Goal: Task Accomplishment & Management: Manage account settings

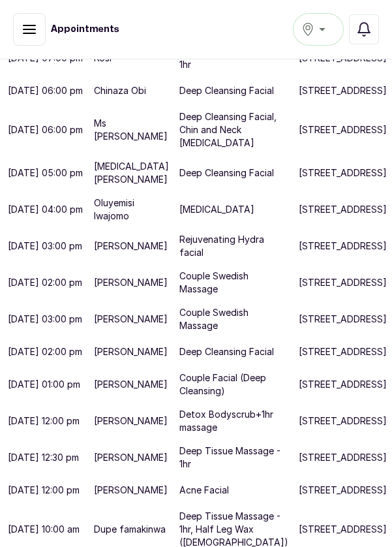
scroll to position [826, 0]
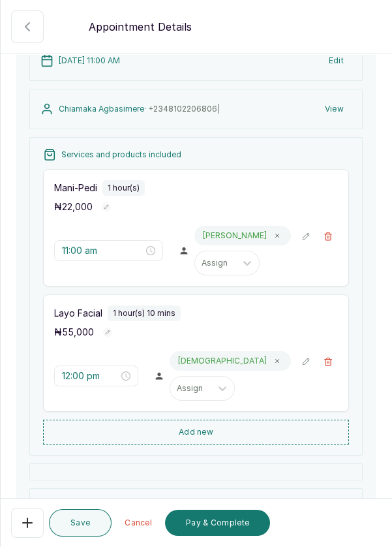
scroll to position [116, 0]
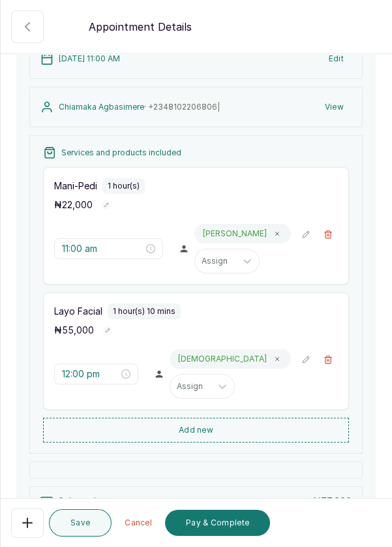
click at [266, 424] on button "Add new" at bounding box center [196, 429] width 306 height 25
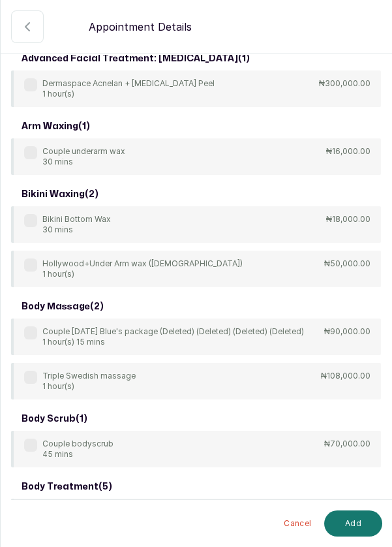
scroll to position [0, 0]
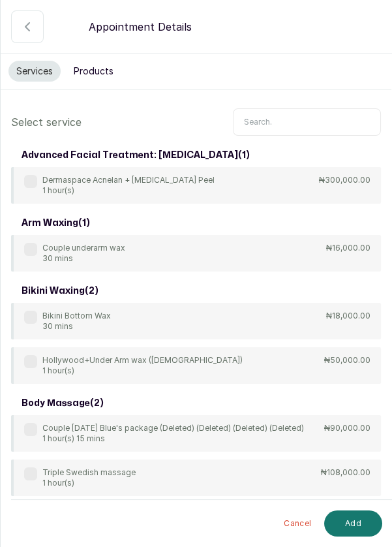
click at [287, 124] on input "text" at bounding box center [307, 121] width 148 height 27
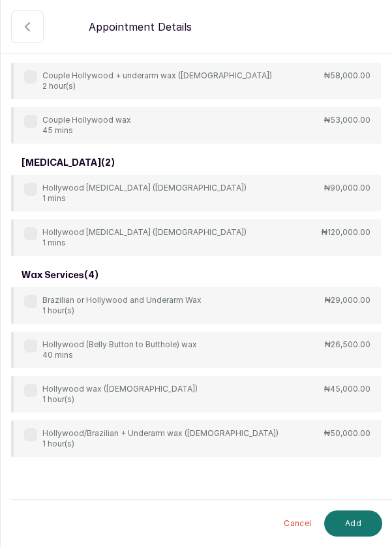
scroll to position [173, 0]
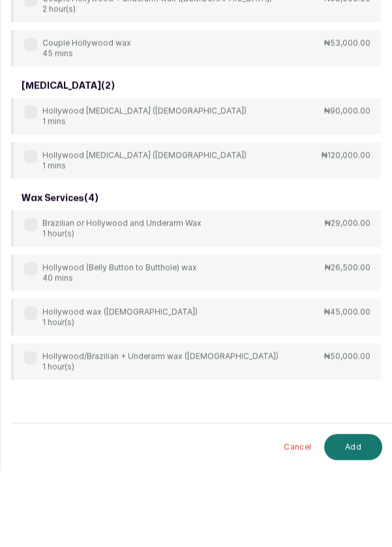
type input "Hollywood"
click at [40, 300] on div "bikini waxing ( 1 ) Hollywood+Under Arm wax (male) 1 hour(s) ₦50,000.00 brazili…" at bounding box center [196, 213] width 370 height 485
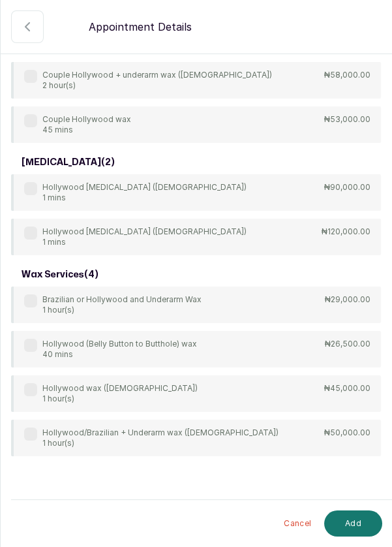
scroll to position [116, 0]
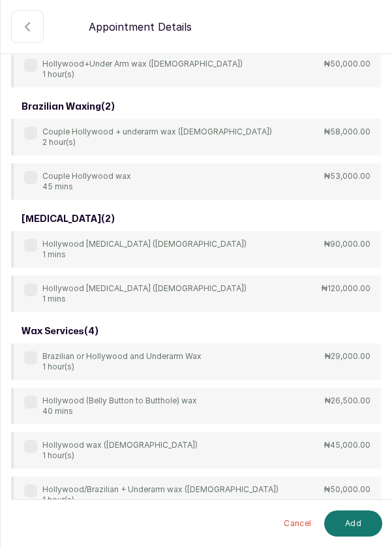
click at [38, 356] on div "Brazilian or Hollywood and Underarm Wax 1 hour(s)" at bounding box center [112, 361] width 177 height 21
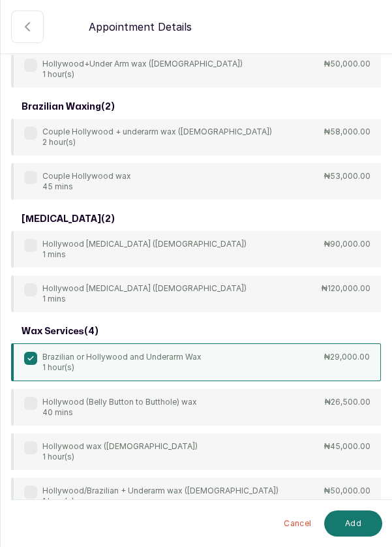
click at [359, 533] on button "Add" at bounding box center [353, 523] width 58 height 26
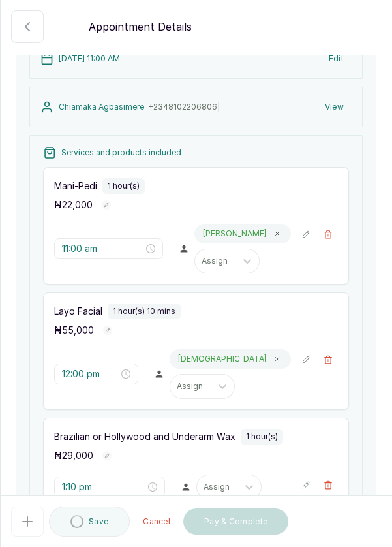
type input "1:10 pm"
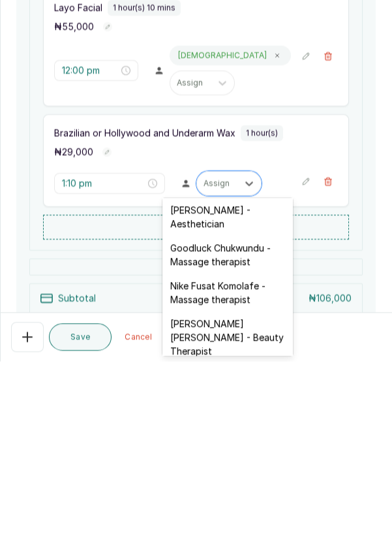
scroll to position [475, 0]
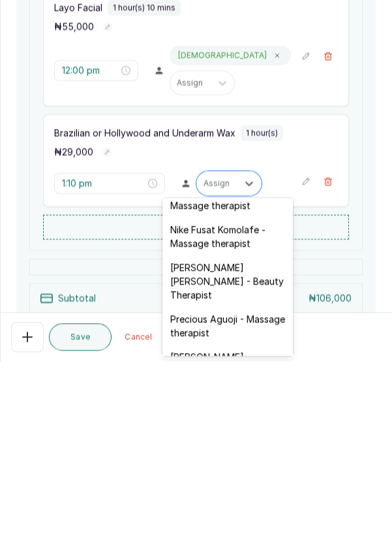
click at [250, 442] on div "[PERSON_NAME] [PERSON_NAME] - Beauty Therapist" at bounding box center [227, 467] width 130 height 52
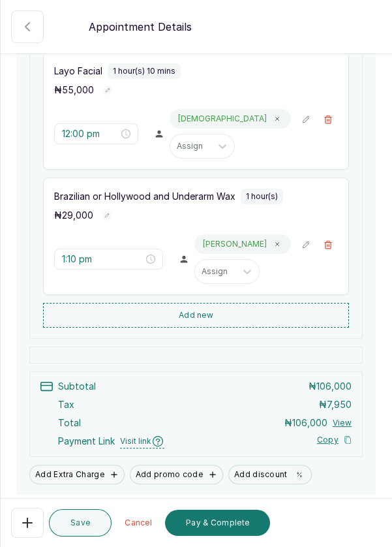
scroll to position [370, 0]
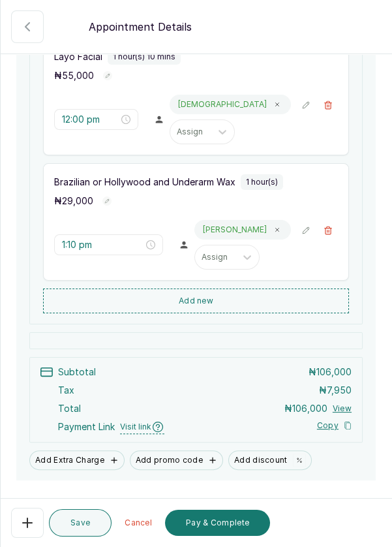
click at [225, 528] on button "Pay & Complete" at bounding box center [217, 522] width 105 height 26
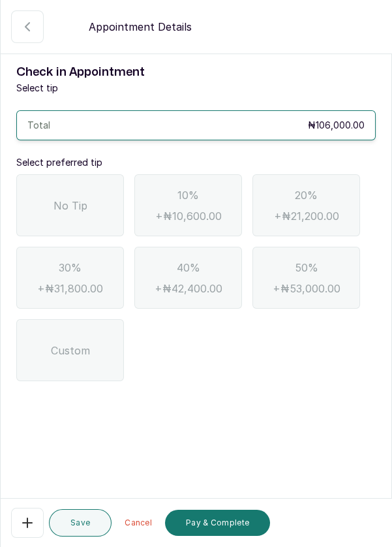
scroll to position [63, 0]
click at [80, 198] on span "No Tip" at bounding box center [70, 206] width 34 height 16
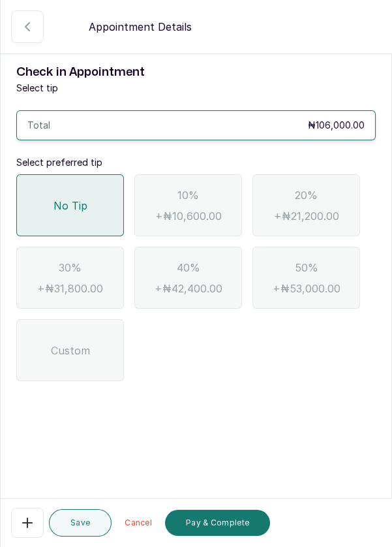
click at [232, 524] on button "Pay & Complete" at bounding box center [217, 522] width 105 height 26
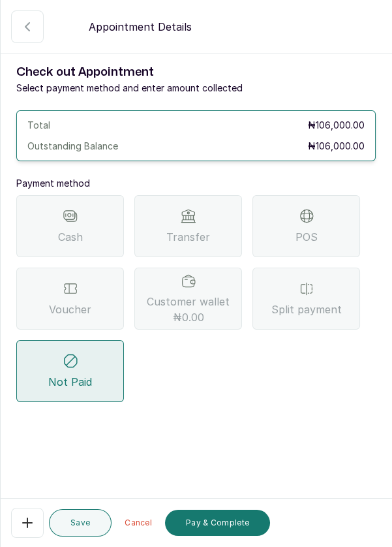
click at [320, 195] on div "POS" at bounding box center [306, 226] width 108 height 62
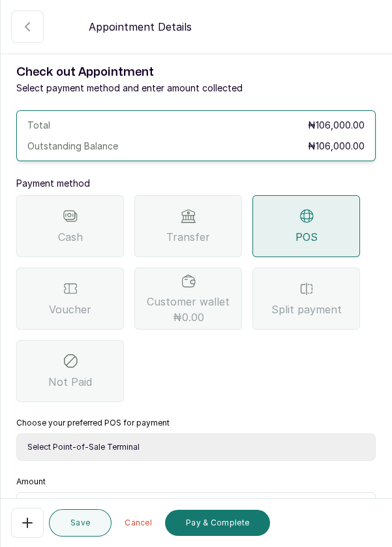
click at [254, 433] on select "Select Point-of-Sale Terminal Pos- Flutterwave Zenith Bank POS - Paga Paga POS …" at bounding box center [195, 446] width 359 height 27
select select "ea021b39-a6bc-4e4d-b5d1-02cb72451b32"
click at [16, 433] on select "Select Point-of-Sale Terminal Pos- Flutterwave Zenith Bank POS - Paga Paga POS …" at bounding box center [195, 446] width 359 height 27
click at [116, 500] on input "text" at bounding box center [204, 508] width 325 height 16
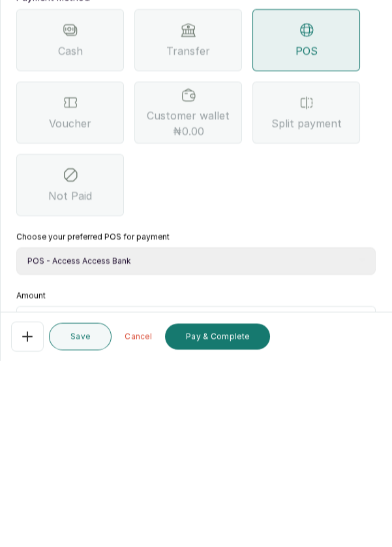
type input "1"
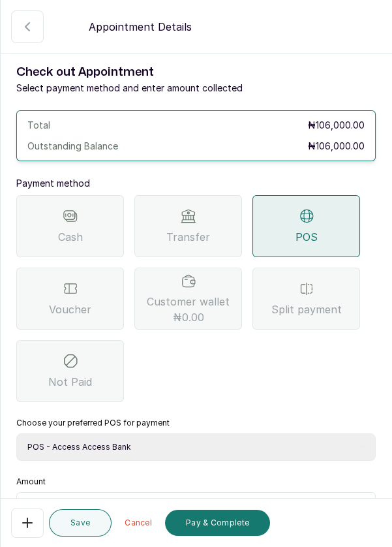
scroll to position [0, 0]
click at [33, 29] on icon "button" at bounding box center [28, 27] width 16 height 16
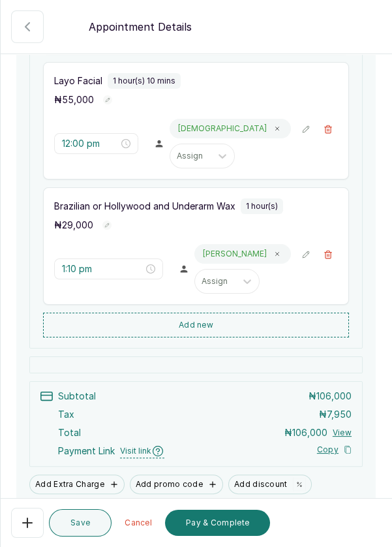
scroll to position [401, 0]
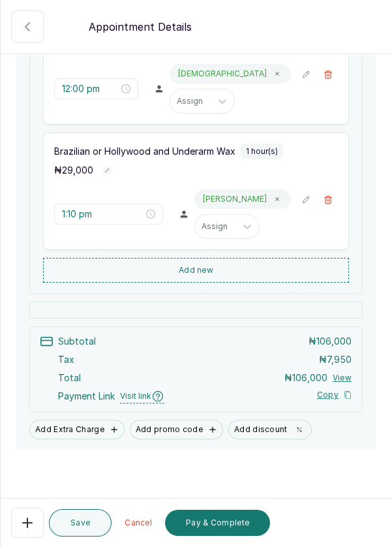
click at [86, 429] on button "Add Extra Charge" at bounding box center [76, 429] width 95 height 20
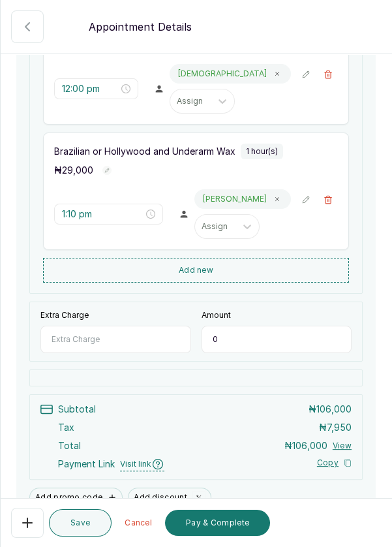
click at [128, 336] on input "Extra Charge" at bounding box center [115, 338] width 151 height 27
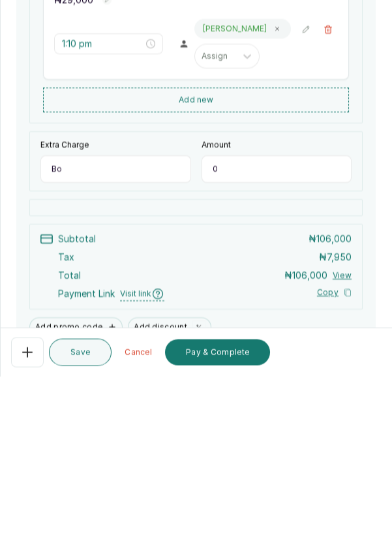
type input "B"
type input "Extra"
click at [260, 334] on input "0" at bounding box center [277, 338] width 151 height 27
type input "15,000"
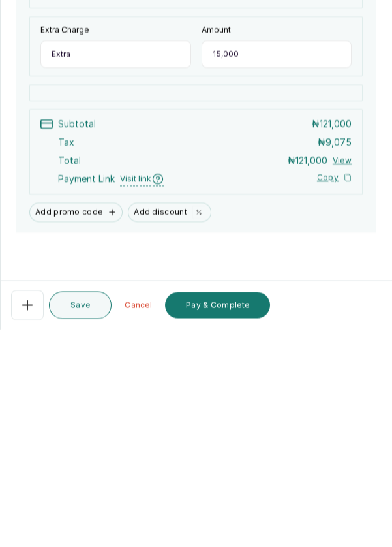
scroll to position [57, 0]
click at [239, 526] on button "Pay & Complete" at bounding box center [217, 522] width 105 height 26
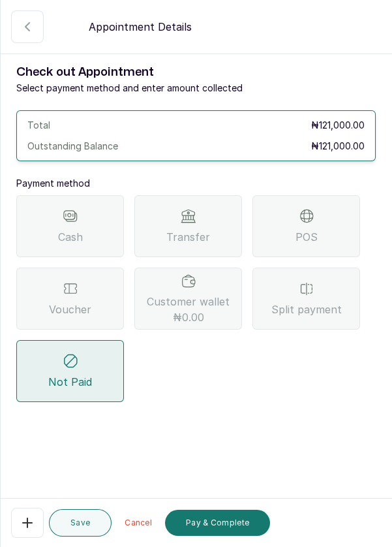
scroll to position [63, 0]
click at [75, 229] on span "Cash" at bounding box center [70, 237] width 25 height 16
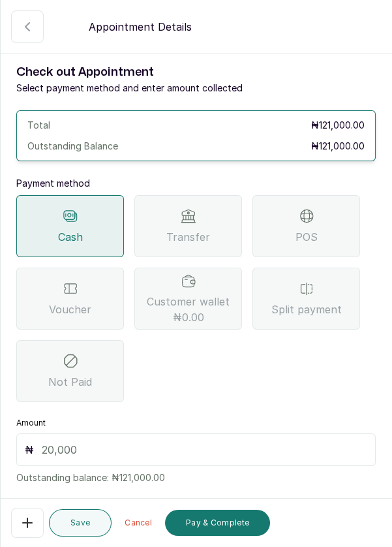
click at [75, 229] on span "Cash" at bounding box center [70, 237] width 25 height 16
click at [320, 195] on div "POS" at bounding box center [306, 226] width 108 height 62
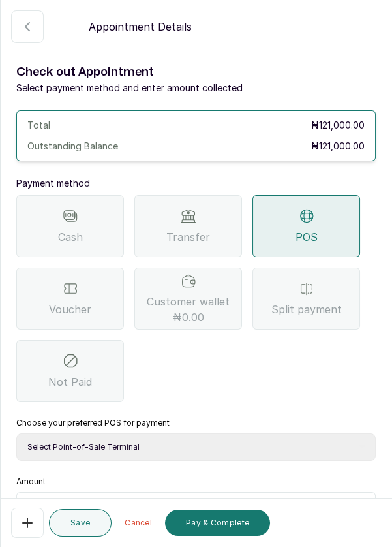
click at [209, 433] on select "Select Point-of-Sale Terminal Pos- Flutterwave Zenith Bank POS - Paga Paga POS …" at bounding box center [195, 446] width 359 height 27
select select "ea021b39-a6bc-4e4d-b5d1-02cb72451b32"
click at [16, 433] on select "Select Point-of-Sale Terminal Pos- Flutterwave Zenith Bank POS - Paga Paga POS …" at bounding box center [195, 446] width 359 height 27
click at [143, 500] on input "text" at bounding box center [204, 508] width 325 height 16
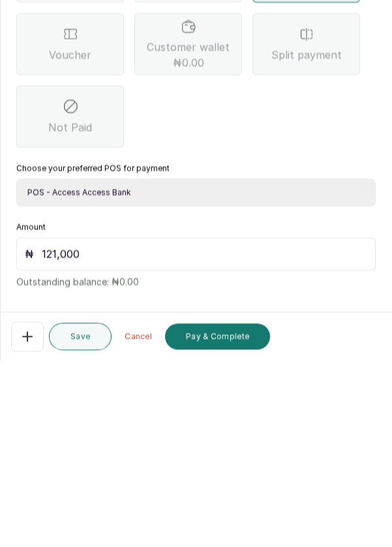
scroll to position [86, 0]
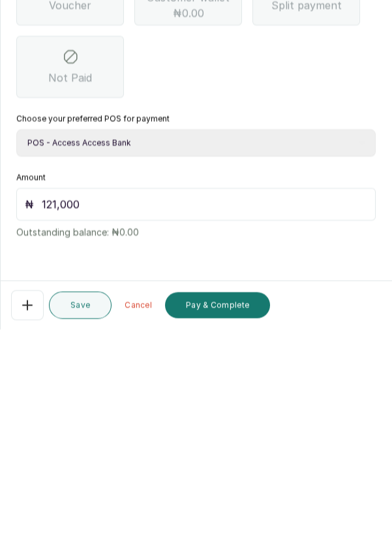
type input "121,000"
click at [237, 530] on button "Pay & Complete" at bounding box center [217, 522] width 105 height 26
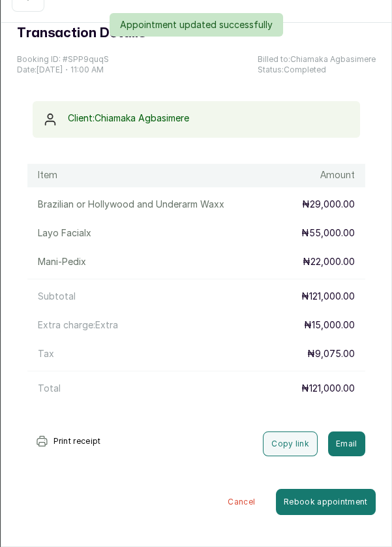
scroll to position [0, 0]
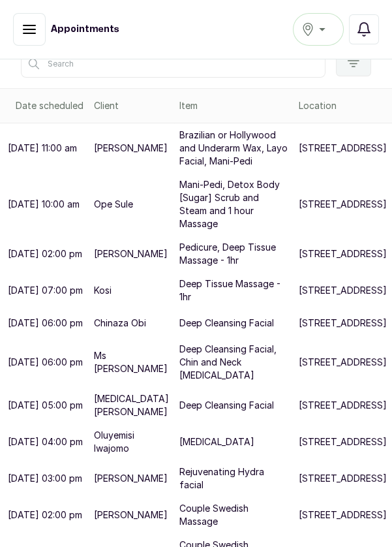
scroll to position [207, 0]
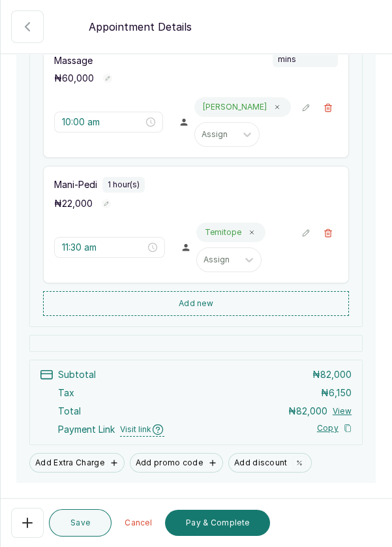
scroll to position [236, 0]
click at [258, 297] on button "Add new" at bounding box center [196, 303] width 306 height 25
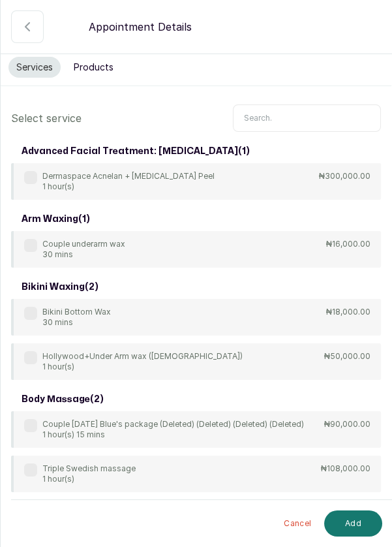
scroll to position [7, 0]
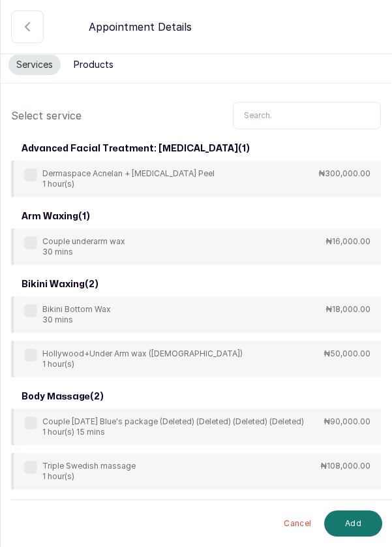
click at [312, 110] on input "text" at bounding box center [307, 115] width 148 height 27
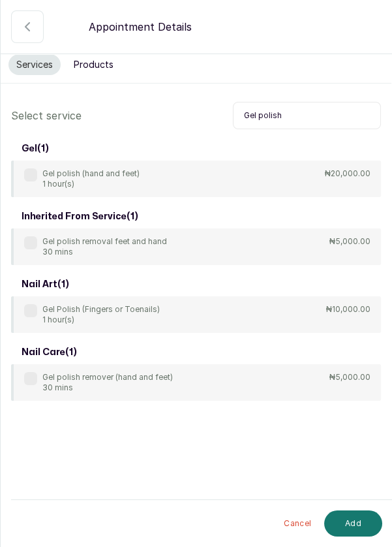
scroll to position [7, 0]
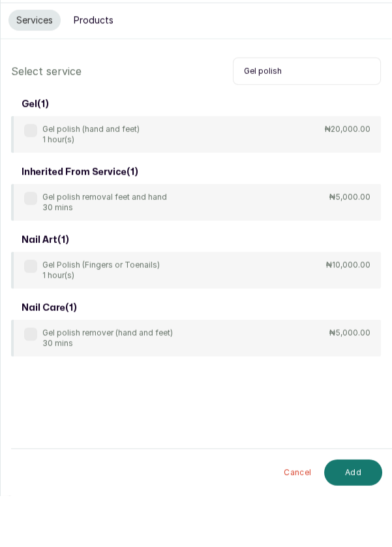
type input "Gel polish"
click at [299, 239] on div "Gel polish removal feet and hand 30 mins ₦5,000.00" at bounding box center [196, 253] width 370 height 37
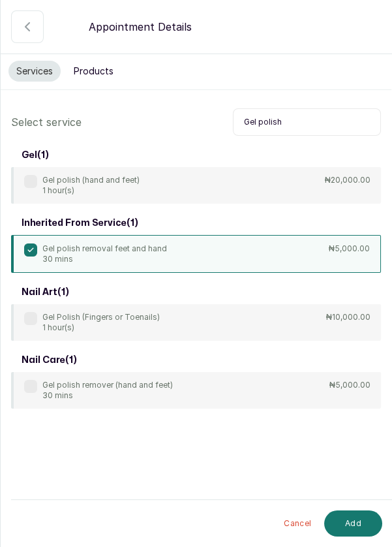
click at [362, 524] on button "Add" at bounding box center [353, 523] width 58 height 26
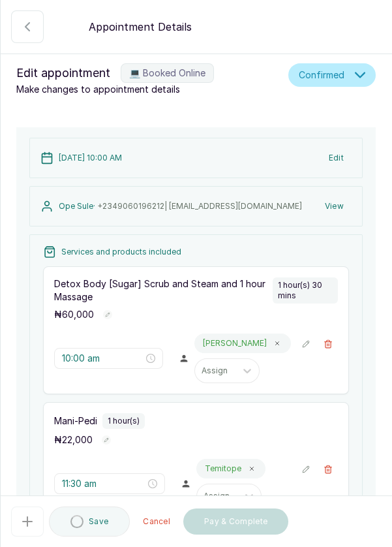
type input "12:30 pm"
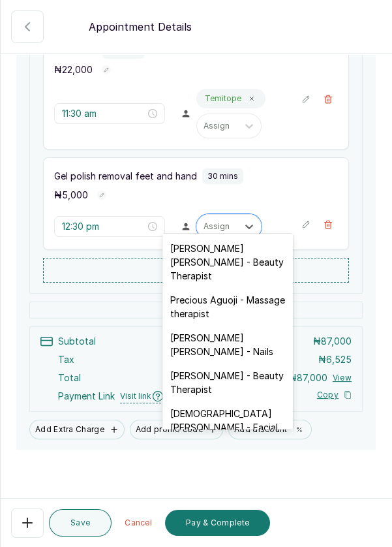
scroll to position [538, 0]
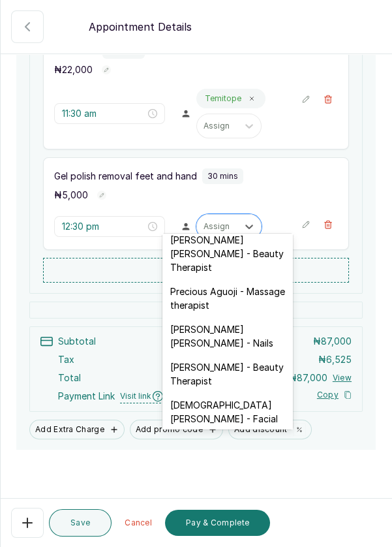
click at [247, 317] on div "Temitope Abdul Kareem - Nails" at bounding box center [227, 336] width 130 height 38
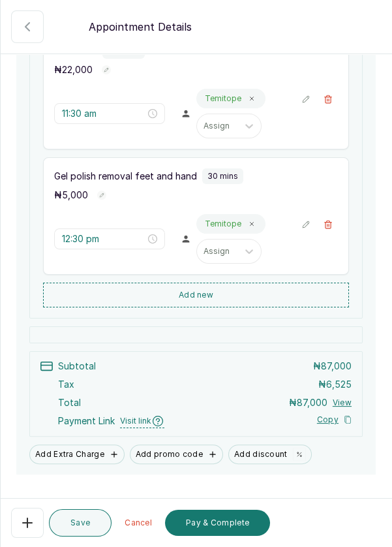
click at [238, 530] on button "Pay & Complete" at bounding box center [217, 522] width 105 height 26
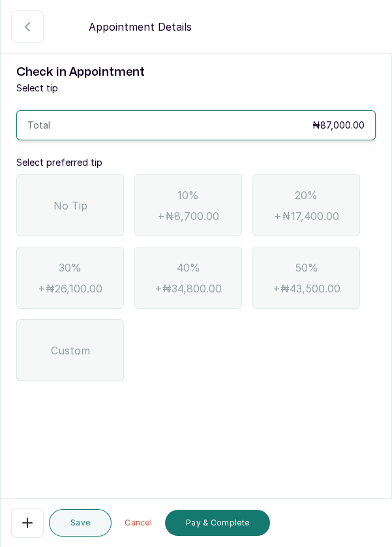
scroll to position [63, 0]
click at [92, 174] on div "No Tip" at bounding box center [70, 205] width 108 height 62
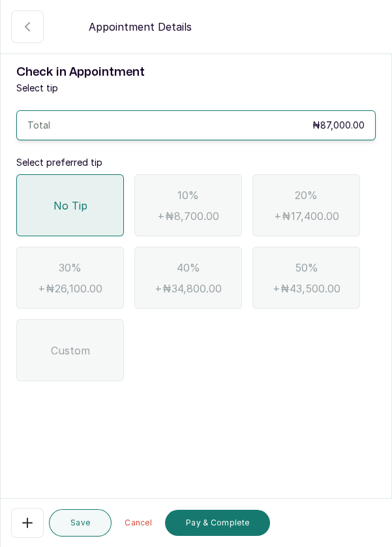
click at [215, 532] on button "Pay & Complete" at bounding box center [217, 522] width 105 height 26
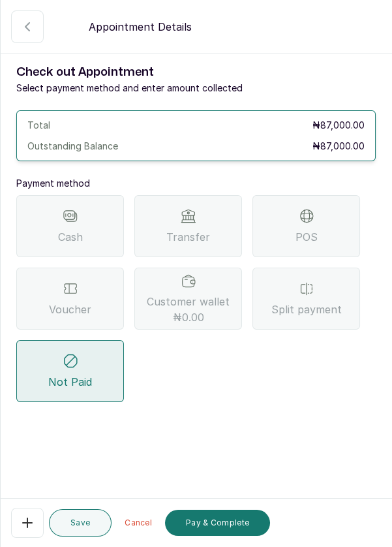
click at [330, 195] on div "POS" at bounding box center [306, 226] width 108 height 62
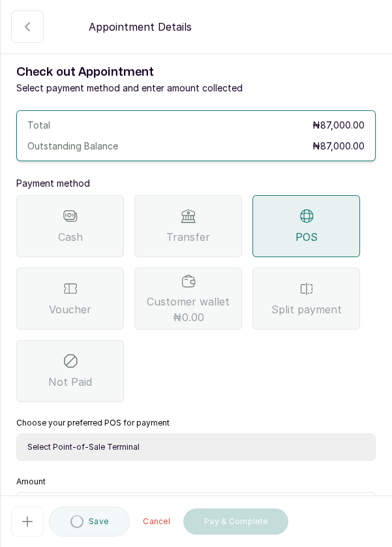
click at [196, 433] on select "Select Point-of-Sale Terminal Pos- Flutterwave Zenith Bank POS - Paga Paga POS …" at bounding box center [195, 446] width 359 height 27
select select "ea021b39-a6bc-4e4d-b5d1-02cb72451b32"
click at [16, 433] on select "Select Point-of-Sale Terminal Pos- Flutterwave Zenith Bank POS - Paga Paga POS …" at bounding box center [195, 446] width 359 height 27
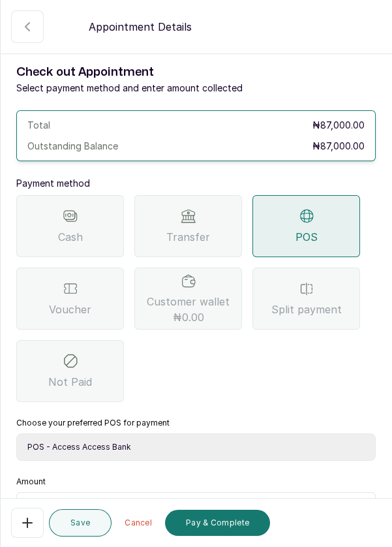
click at [179, 476] on div "Amount ₦ Outstanding balance: ₦87,000.00" at bounding box center [195, 509] width 359 height 67
click at [149, 500] on input "text" at bounding box center [204, 508] width 325 height 16
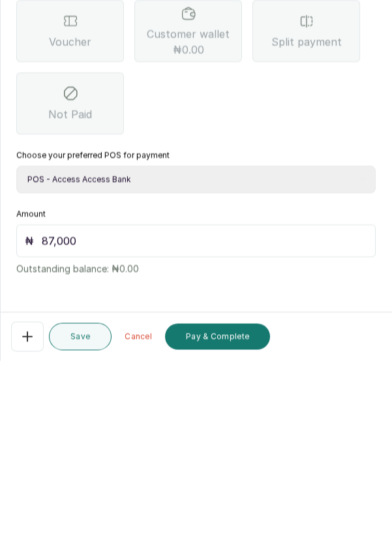
scroll to position [86, 0]
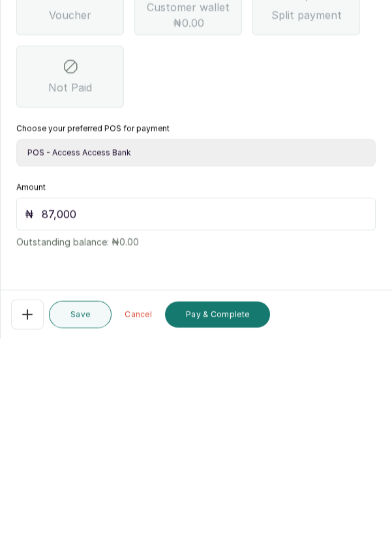
type input "87,000"
click at [245, 526] on button "Pay & Complete" at bounding box center [217, 522] width 105 height 26
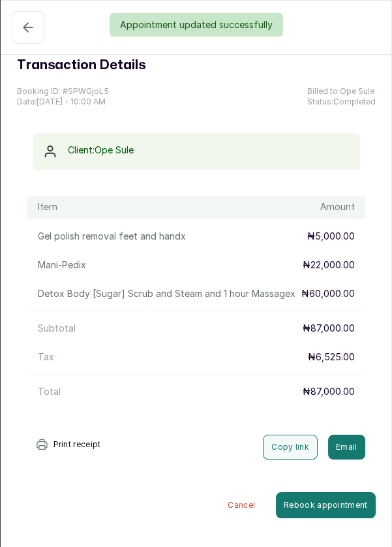
click at [29, 23] on div "Appointment updated successfully" at bounding box center [196, 24] width 392 height 23
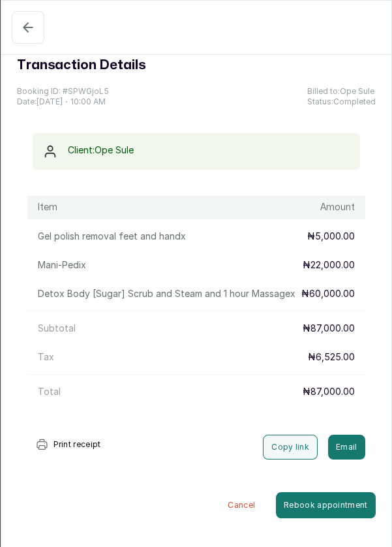
click at [20, 28] on icon "button" at bounding box center [28, 28] width 16 height 16
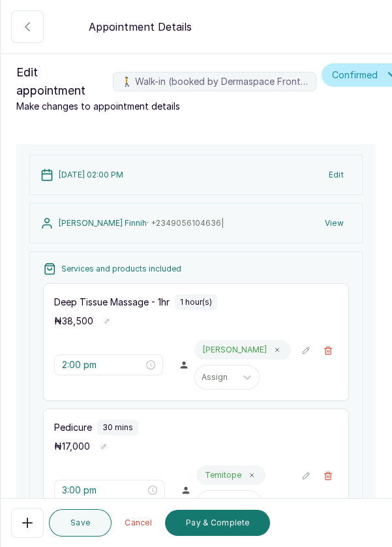
scroll to position [265, 0]
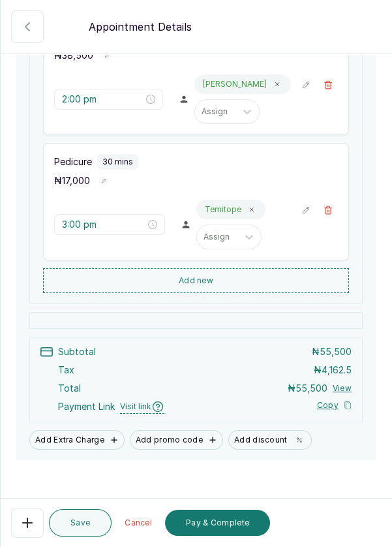
click at [235, 530] on button "Pay & Complete" at bounding box center [217, 522] width 105 height 26
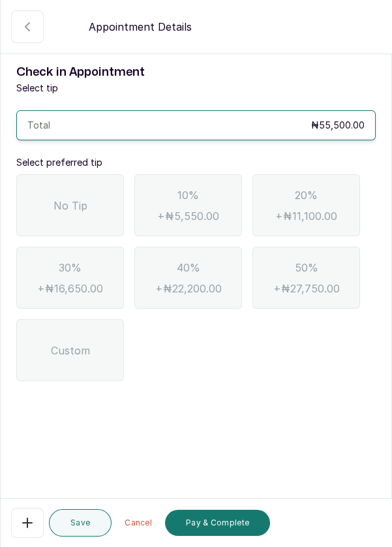
scroll to position [0, 0]
click at [81, 209] on span "No Tip" at bounding box center [70, 206] width 34 height 16
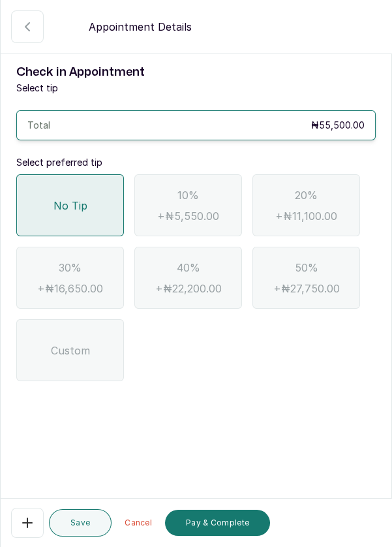
click at [234, 526] on button "Pay & Complete" at bounding box center [217, 522] width 105 height 26
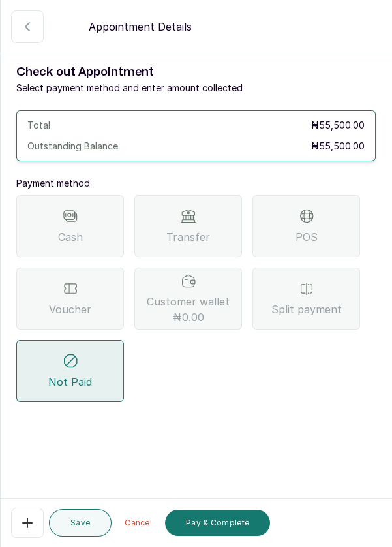
click at [59, 307] on span "Voucher" at bounding box center [70, 309] width 42 height 16
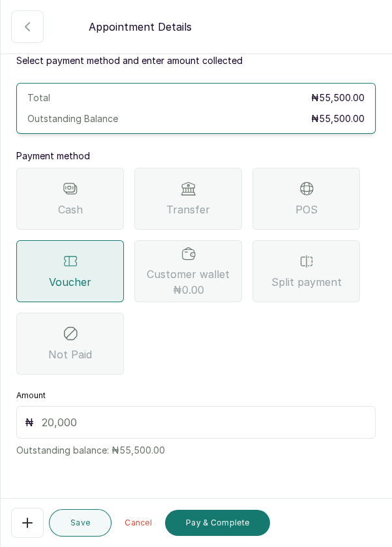
scroll to position [25, 0]
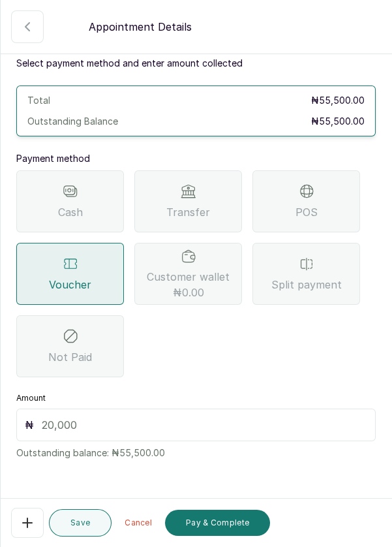
click at [125, 421] on input "text" at bounding box center [204, 425] width 325 height 16
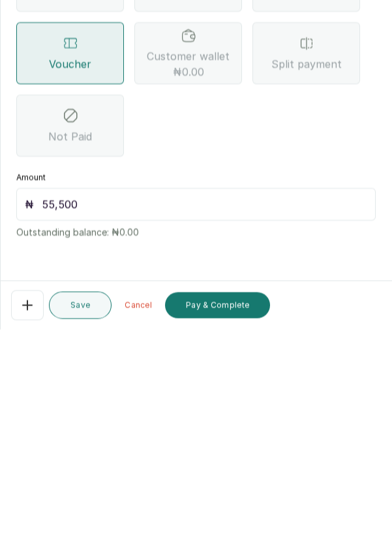
scroll to position [63, 0]
type input "55,500"
click at [232, 524] on button "Pay & Complete" at bounding box center [217, 522] width 105 height 26
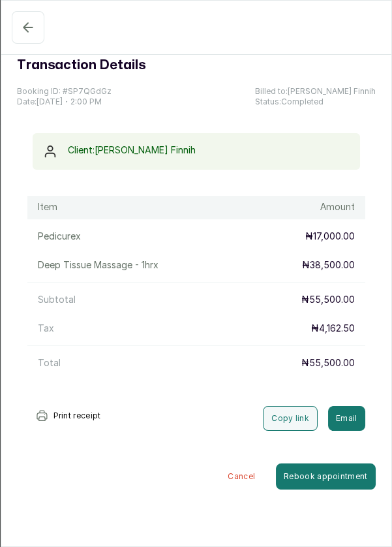
click at [31, 35] on button "Completed" at bounding box center [28, 27] width 33 height 33
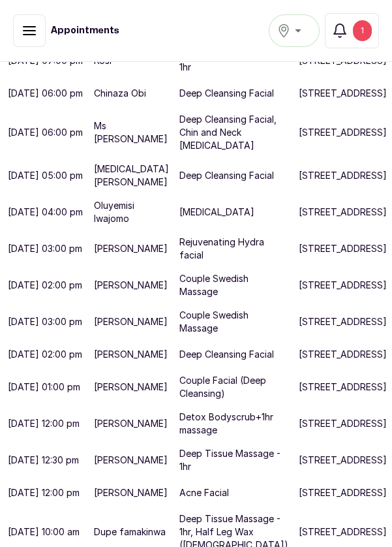
scroll to position [583, 0]
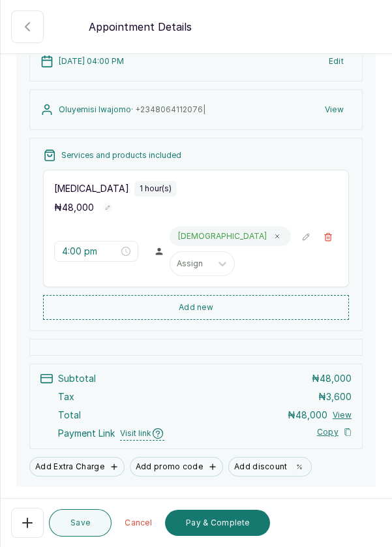
scroll to position [151, 0]
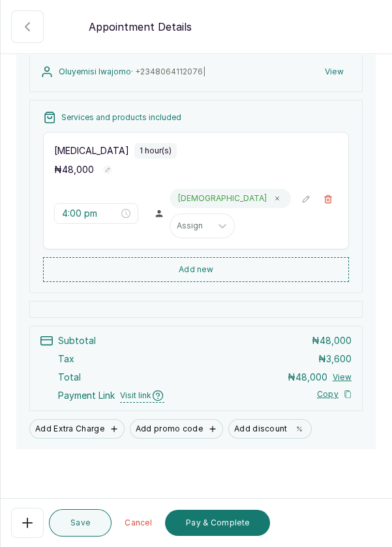
click at [234, 530] on button "Pay & Complete" at bounding box center [217, 522] width 105 height 26
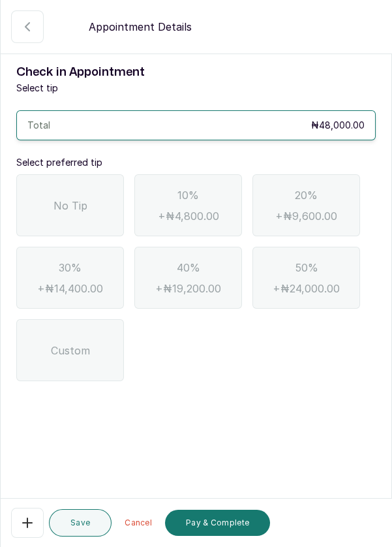
scroll to position [0, 0]
click at [86, 204] on span "No Tip" at bounding box center [70, 206] width 34 height 16
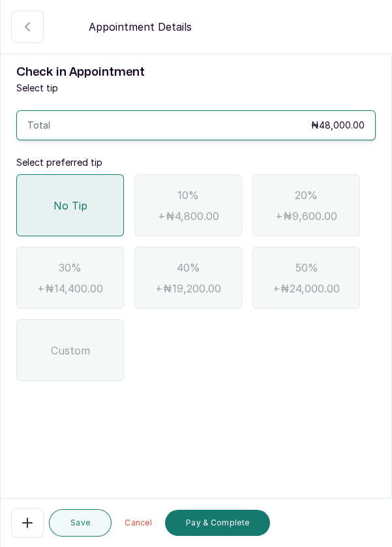
click at [222, 526] on button "Pay & Complete" at bounding box center [217, 522] width 105 height 26
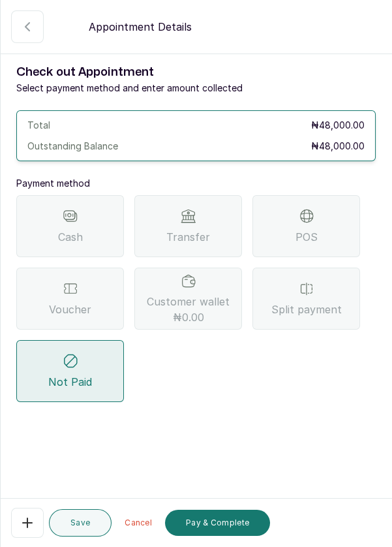
click at [72, 304] on span "Voucher" at bounding box center [70, 309] width 42 height 16
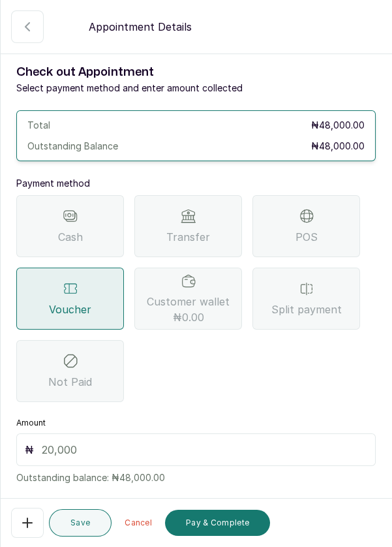
click at [156, 451] on input "text" at bounding box center [204, 450] width 325 height 16
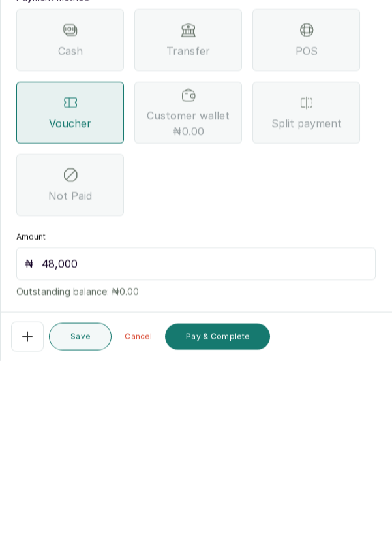
scroll to position [27, 0]
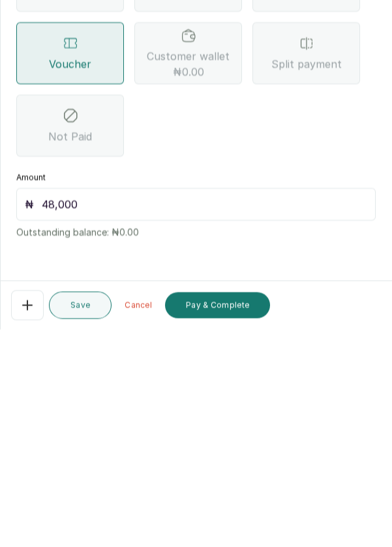
type input "48,000"
click at [232, 526] on button "Pay & Complete" at bounding box center [217, 522] width 105 height 26
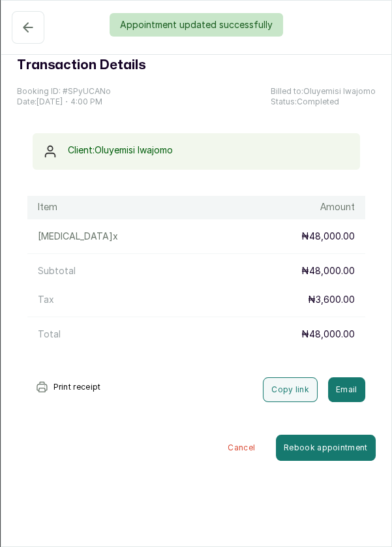
click at [20, 28] on div "Appointment updated successfully" at bounding box center [196, 24] width 392 height 23
click at [23, 25] on div "Appointment updated successfully" at bounding box center [196, 24] width 392 height 23
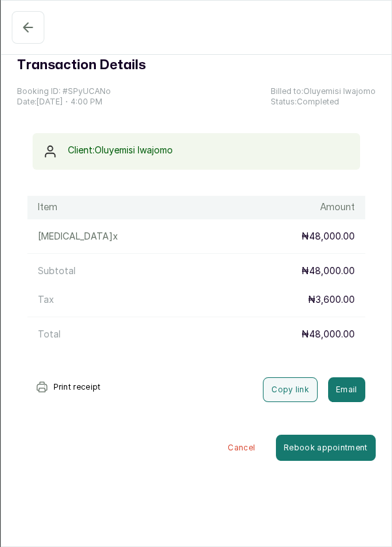
click at [20, 29] on icon "button" at bounding box center [28, 28] width 16 height 16
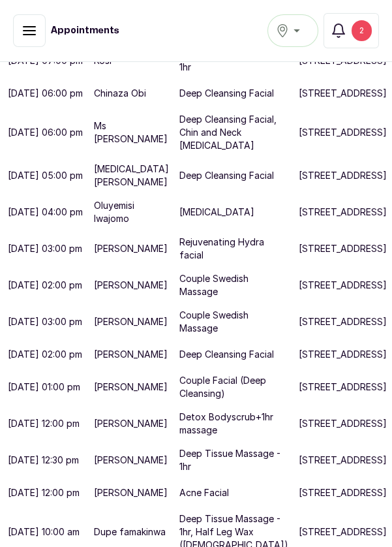
scroll to position [678, 0]
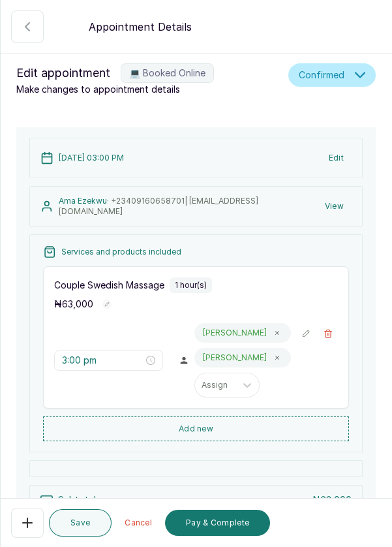
scroll to position [98, 0]
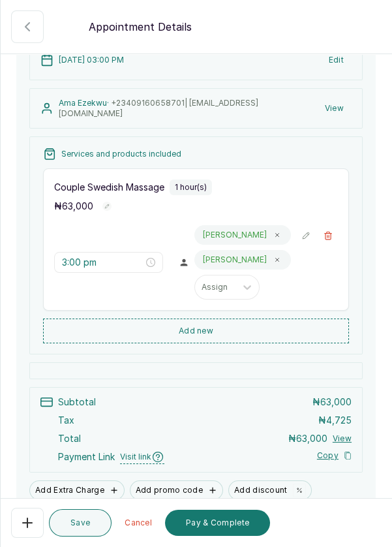
click at [248, 524] on button "Pay & Complete" at bounding box center [217, 522] width 105 height 26
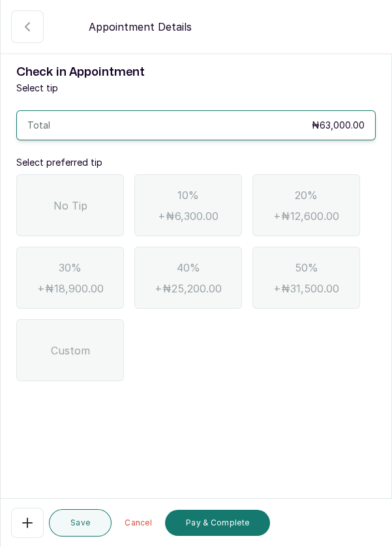
scroll to position [0, 0]
click at [100, 207] on div "No Tip" at bounding box center [70, 205] width 108 height 62
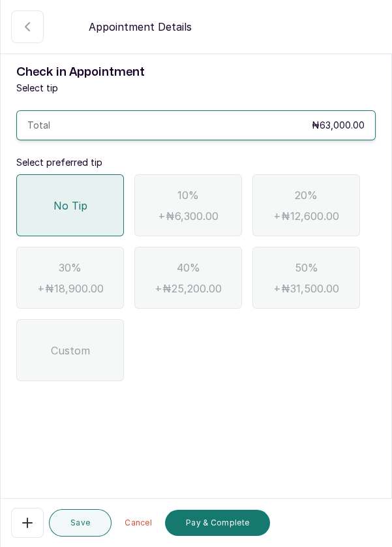
click at [213, 528] on button "Pay & Complete" at bounding box center [217, 522] width 105 height 26
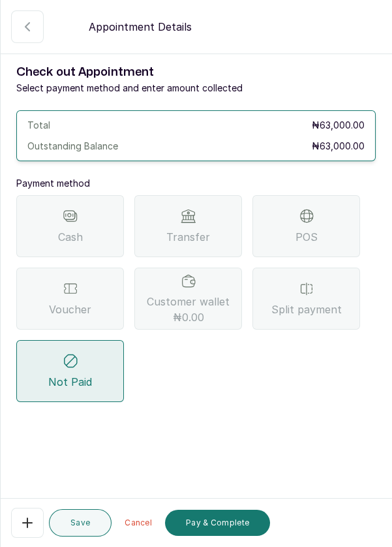
click at [201, 238] on span "Transfer" at bounding box center [188, 237] width 44 height 16
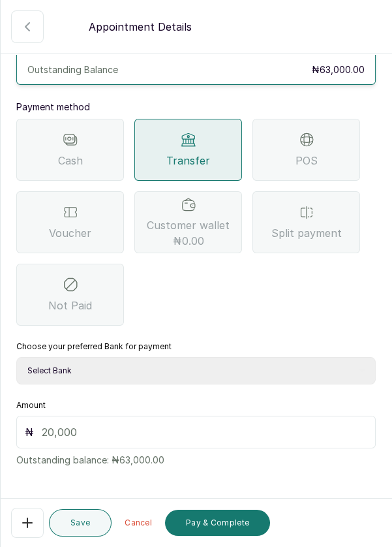
scroll to position [76, 0]
click at [170, 372] on select "Select Bank DERMASPACE ESTHETIC & WELLNESS CENT Sterling Bank DERMASPACEEST/DER…" at bounding box center [195, 370] width 359 height 27
select select "2e74708a-ec72-4623-8678-53c89a685e54"
click at [16, 357] on select "Select Bank DERMASPACE ESTHETIC & WELLNESS CENT Sterling Bank DERMASPACEEST/DER…" at bounding box center [195, 370] width 359 height 27
click at [132, 430] on input "text" at bounding box center [204, 432] width 325 height 16
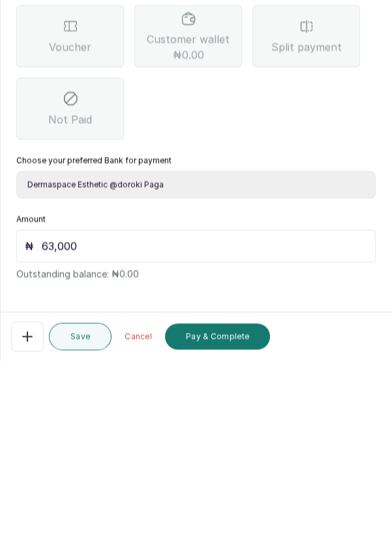
scroll to position [86, 0]
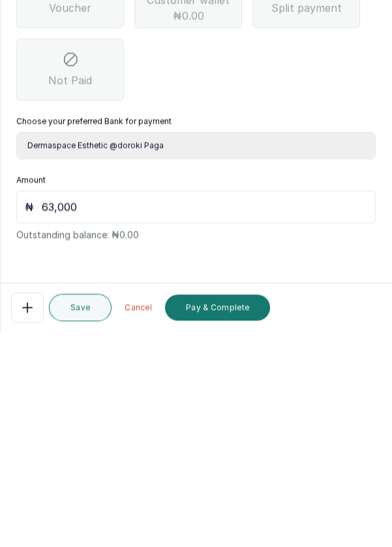
type input "63,000"
click at [234, 530] on button "Pay & Complete" at bounding box center [217, 522] width 105 height 26
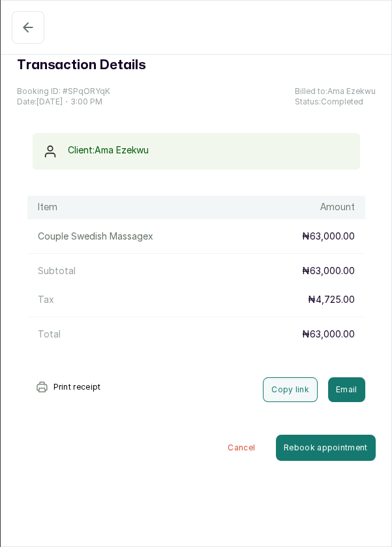
click at [25, 23] on icon "button" at bounding box center [27, 27] width 8 height 8
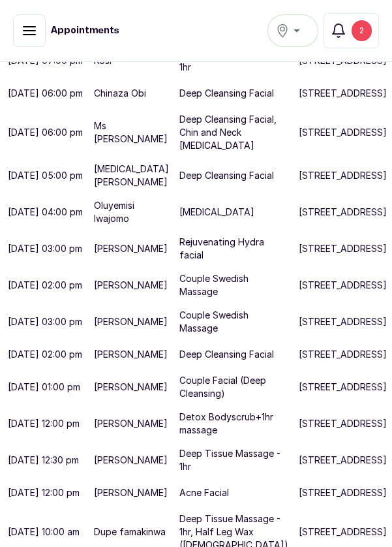
scroll to position [866, 0]
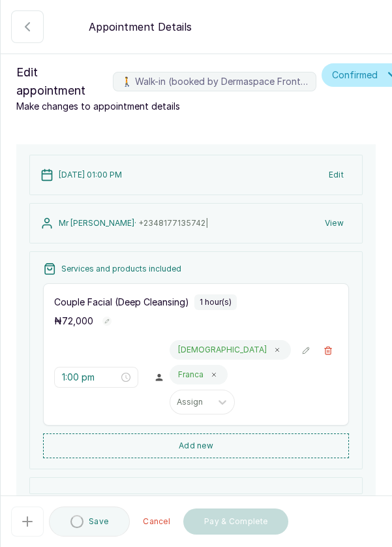
scroll to position [104, 0]
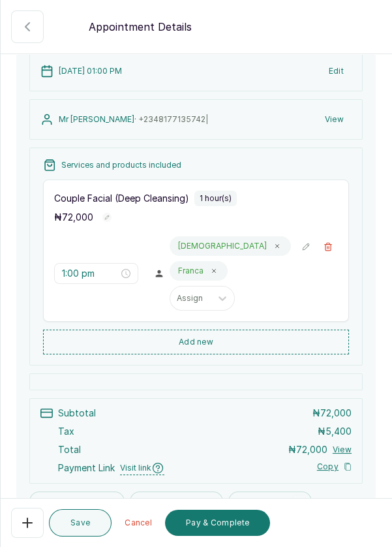
click at [329, 247] on icon "button" at bounding box center [328, 246] width 9 height 9
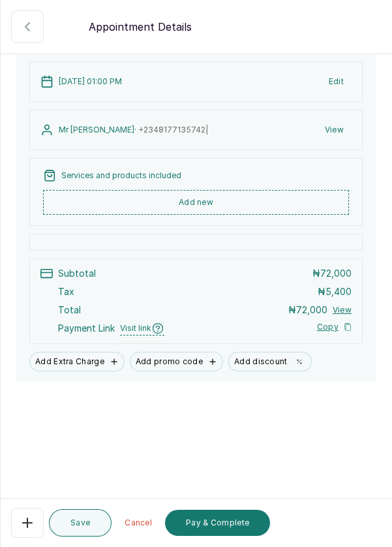
scroll to position [27, 0]
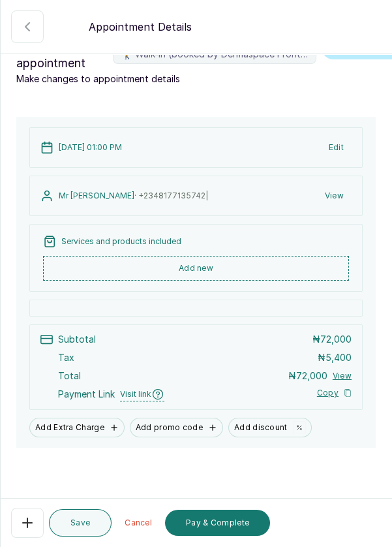
click at [267, 269] on button "Add new" at bounding box center [196, 268] width 306 height 25
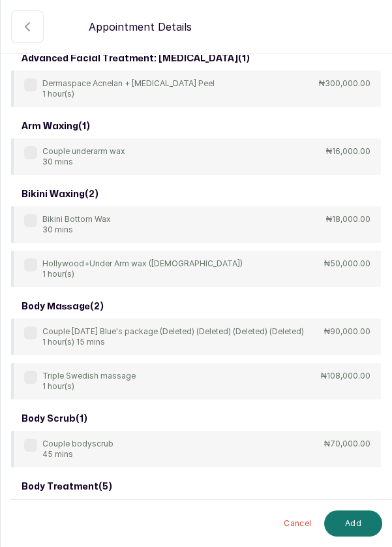
scroll to position [0, 0]
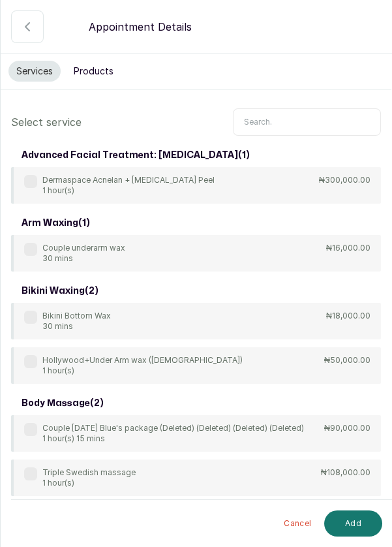
click at [287, 117] on input "text" at bounding box center [307, 121] width 148 height 27
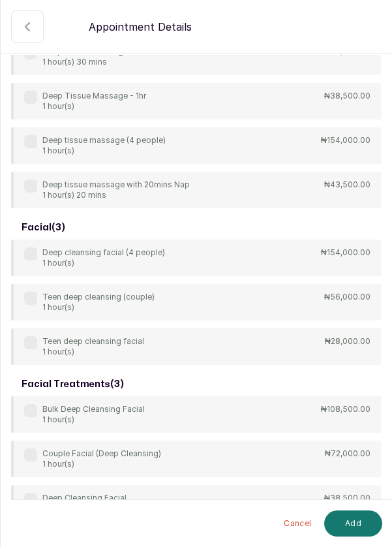
scroll to position [346, 0]
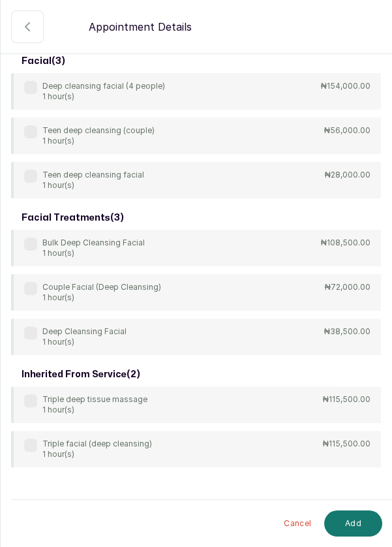
type input "Deep"
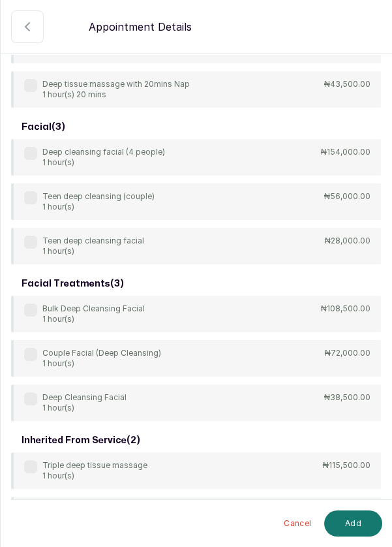
scroll to position [451, 0]
click at [33, 403] on div "Deep Cleansing Facial 1 hour(s)" at bounding box center [75, 402] width 102 height 21
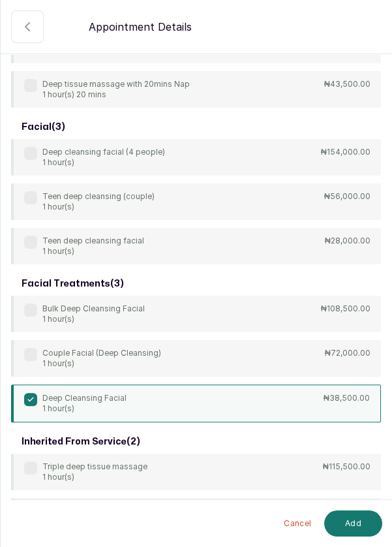
click at [359, 534] on button "Add" at bounding box center [353, 523] width 58 height 26
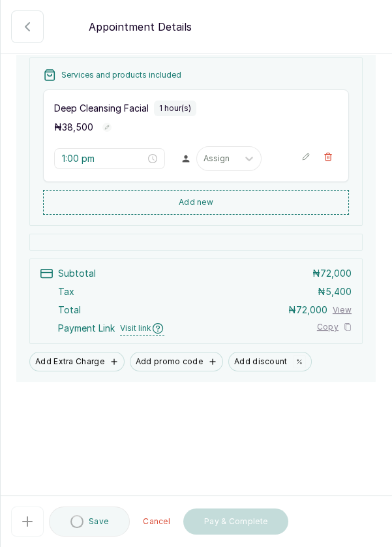
type input "1:00 pm"
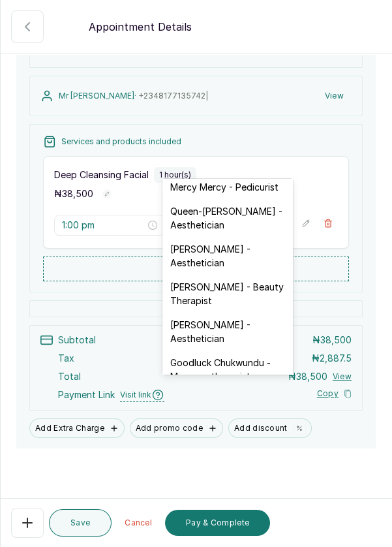
scroll to position [538, 0]
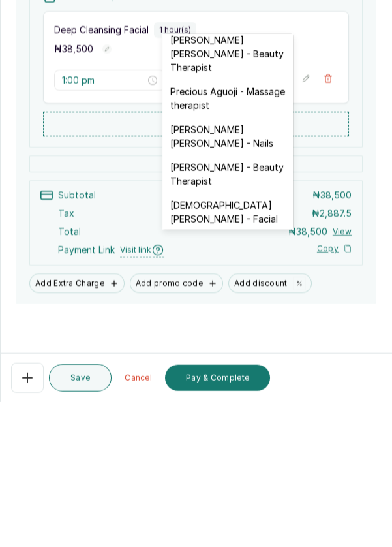
click at [264, 338] on div "Christiana Aluku - Facial" at bounding box center [227, 357] width 130 height 38
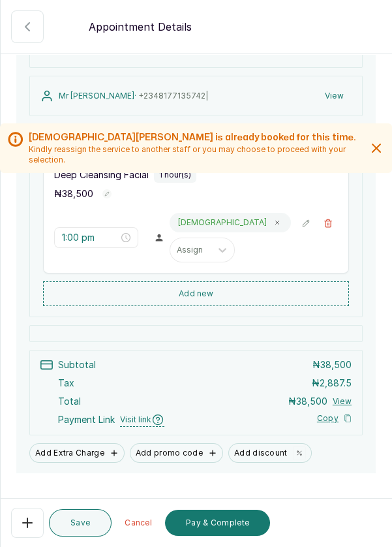
click at [254, 281] on button "Add new" at bounding box center [196, 293] width 306 height 25
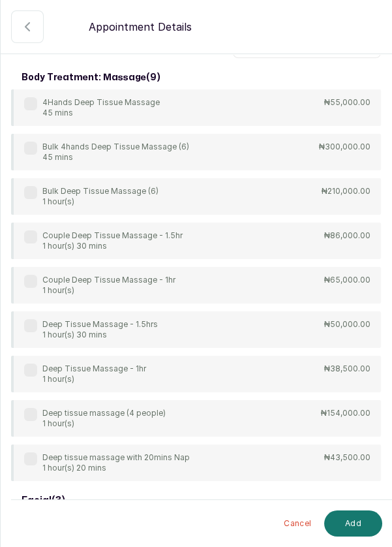
scroll to position [97, 0]
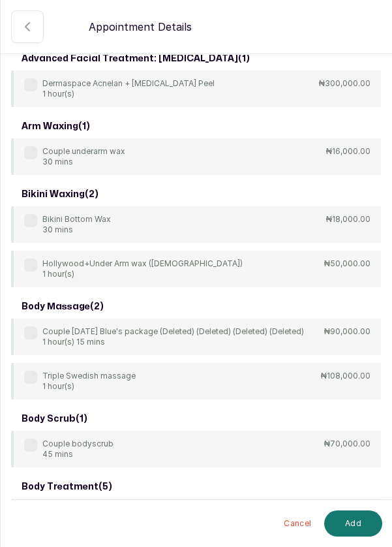
click at [287, 39] on input "text" at bounding box center [307, 25] width 148 height 27
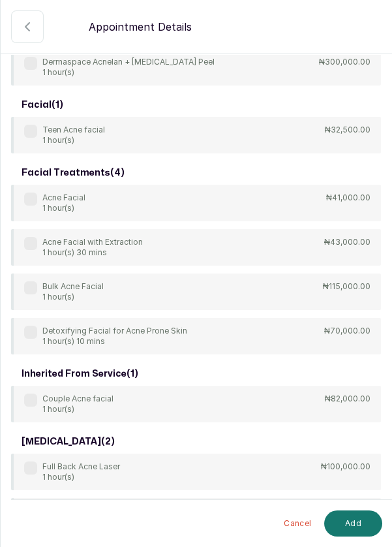
scroll to position [114, 0]
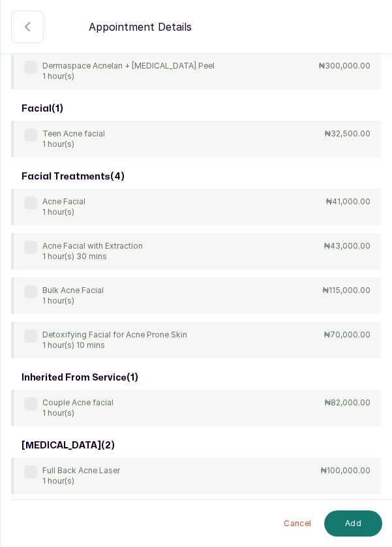
type input "Acne"
click at [34, 202] on label at bounding box center [30, 202] width 13 height 13
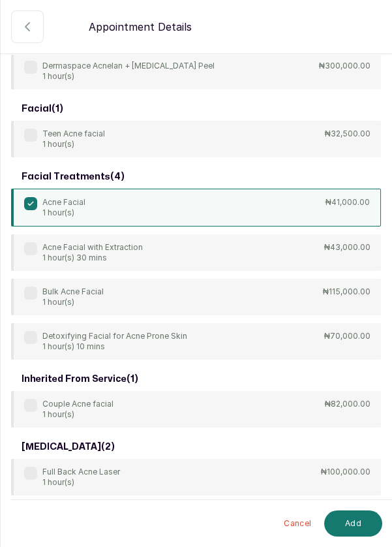
click at [356, 516] on button "Add" at bounding box center [353, 523] width 58 height 26
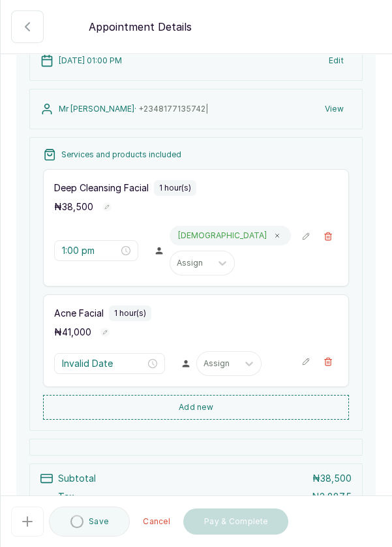
type input "2:00 pm"
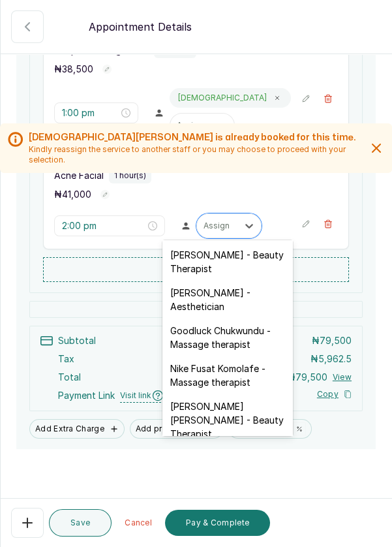
scroll to position [361, 0]
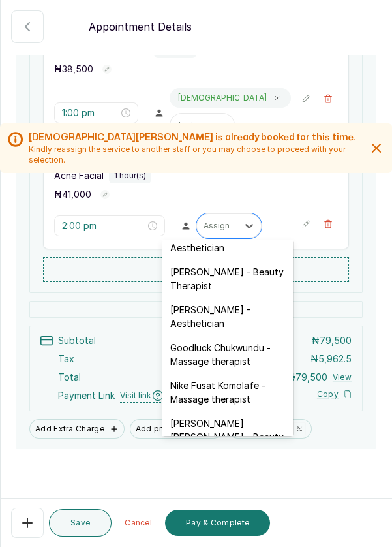
click at [238, 282] on div "[PERSON_NAME] - Beauty Therapist" at bounding box center [227, 279] width 130 height 38
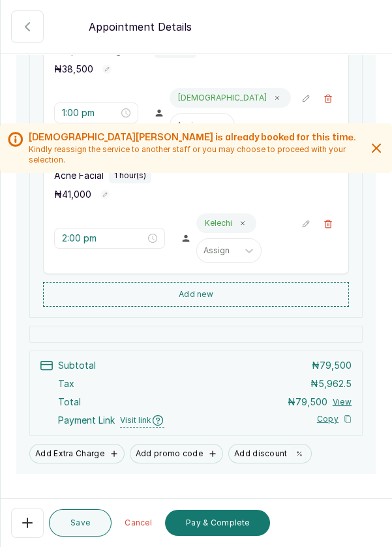
click at [243, 220] on icon at bounding box center [242, 223] width 7 height 7
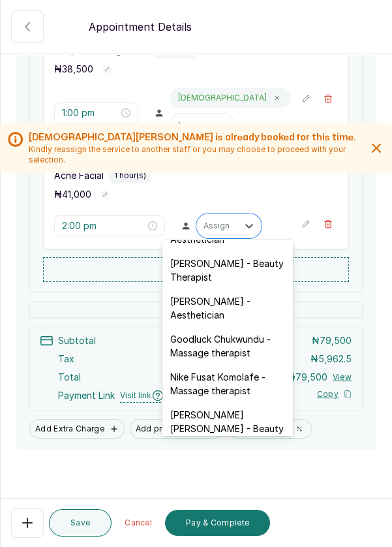
scroll to position [384, 0]
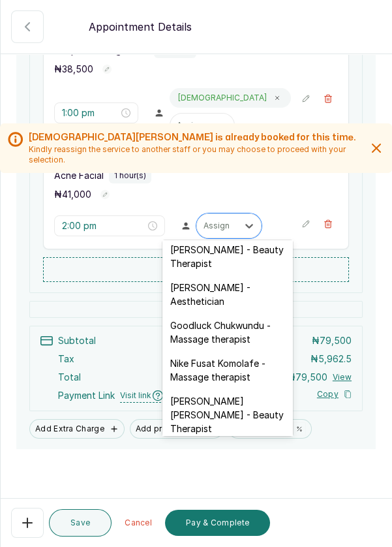
click at [249, 284] on div "[PERSON_NAME] - Aesthetician" at bounding box center [227, 294] width 130 height 38
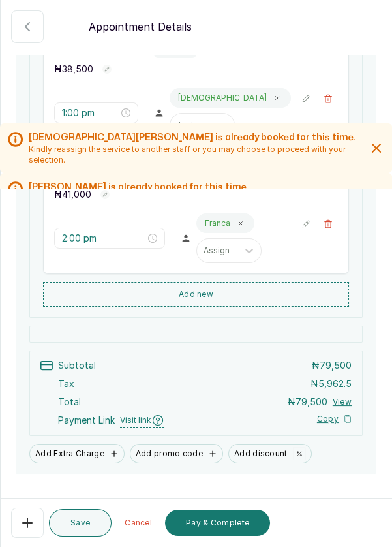
click at [232, 524] on button "Pay & Complete" at bounding box center [217, 522] width 105 height 26
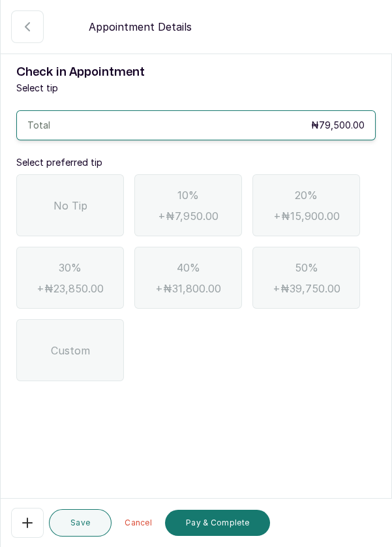
scroll to position [63, 0]
click at [89, 174] on div "No Tip" at bounding box center [70, 205] width 108 height 62
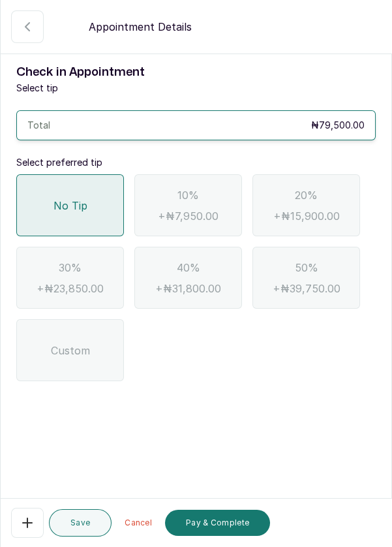
click at [239, 529] on button "Pay & Complete" at bounding box center [217, 522] width 105 height 26
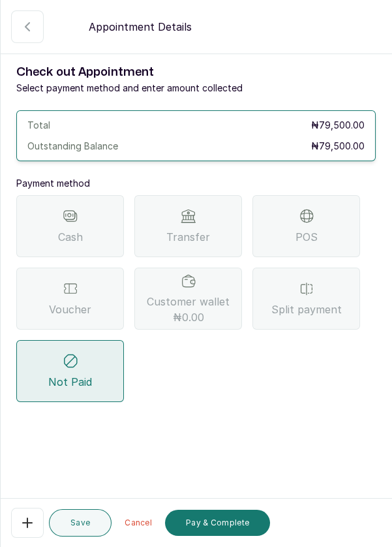
click at [207, 229] on span "Transfer" at bounding box center [188, 237] width 44 height 16
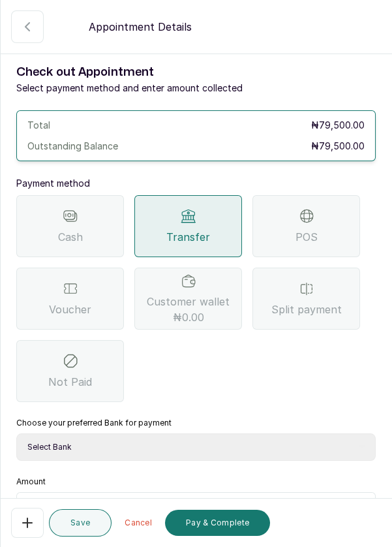
click at [219, 433] on select "Select Bank DERMASPACE ESTHETIC & WELLNESS CENT Sterling Bank DERMASPACEEST/DER…" at bounding box center [195, 446] width 359 height 27
select select "818ea5c0-5b47-4751-8f35-6fc14409c533"
click at [16, 433] on select "Select Bank DERMASPACE ESTHETIC & WELLNESS CENT Sterling Bank DERMASPACEEST/DER…" at bounding box center [195, 446] width 359 height 27
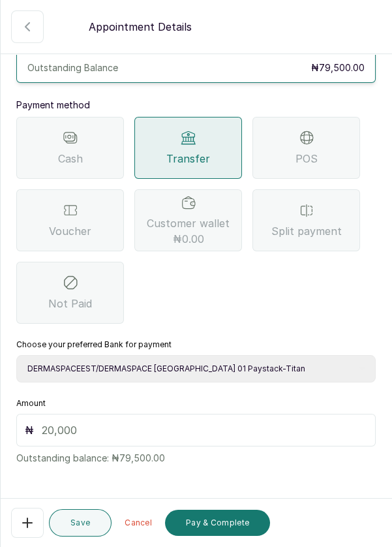
scroll to position [76, 0]
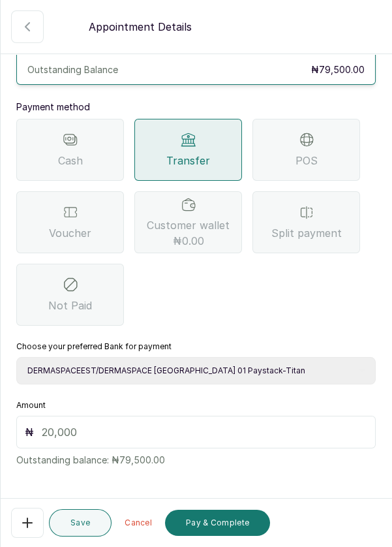
click at [142, 424] on input "text" at bounding box center [204, 432] width 325 height 16
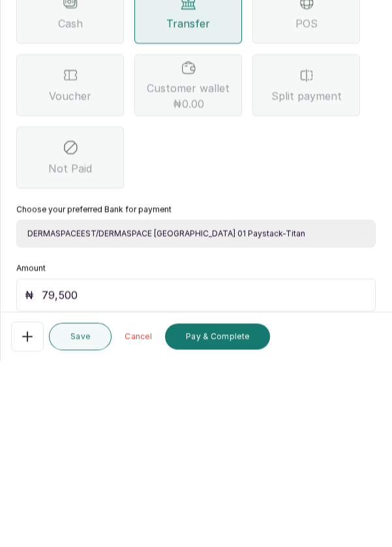
scroll to position [86, 0]
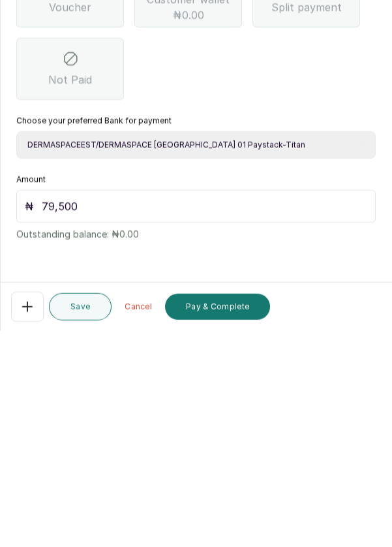
type input "79,500"
click at [243, 526] on button "Pay & Complete" at bounding box center [217, 522] width 105 height 26
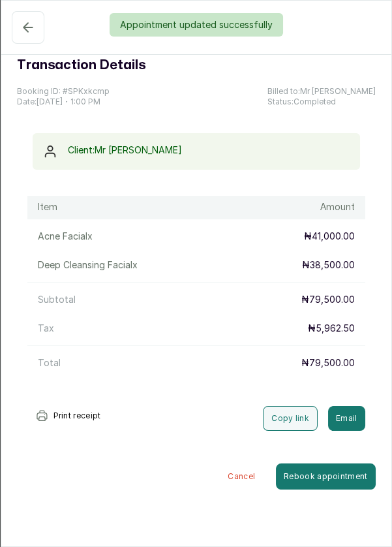
click at [29, 25] on div "Appointment updated successfully" at bounding box center [196, 24] width 392 height 23
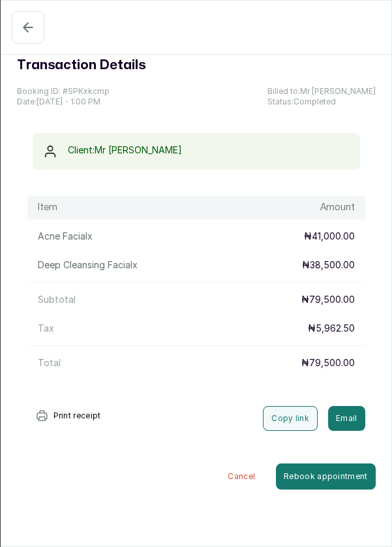
click at [38, 38] on button "Completed" at bounding box center [28, 27] width 33 height 33
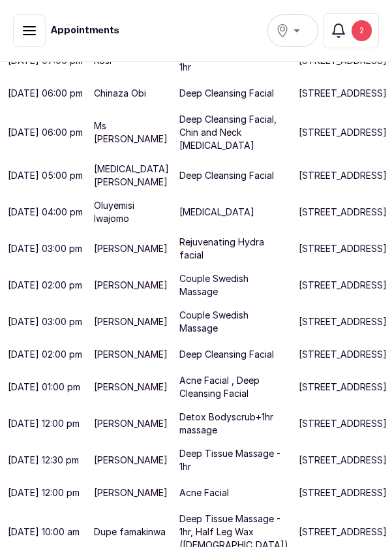
scroll to position [9, 0]
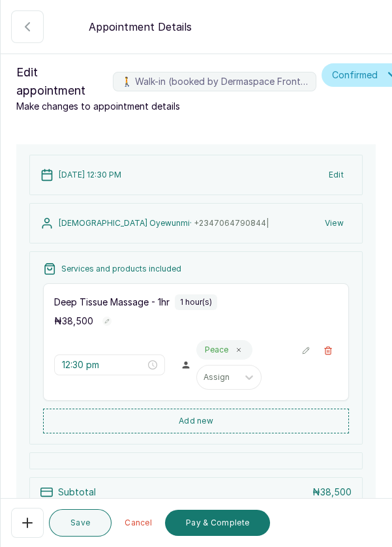
click at [237, 535] on button "Pay & Complete" at bounding box center [217, 522] width 105 height 26
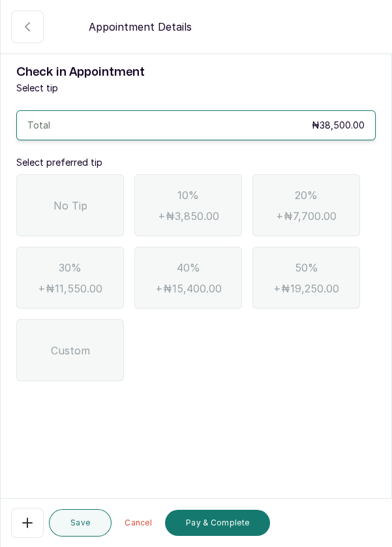
click at [72, 217] on div "No Tip" at bounding box center [70, 205] width 108 height 62
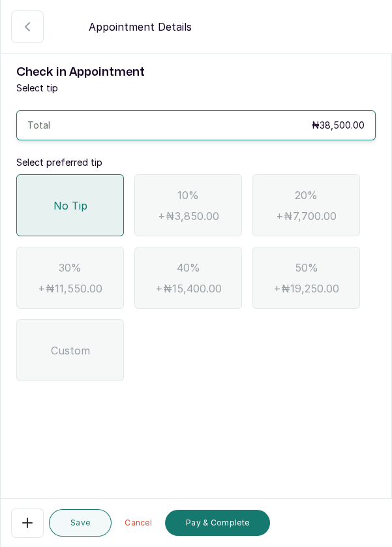
click at [230, 535] on button "Pay & Complete" at bounding box center [217, 522] width 105 height 26
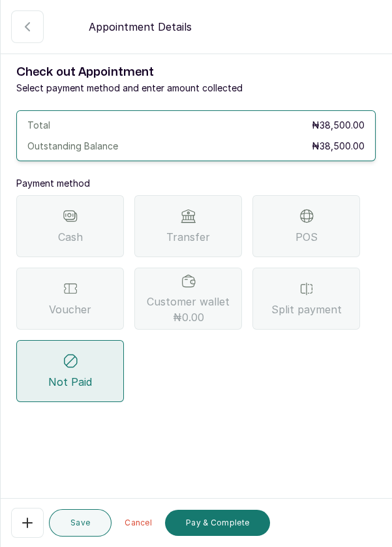
click at [86, 299] on div "Voucher" at bounding box center [70, 298] width 108 height 62
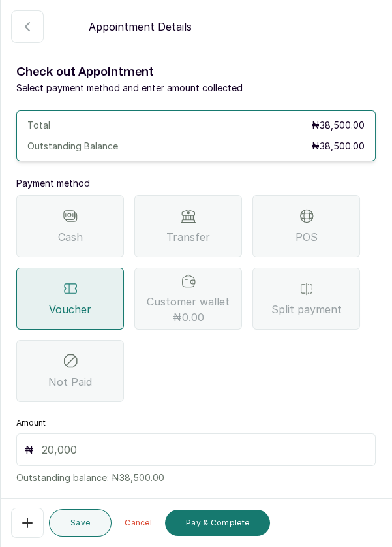
click at [132, 449] on input "text" at bounding box center [204, 450] width 325 height 16
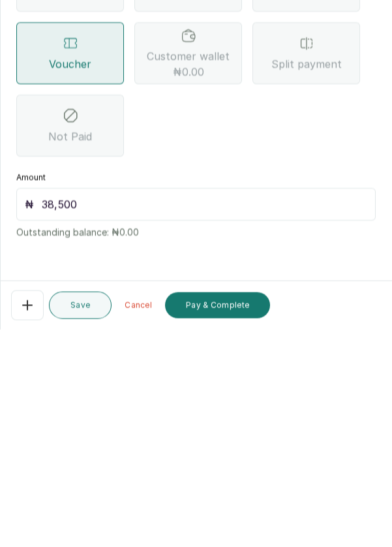
type input "38,500"
click at [241, 526] on button "Pay & Complete" at bounding box center [217, 522] width 105 height 26
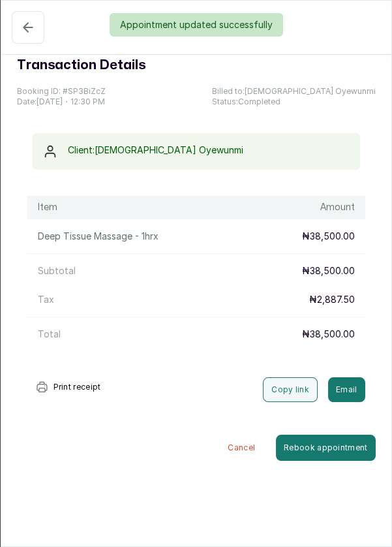
click at [27, 29] on div "Appointment updated successfully" at bounding box center [196, 24] width 392 height 23
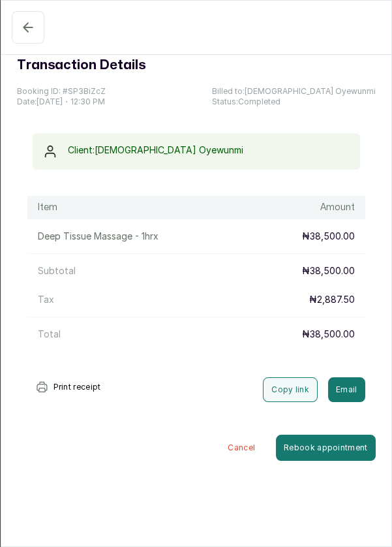
click at [24, 29] on icon "button" at bounding box center [27, 27] width 8 height 8
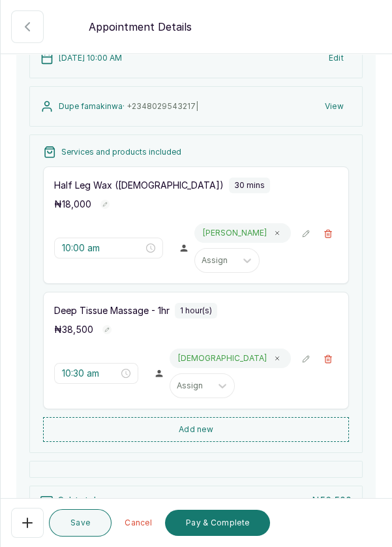
scroll to position [117, 0]
click at [336, 356] on button "🚶 Walk-in (booked by Dermaspace Frontdesk)" at bounding box center [328, 358] width 20 height 20
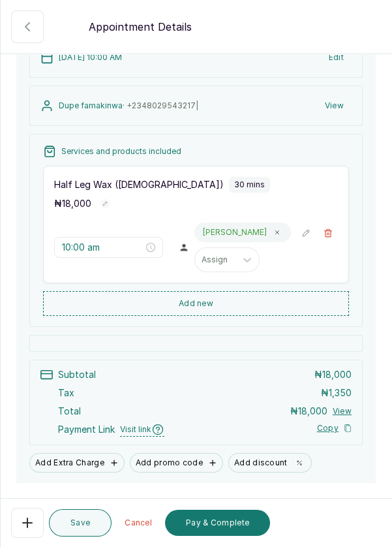
click at [267, 303] on button "Add new" at bounding box center [196, 303] width 306 height 25
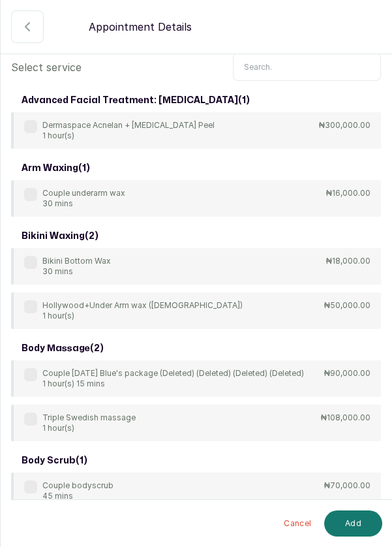
scroll to position [0, 0]
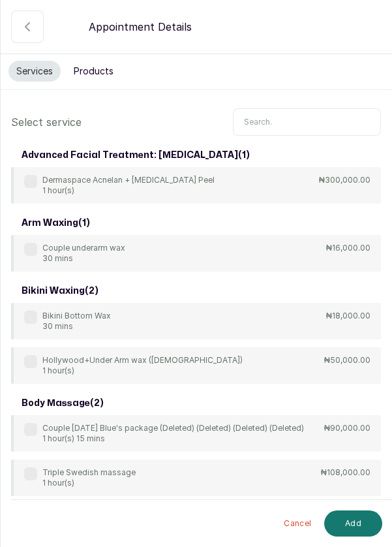
click at [295, 119] on input "text" at bounding box center [307, 121] width 148 height 27
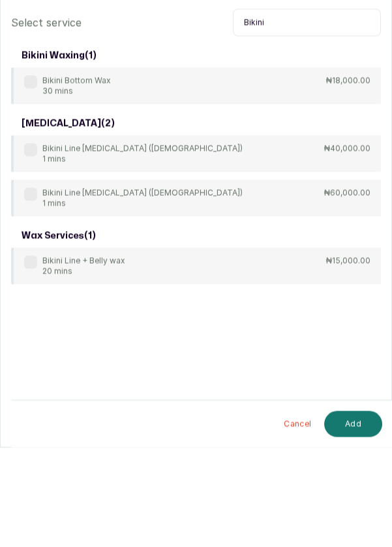
scroll to position [9, 0]
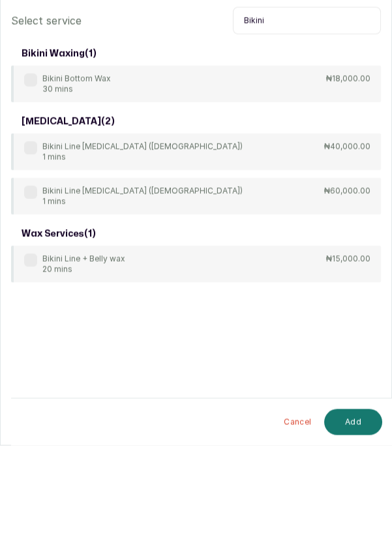
type input "Bikini"
click at [37, 362] on label at bounding box center [30, 361] width 13 height 13
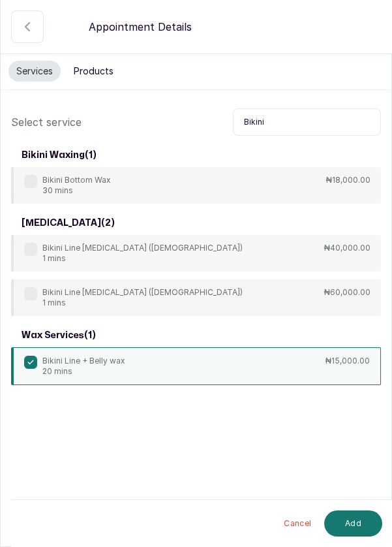
click at [354, 526] on button "Add" at bounding box center [353, 523] width 58 height 26
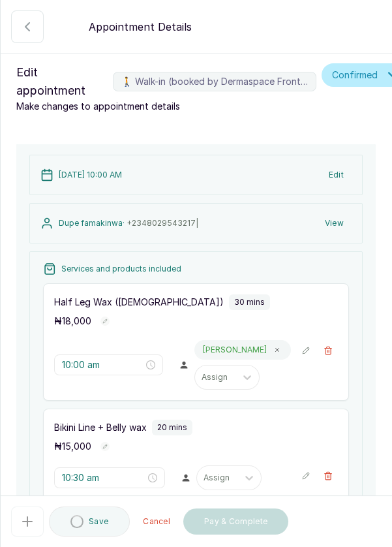
type input "10:30 am"
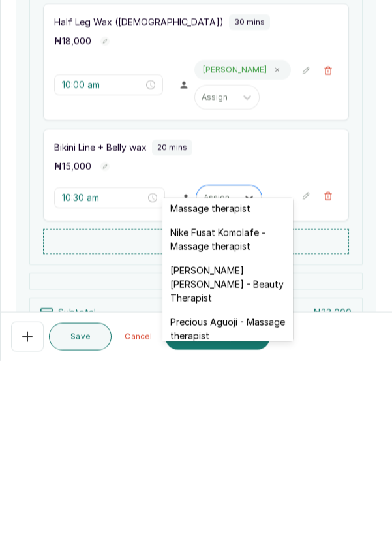
scroll to position [477, 0]
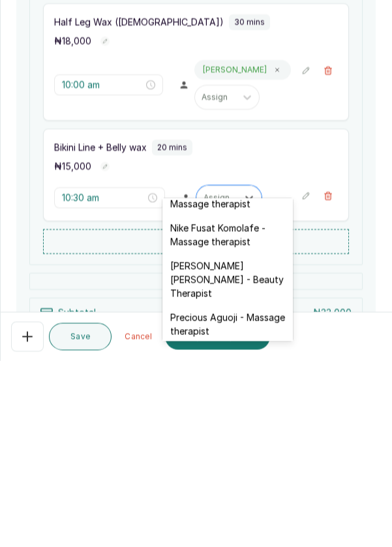
click at [250, 447] on div "[PERSON_NAME] [PERSON_NAME] - Beauty Therapist" at bounding box center [227, 466] width 130 height 52
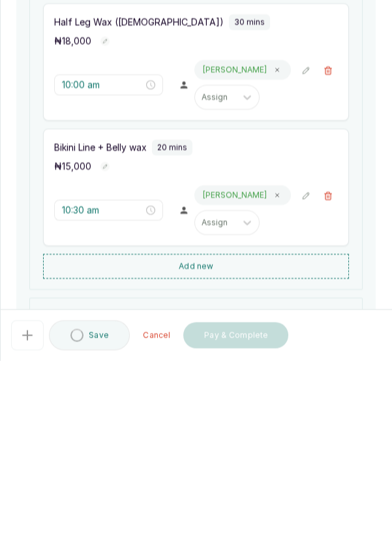
scroll to position [9, 0]
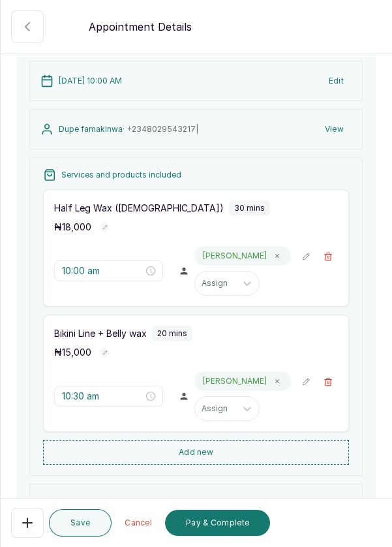
click at [226, 440] on button "Add new" at bounding box center [196, 452] width 306 height 25
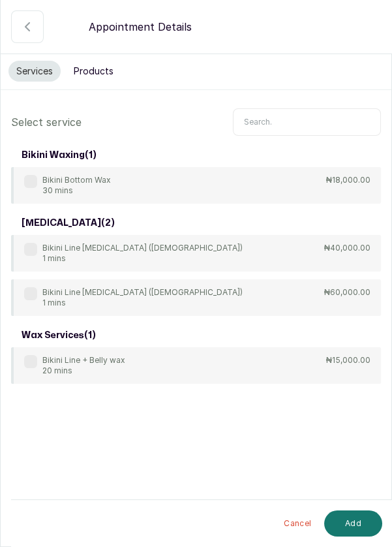
scroll to position [63, 0]
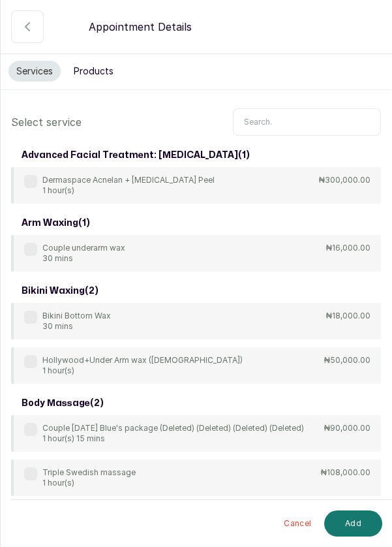
click at [285, 115] on input "text" at bounding box center [307, 121] width 148 height 27
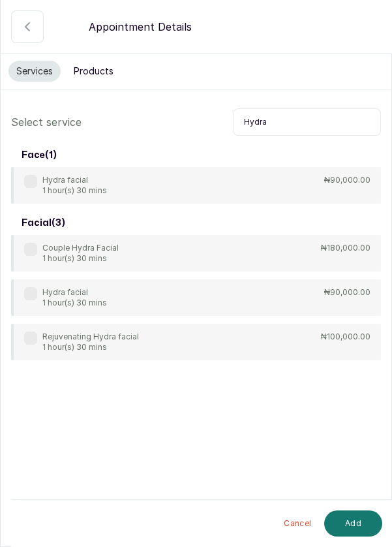
type input "Hydra"
click at [44, 177] on p "Hydra facial" at bounding box center [74, 180] width 65 height 10
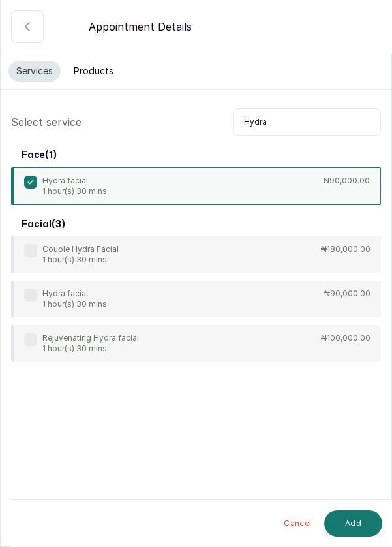
click at [362, 528] on button "Add" at bounding box center [353, 523] width 58 height 26
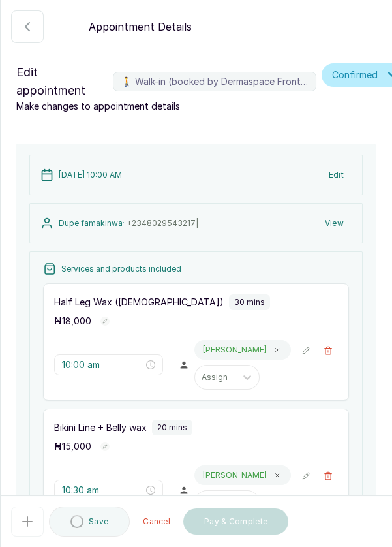
type input "10:50 am"
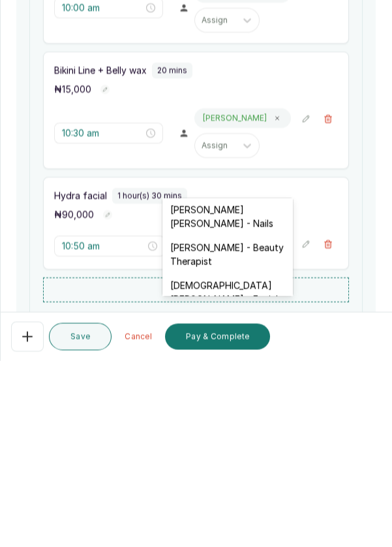
scroll to position [636, 0]
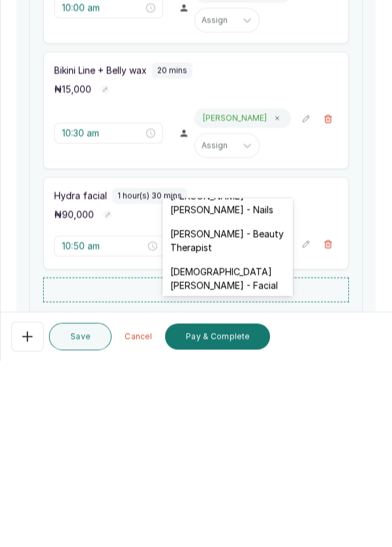
click at [272, 445] on div "[DEMOGRAPHIC_DATA][PERSON_NAME] - Facial" at bounding box center [227, 464] width 130 height 38
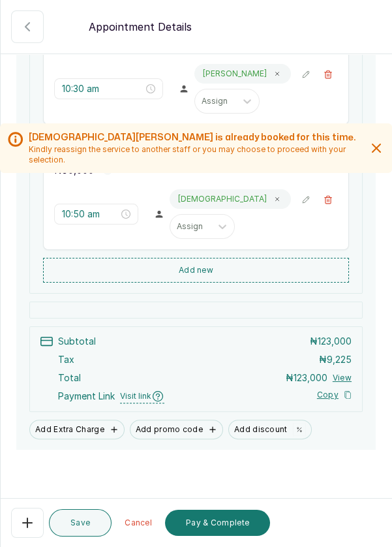
scroll to position [400, 0]
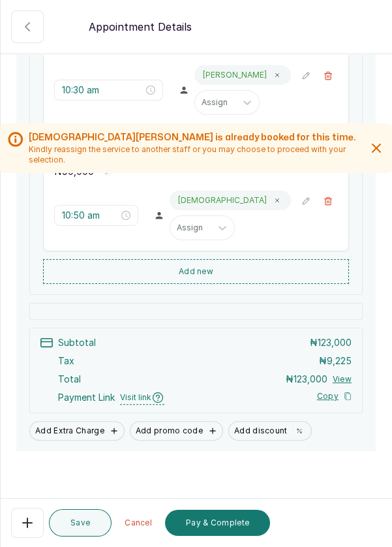
click at [97, 421] on button "Add Extra Charge" at bounding box center [76, 431] width 95 height 20
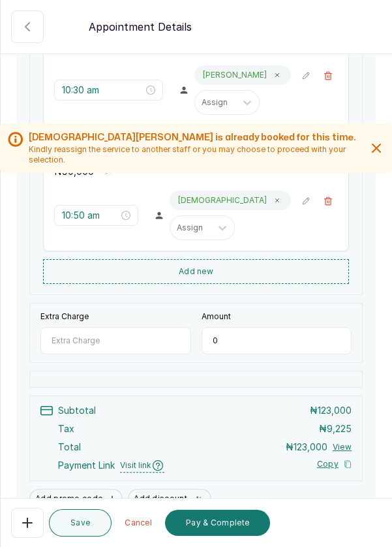
click at [145, 327] on input "Extra Charge" at bounding box center [115, 340] width 151 height 27
type input "Tip"
click at [245, 327] on input "0" at bounding box center [277, 340] width 151 height 27
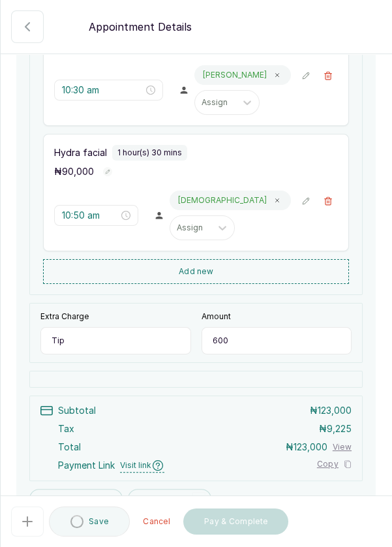
type input "6,000"
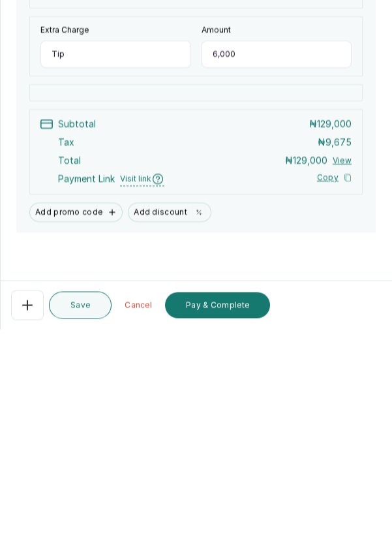
scroll to position [9, 0]
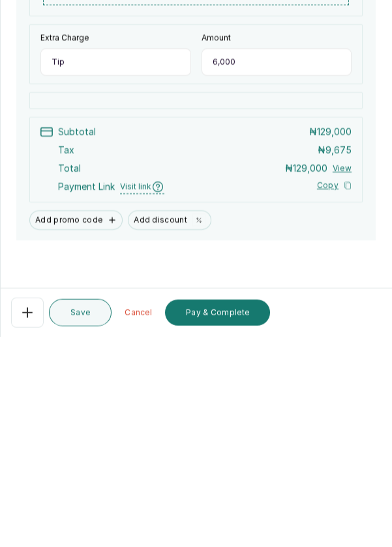
click at [229, 527] on button "Pay & Complete" at bounding box center [217, 522] width 105 height 26
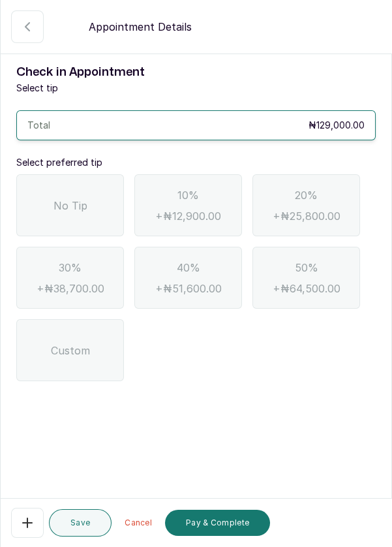
scroll to position [0, 0]
click at [80, 198] on span "No Tip" at bounding box center [70, 206] width 34 height 16
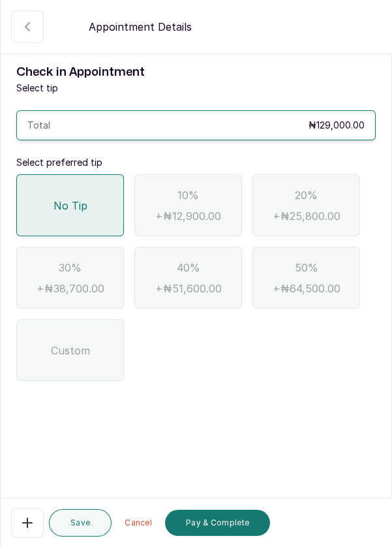
click at [240, 523] on button "Pay & Complete" at bounding box center [217, 522] width 105 height 26
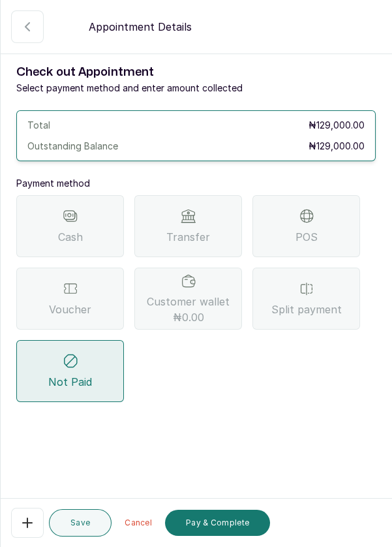
click at [198, 229] on span "Transfer" at bounding box center [188, 237] width 44 height 16
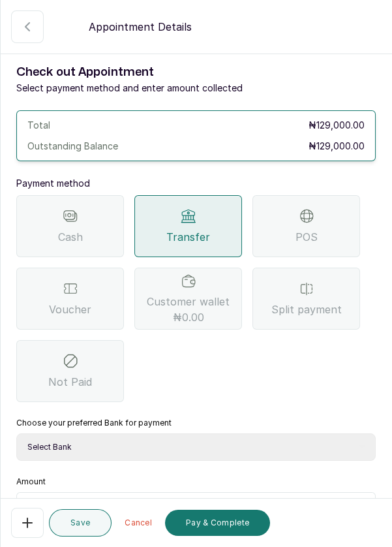
click at [159, 433] on select "Select Bank DERMASPACE ESTHETIC & WELLNESS CENT Sterling Bank DERMASPACEEST/DER…" at bounding box center [195, 446] width 359 height 27
select select "818ea5c0-5b47-4751-8f35-6fc14409c533"
click at [16, 433] on select "Select Bank DERMASPACE ESTHETIC & WELLNESS CENT Sterling Bank DERMASPACEEST/DER…" at bounding box center [195, 446] width 359 height 27
click at [127, 500] on input "text" at bounding box center [204, 508] width 325 height 16
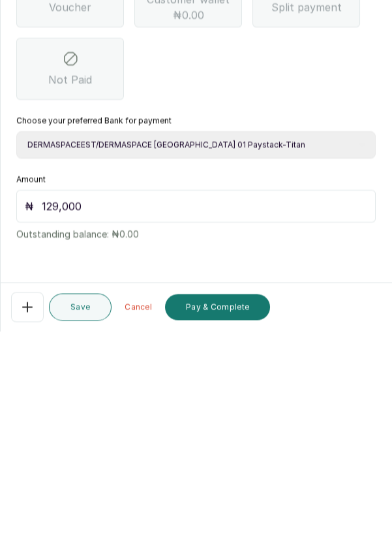
scroll to position [9, 0]
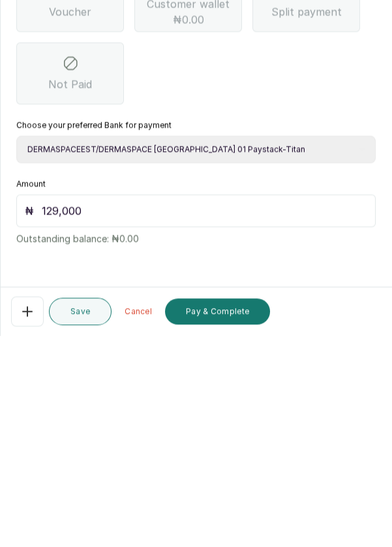
type input "129,000"
click at [232, 532] on button "Pay & Complete" at bounding box center [217, 522] width 105 height 26
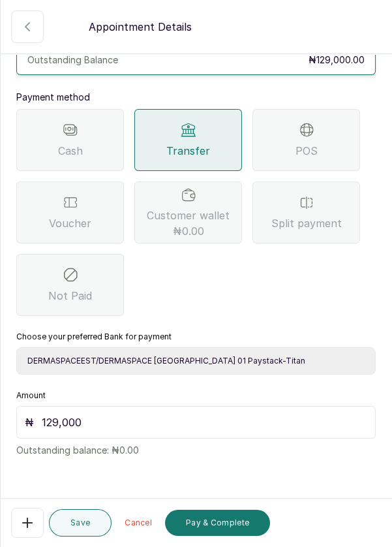
click at [230, 520] on button "Pay & Complete" at bounding box center [217, 522] width 105 height 26
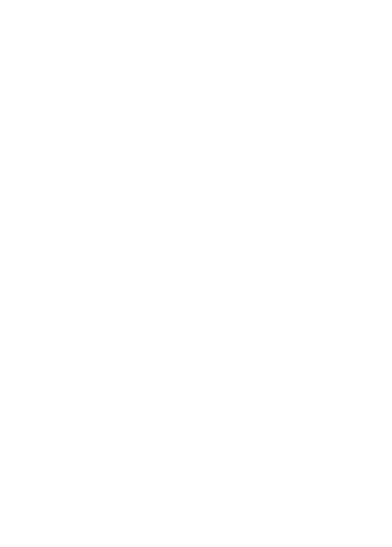
scroll to position [0, 0]
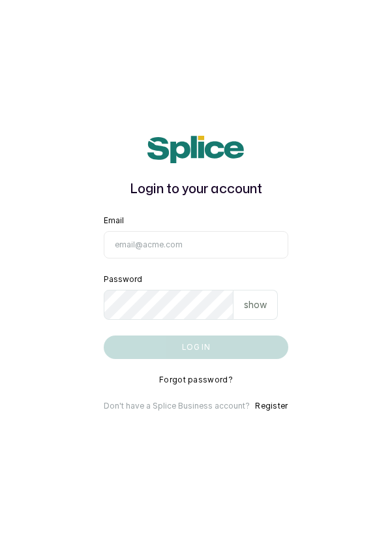
click at [179, 258] on input "Email" at bounding box center [196, 244] width 184 height 27
type input "info@dermaspaceng.com"
click at [104, 335] on button "Log in" at bounding box center [196, 346] width 184 height 23
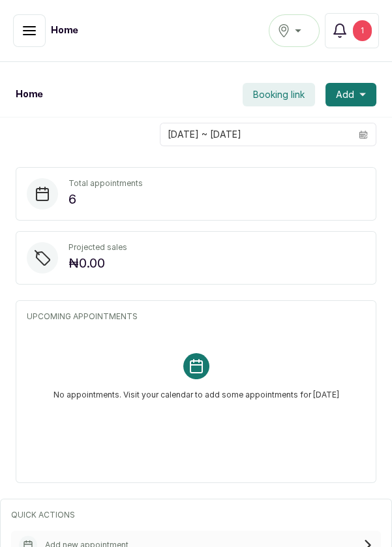
click at [31, 36] on icon "button" at bounding box center [30, 31] width 16 height 16
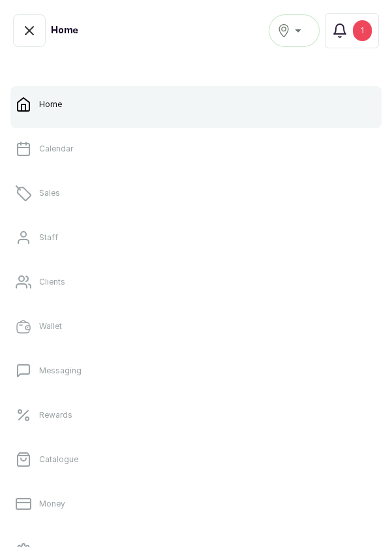
click at [106, 203] on link "Sales" at bounding box center [195, 193] width 371 height 37
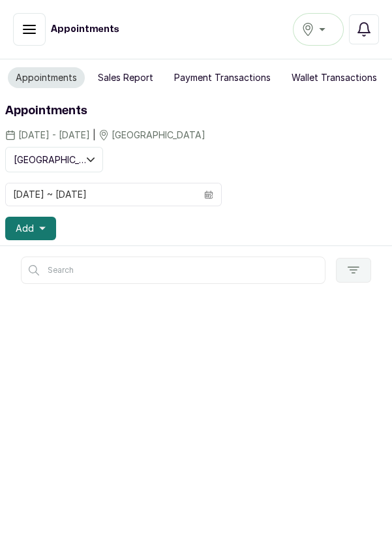
click at [322, 17] on button "[GEOGRAPHIC_DATA]" at bounding box center [318, 29] width 51 height 33
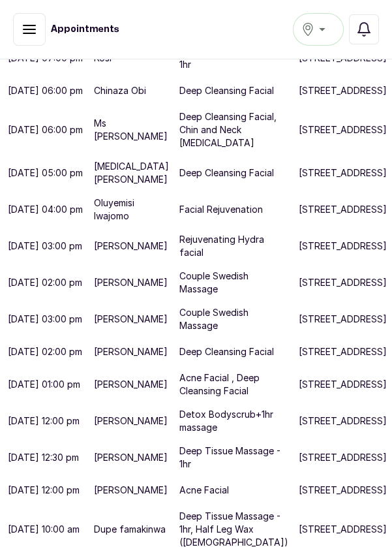
scroll to position [7, 0]
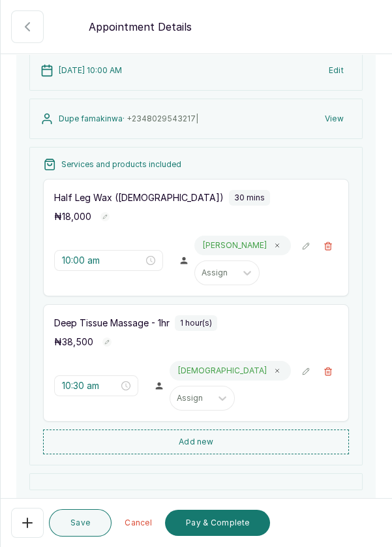
scroll to position [103, 0]
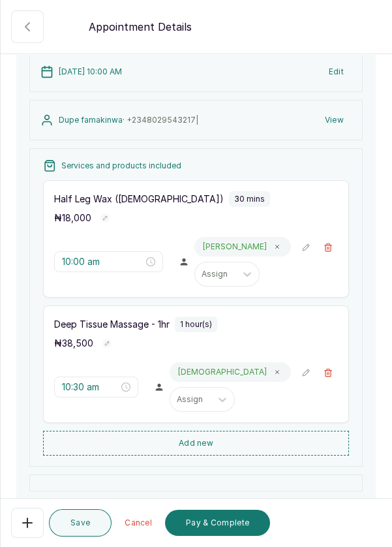
click at [342, 367] on div "Deep Tissue Massage - 1hr 1 hour(s) ₦ 38,500 10:30 am Christiana Assign" at bounding box center [196, 363] width 306 height 117
click at [333, 373] on icon "button" at bounding box center [328, 372] width 9 height 9
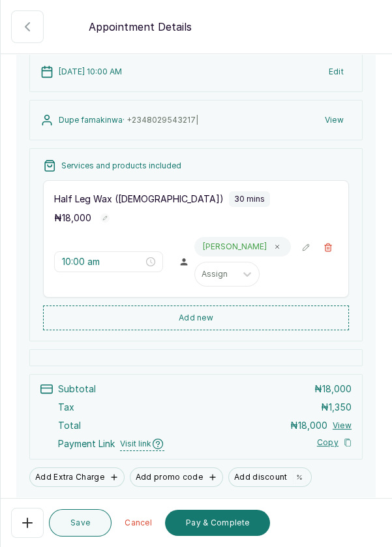
click at [271, 305] on button "Add new" at bounding box center [196, 317] width 306 height 25
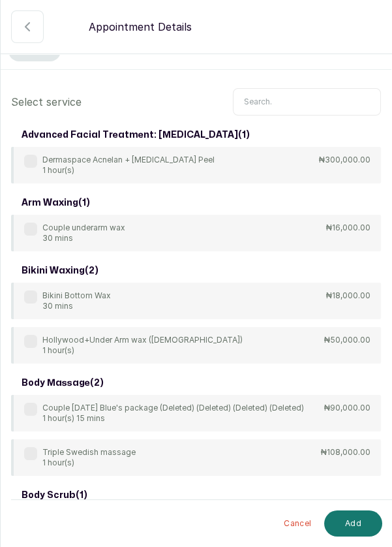
scroll to position [0, 0]
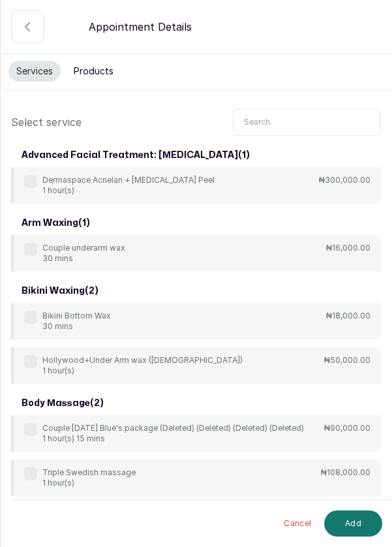
click at [324, 118] on input "text" at bounding box center [307, 121] width 148 height 27
click at [22, 25] on icon "button" at bounding box center [28, 27] width 16 height 16
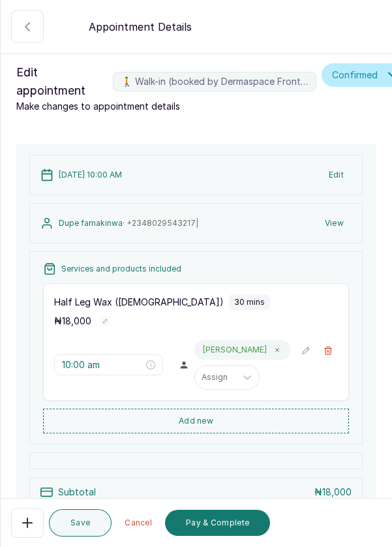
click at [22, 22] on icon "button" at bounding box center [28, 27] width 16 height 16
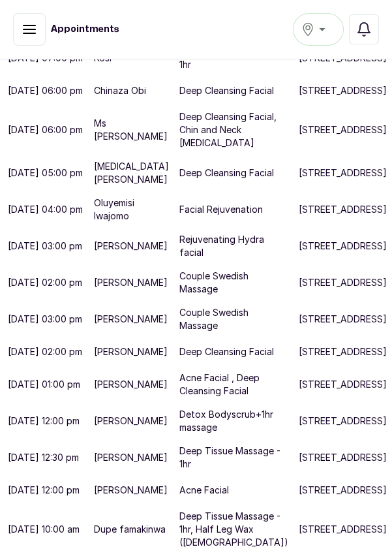
scroll to position [7, 0]
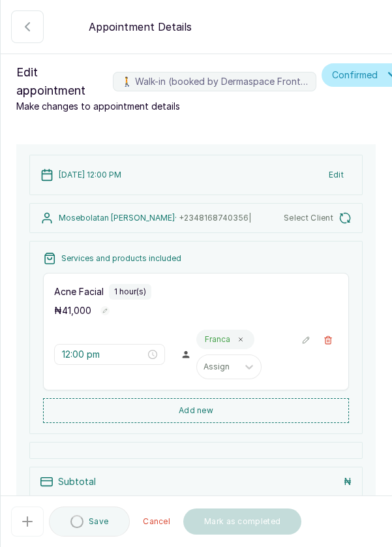
type input "12:00 pm"
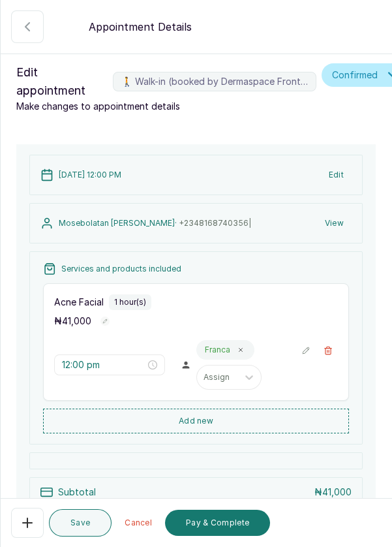
scroll to position [133, 0]
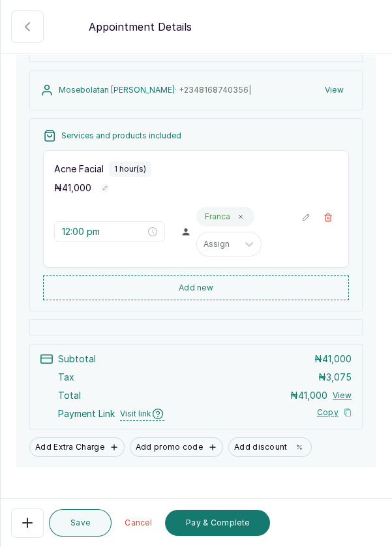
click at [240, 535] on button "Pay & Complete" at bounding box center [217, 522] width 105 height 26
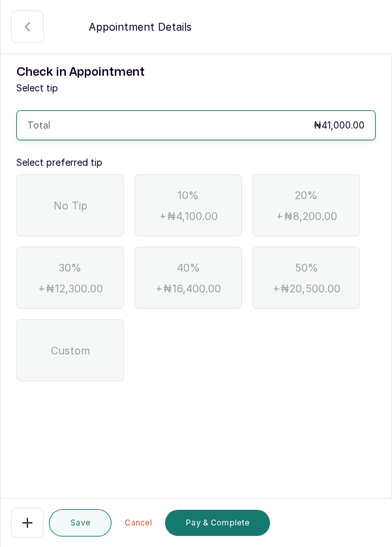
click at [65, 207] on span "No Tip" at bounding box center [70, 206] width 34 height 16
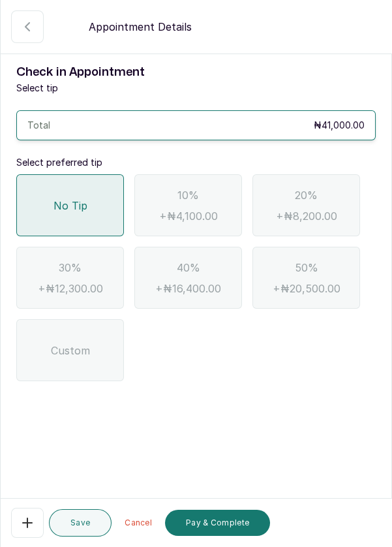
click at [249, 535] on button "Pay & Complete" at bounding box center [217, 522] width 105 height 26
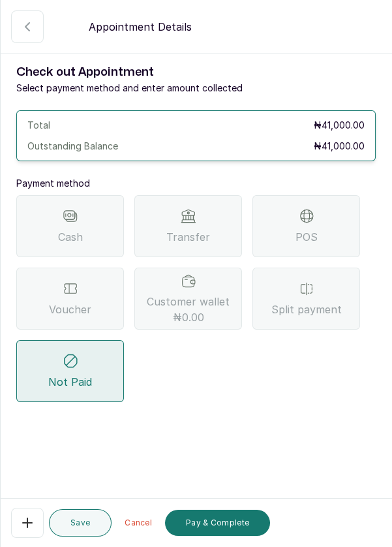
click at [16, 23] on button "Completed" at bounding box center [27, 26] width 33 height 33
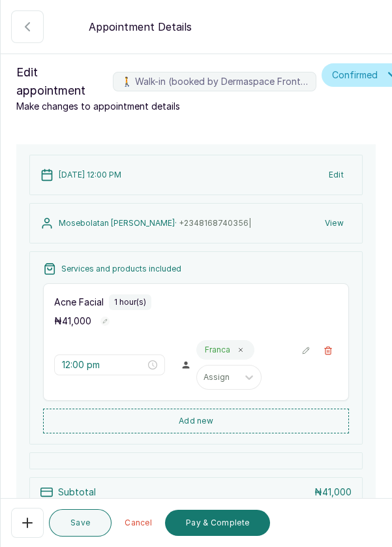
click at [250, 428] on button "Add new" at bounding box center [196, 420] width 306 height 25
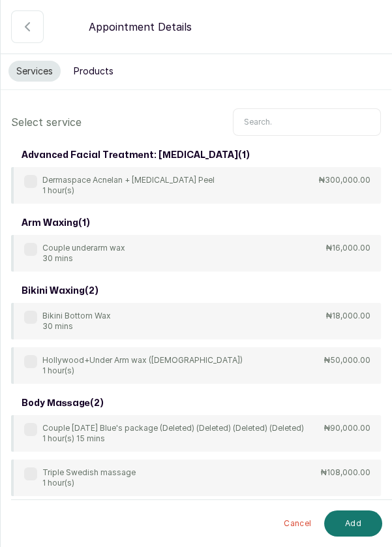
click at [293, 118] on input "text" at bounding box center [307, 121] width 148 height 27
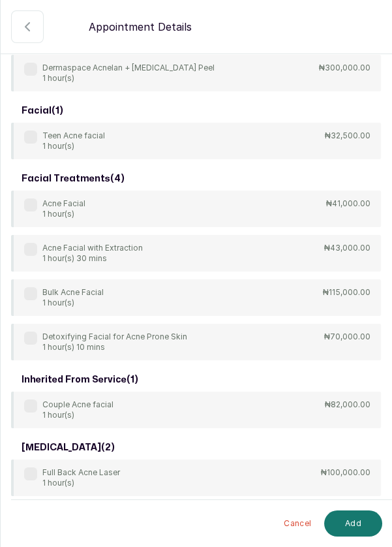
scroll to position [118, 0]
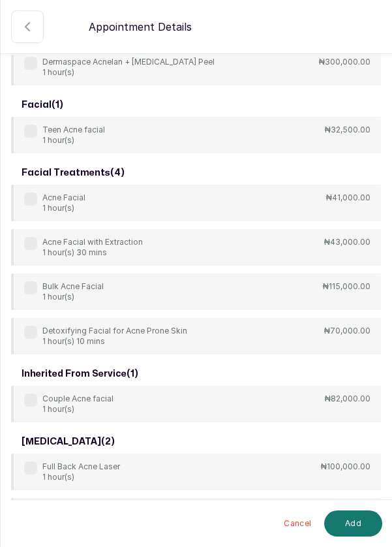
type input "Acne"
click at [27, 236] on div "Acne Facial with Extraction 1 hour(s) 30 mins ₦43,000.00" at bounding box center [196, 247] width 370 height 37
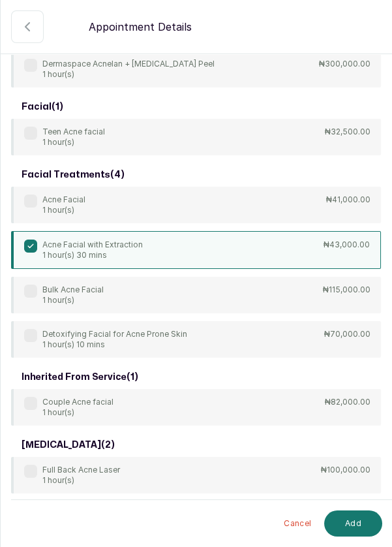
click at [370, 528] on button "Add" at bounding box center [353, 523] width 58 height 26
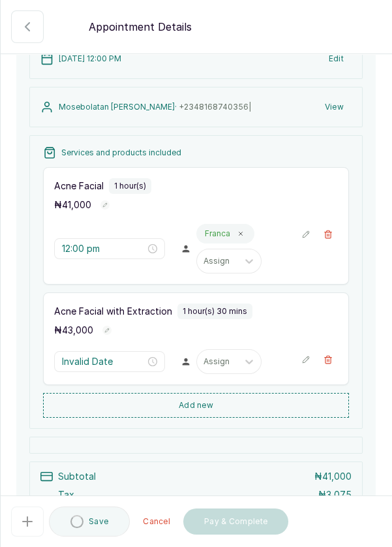
type input "1:00 pm"
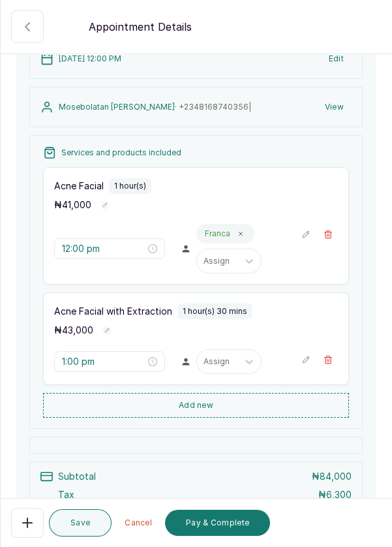
click at [337, 234] on button "🚶 Walk-in (booked by Dermaspace Frontdesk)" at bounding box center [328, 234] width 20 height 20
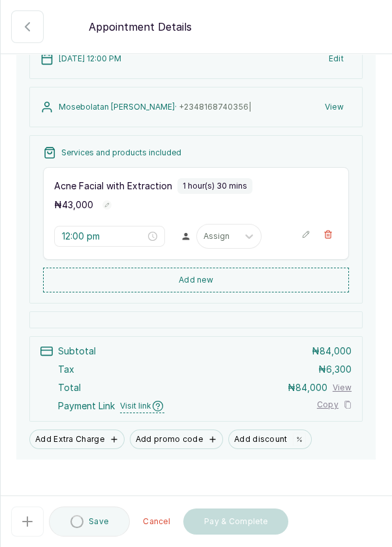
type input "1:00 pm"
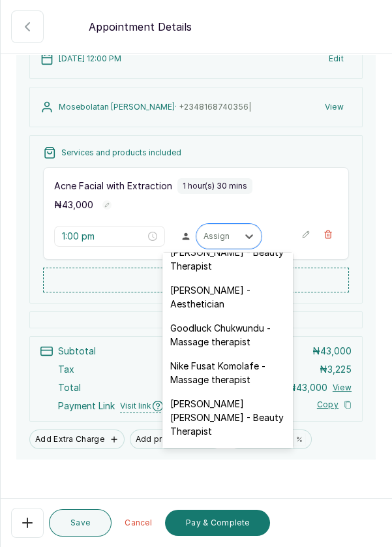
scroll to position [393, 0]
click at [256, 283] on div "Franca Ebuzome - Aesthetician" at bounding box center [227, 297] width 130 height 38
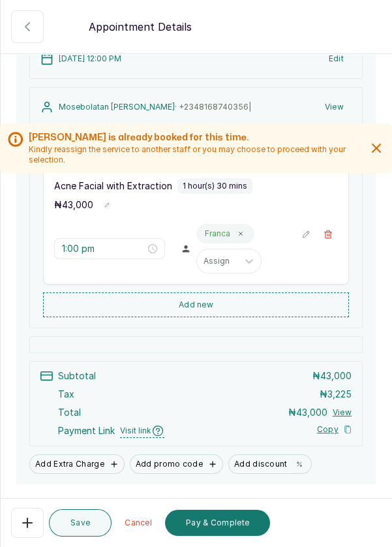
click at [239, 517] on button "Pay & Complete" at bounding box center [217, 522] width 105 height 26
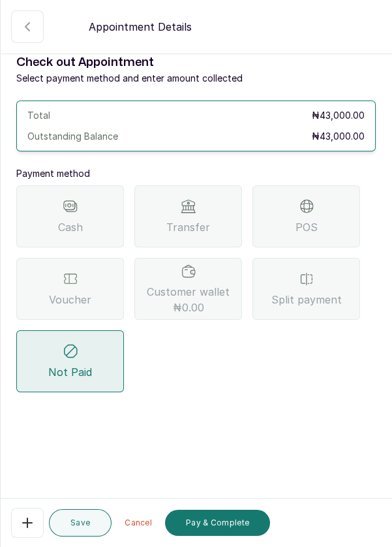
scroll to position [0, 0]
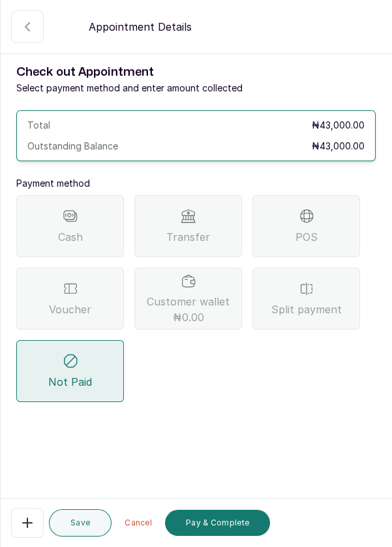
click at [314, 305] on span "Split payment" at bounding box center [306, 309] width 70 height 16
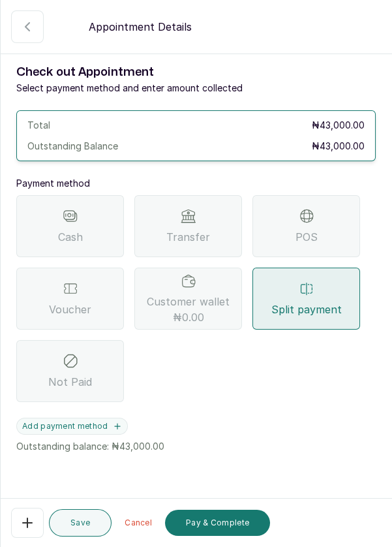
click at [239, 528] on button "Pay & Complete" at bounding box center [217, 522] width 105 height 26
click at [115, 425] on icon "button" at bounding box center [117, 425] width 5 height 5
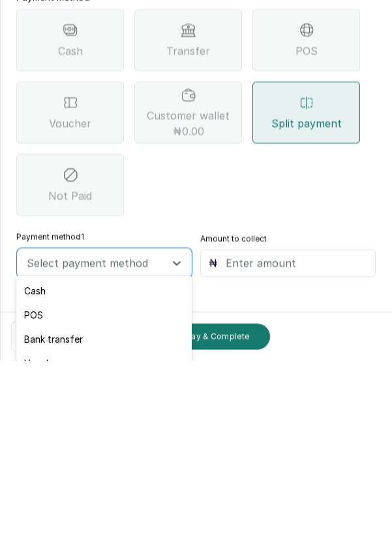
scroll to position [63, 0]
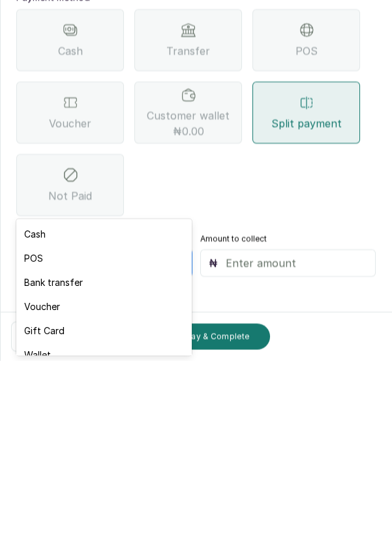
click at [81, 492] on div "Voucher" at bounding box center [103, 492] width 175 height 24
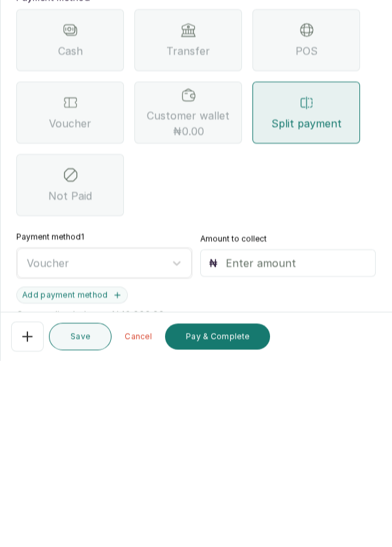
scroll to position [7, 0]
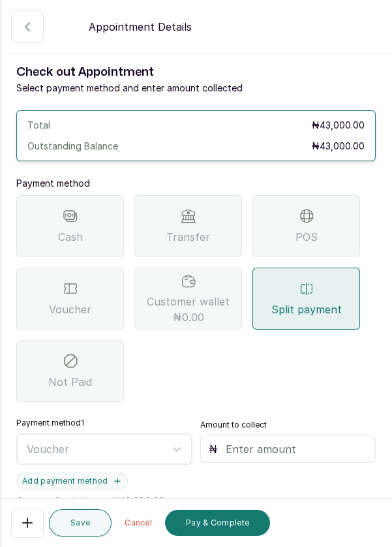
click at [280, 441] on input "text" at bounding box center [297, 449] width 142 height 16
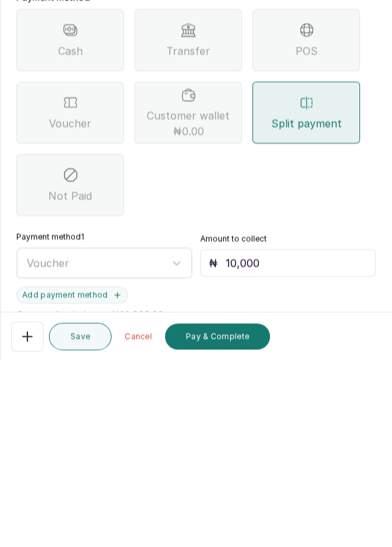
type input "10,000"
click at [108, 472] on button "Add payment method" at bounding box center [72, 480] width 112 height 17
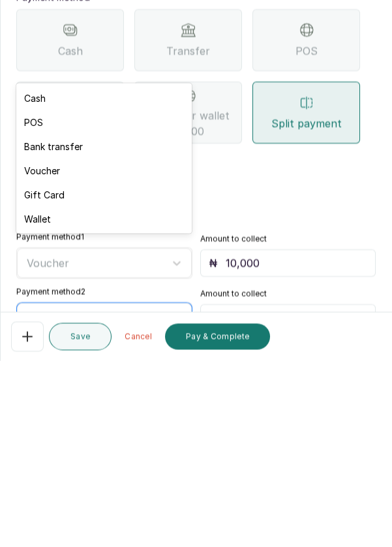
click at [98, 331] on div "Bank transfer" at bounding box center [103, 332] width 175 height 24
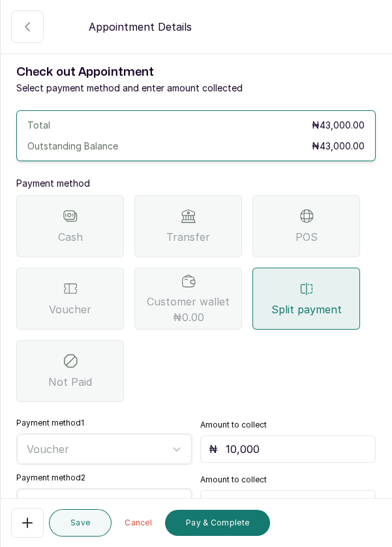
click at [194, 229] on span "Transfer" at bounding box center [188, 237] width 44 height 16
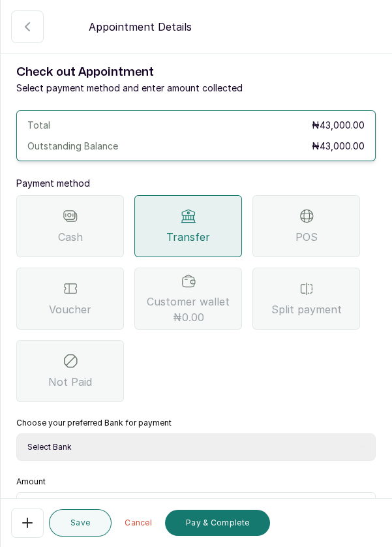
click at [128, 433] on select "Select Bank DERMASPACE ESTHETIC & WELLNESS CENT Sterling Bank DERMASPACEEST/DER…" at bounding box center [195, 446] width 359 height 27
select select "818ea5c0-5b47-4751-8f35-6fc14409c533"
click at [16, 433] on select "Select Bank DERMASPACE ESTHETIC & WELLNESS CENT Sterling Bank DERMASPACEEST/DER…" at bounding box center [195, 446] width 359 height 27
click at [116, 500] on input "text" at bounding box center [204, 508] width 325 height 16
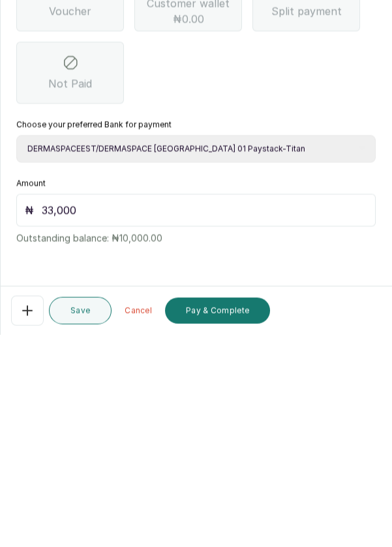
type input "33,000"
click at [239, 519] on button "Pay & Complete" at bounding box center [217, 522] width 105 height 26
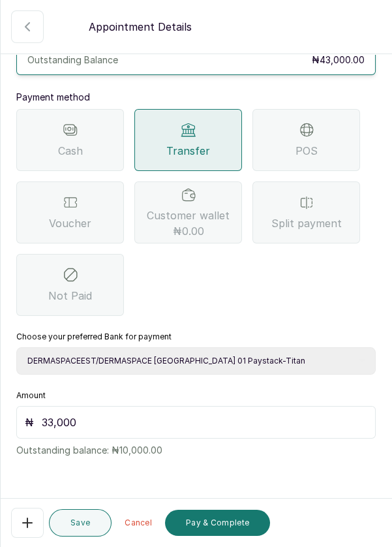
click at [22, 29] on icon "button" at bounding box center [28, 27] width 16 height 16
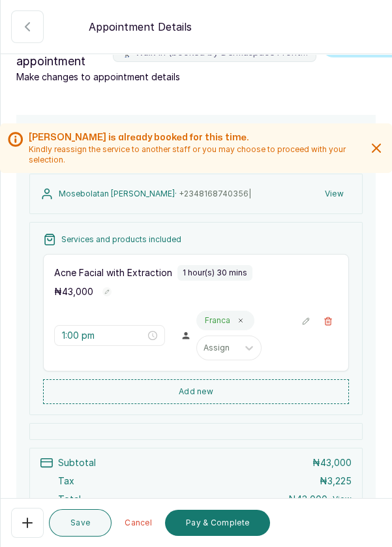
scroll to position [0, 0]
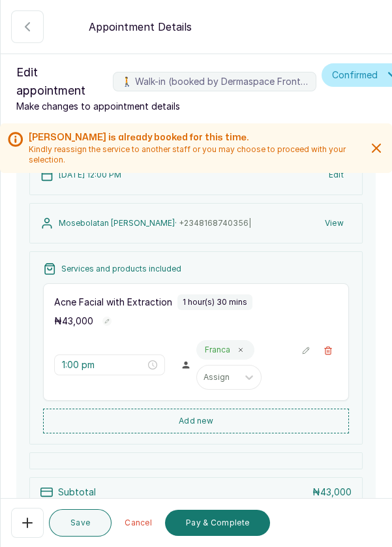
click at [223, 526] on button "Pay & Complete" at bounding box center [217, 522] width 105 height 26
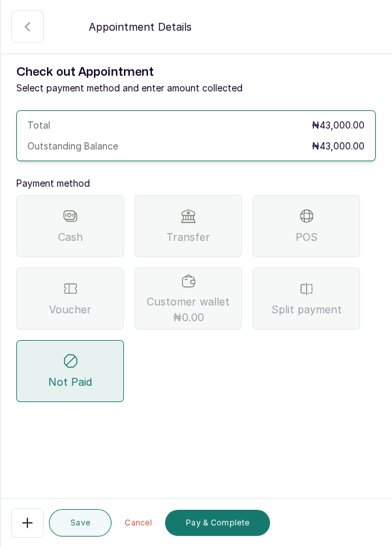
click at [322, 267] on div "Split payment" at bounding box center [306, 298] width 108 height 62
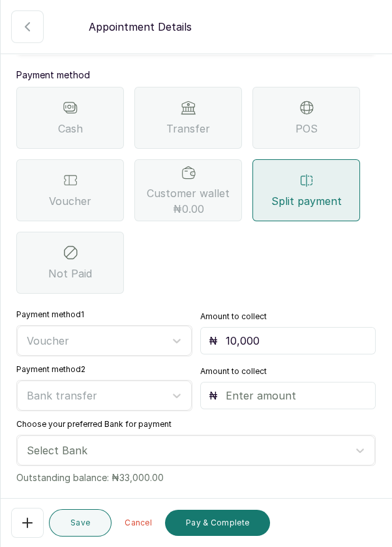
scroll to position [108, 0]
click at [303, 388] on input "text" at bounding box center [297, 396] width 142 height 16
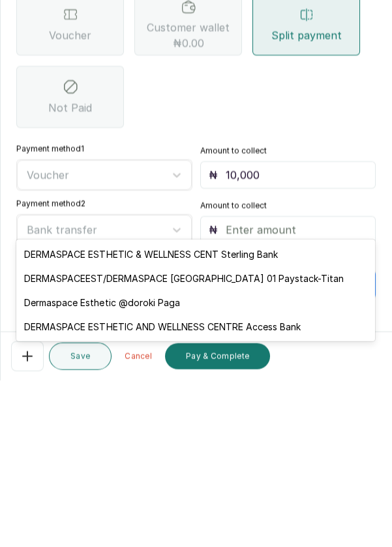
click at [317, 447] on div "DERMASPACEEST/DERMASPACE VICTORIA ISLAND 01 Paystack-Titan" at bounding box center [195, 444] width 359 height 24
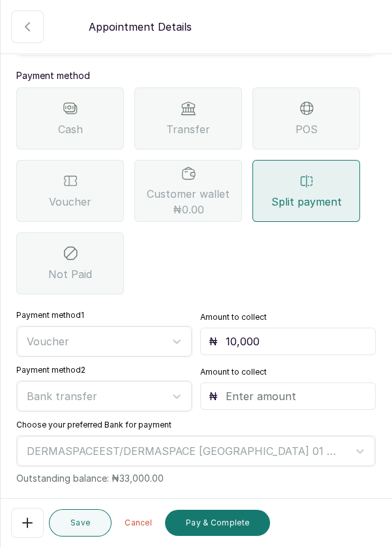
click at [275, 388] on input "text" at bounding box center [297, 396] width 142 height 16
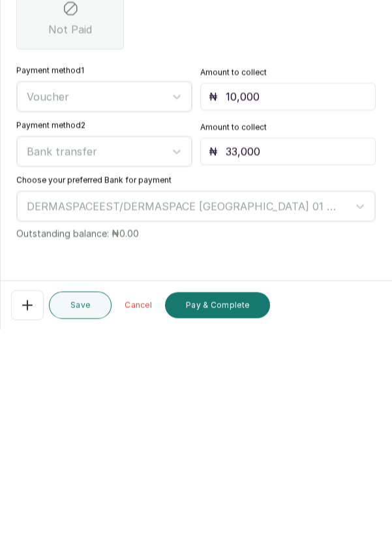
type input "33,000"
click at [237, 529] on button "Pay & Complete" at bounding box center [217, 522] width 105 height 26
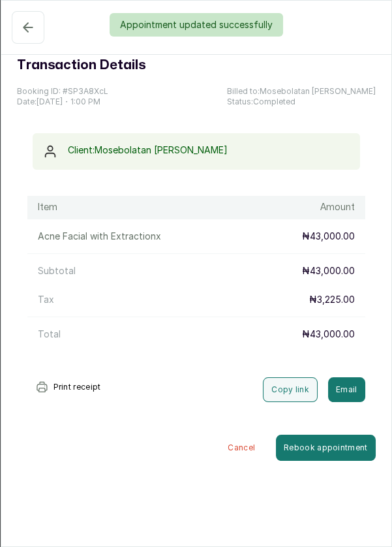
click at [22, 33] on div "Appointment updated successfully" at bounding box center [196, 24] width 392 height 23
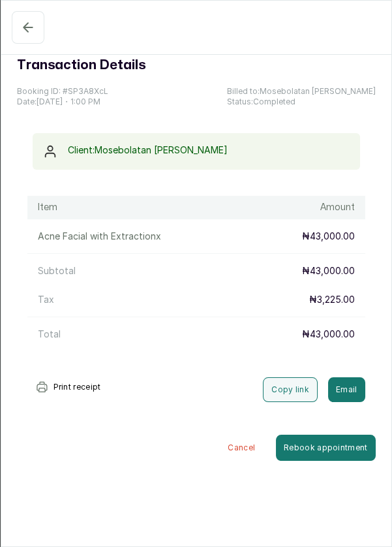
click at [23, 25] on icon "button" at bounding box center [28, 28] width 16 height 16
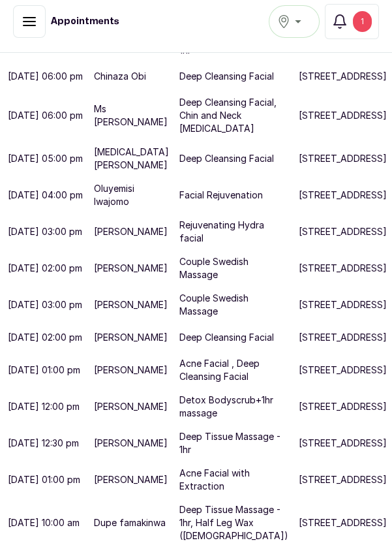
scroll to position [4, 0]
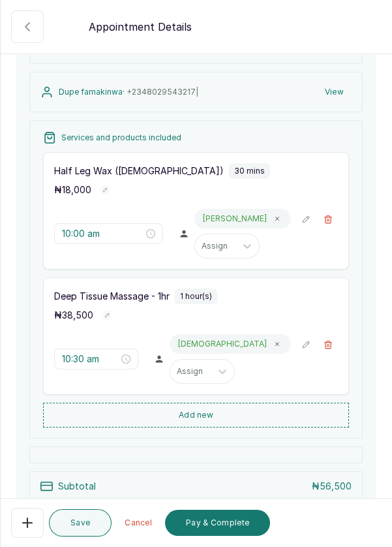
scroll to position [128, 0]
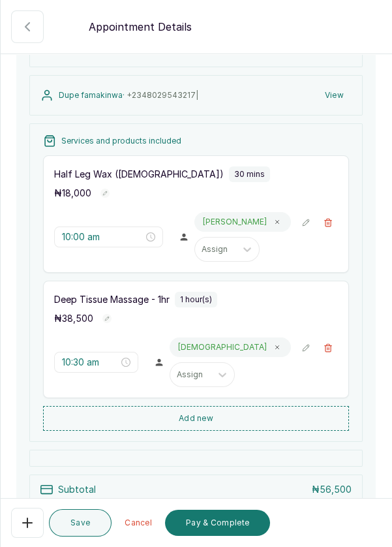
click at [332, 350] on icon "button" at bounding box center [328, 347] width 9 height 9
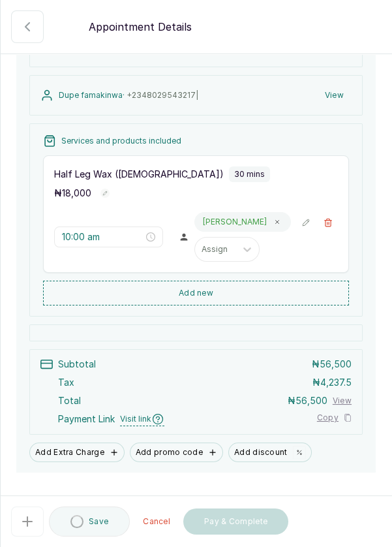
click at [258, 290] on button "Add new" at bounding box center [196, 292] width 306 height 25
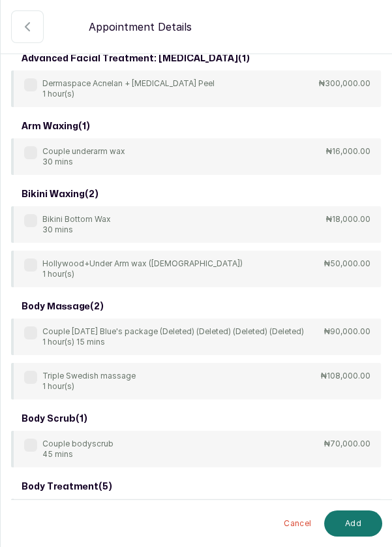
scroll to position [0, 0]
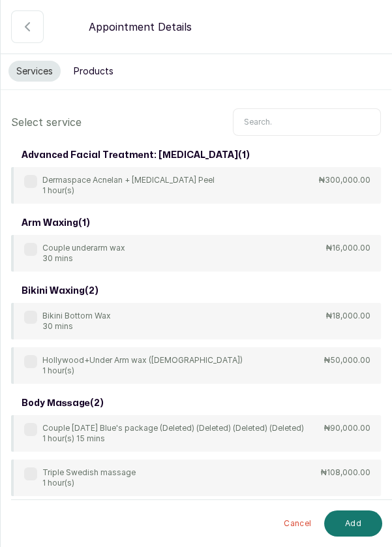
click at [298, 118] on input "text" at bounding box center [307, 121] width 148 height 27
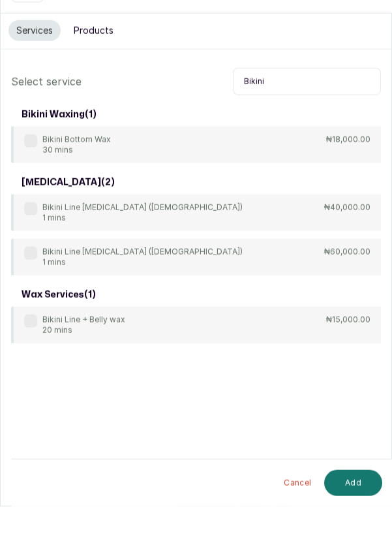
scroll to position [4, 0]
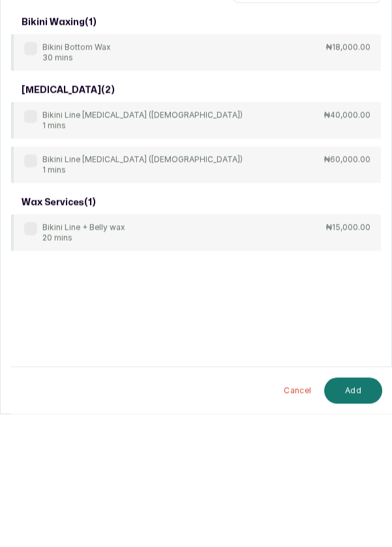
type input "Bikini"
click at [37, 367] on div "Bikini Line + Belly wax 20 mins" at bounding box center [74, 365] width 101 height 21
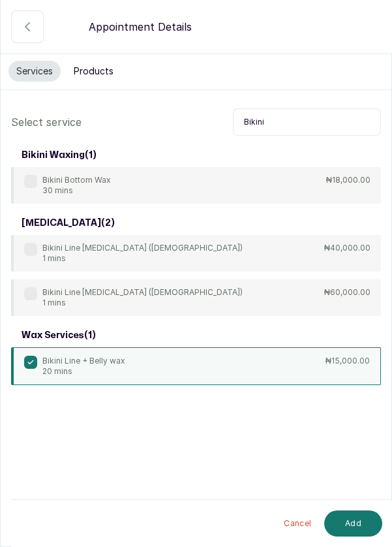
click at [359, 523] on button "Add" at bounding box center [353, 523] width 58 height 26
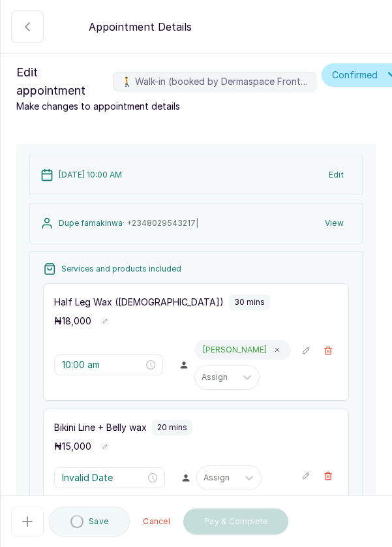
type input "10:30 am"
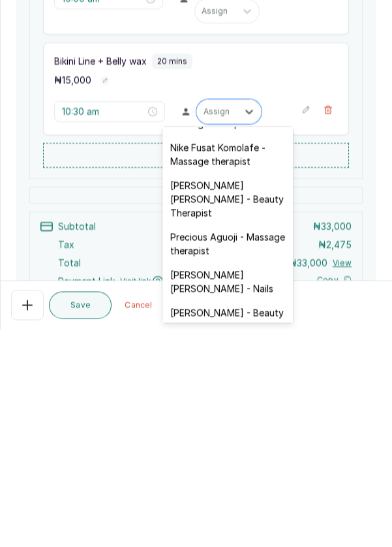
scroll to position [472, 0]
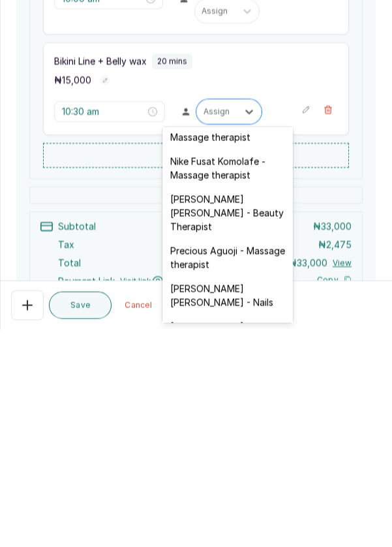
click at [260, 411] on div "[PERSON_NAME] [PERSON_NAME] - Beauty Therapist" at bounding box center [227, 430] width 130 height 52
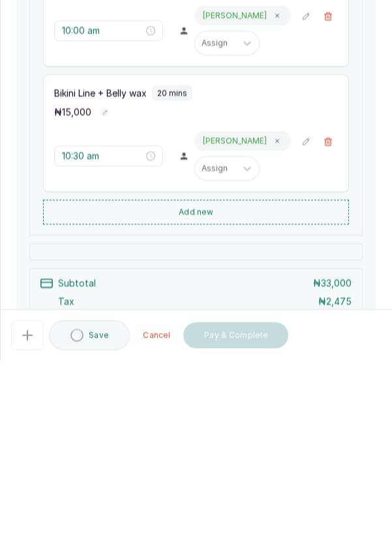
scroll to position [4, 0]
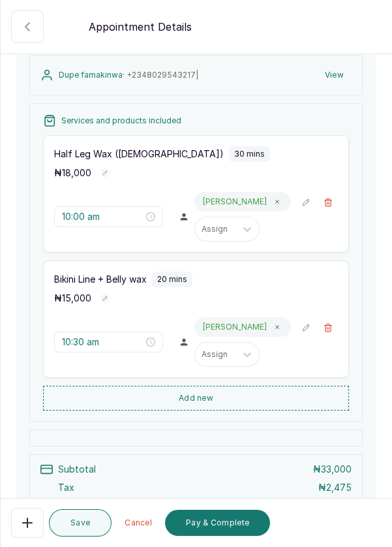
click at [252, 397] on button "Add new" at bounding box center [196, 397] width 306 height 25
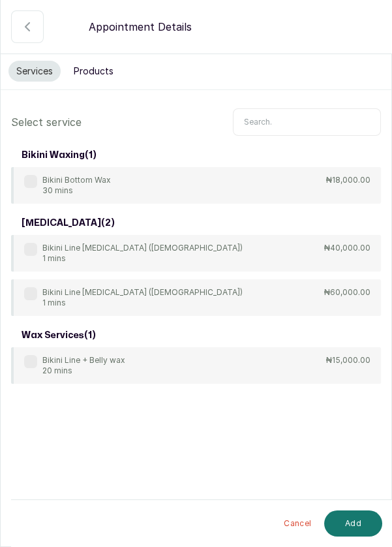
scroll to position [0, 0]
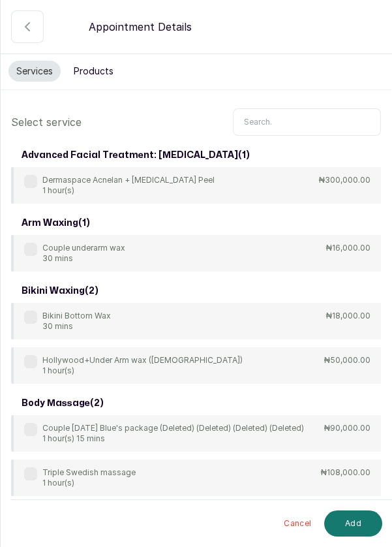
click at [292, 116] on input "text" at bounding box center [307, 121] width 148 height 27
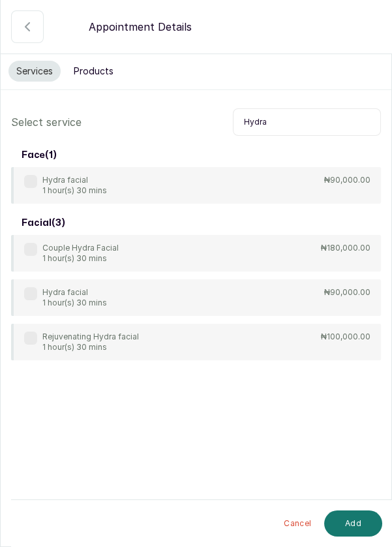
type input "Hydra"
click at [43, 177] on p "Hydra facial" at bounding box center [74, 180] width 65 height 10
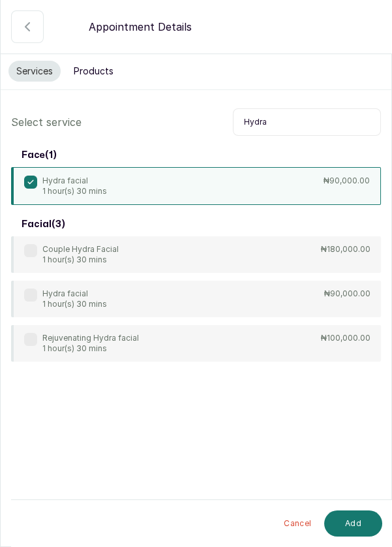
click at [359, 535] on button "Add" at bounding box center [353, 523] width 58 height 26
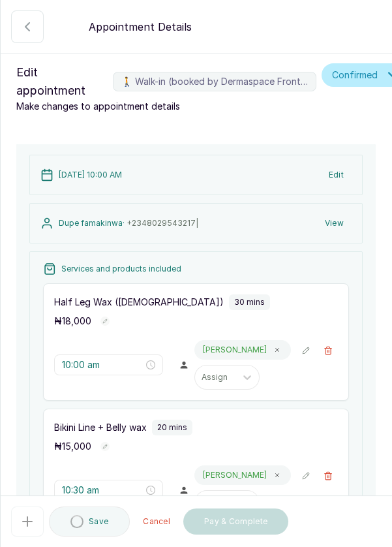
type input "10:50 am"
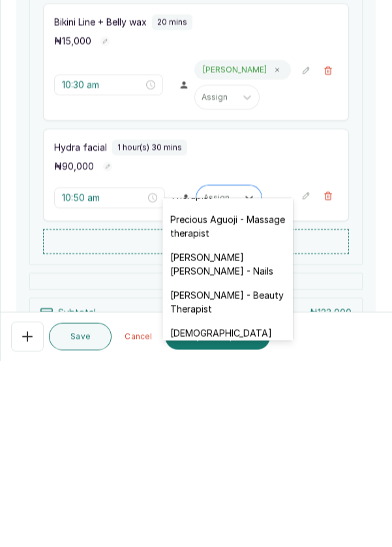
scroll to position [590, 0]
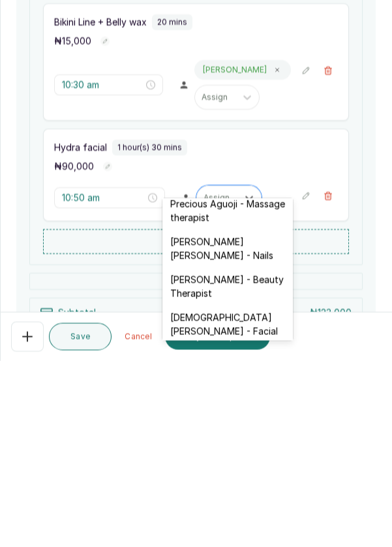
click at [254, 491] on div "[DEMOGRAPHIC_DATA][PERSON_NAME] - Facial" at bounding box center [227, 510] width 130 height 38
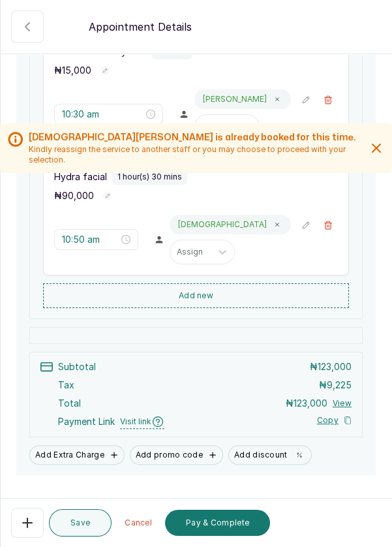
scroll to position [401, 0]
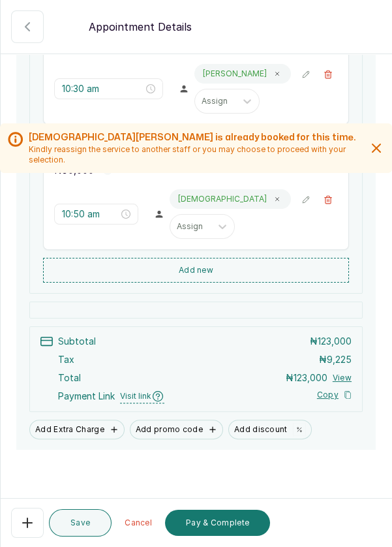
click at [92, 419] on button "Add Extra Charge" at bounding box center [76, 429] width 95 height 20
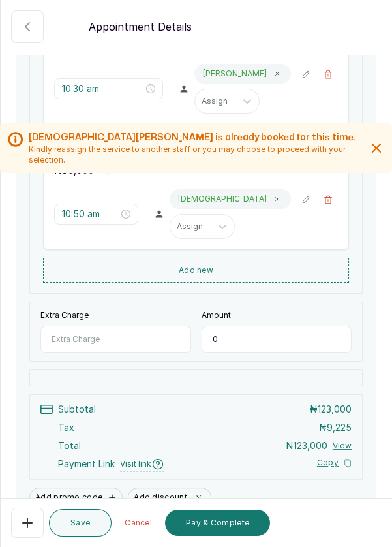
click at [129, 325] on input "Extra Charge" at bounding box center [115, 338] width 151 height 27
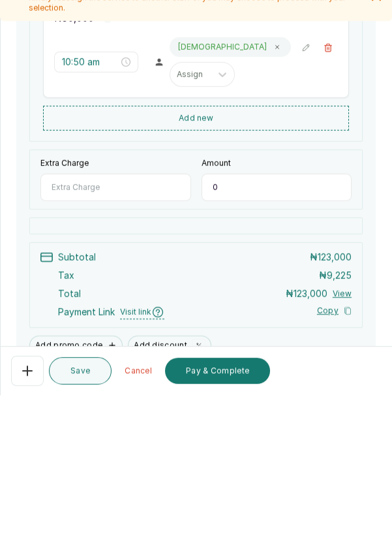
scroll to position [4, 0]
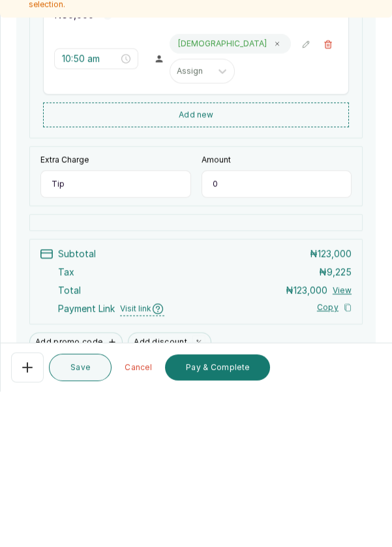
type input "Tip"
click at [264, 325] on input "0" at bounding box center [277, 338] width 151 height 27
type input "6,000"
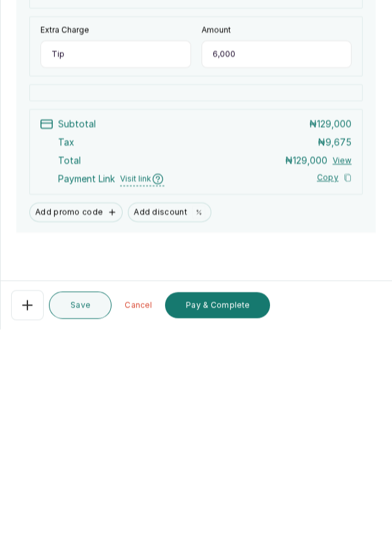
scroll to position [63, 0]
click at [238, 531] on button "Pay & Complete" at bounding box center [217, 522] width 105 height 26
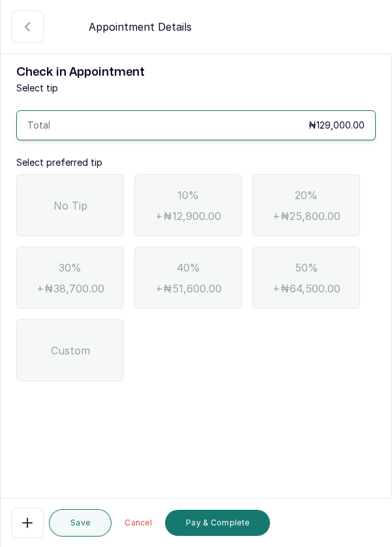
scroll to position [0, 0]
click at [86, 198] on span "No Tip" at bounding box center [70, 206] width 34 height 16
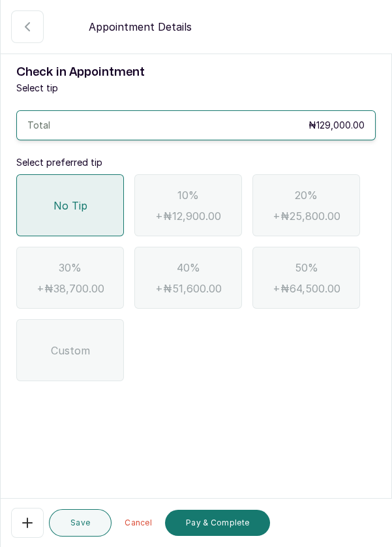
click at [245, 509] on button "Pay & Complete" at bounding box center [217, 522] width 105 height 26
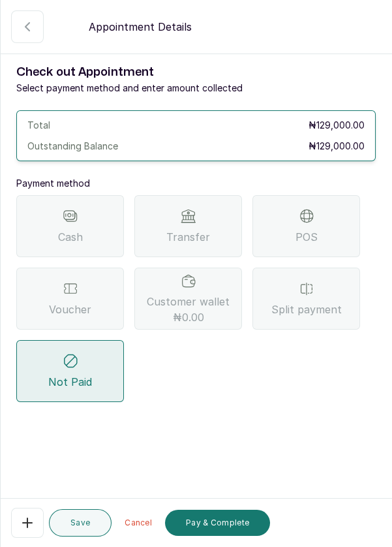
click at [214, 195] on div "Transfer" at bounding box center [188, 226] width 108 height 62
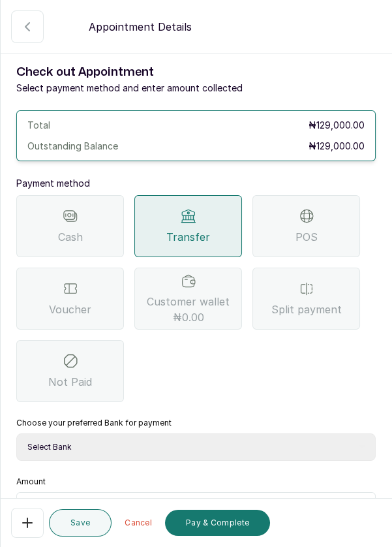
click at [188, 433] on select "Select Bank DERMASPACE ESTHETIC & WELLNESS CENT Sterling Bank DERMASPACEEST/DER…" at bounding box center [195, 446] width 359 height 27
select select "818ea5c0-5b47-4751-8f35-6fc14409c533"
click at [16, 433] on select "Select Bank DERMASPACE ESTHETIC & WELLNESS CENT Sterling Bank DERMASPACEEST/DER…" at bounding box center [195, 446] width 359 height 27
click at [158, 500] on input "text" at bounding box center [204, 508] width 325 height 16
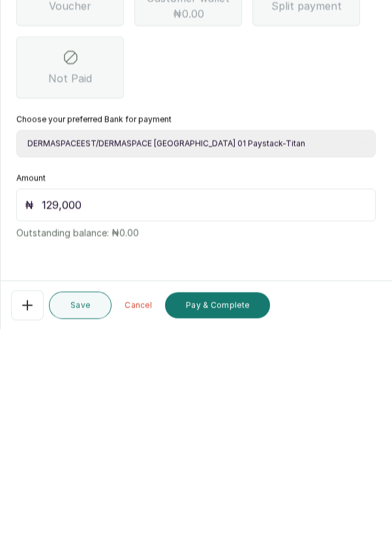
scroll to position [4, 0]
type input "129,000"
click at [247, 524] on button "Pay & Complete" at bounding box center [217, 522] width 105 height 26
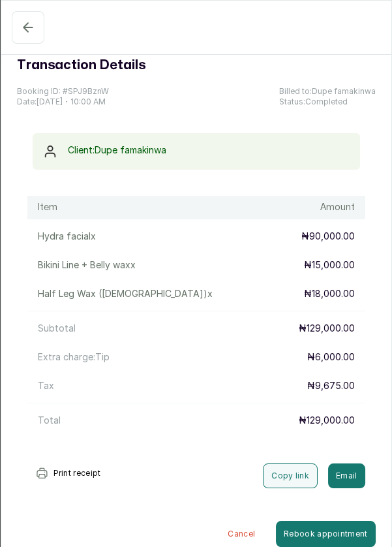
click at [24, 41] on button "Completed" at bounding box center [28, 27] width 33 height 33
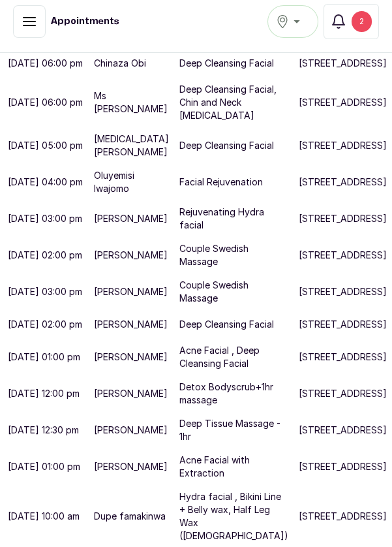
scroll to position [785, 0]
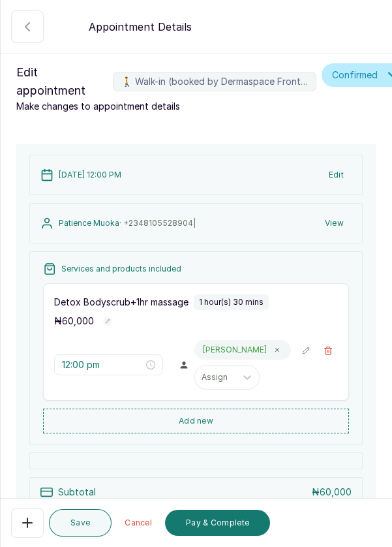
click at [33, 530] on icon "button" at bounding box center [28, 523] width 16 height 16
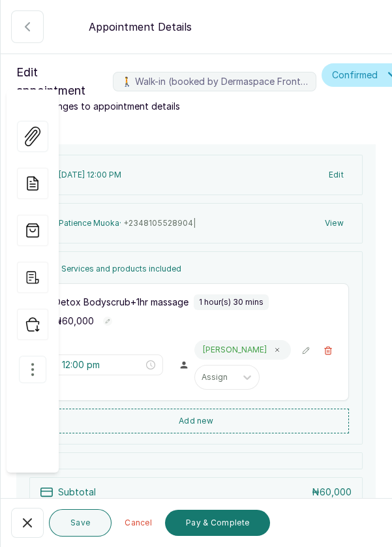
click at [27, 361] on icon "button" at bounding box center [33, 369] width 16 height 16
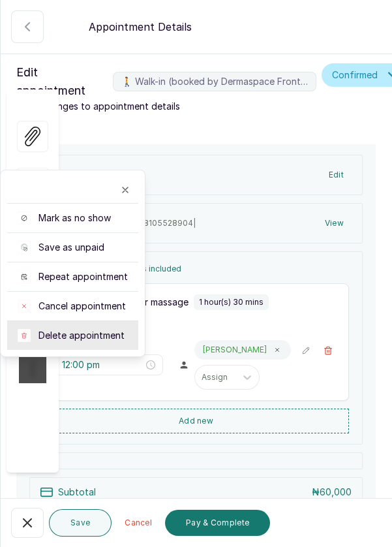
click at [112, 329] on span "Delete appointment" at bounding box center [81, 335] width 86 height 13
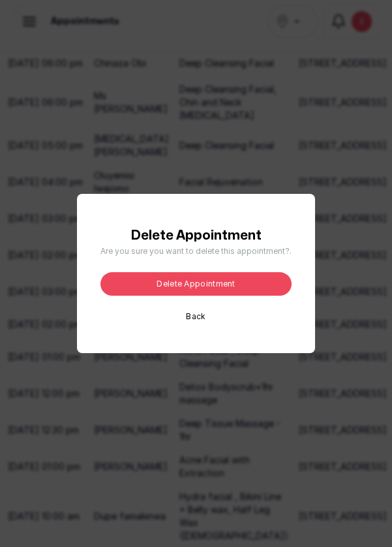
click at [254, 295] on button "Delete appointment" at bounding box center [195, 283] width 191 height 23
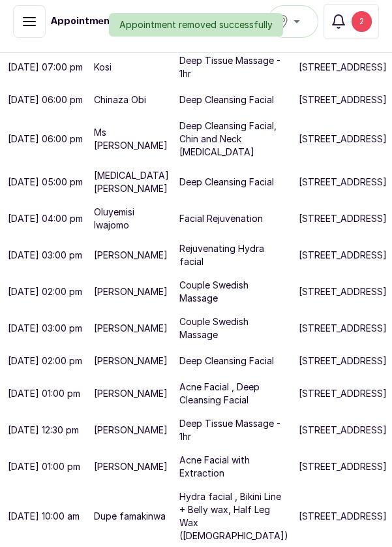
scroll to position [811, 0]
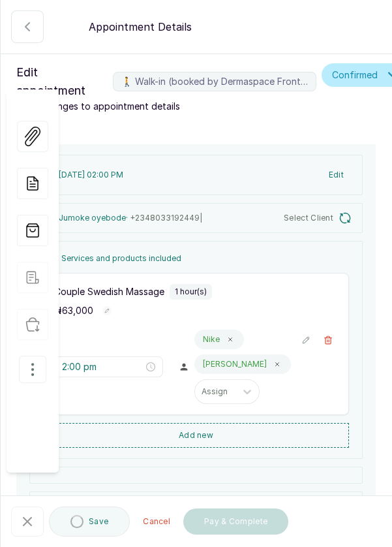
type input "2:00 pm"
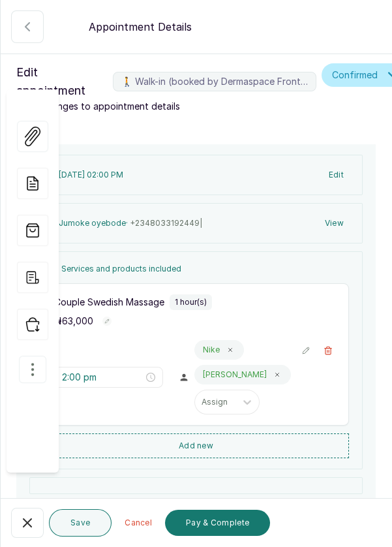
click at [37, 361] on icon "button" at bounding box center [33, 369] width 16 height 16
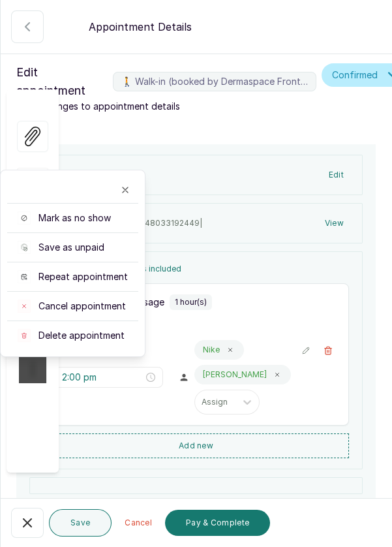
click at [381, 271] on div "27 Sep 2025, 02:00 PM Edit Jumoke oyebode · +234 8033192449 | View Services and…" at bounding box center [196, 384] width 391 height 481
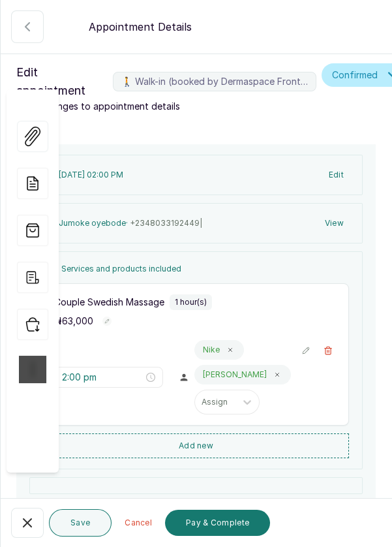
click at [35, 537] on button "🚶 Walk-in (booked by Dermaspace Frontdesk)" at bounding box center [27, 522] width 33 height 30
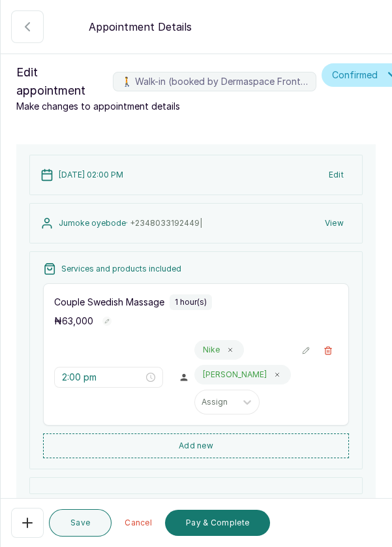
click at [25, 530] on icon "button" at bounding box center [28, 523] width 16 height 16
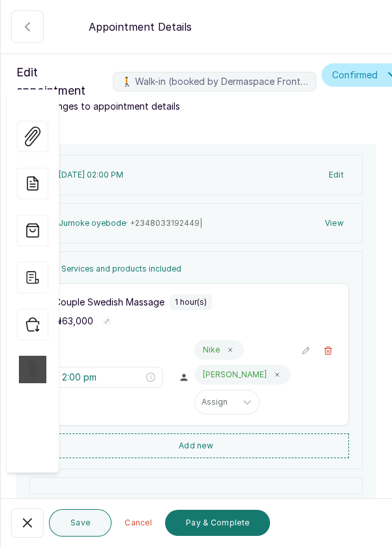
click at [33, 397] on div "View Forms Add note Add services and products View receipt Checkin" at bounding box center [33, 280] width 52 height 383
click at [29, 309] on icon "button" at bounding box center [32, 324] width 31 height 31
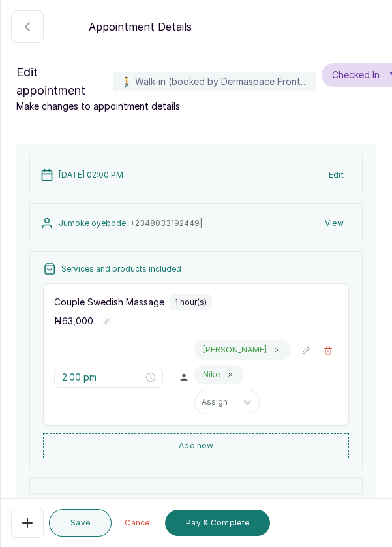
click at [31, 530] on icon "button" at bounding box center [28, 523] width 16 height 16
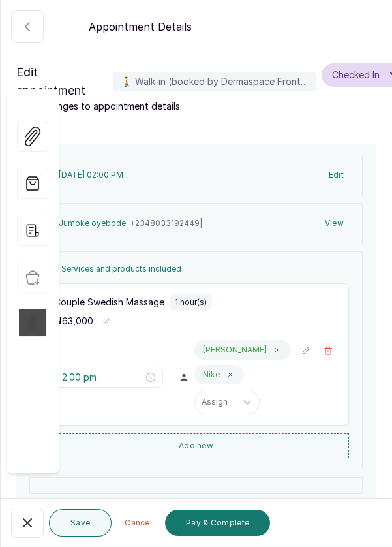
click at [37, 21] on button "🚶 Walk-in (booked by Dermaspace Frontdesk)" at bounding box center [27, 26] width 33 height 33
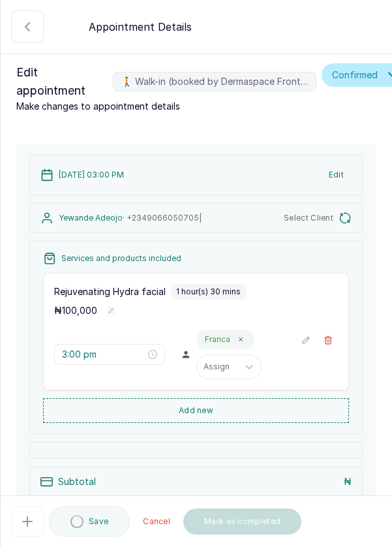
type input "3:00 pm"
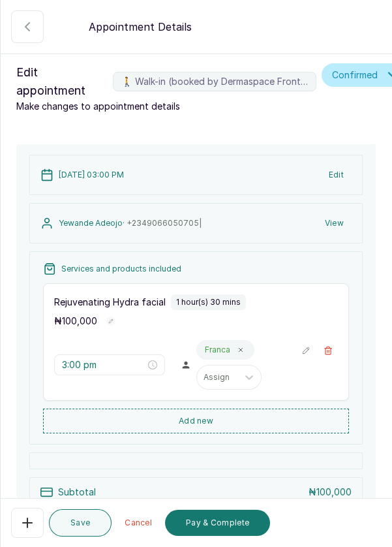
click at [23, 528] on icon "button" at bounding box center [28, 523] width 16 height 16
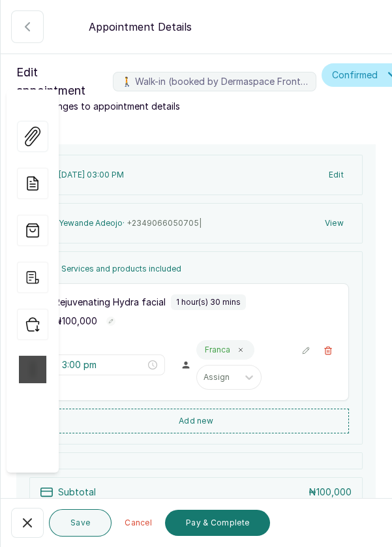
click at [30, 521] on icon "button" at bounding box center [28, 523] width 16 height 16
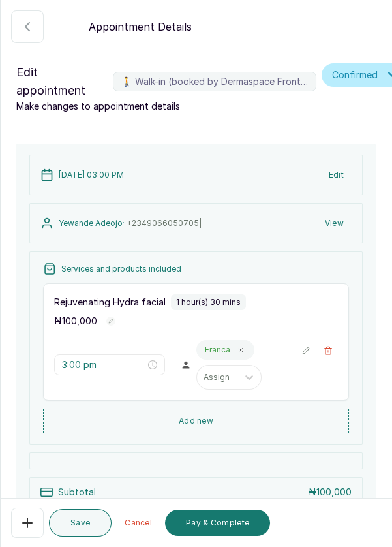
click at [22, 526] on icon "button" at bounding box center [28, 523] width 16 height 16
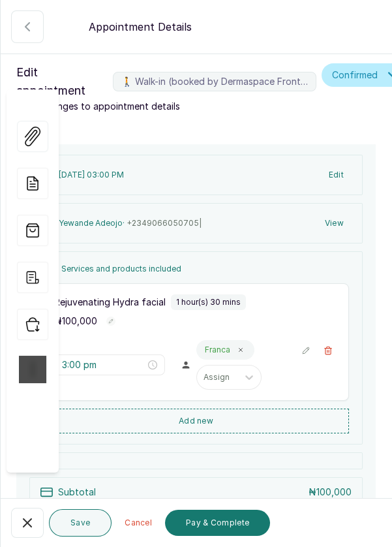
click at [38, 355] on div at bounding box center [32, 368] width 27 height 27
click at [27, 361] on icon "button" at bounding box center [33, 369] width 16 height 16
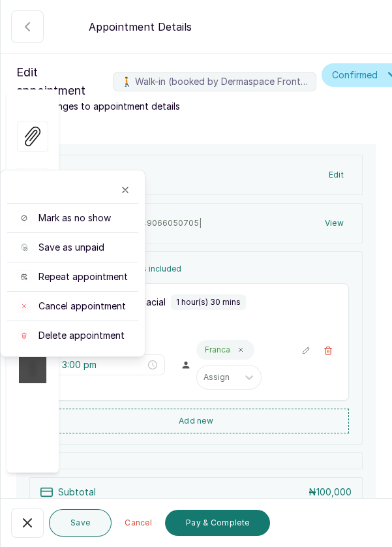
click at [96, 329] on span "Delete appointment" at bounding box center [81, 335] width 86 height 13
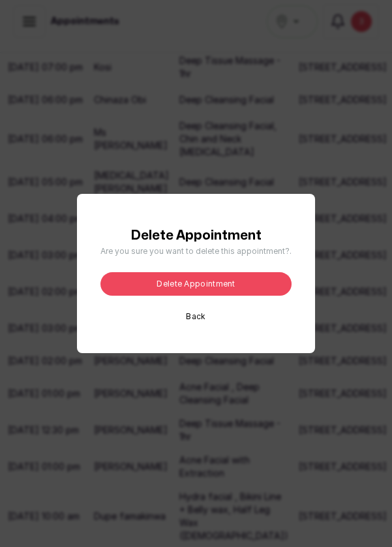
click at [234, 295] on button "Delete appointment" at bounding box center [195, 283] width 191 height 23
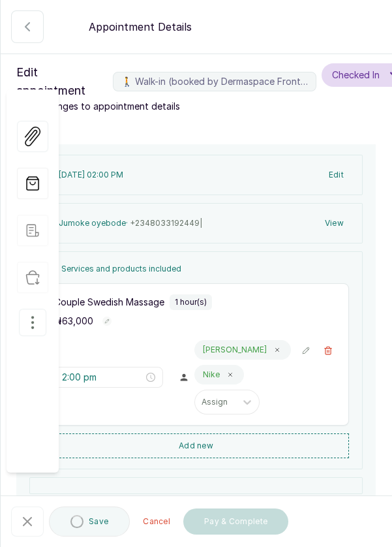
type input "2:00 pm"
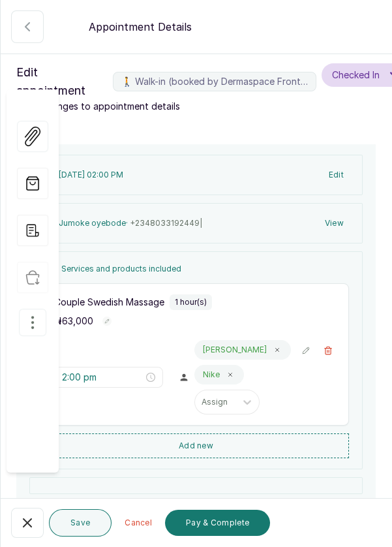
click at [38, 314] on icon "button" at bounding box center [33, 322] width 16 height 16
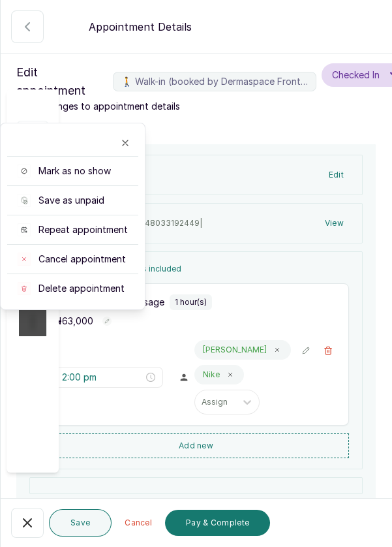
click at [103, 252] on span "Cancel appointment" at bounding box center [81, 258] width 87 height 13
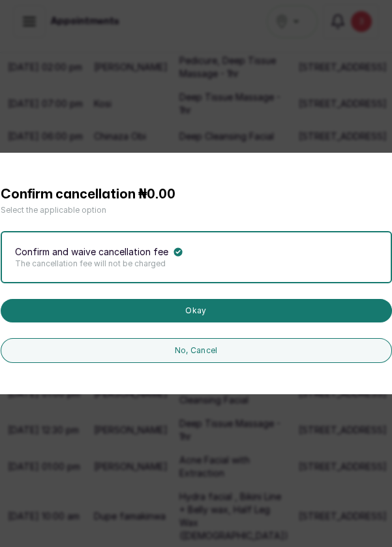
click at [215, 322] on button "Okay" at bounding box center [196, 310] width 391 height 23
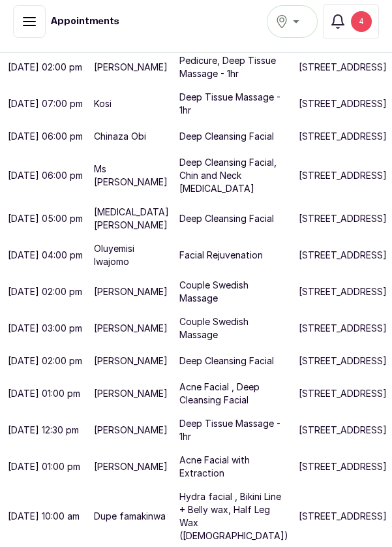
scroll to position [573, 0]
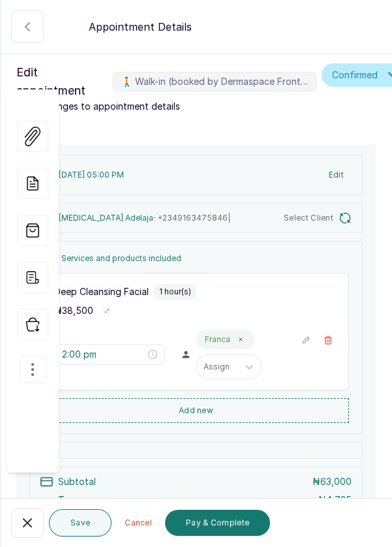
type input "5:00 pm"
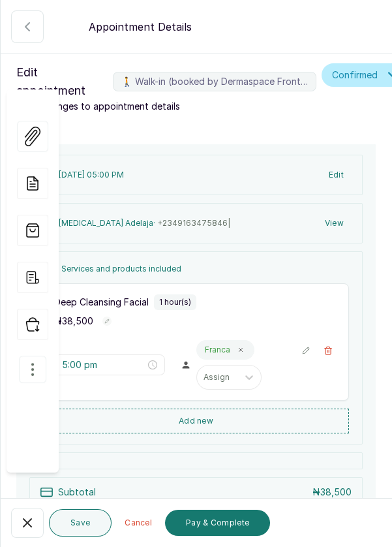
click at [29, 526] on icon "button" at bounding box center [27, 523] width 8 height 8
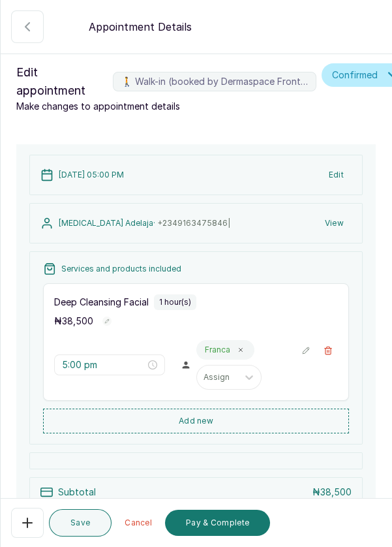
click at [304, 417] on button "Add new" at bounding box center [196, 420] width 306 height 25
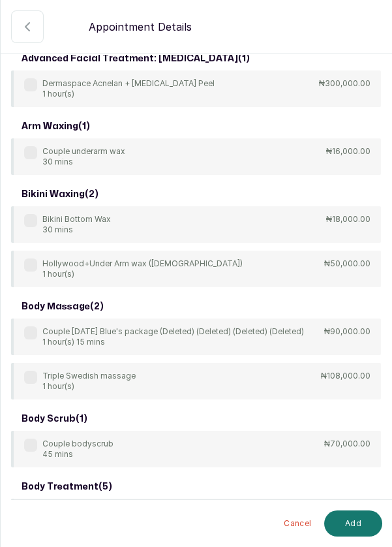
scroll to position [0, 0]
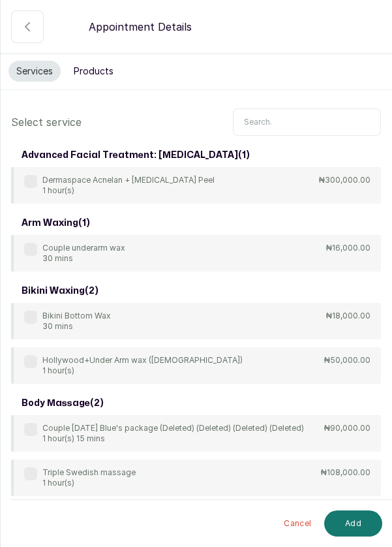
click at [301, 126] on input "text" at bounding box center [307, 121] width 148 height 27
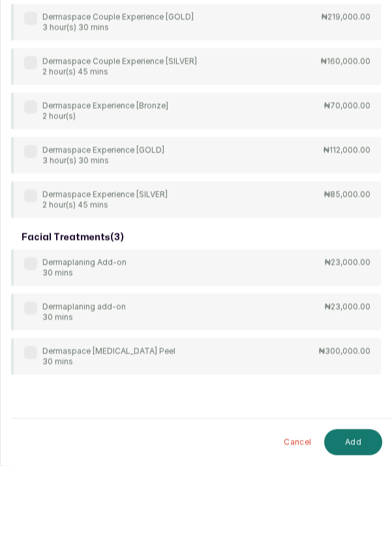
scroll to position [9, 0]
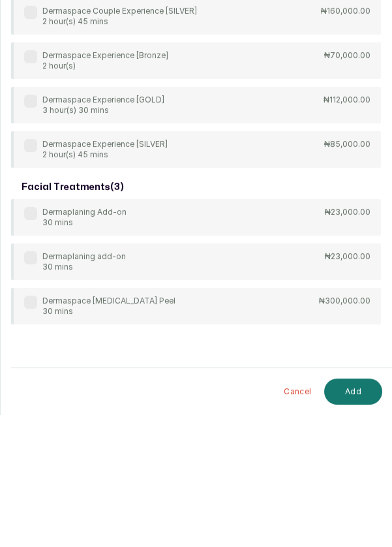
type input "Derma"
click at [35, 344] on div "advanced facial treatment: chemical peel ( 1 ) Dermaspace Acnelan + Depigmentat…" at bounding box center [196, 169] width 370 height 574
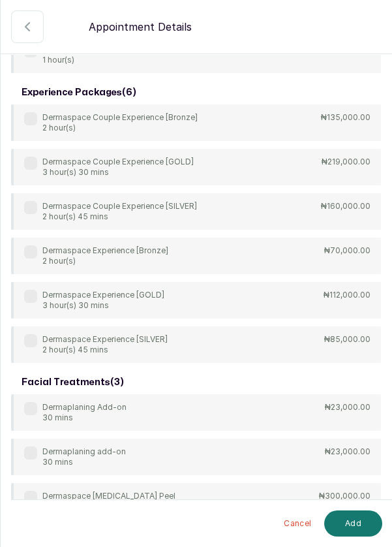
scroll to position [262, 0]
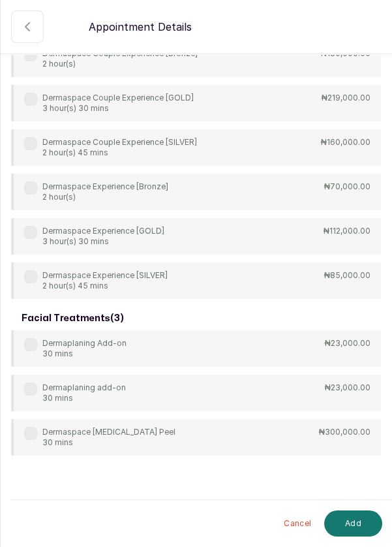
click at [35, 347] on label at bounding box center [30, 344] width 13 height 13
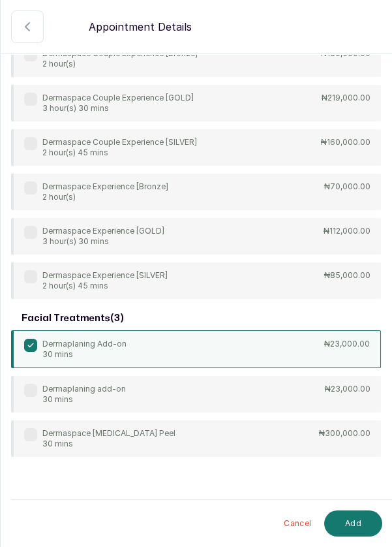
click at [362, 528] on button "Add" at bounding box center [353, 523] width 58 height 26
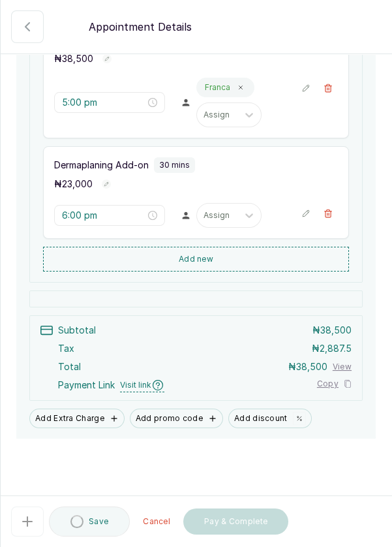
type input "6:00 pm"
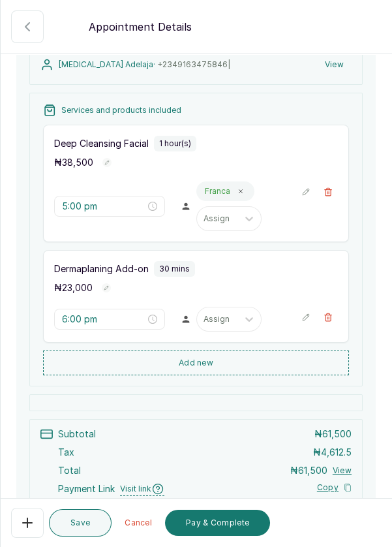
scroll to position [153, 0]
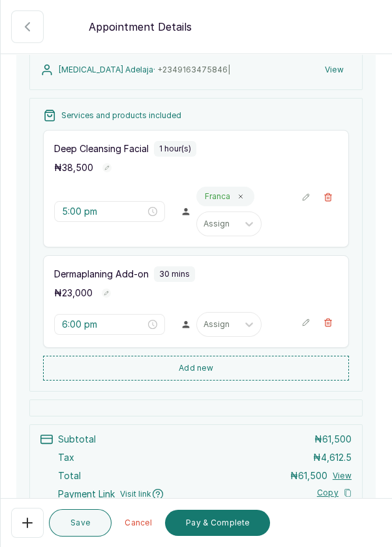
click at [234, 363] on button "Add new" at bounding box center [196, 367] width 306 height 25
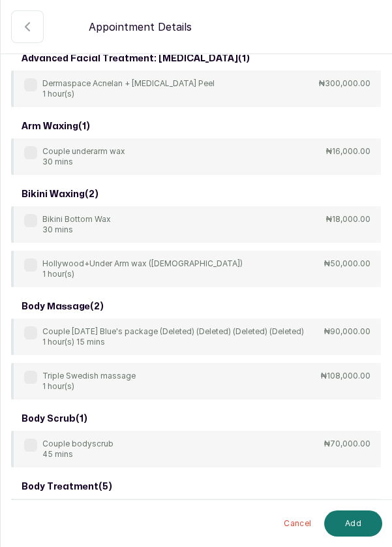
scroll to position [0, 0]
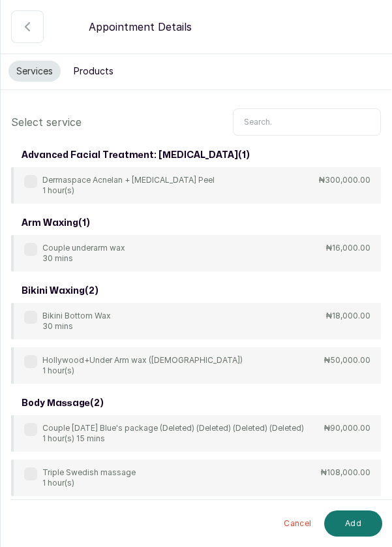
click at [300, 117] on input "text" at bounding box center [307, 121] width 148 height 27
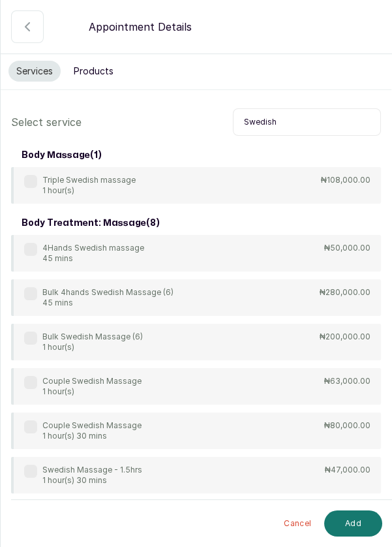
type input "Swedish"
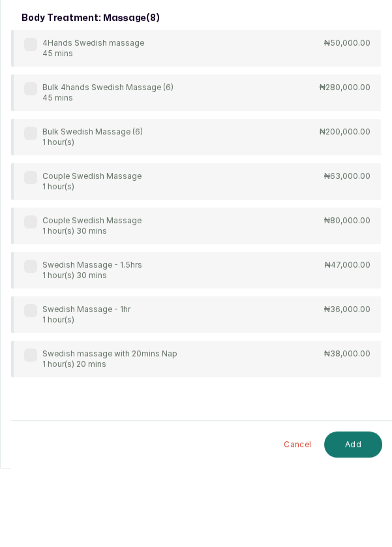
scroll to position [9, 0]
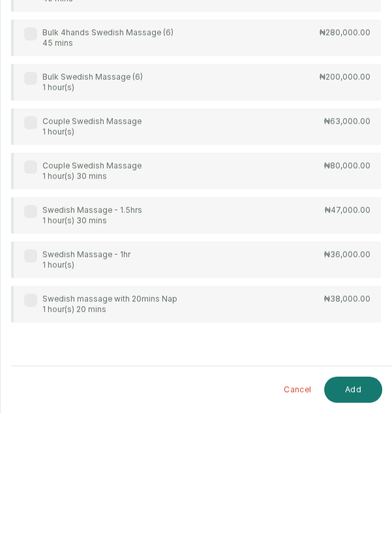
click at [31, 395] on div "Swedish Massage - 1hr 1 hour(s)" at bounding box center [77, 393] width 106 height 21
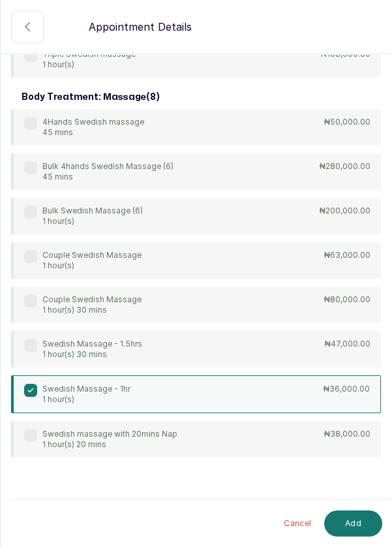
click at [365, 534] on button "Add" at bounding box center [353, 523] width 58 height 26
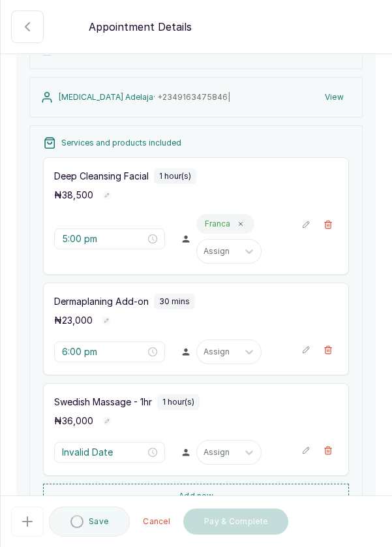
type input "6:30 pm"
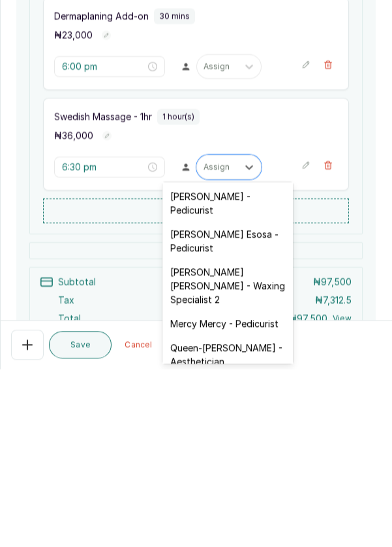
scroll to position [163, 0]
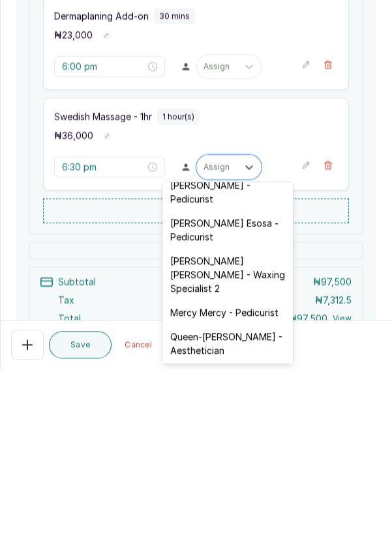
click at [252, 444] on div "Mary Archibong Edet - Waxing Specialist 2" at bounding box center [227, 453] width 130 height 52
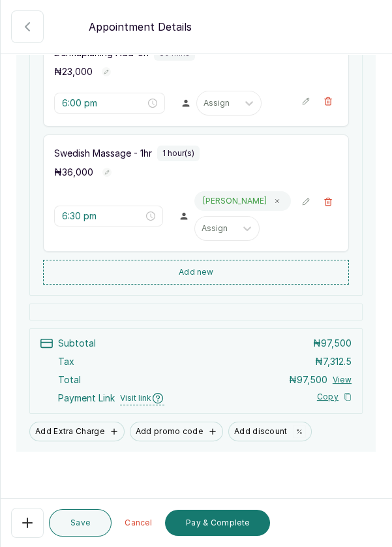
scroll to position [374, 0]
click at [246, 524] on button "Pay & Complete" at bounding box center [217, 522] width 105 height 26
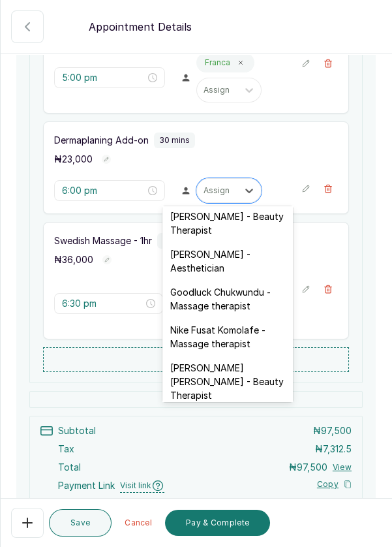
scroll to position [378, 0]
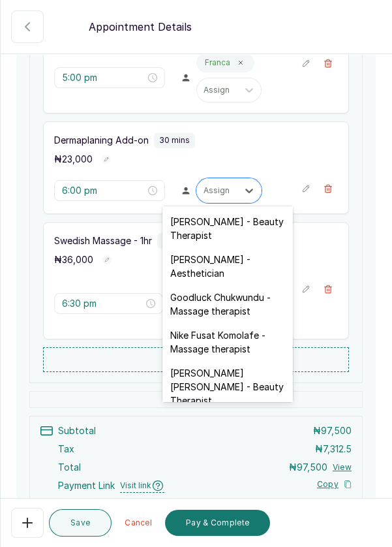
click at [252, 247] on div "Franca Ebuzome - Aesthetician" at bounding box center [227, 266] width 130 height 38
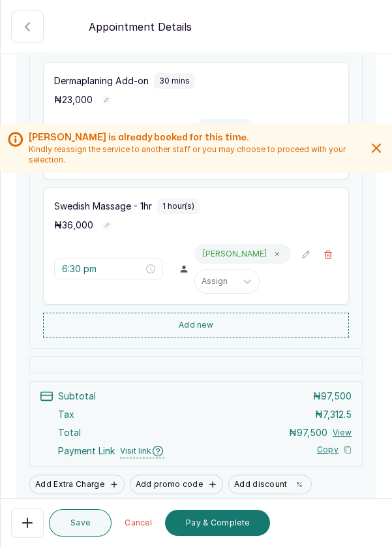
scroll to position [344, 0]
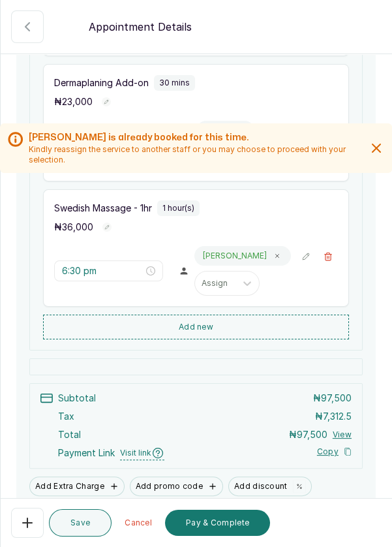
click at [241, 523] on button "Pay & Complete" at bounding box center [217, 522] width 105 height 26
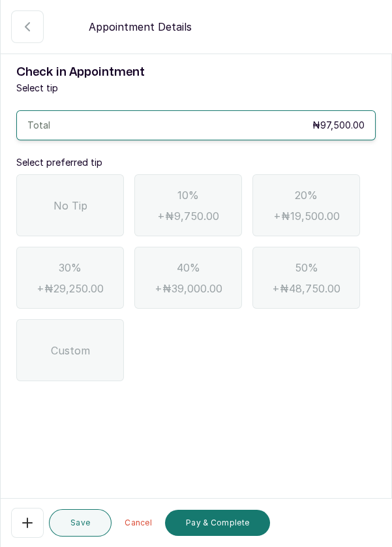
scroll to position [0, 0]
click at [67, 203] on span "No Tip" at bounding box center [70, 206] width 34 height 16
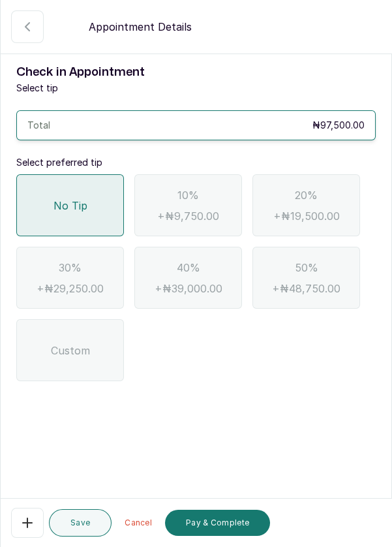
click at [242, 528] on button "Pay & Complete" at bounding box center [217, 522] width 105 height 26
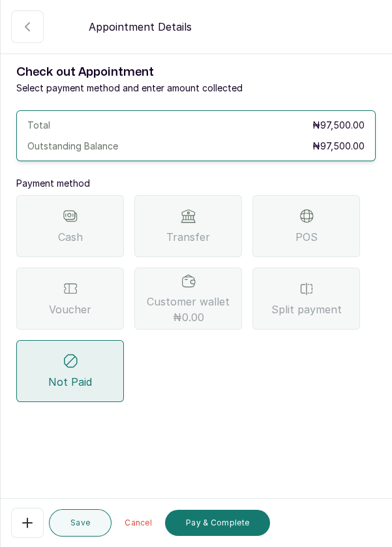
click at [208, 241] on span "Transfer" at bounding box center [188, 237] width 44 height 16
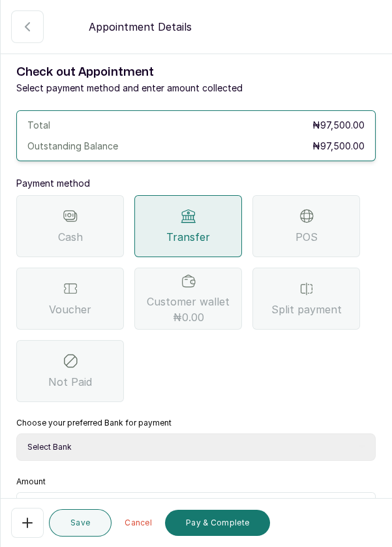
click at [292, 448] on select "Select Bank DERMASPACE ESTHETIC & WELLNESS CENT Sterling Bank DERMASPACEEST/DER…" at bounding box center [195, 446] width 359 height 27
select select "818ea5c0-5b47-4751-8f35-6fc14409c533"
click at [16, 433] on select "Select Bank DERMASPACE ESTHETIC & WELLNESS CENT Sterling Bank DERMASPACEEST/DER…" at bounding box center [195, 446] width 359 height 27
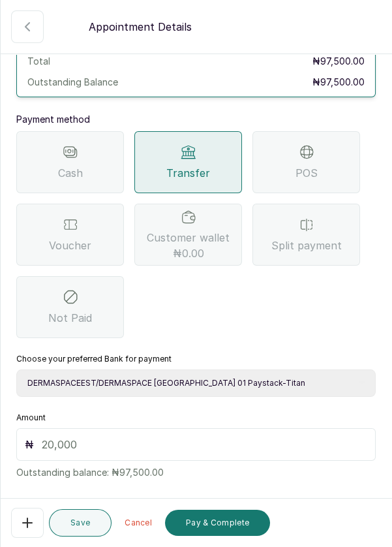
scroll to position [86, 0]
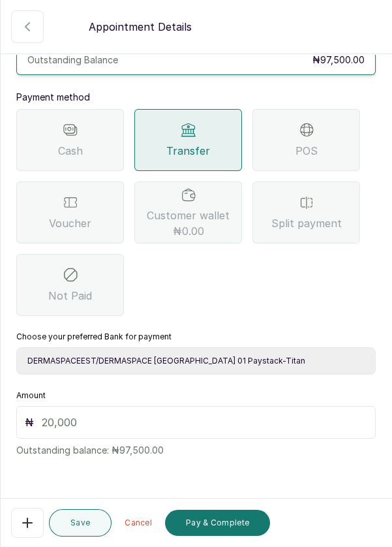
click at [157, 422] on input "text" at bounding box center [204, 422] width 325 height 16
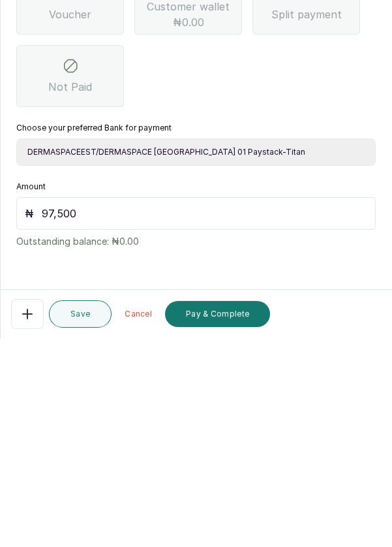
scroll to position [9, 0]
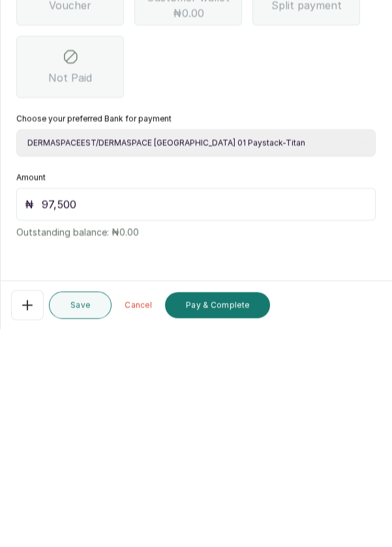
type input "97,500"
click at [242, 513] on button "Pay & Complete" at bounding box center [217, 522] width 105 height 26
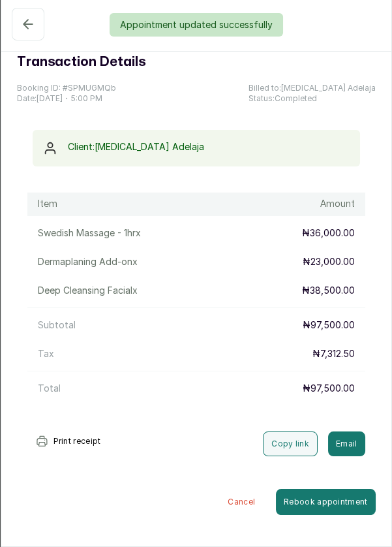
scroll to position [18, 0]
click at [20, 13] on div "Appointment updated successfully" at bounding box center [196, 24] width 392 height 23
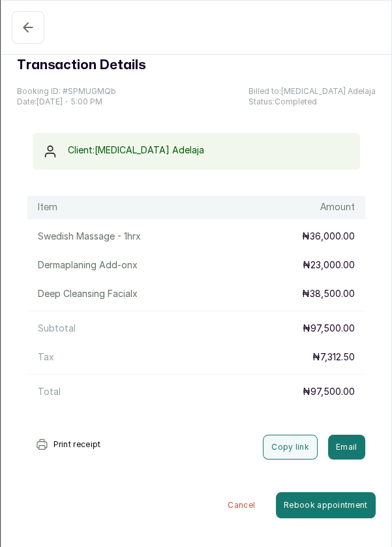
scroll to position [1, 0]
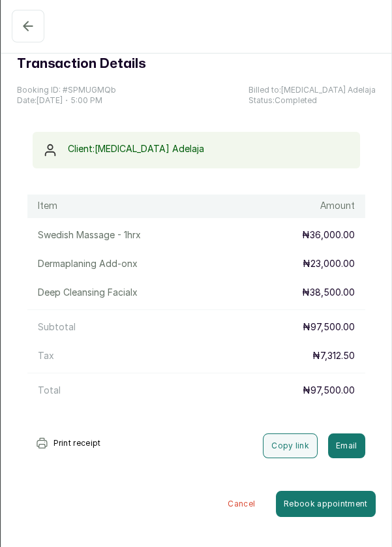
click at [16, 19] on button "Completed" at bounding box center [28, 26] width 33 height 33
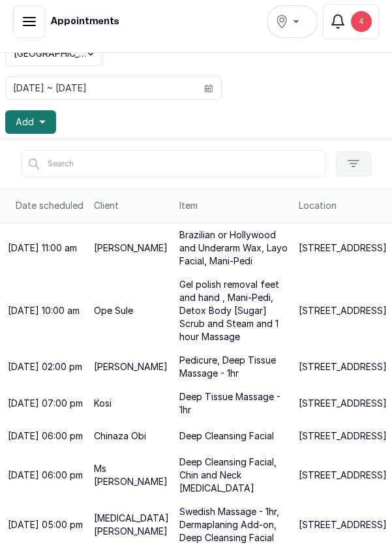
scroll to position [97, 0]
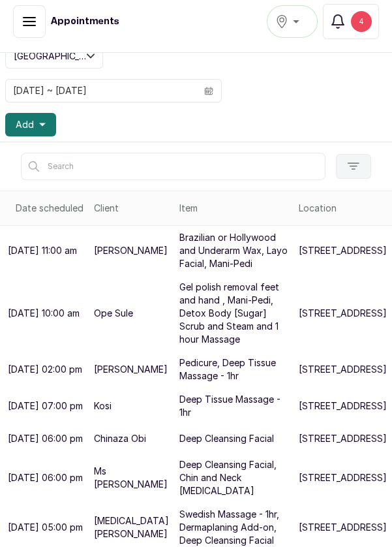
click at [47, 127] on button "Add" at bounding box center [30, 124] width 51 height 23
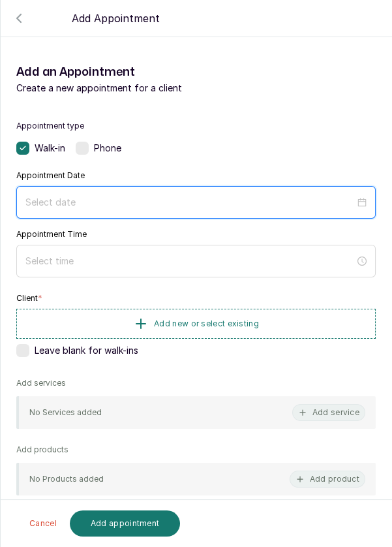
click at [126, 202] on input at bounding box center [189, 202] width 329 height 14
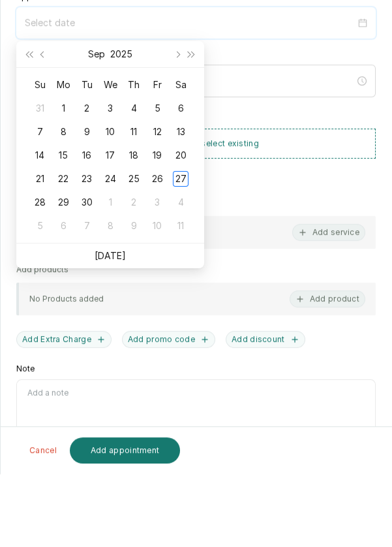
scroll to position [9, 0]
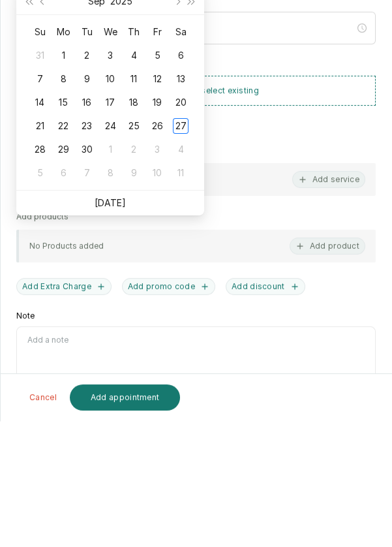
click at [121, 335] on li "[DATE]" at bounding box center [110, 328] width 31 height 25
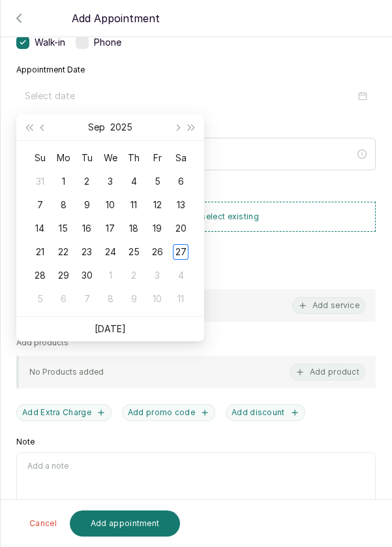
click at [122, 328] on link "[DATE]" at bounding box center [110, 328] width 31 height 11
type input "2025/09/27"
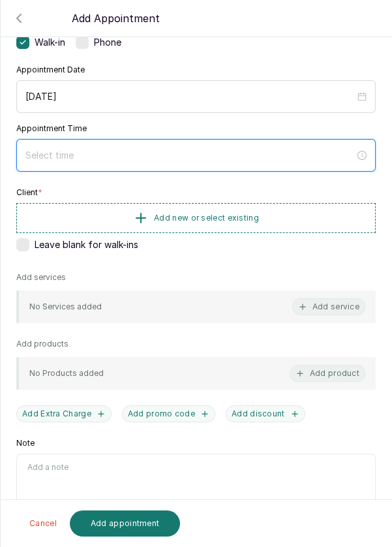
click at [203, 150] on input at bounding box center [189, 155] width 329 height 14
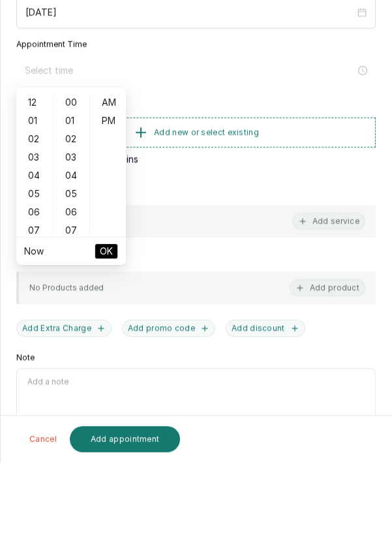
click at [35, 190] on div "12" at bounding box center [34, 186] width 31 height 18
type input "12:00 am"
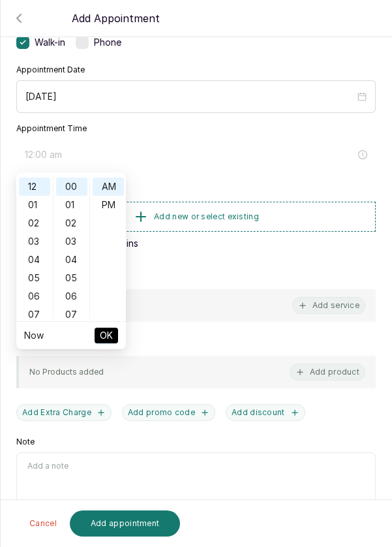
click at [113, 123] on div "Appointment Time 12:00 am" at bounding box center [195, 146] width 359 height 47
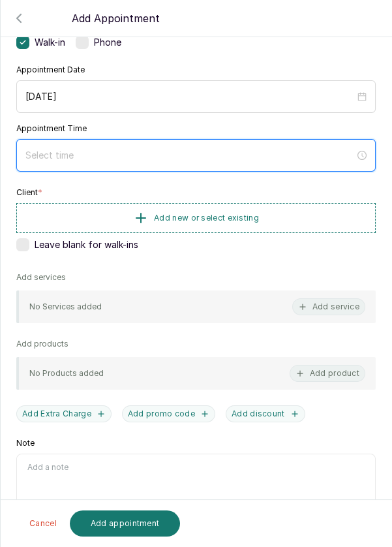
click at [97, 157] on input at bounding box center [189, 155] width 329 height 14
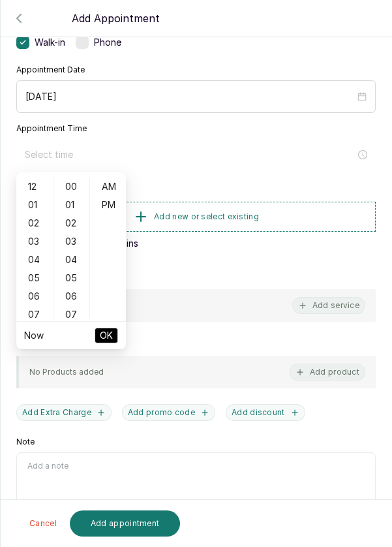
click at [32, 191] on div "12" at bounding box center [34, 186] width 31 height 18
click at [110, 208] on div "PM" at bounding box center [108, 205] width 31 height 18
type input "12:00 pm"
click at [109, 342] on span "OK" at bounding box center [106, 335] width 13 height 25
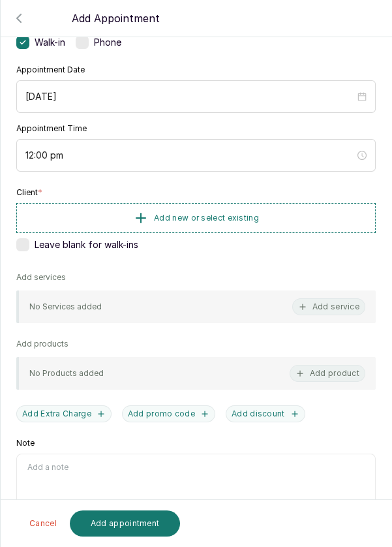
click at [309, 220] on button "Add new or select existing" at bounding box center [195, 218] width 359 height 30
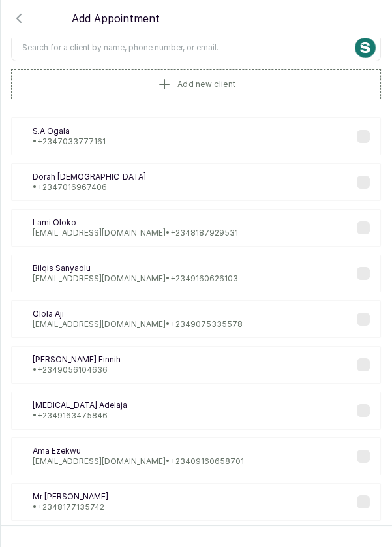
scroll to position [24, 0]
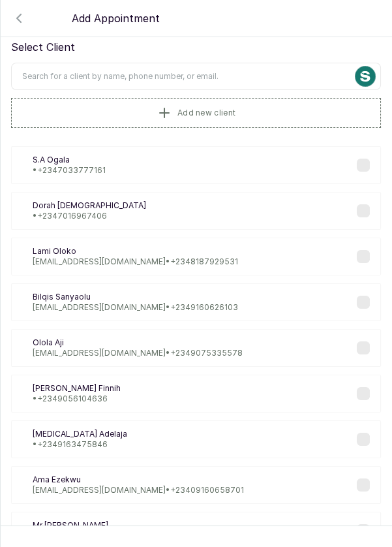
click at [246, 72] on input "text" at bounding box center [196, 76] width 370 height 27
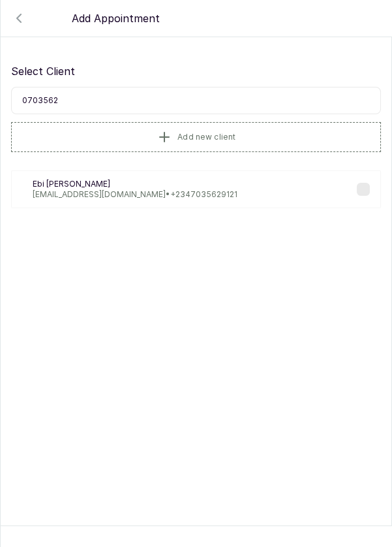
scroll to position [0, 0]
type input "070356291"
click at [218, 196] on div "Eb Ebi Akhigbe Osakwe akhigbeebeagbo@yahoo.com • +234 7035629121" at bounding box center [196, 189] width 370 height 38
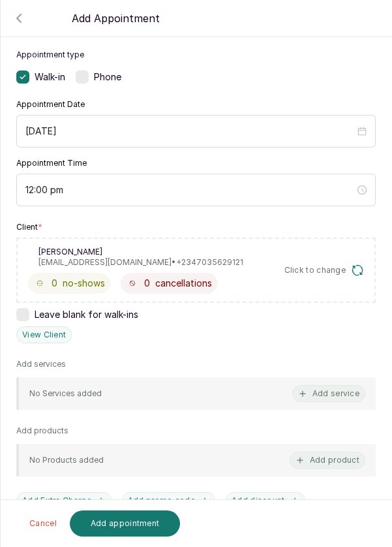
scroll to position [73, 0]
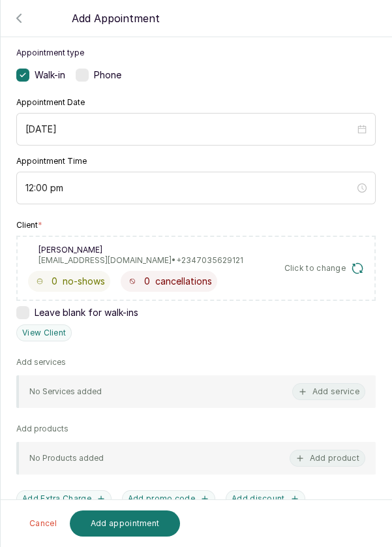
click at [342, 393] on button "Add service" at bounding box center [328, 391] width 73 height 17
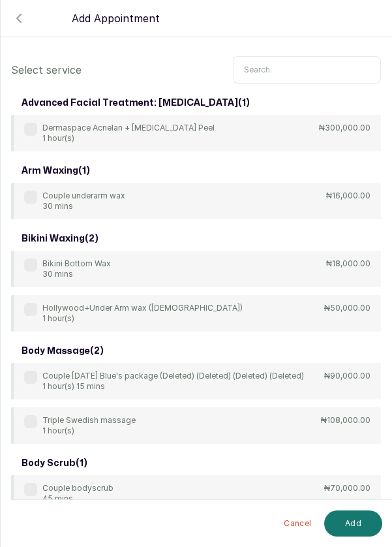
scroll to position [8, 0]
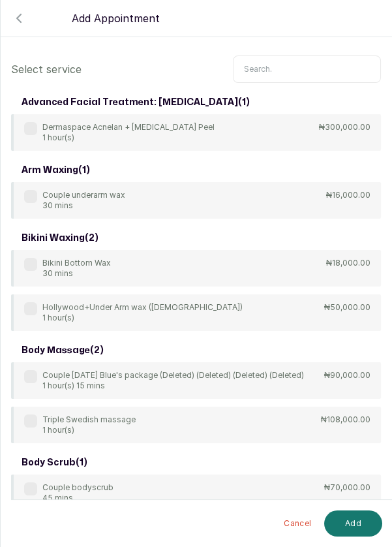
click at [290, 68] on input "text" at bounding box center [307, 68] width 148 height 27
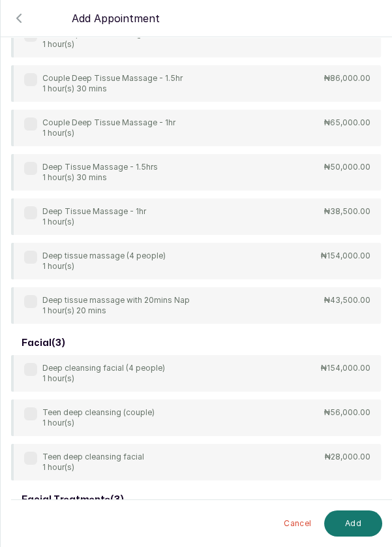
type input "Deep"
click at [44, 211] on div "4Hands Deep Tissue Massage 45 mins ₦55,000.00 Bulk 4hands Deep Tissue Massage (…" at bounding box center [196, 127] width 370 height 391
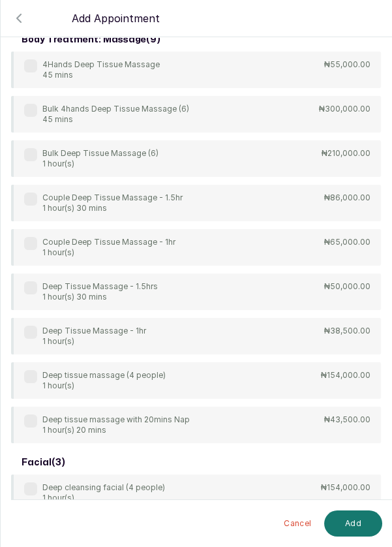
click at [31, 328] on label at bounding box center [30, 331] width 13 height 13
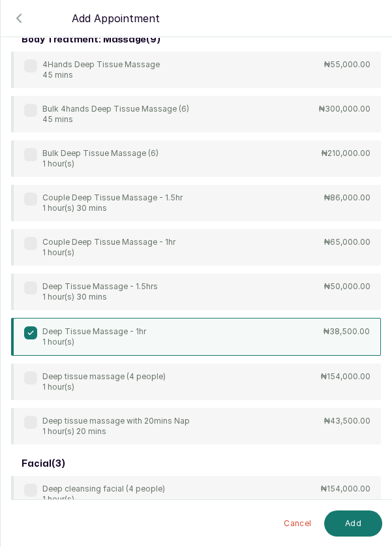
click at [350, 531] on button "Add" at bounding box center [353, 523] width 58 height 26
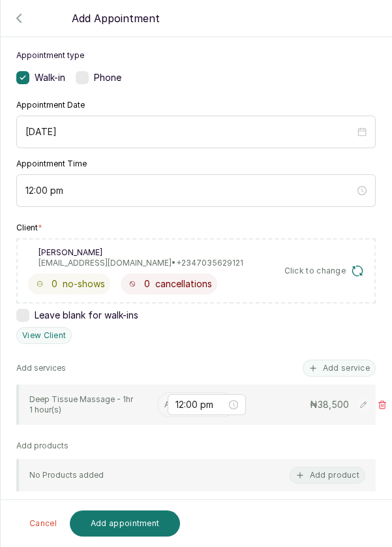
click at [164, 400] on input "text" at bounding box center [165, 404] width 2 height 9
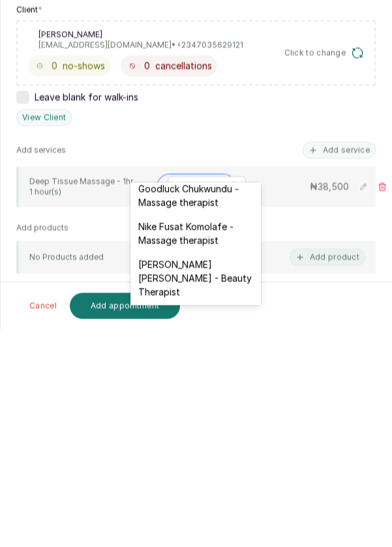
scroll to position [470, 0]
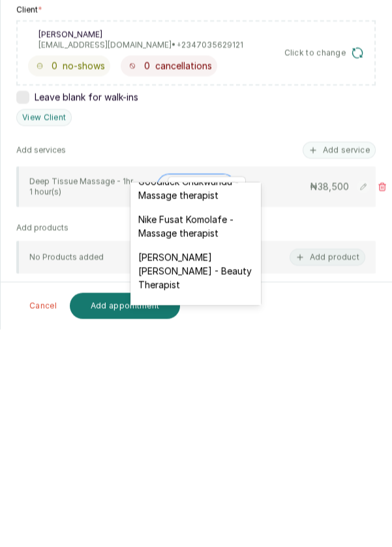
click at [232, 466] on div "Edna Kelvin - Beauty Therapist" at bounding box center [195, 488] width 130 height 52
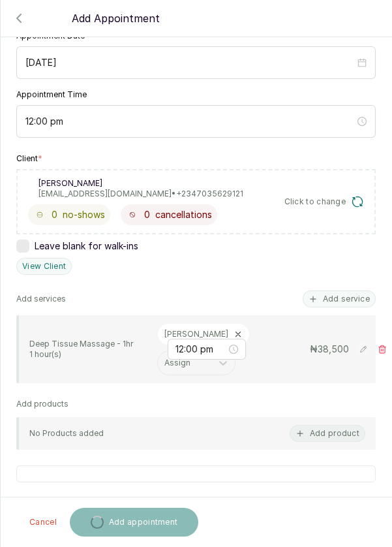
scroll to position [143, 0]
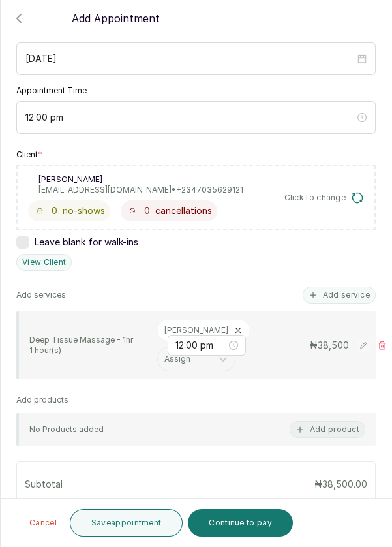
click at [354, 286] on button "Add service" at bounding box center [339, 294] width 73 height 17
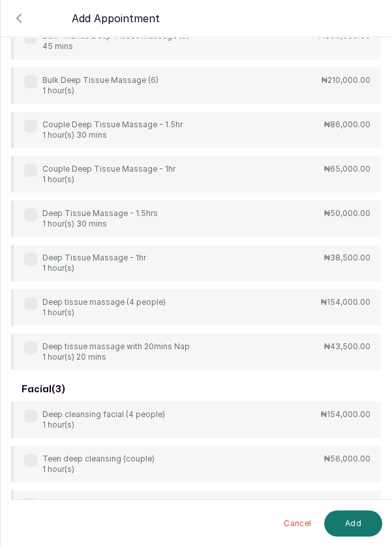
scroll to position [52, 0]
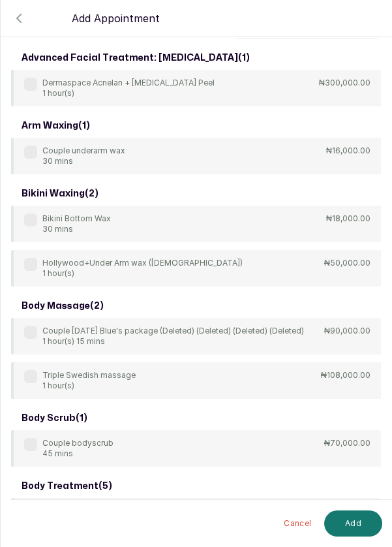
click at [299, 38] on input "text" at bounding box center [307, 24] width 148 height 27
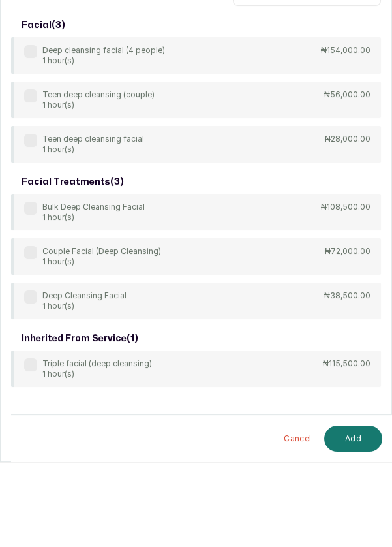
scroll to position [9, 0]
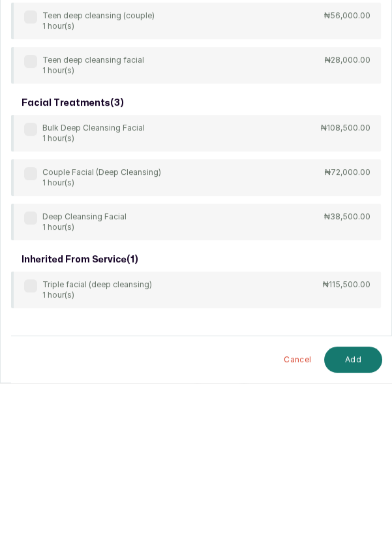
type input "Deep clea"
click at [38, 372] on div "Deep Cleansing Facial 1 hour(s) ₦38,500.00" at bounding box center [196, 385] width 370 height 37
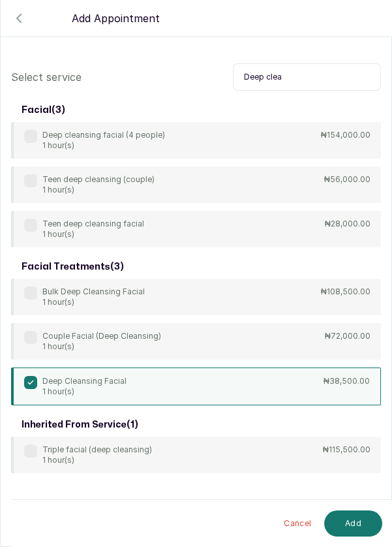
click at [357, 528] on button "Add" at bounding box center [353, 523] width 58 height 26
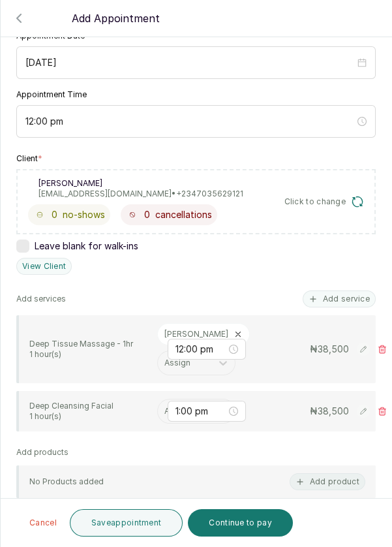
scroll to position [143, 0]
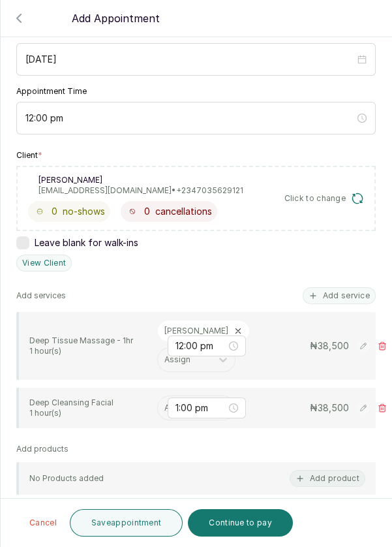
click at [164, 404] on input "text" at bounding box center [165, 407] width 2 height 9
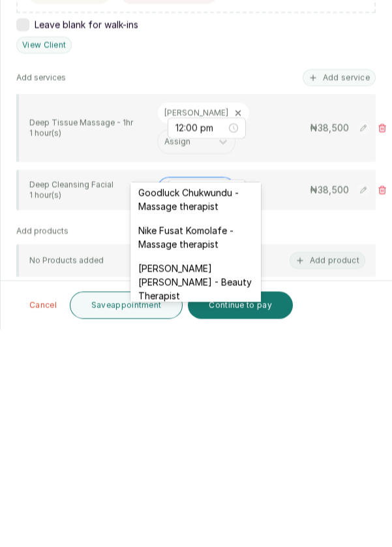
scroll to position [614, 0]
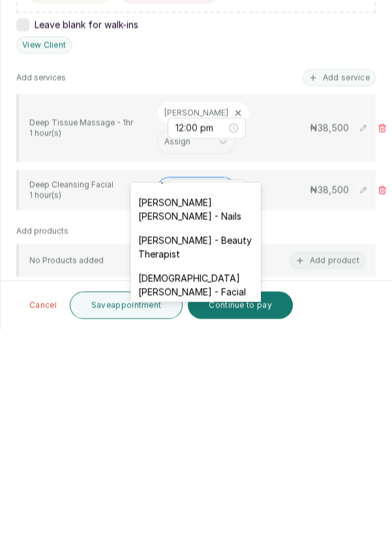
click at [232, 483] on div "Christiana Aluku - Facial" at bounding box center [195, 502] width 130 height 38
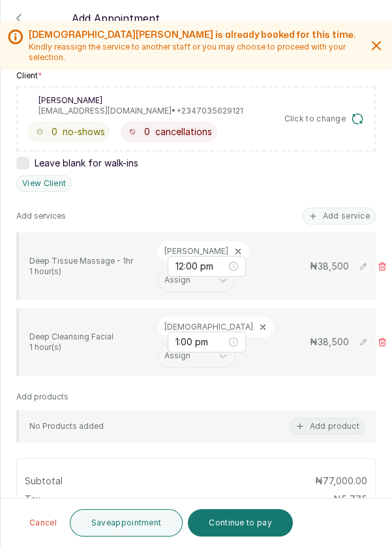
scroll to position [222, 0]
click at [349, 207] on button "Add service" at bounding box center [339, 215] width 73 height 17
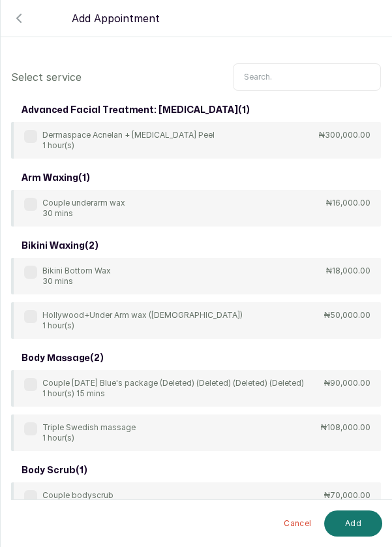
scroll to position [0, 0]
click at [296, 70] on input "text" at bounding box center [307, 76] width 148 height 27
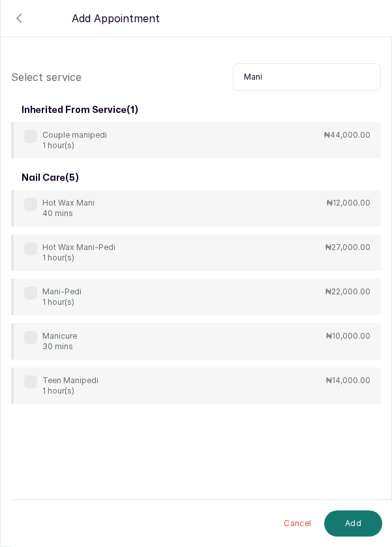
scroll to position [9, 0]
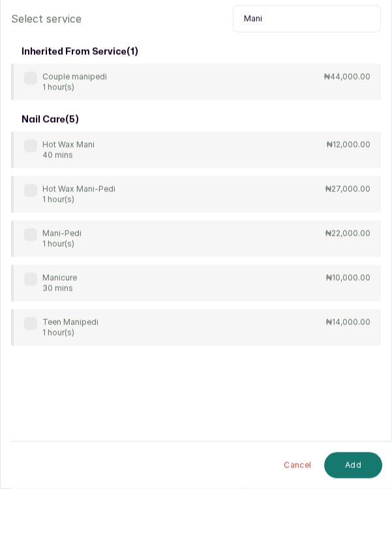
type input "Mani"
click at [40, 293] on div "Mani-Pedi 1 hour(s)" at bounding box center [52, 296] width 57 height 21
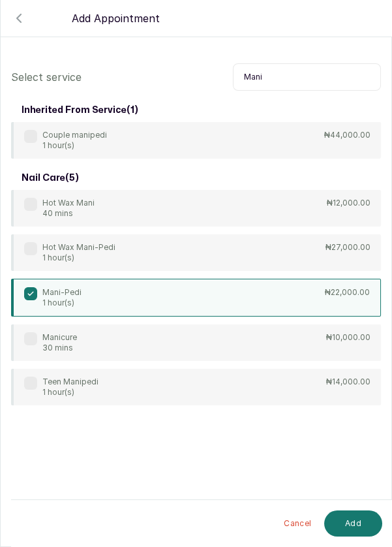
click at [360, 522] on button "Add" at bounding box center [353, 523] width 58 height 26
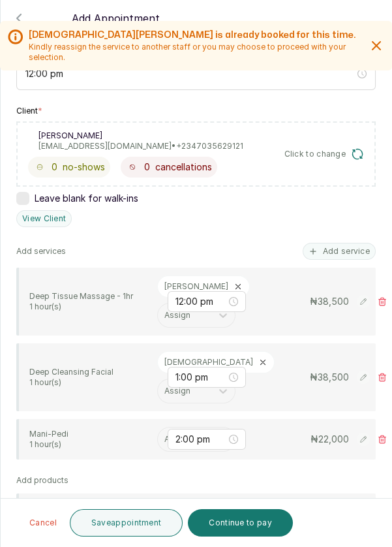
scroll to position [188, 0]
click at [165, 434] on input "text" at bounding box center [165, 438] width 2 height 9
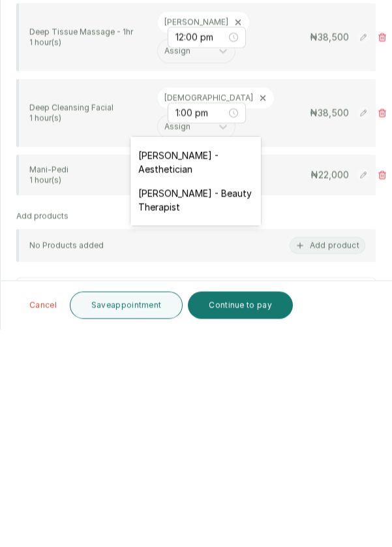
scroll to position [332, 0]
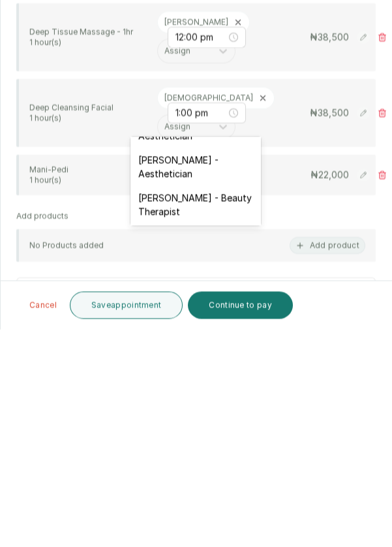
click at [224, 408] on div "Kelechi Nzenwa - Beauty Therapist" at bounding box center [195, 422] width 130 height 38
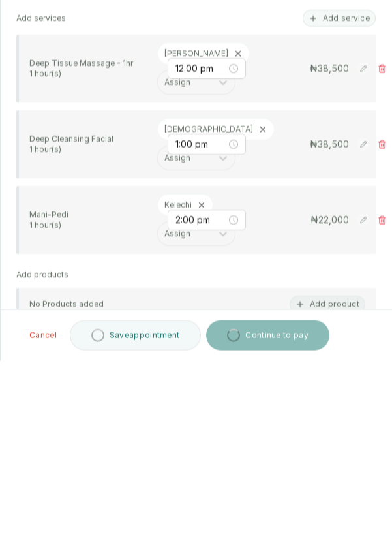
scroll to position [9, 0]
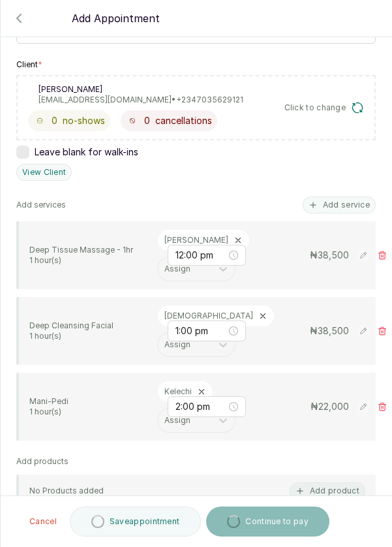
click at [202, 387] on icon at bounding box center [201, 391] width 9 height 9
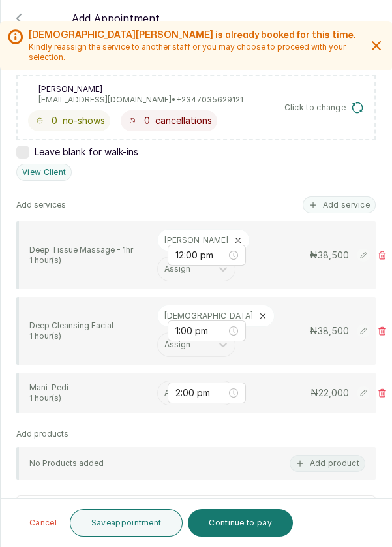
click at [165, 388] on input "text" at bounding box center [165, 392] width 2 height 9
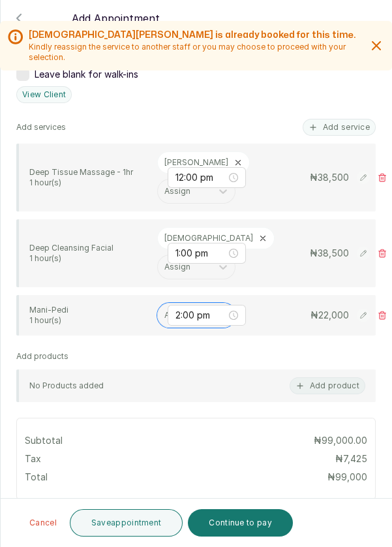
scroll to position [312, 0]
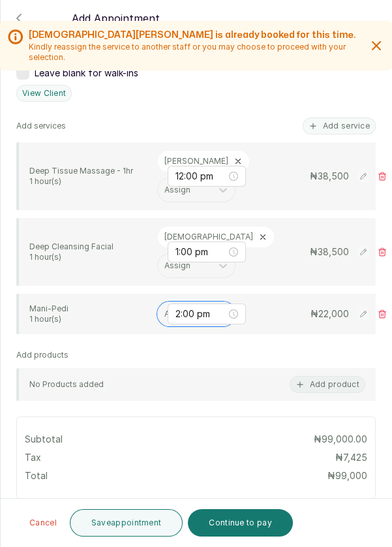
click at [164, 309] on input "text" at bounding box center [165, 313] width 2 height 9
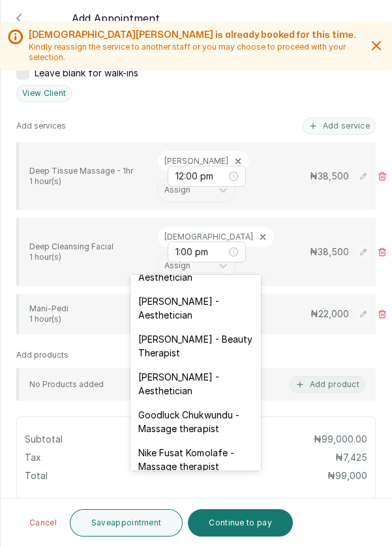
scroll to position [325, 0]
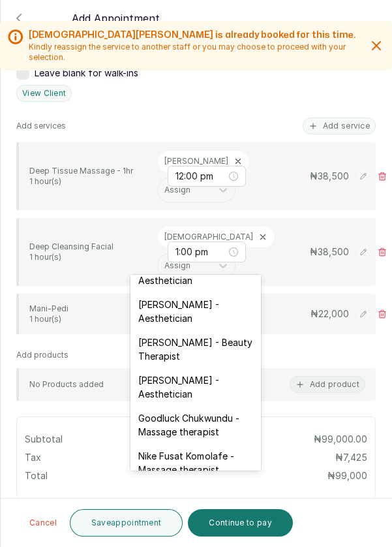
click at [211, 297] on div "Vivian Chukwu - Aesthetician" at bounding box center [195, 311] width 130 height 38
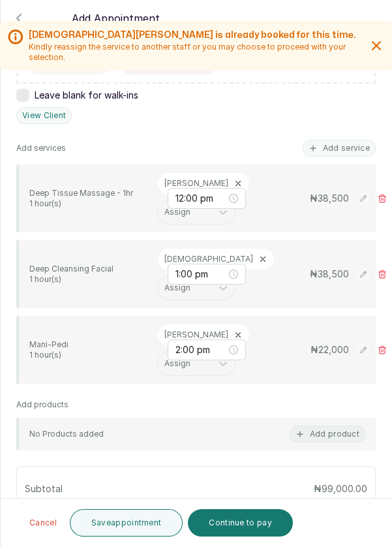
scroll to position [276, 0]
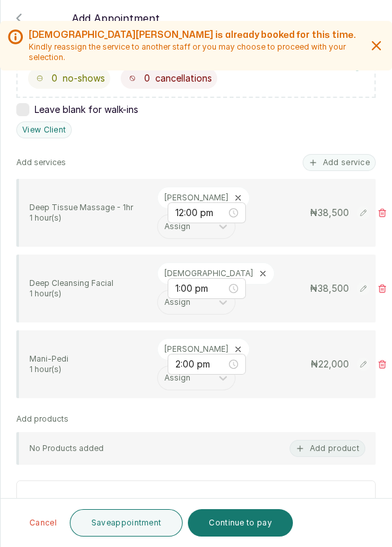
click at [382, 359] on icon at bounding box center [382, 363] width 9 height 9
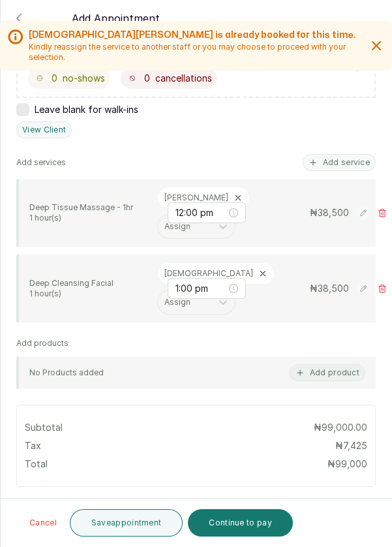
click at [384, 284] on icon at bounding box center [382, 288] width 9 height 9
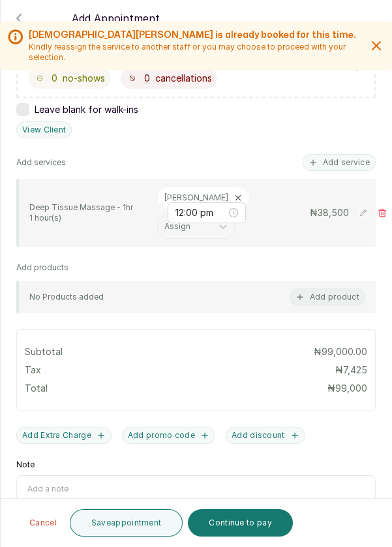
click at [385, 206] on div "₦ 38,500" at bounding box center [321, 212] width 130 height 13
click at [391, 153] on section "Back Add Appointment Add an Appointment Create a new appointment for a client C…" at bounding box center [196, 273] width 392 height 547
click at [379, 209] on icon at bounding box center [382, 213] width 7 height 8
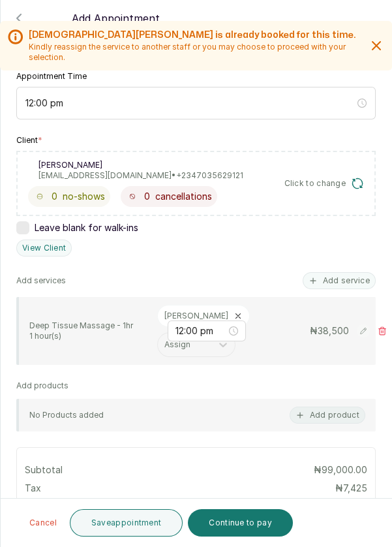
scroll to position [63, 0]
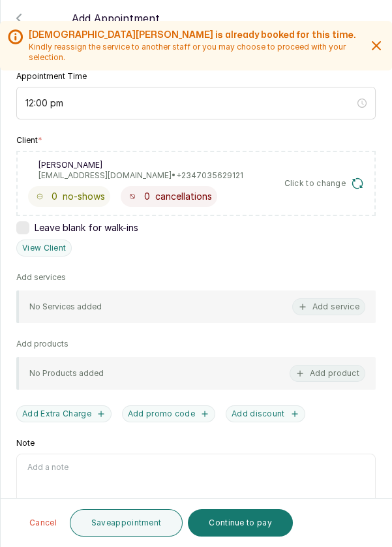
click at [333, 298] on button "Add service" at bounding box center [328, 306] width 73 height 17
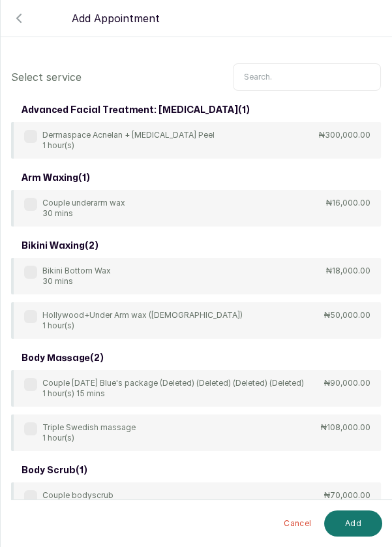
scroll to position [0, 0]
click at [276, 74] on input "text" at bounding box center [307, 76] width 148 height 27
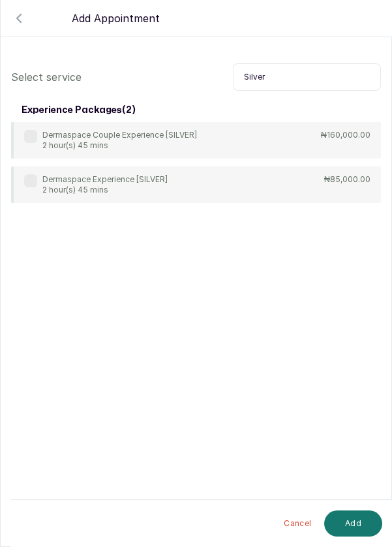
type input "Silver"
click at [33, 185] on label at bounding box center [30, 180] width 13 height 13
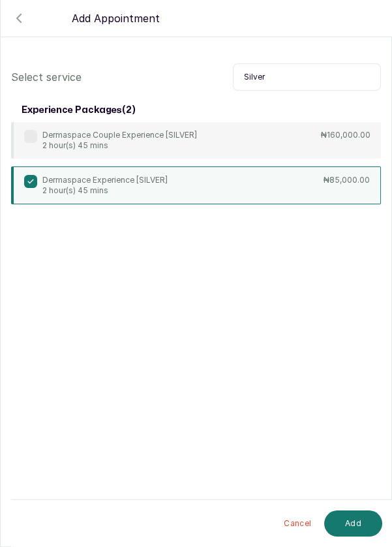
click at [350, 526] on button "Add" at bounding box center [353, 523] width 58 height 26
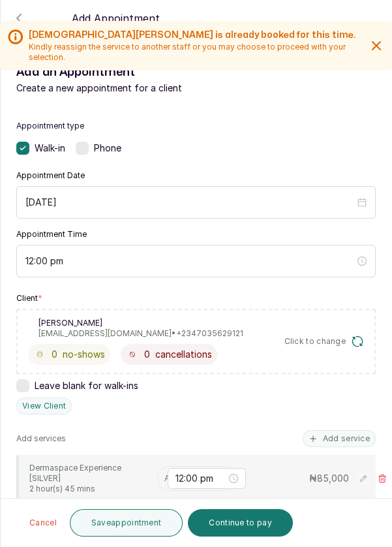
click at [164, 477] on input "text" at bounding box center [165, 478] width 2 height 9
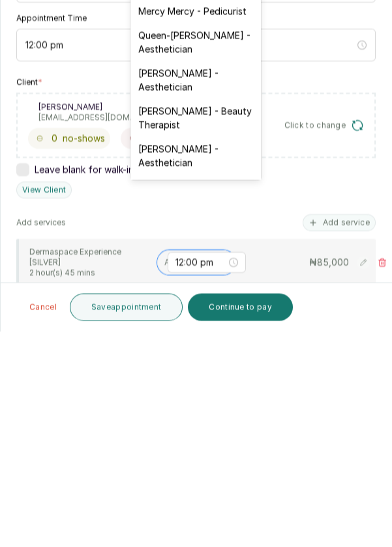
scroll to position [267, 0]
click at [212, 281] on div "Vivian Chukwu - Aesthetician" at bounding box center [195, 295] width 130 height 38
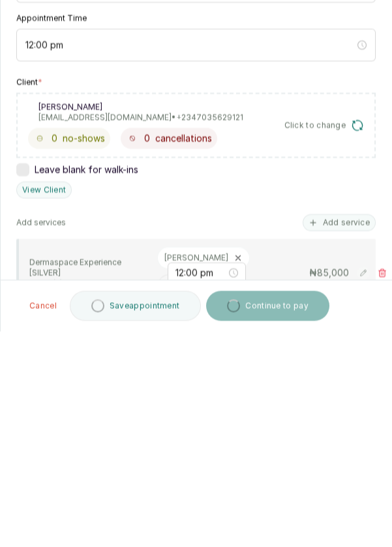
scroll to position [9, 0]
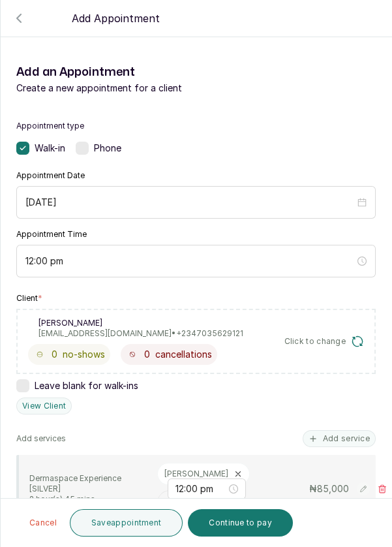
click at [183, 478] on div "12:00 pm" at bounding box center [207, 488] width 78 height 21
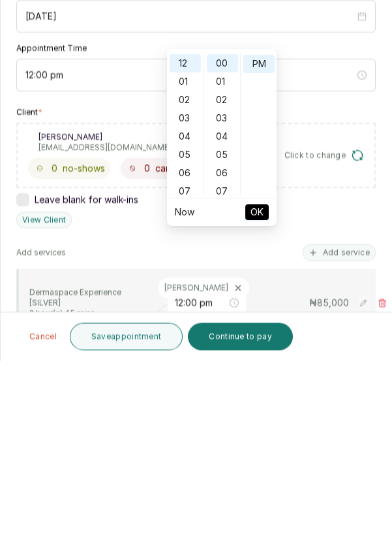
click at [139, 348] on div "Client * Eb Ebi Akhigbe Osakwe akhigbeebeagbo@yahoo.com • +234 7035629121 0 no-…" at bounding box center [195, 353] width 359 height 121
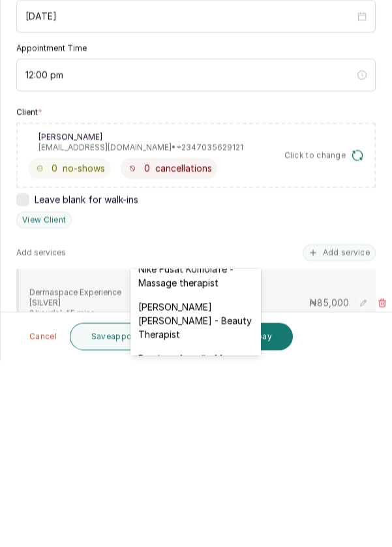
scroll to position [466, 0]
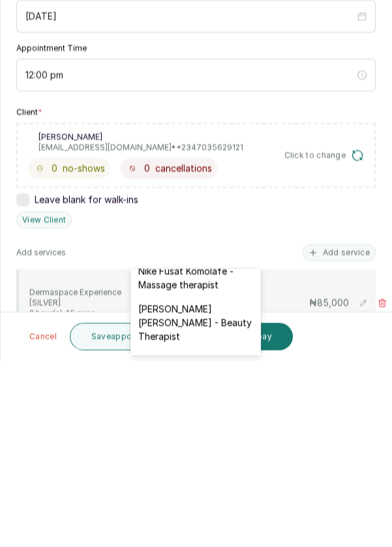
click at [206, 483] on div "Edna Kelvin - Beauty Therapist" at bounding box center [195, 509] width 130 height 52
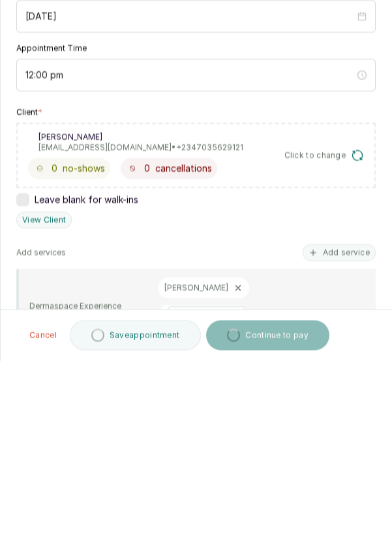
scroll to position [9, 0]
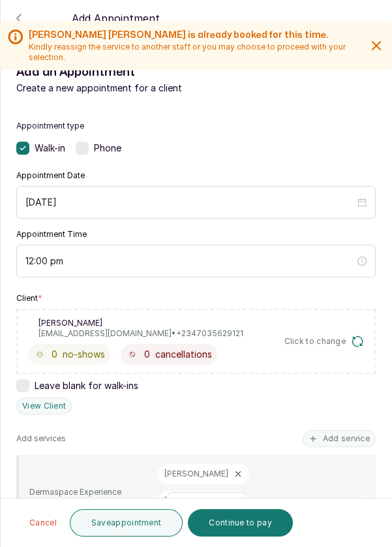
click at [155, 528] on button "Save appointment" at bounding box center [126, 522] width 113 height 27
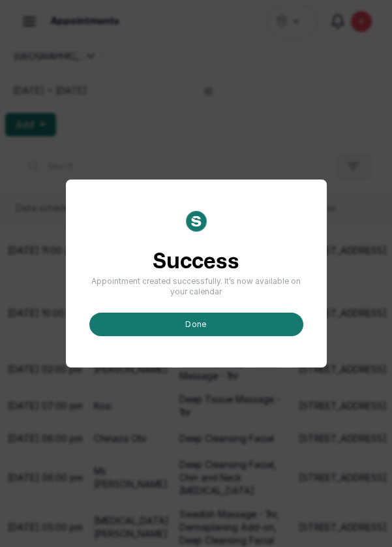
click at [203, 336] on button "done" at bounding box center [196, 323] width 214 height 23
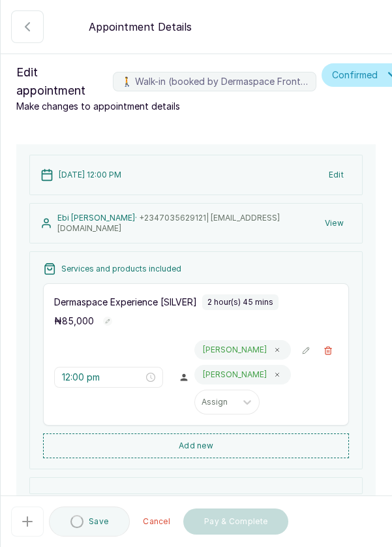
scroll to position [176, 0]
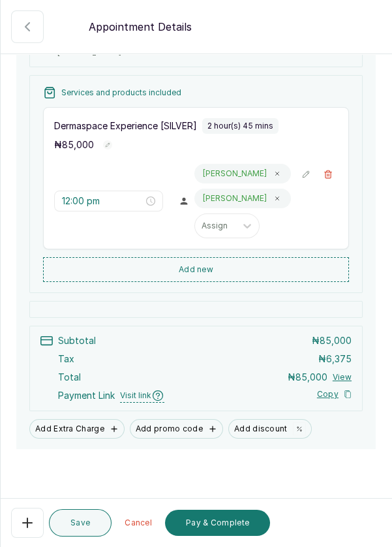
click at [230, 526] on button "Pay & Complete" at bounding box center [217, 522] width 105 height 26
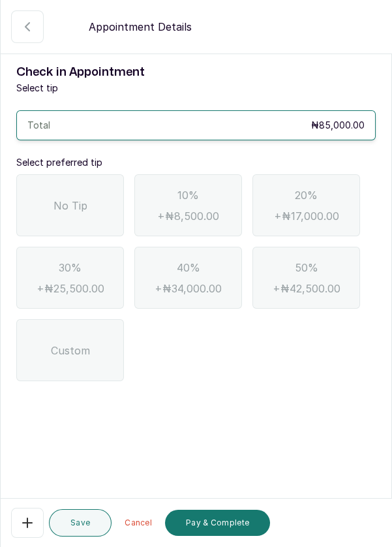
scroll to position [0, 0]
click at [78, 198] on span "No Tip" at bounding box center [70, 206] width 34 height 16
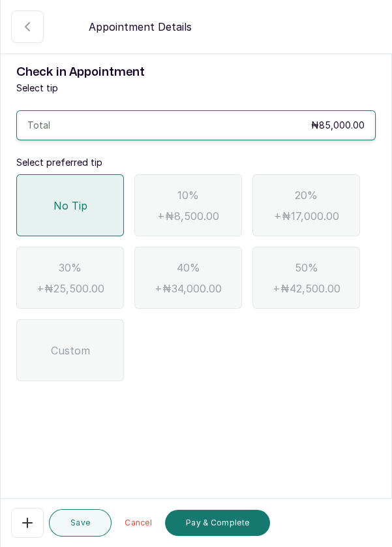
click at [228, 524] on button "Pay & Complete" at bounding box center [217, 522] width 105 height 26
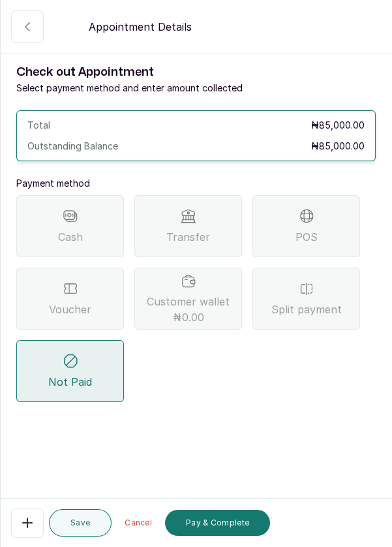
click at [77, 307] on span "Voucher" at bounding box center [70, 309] width 42 height 16
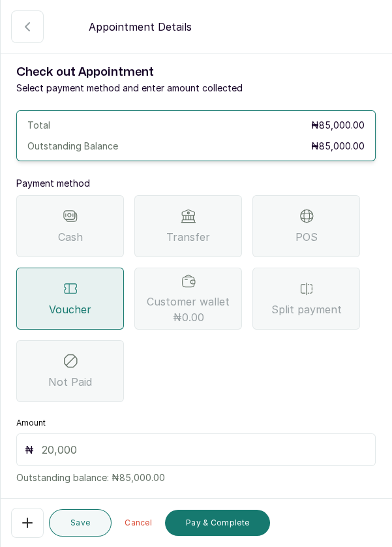
click at [179, 453] on input "text" at bounding box center [204, 450] width 325 height 16
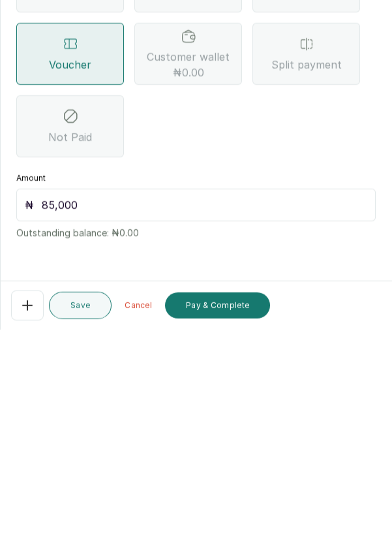
scroll to position [9, 0]
type input "85,000"
click at [234, 522] on button "Pay & Complete" at bounding box center [217, 522] width 105 height 26
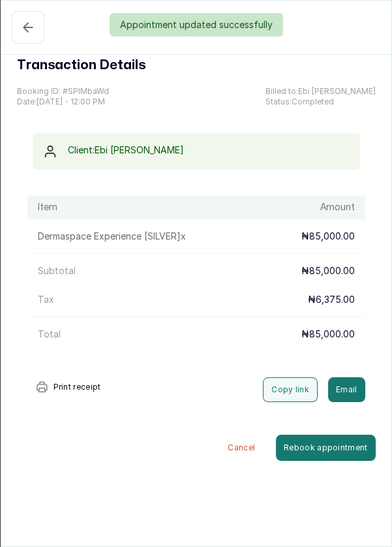
click at [23, 35] on div "Appointment updated successfully" at bounding box center [196, 24] width 392 height 23
click at [25, 31] on div "Appointment updated successfully" at bounding box center [196, 24] width 392 height 23
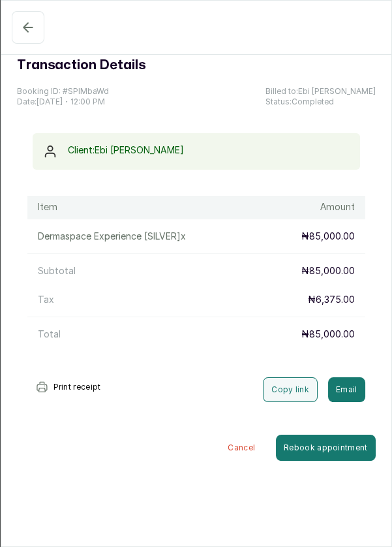
click at [27, 25] on icon "button" at bounding box center [28, 28] width 16 height 16
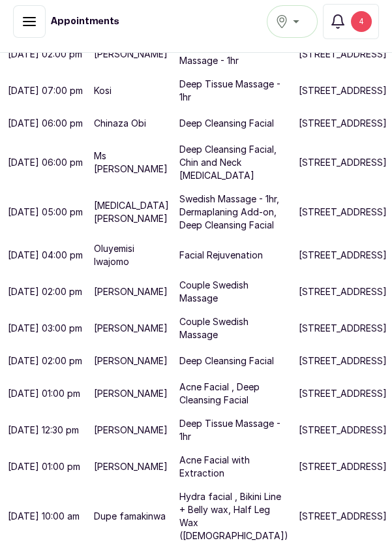
scroll to position [552, 0]
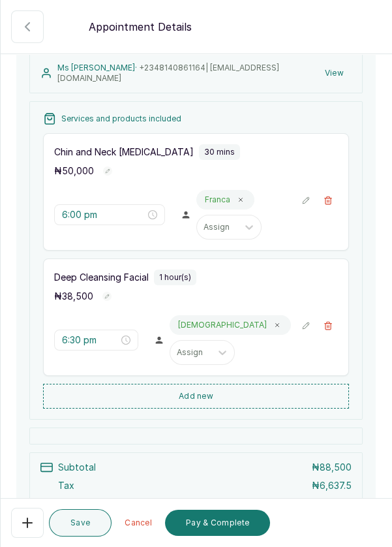
scroll to position [277, 0]
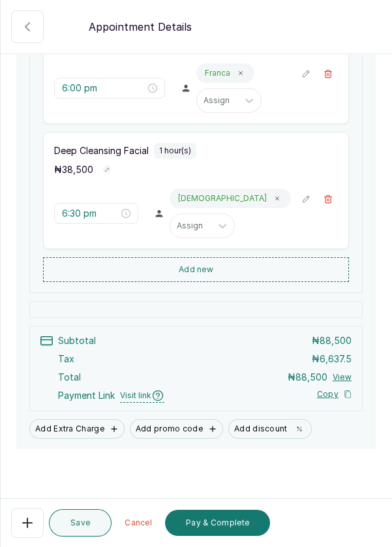
click at [245, 530] on form "Back Appointment Details Edit appointment 🚶 Walk-in (booked by Dermaspace Front…" at bounding box center [196, 168] width 391 height 889
click at [244, 535] on button "Pay & Complete" at bounding box center [217, 522] width 105 height 26
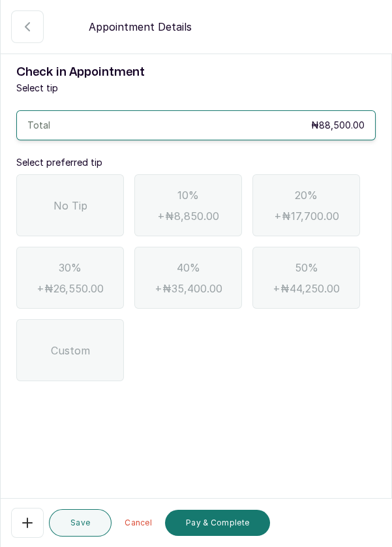
scroll to position [0, 0]
click at [59, 198] on span "No Tip" at bounding box center [70, 206] width 34 height 16
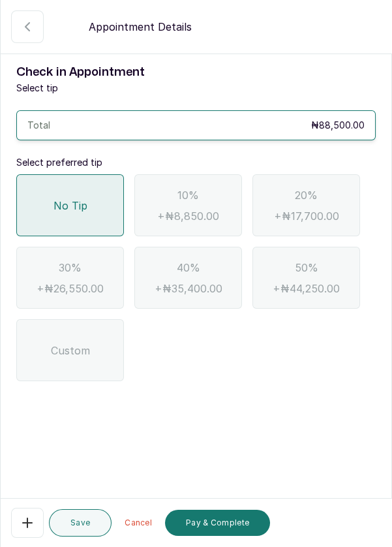
click at [235, 528] on button "Pay & Complete" at bounding box center [217, 522] width 105 height 26
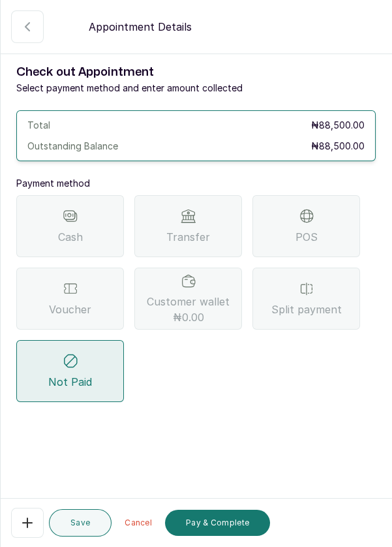
click at [85, 304] on span "Voucher" at bounding box center [70, 309] width 42 height 16
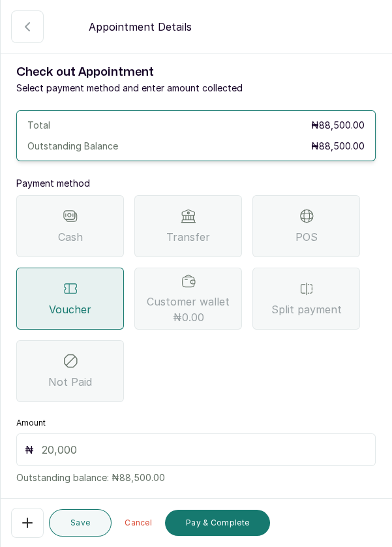
click at [121, 445] on input "text" at bounding box center [204, 450] width 325 height 16
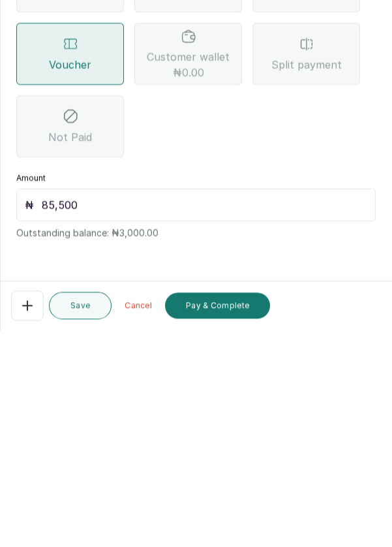
scroll to position [9, 0]
type input "85,500"
click at [243, 526] on button "Pay & Complete" at bounding box center [217, 522] width 105 height 26
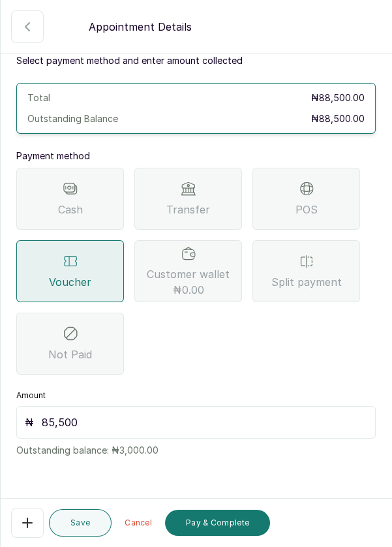
click at [237, 524] on button "Pay & Complete" at bounding box center [217, 522] width 105 height 26
click at [23, 31] on icon "button" at bounding box center [28, 27] width 16 height 16
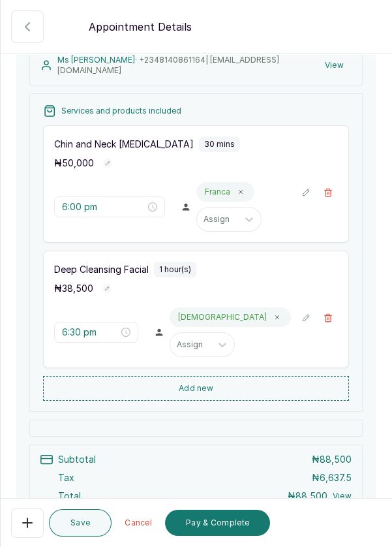
scroll to position [164, 0]
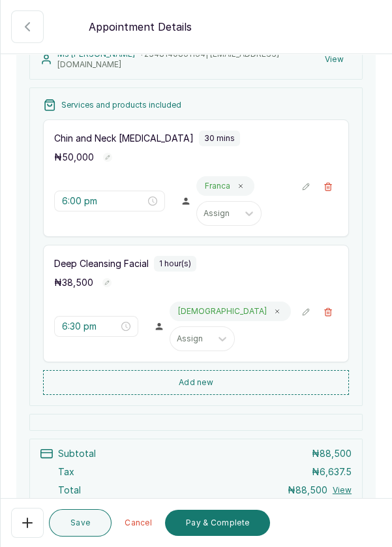
click at [235, 530] on button "Pay & Complete" at bounding box center [217, 522] width 105 height 26
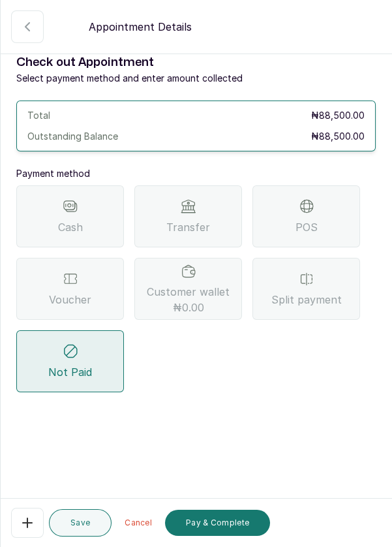
scroll to position [0, 0]
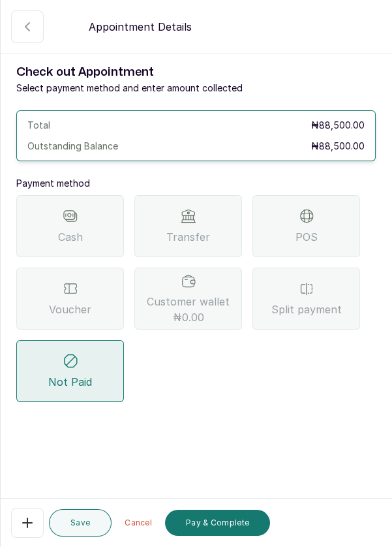
click at [79, 301] on span "Voucher" at bounding box center [70, 309] width 42 height 16
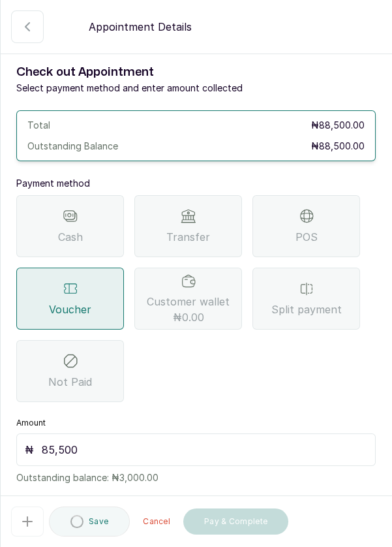
click at [181, 442] on input "85,500" at bounding box center [204, 450] width 325 height 16
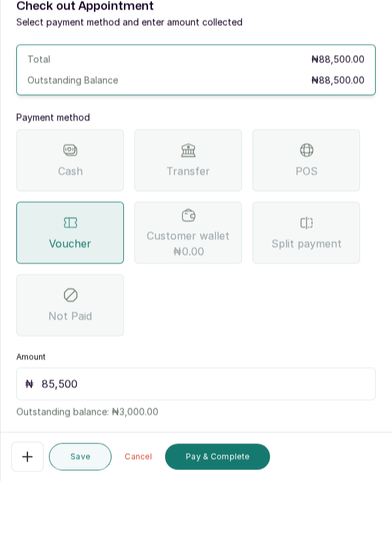
scroll to position [9, 0]
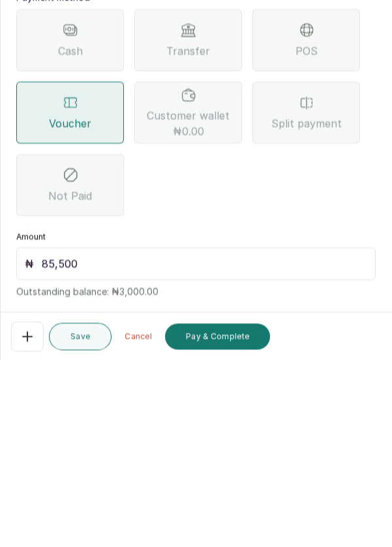
click at [44, 442] on input "85,500" at bounding box center [204, 450] width 325 height 16
click at [55, 442] on input "85,500" at bounding box center [204, 450] width 325 height 16
click at [54, 442] on input "85,500" at bounding box center [204, 450] width 325 height 16
click at [48, 442] on input "85,500" at bounding box center [204, 450] width 325 height 16
click at [49, 442] on input "85,500" at bounding box center [204, 450] width 325 height 16
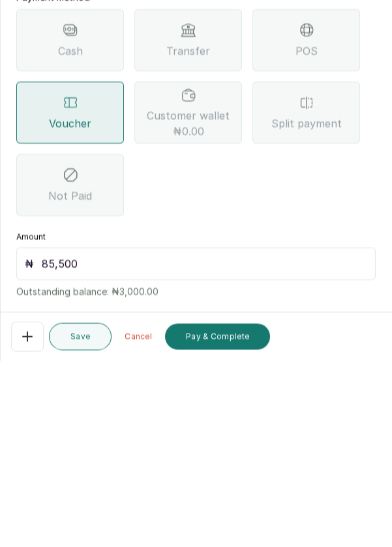
click at [55, 442] on input "85,500" at bounding box center [204, 450] width 325 height 16
click at [50, 442] on input "85,500" at bounding box center [204, 450] width 325 height 16
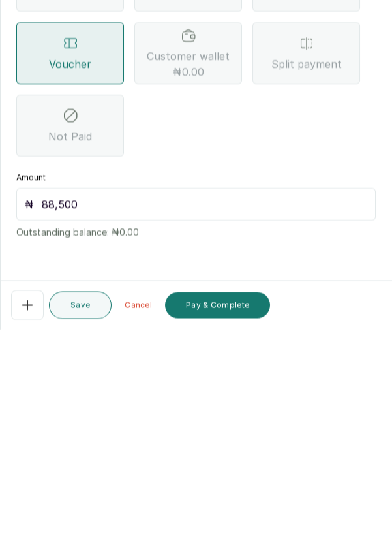
type input "88,500"
click at [234, 524] on button "Pay & Complete" at bounding box center [217, 522] width 105 height 26
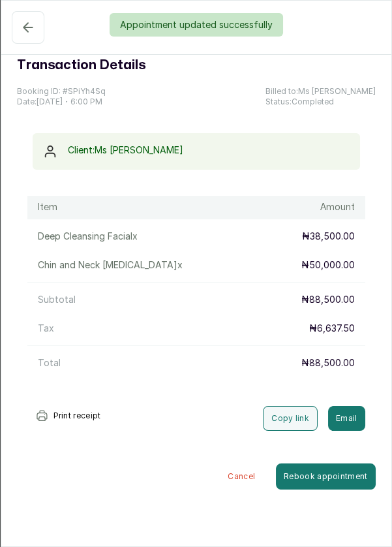
click at [33, 27] on div "Appointment updated successfully" at bounding box center [196, 24] width 392 height 23
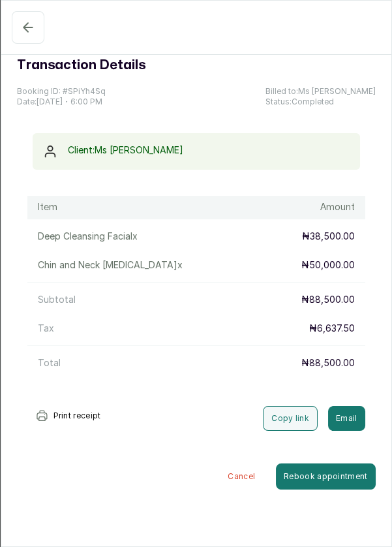
click at [22, 31] on icon "button" at bounding box center [28, 28] width 16 height 16
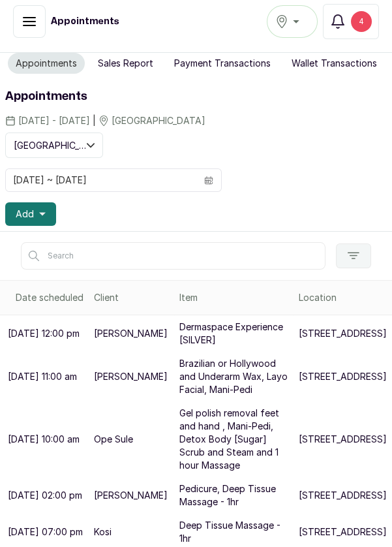
scroll to position [5, 0]
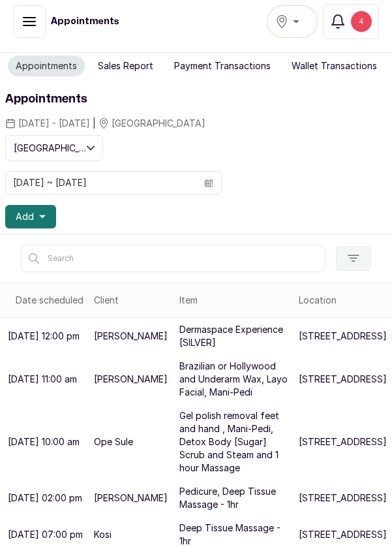
click at [43, 213] on icon "button" at bounding box center [42, 216] width 7 height 7
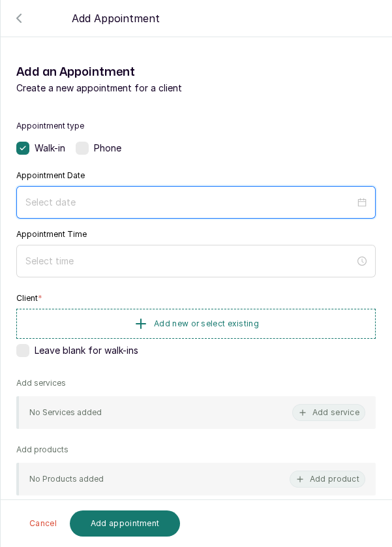
click at [138, 195] on input at bounding box center [189, 202] width 329 height 14
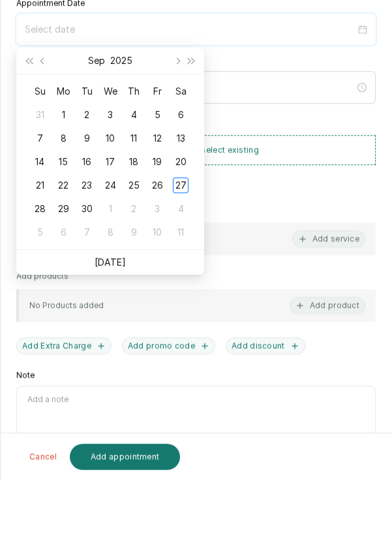
scroll to position [9, 0]
click at [121, 333] on link "[DATE]" at bounding box center [110, 328] width 31 height 11
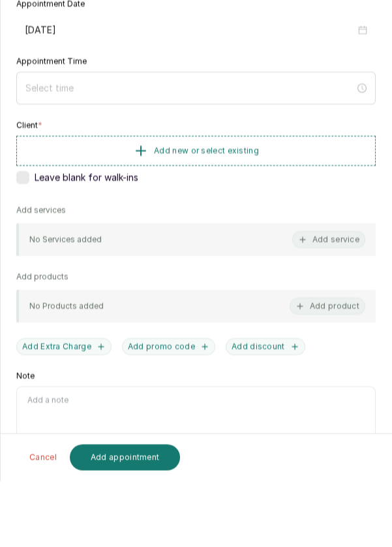
type input "2025/09/27"
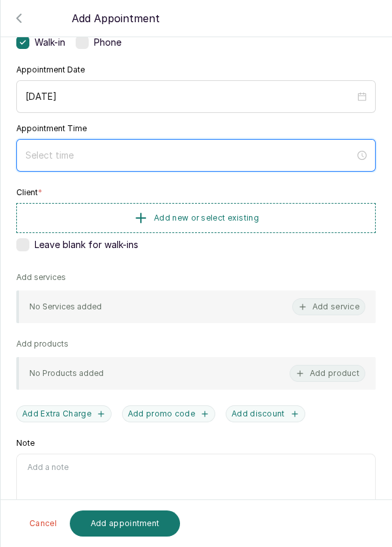
click at [140, 152] on input at bounding box center [189, 155] width 329 height 14
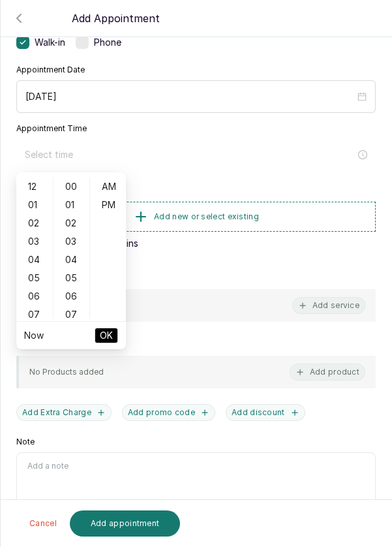
click at [28, 280] on div "05" at bounding box center [34, 278] width 31 height 18
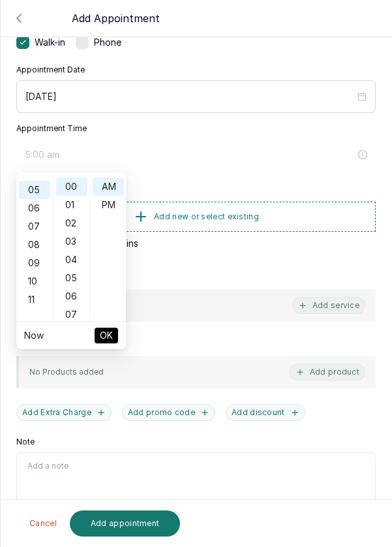
scroll to position [91, 0]
click at [115, 207] on div "PM" at bounding box center [108, 205] width 31 height 18
type input "5:00 pm"
click at [106, 335] on span "OK" at bounding box center [106, 335] width 13 height 25
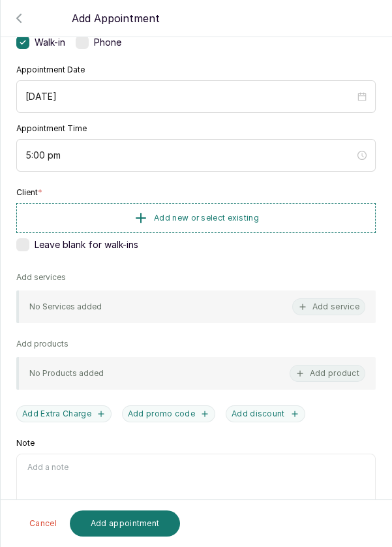
click at [297, 215] on button "Add new or select existing" at bounding box center [195, 218] width 359 height 30
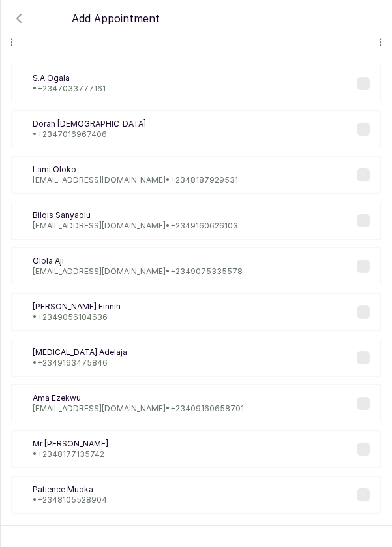
scroll to position [53, 0]
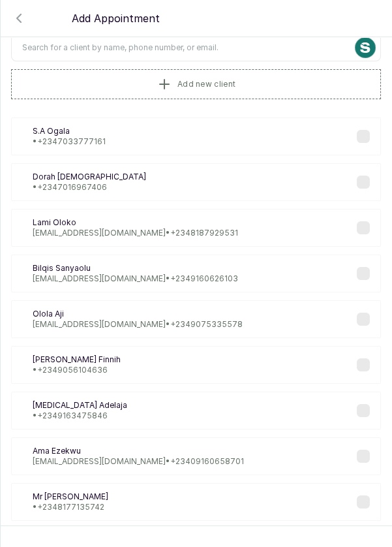
click at [246, 47] on input "text" at bounding box center [196, 47] width 370 height 27
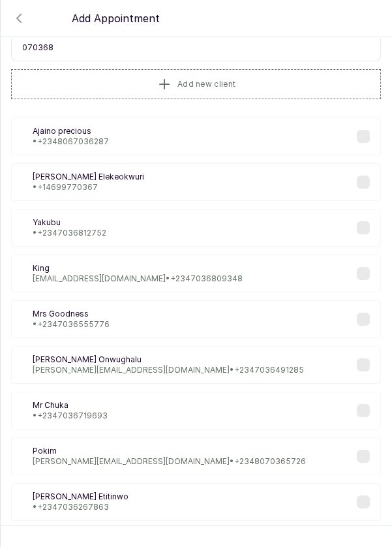
type input "0703680"
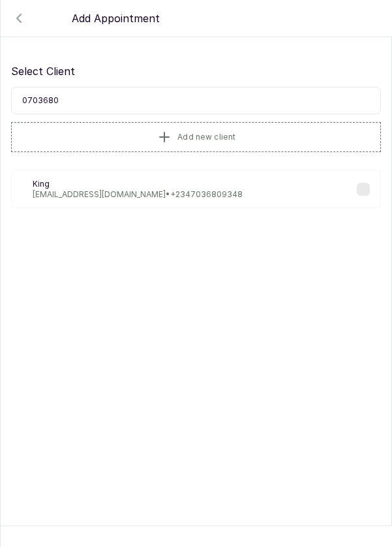
scroll to position [0, 0]
click at [252, 187] on div "Ki King progressivethinkingx@proton.me • +234 7036809348" at bounding box center [196, 189] width 370 height 38
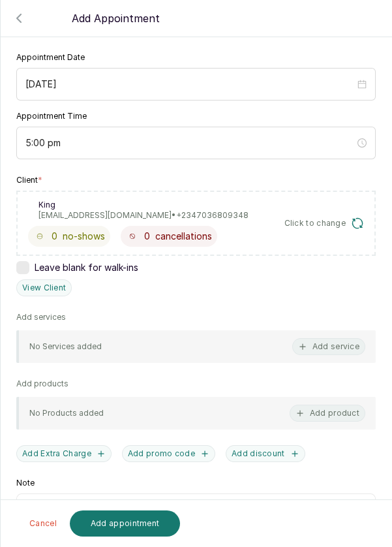
scroll to position [123, 0]
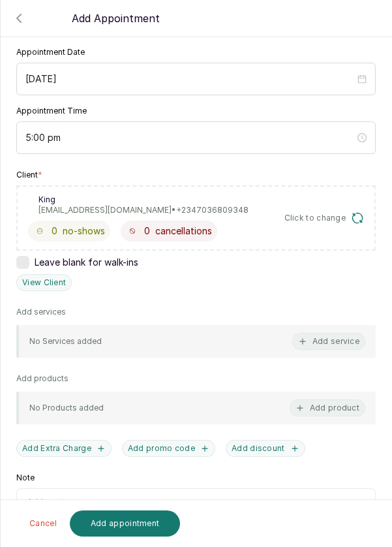
click at [341, 344] on button "Add service" at bounding box center [328, 341] width 73 height 17
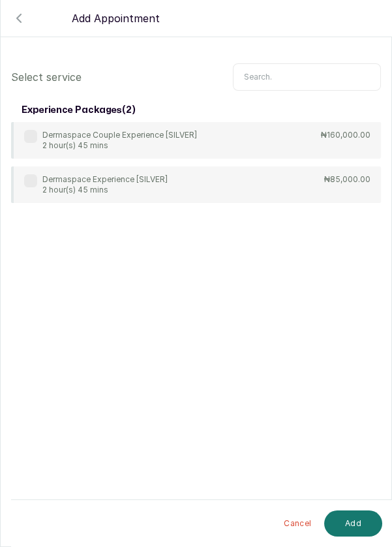
scroll to position [10, 0]
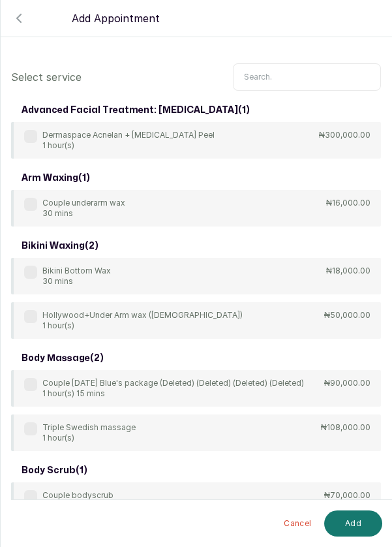
click at [286, 110] on div "advanced facial treatment: chemical peel ( 1 )" at bounding box center [196, 109] width 370 height 23
click at [288, 73] on input "text" at bounding box center [307, 76] width 148 height 27
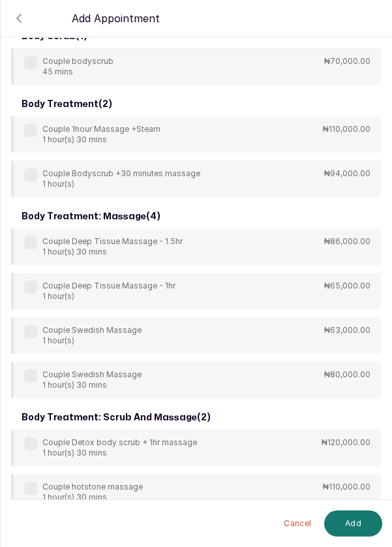
scroll to position [234, 0]
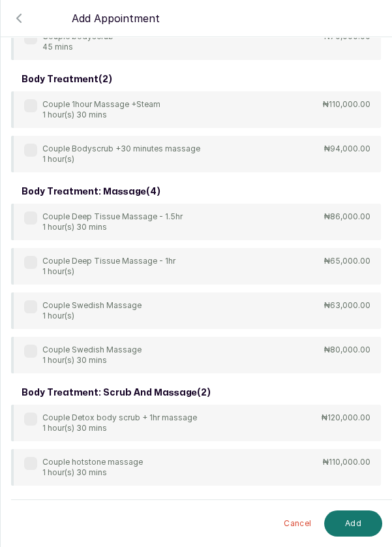
type input "Couple"
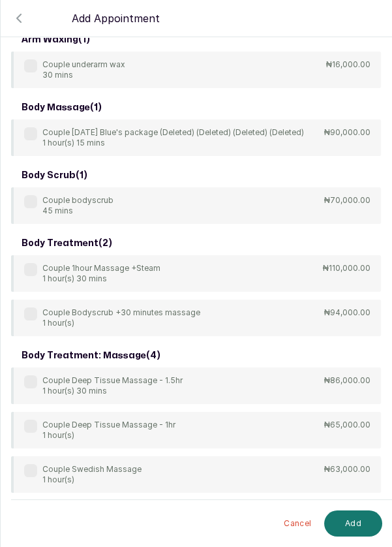
click at [24, 423] on label at bounding box center [30, 425] width 13 height 13
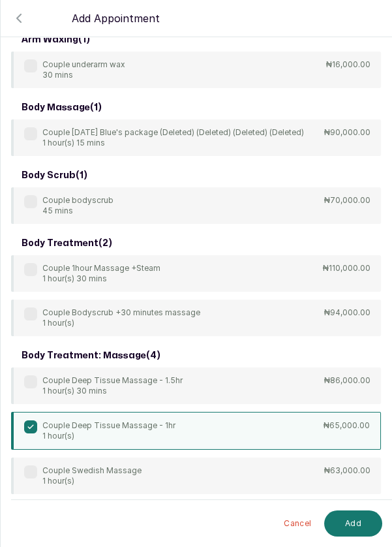
click at [344, 526] on button "Add" at bounding box center [353, 523] width 58 height 26
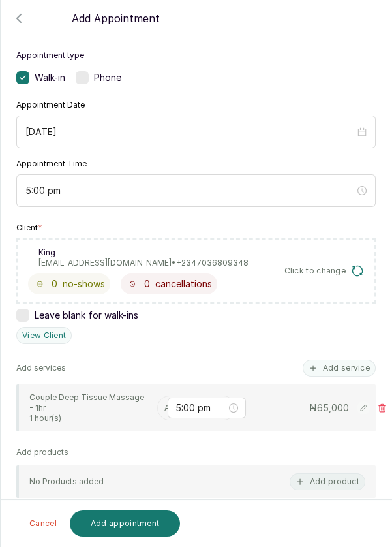
click at [164, 406] on input "text" at bounding box center [165, 407] width 2 height 9
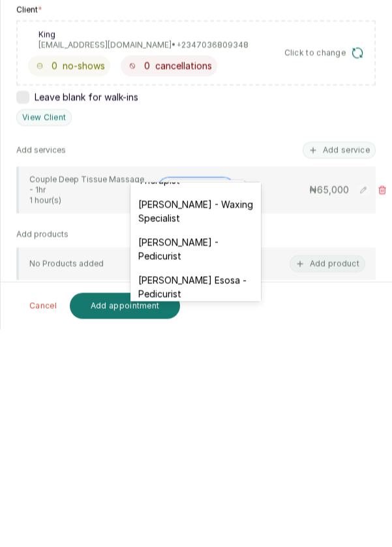
scroll to position [107, 0]
click at [224, 474] on div "JOY Asabia Oluwapelumi - Pedicurist" at bounding box center [195, 466] width 130 height 38
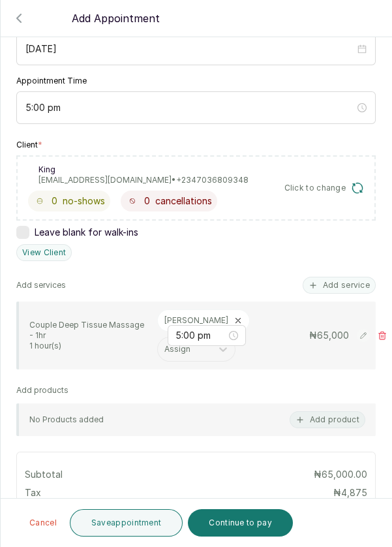
scroll to position [154, 0]
click at [344, 276] on button "Add service" at bounding box center [339, 284] width 73 height 17
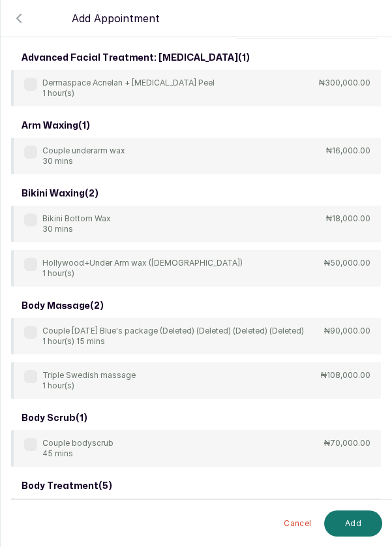
scroll to position [0, 0]
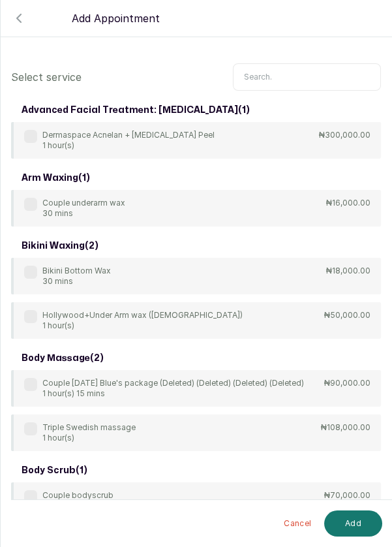
click at [297, 70] on input "text" at bounding box center [307, 76] width 148 height 27
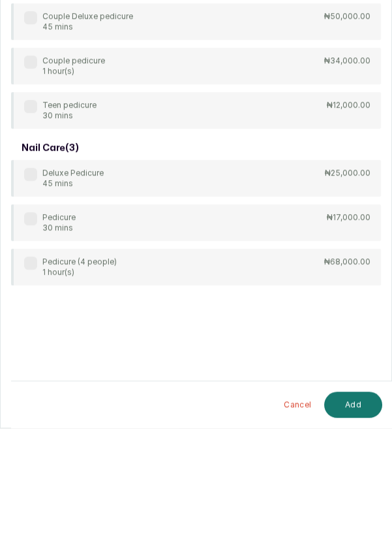
scroll to position [9, 0]
type input "Pedicure"
click at [35, 331] on label at bounding box center [30, 337] width 13 height 13
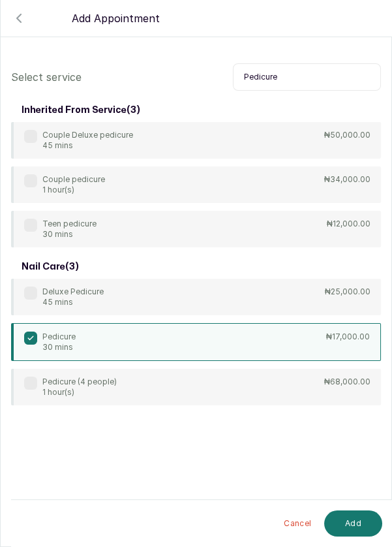
click at [360, 524] on button "Add" at bounding box center [353, 523] width 58 height 26
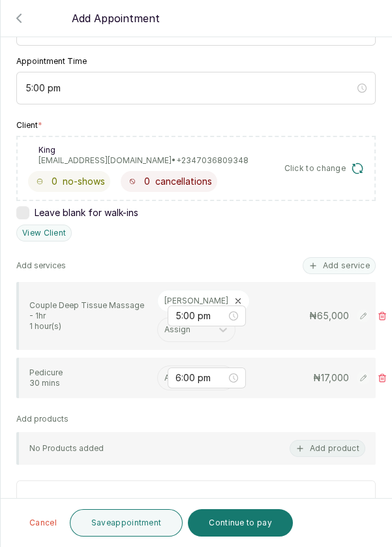
scroll to position [173, 0]
click at [164, 382] on input "text" at bounding box center [165, 376] width 2 height 9
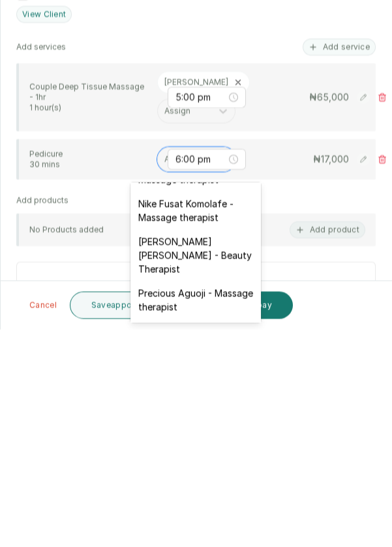
scroll to position [492, 0]
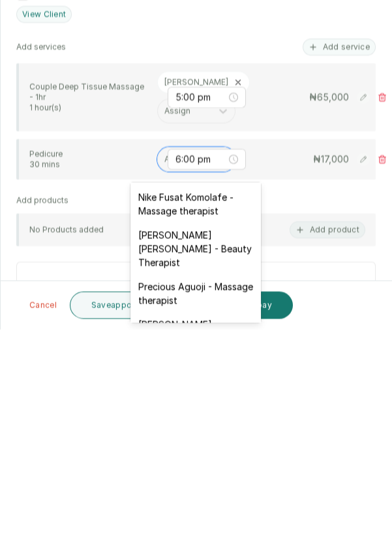
click at [228, 530] on div "Temitope Abdul Kareem - Nails" at bounding box center [195, 549] width 130 height 38
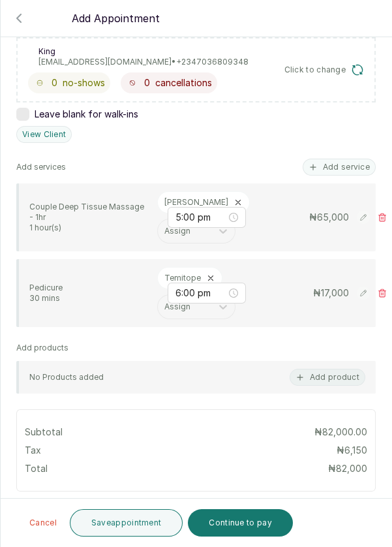
scroll to position [273, 0]
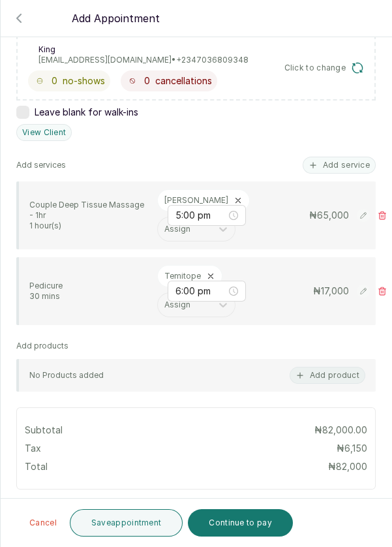
click at [128, 524] on button "Save appointment" at bounding box center [126, 522] width 113 height 27
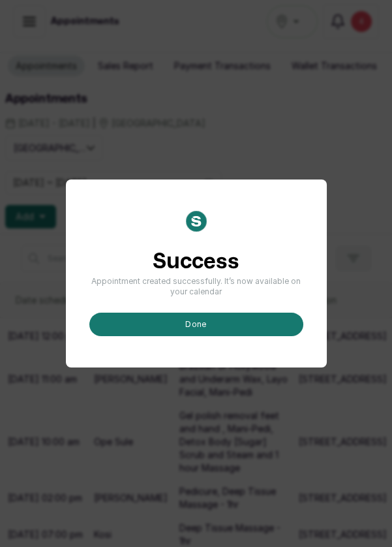
click at [226, 336] on button "done" at bounding box center [196, 323] width 214 height 23
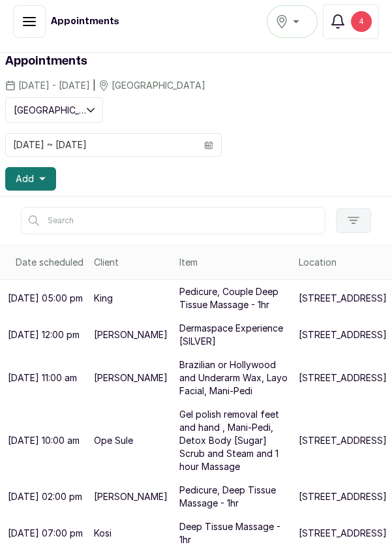
scroll to position [48, 0]
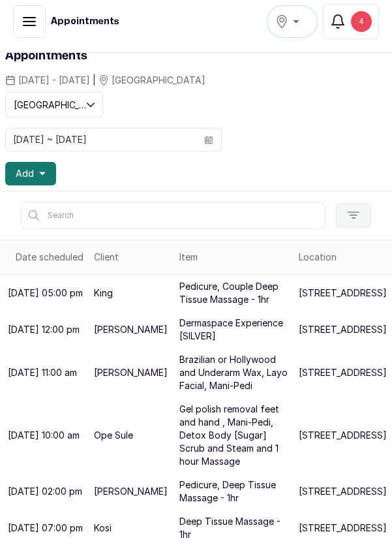
click at [365, 27] on div "4" at bounding box center [361, 21] width 21 height 21
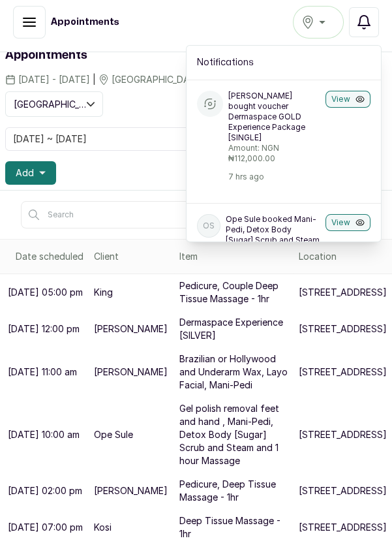
scroll to position [1, 0]
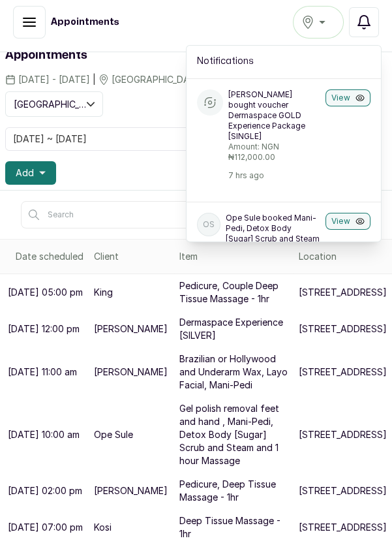
click at [348, 99] on button "View" at bounding box center [347, 97] width 45 height 17
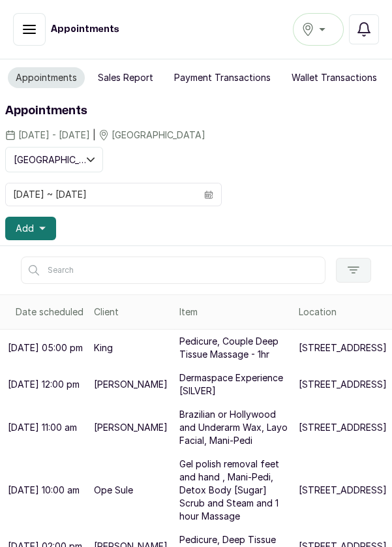
scroll to position [1, 0]
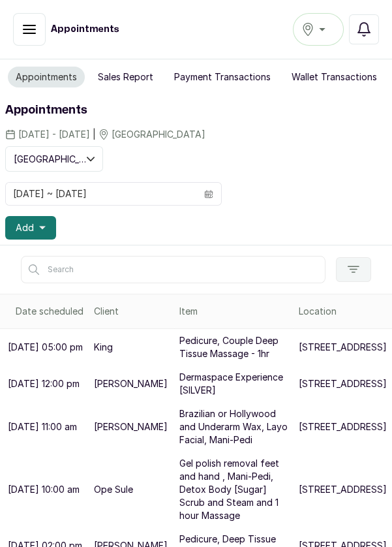
click at [216, 190] on span at bounding box center [208, 194] width 25 height 22
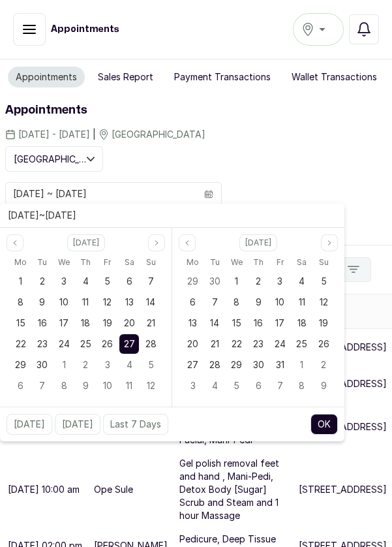
click at [155, 341] on span "28" at bounding box center [150, 343] width 11 height 11
click at [155, 346] on span "28" at bounding box center [150, 343] width 11 height 11
click at [331, 425] on button "OK" at bounding box center [323, 424] width 27 height 21
type input "[DATE] ~ [DATE]"
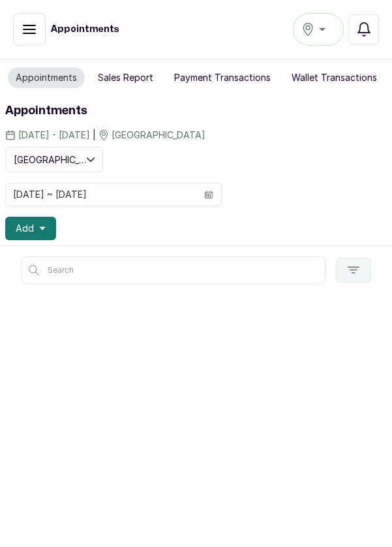
scroll to position [0, 0]
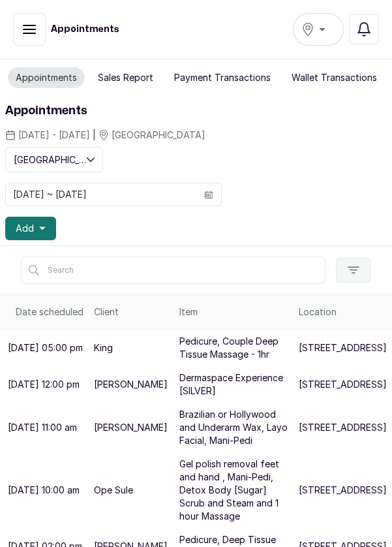
click at [204, 196] on icon "calendar" at bounding box center [208, 194] width 9 height 9
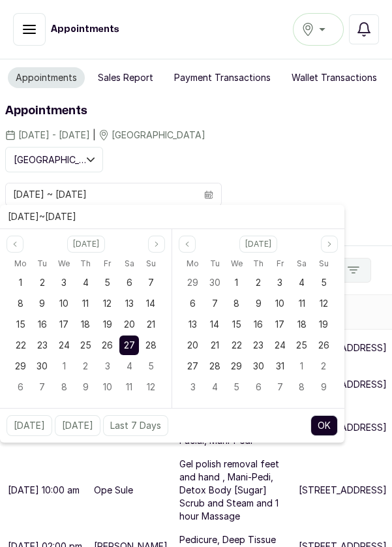
click at [153, 340] on span "28" at bounding box center [150, 344] width 11 height 11
click at [155, 340] on span "28" at bounding box center [150, 344] width 11 height 11
click at [337, 421] on button "OK" at bounding box center [323, 425] width 27 height 21
type input "[DATE] ~ [DATE]"
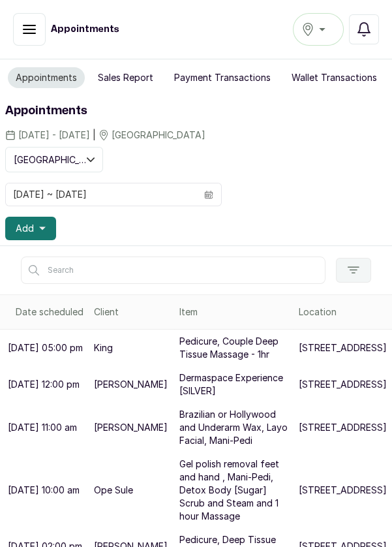
click at [205, 192] on icon "calendar" at bounding box center [209, 194] width 8 height 4
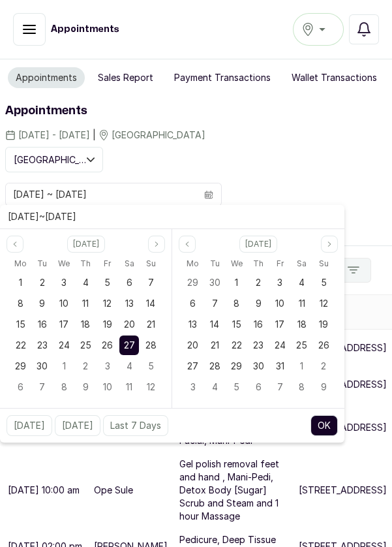
click at [155, 339] on span "28" at bounding box center [150, 344] width 11 height 11
click at [153, 340] on span "28" at bounding box center [150, 344] width 11 height 11
click at [323, 427] on button "OK" at bounding box center [323, 425] width 27 height 21
type input "[DATE] ~ [DATE]"
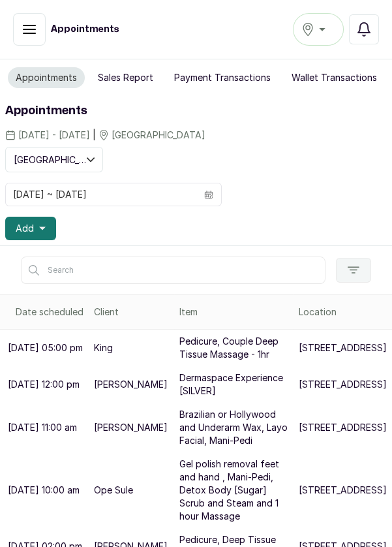
click at [42, 229] on icon "button" at bounding box center [42, 228] width 7 height 7
click at [213, 198] on span at bounding box center [208, 194] width 25 height 22
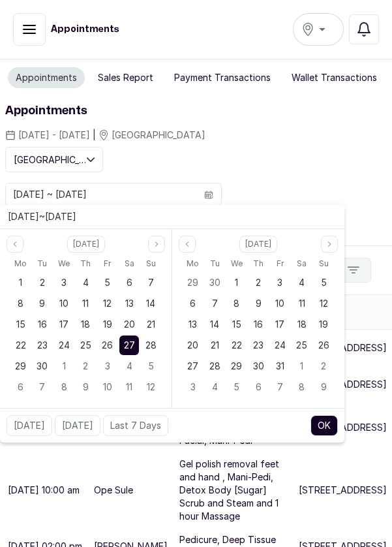
click at [157, 348] on div "28" at bounding box center [151, 345] width 20 height 20
click at [155, 342] on span "28" at bounding box center [150, 344] width 11 height 11
click at [326, 433] on button "OK" at bounding box center [323, 425] width 27 height 21
type input "[DATE] ~ [DATE]"
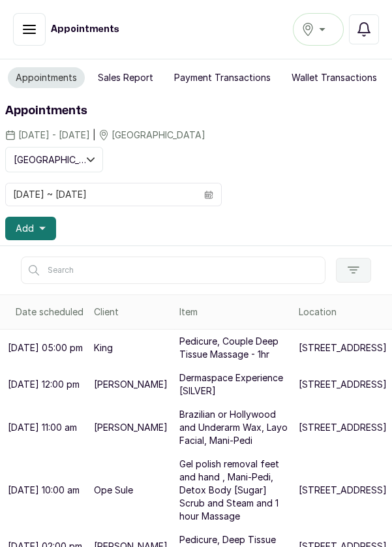
click at [219, 199] on span at bounding box center [208, 194] width 25 height 22
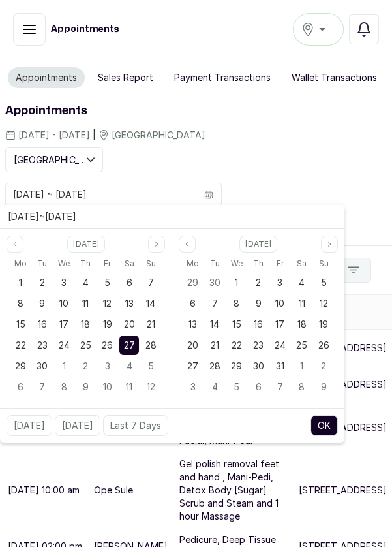
click at [155, 344] on span "28" at bounding box center [150, 344] width 11 height 11
click at [147, 339] on span "28" at bounding box center [150, 344] width 11 height 11
click at [326, 423] on button "OK" at bounding box center [323, 425] width 27 height 21
type input "[DATE] ~ [DATE]"
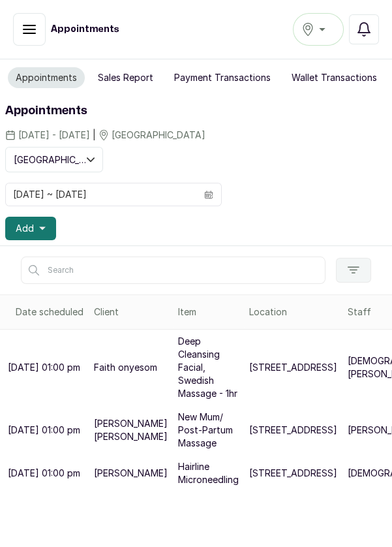
click at [32, 228] on span "Add" at bounding box center [25, 228] width 18 height 13
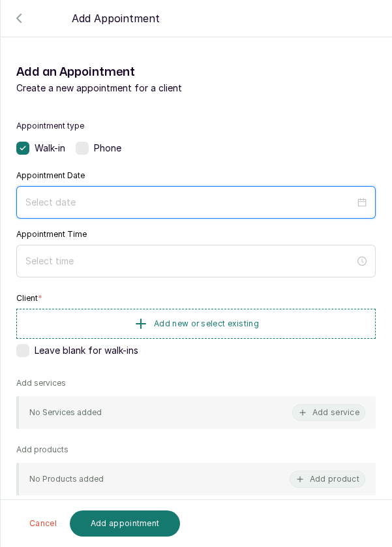
click at [129, 199] on input at bounding box center [189, 202] width 329 height 14
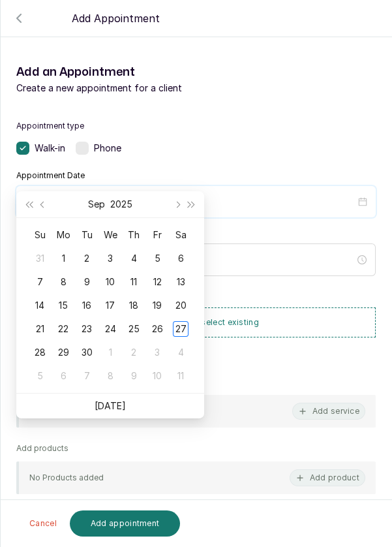
scroll to position [106, 0]
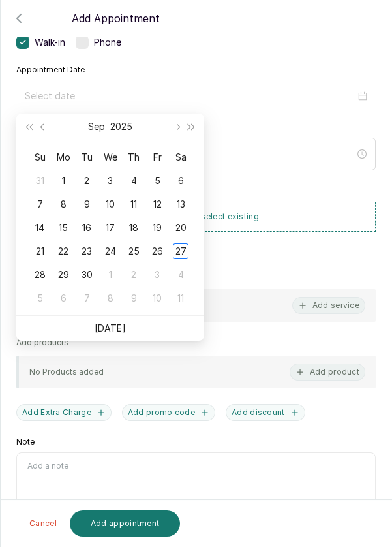
click at [39, 275] on div "28" at bounding box center [40, 275] width 16 height 16
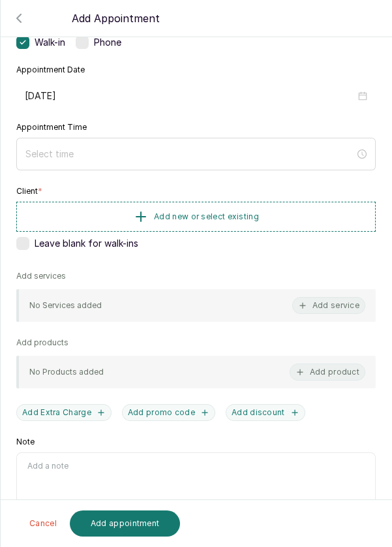
type input "[DATE]"
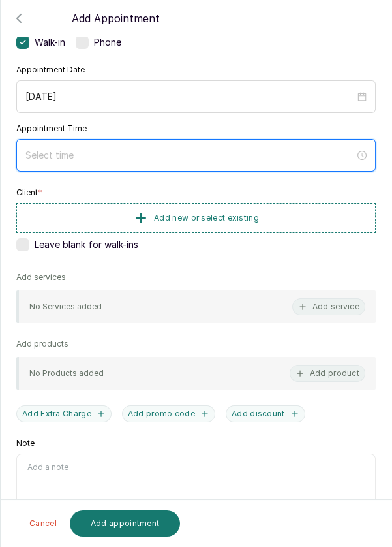
click at [185, 159] on input at bounding box center [189, 155] width 329 height 14
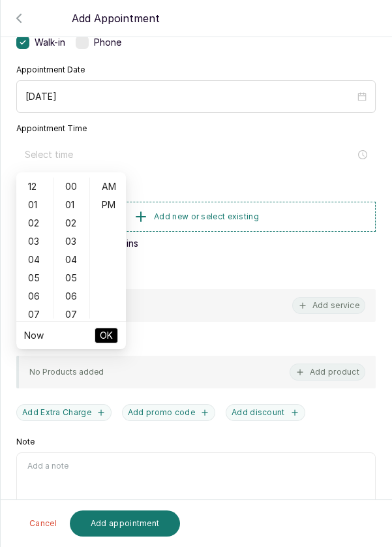
click at [33, 243] on div "03" at bounding box center [34, 241] width 31 height 18
click at [115, 211] on div "PM" at bounding box center [108, 205] width 31 height 18
type input "3:00 pm"
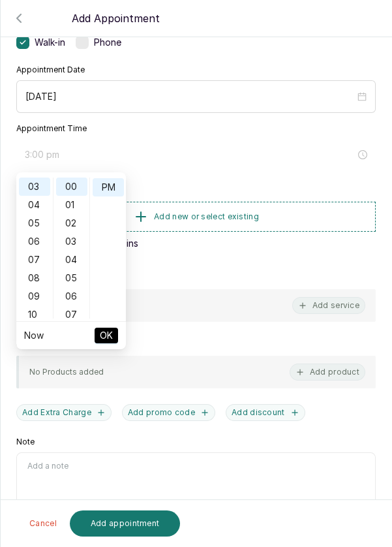
click at [114, 333] on button "OK" at bounding box center [106, 335] width 23 height 16
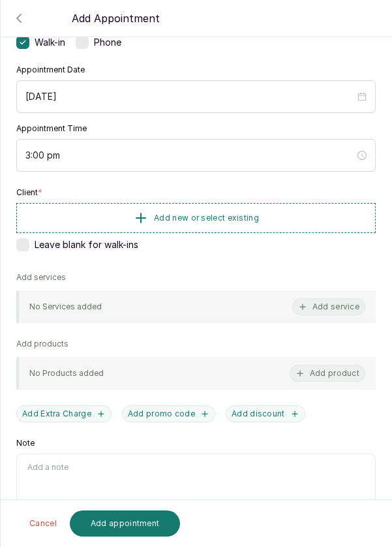
click at [273, 215] on button "Add new or select existing" at bounding box center [195, 218] width 359 height 30
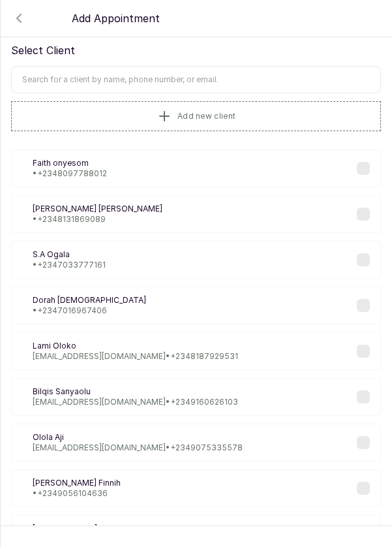
scroll to position [18, 0]
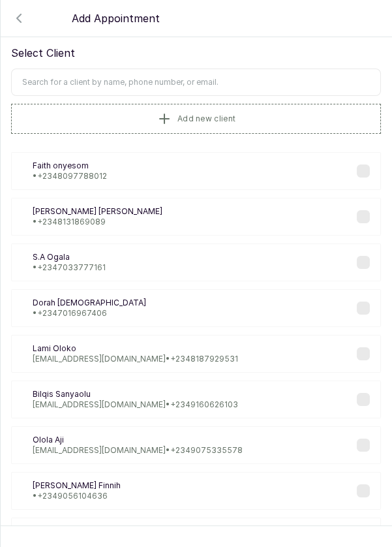
click at [228, 80] on input "text" at bounding box center [196, 81] width 370 height 27
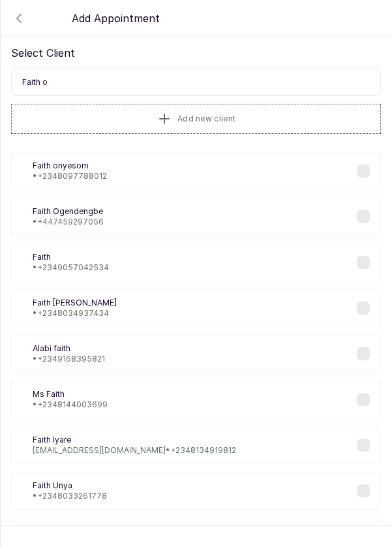
type input "Faith og"
click at [138, 202] on div "FO Faith Ogendengbe • [PHONE_NUMBER]" at bounding box center [196, 217] width 370 height 38
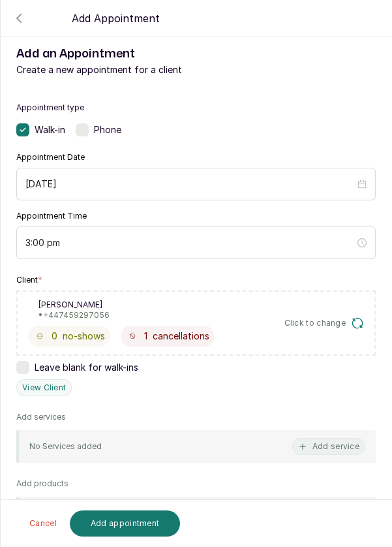
click at [333, 445] on button "Add service" at bounding box center [328, 446] width 73 height 17
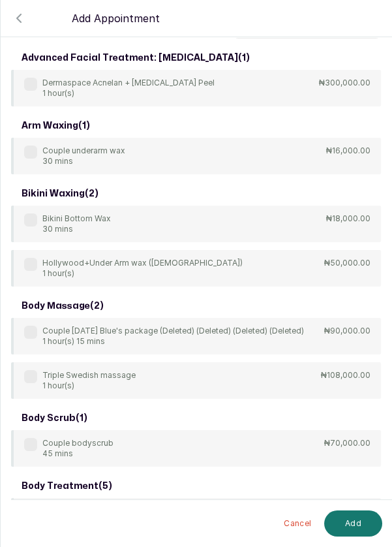
scroll to position [0, 0]
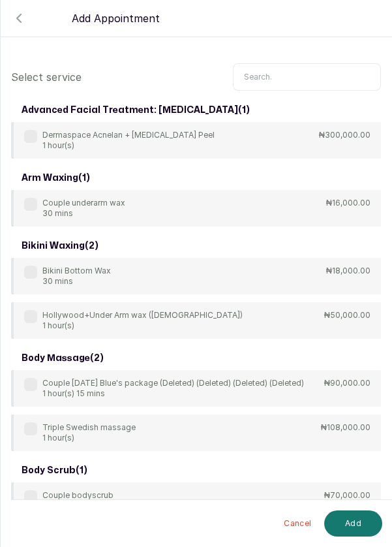
click at [285, 72] on input "text" at bounding box center [307, 76] width 148 height 27
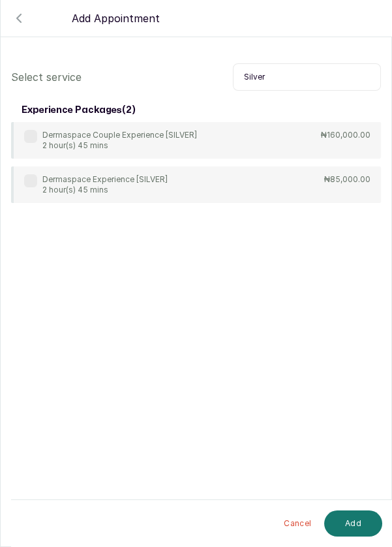
type input "Silver"
click at [35, 174] on div "Dermaspace Experience [SILVER] 2 hour(s) 45 mins" at bounding box center [95, 184] width 143 height 21
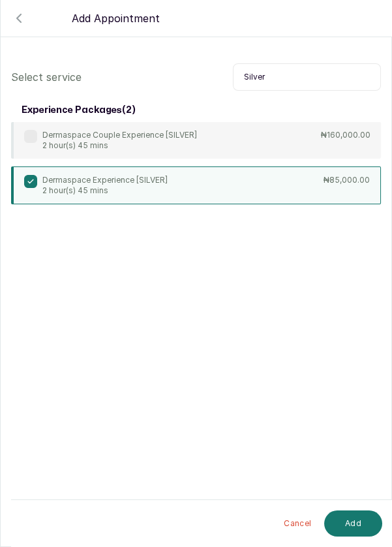
click at [356, 526] on button "Add" at bounding box center [353, 523] width 58 height 26
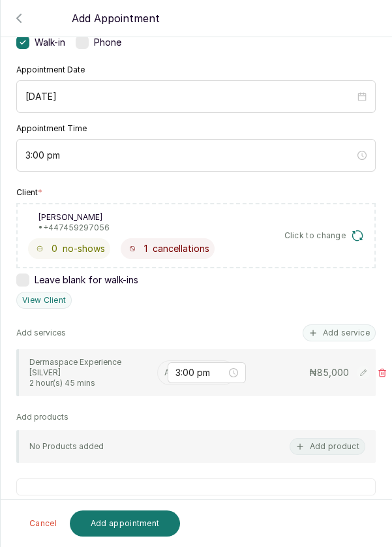
scroll to position [97, 0]
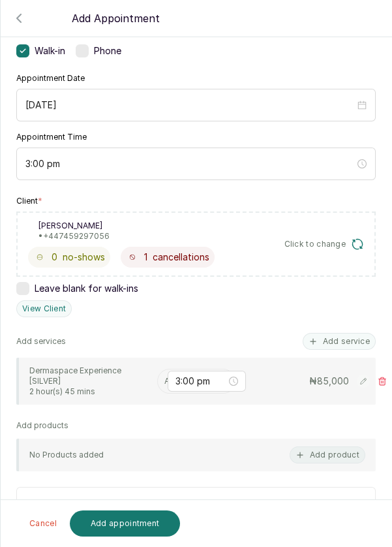
click at [164, 378] on input "text" at bounding box center [165, 380] width 2 height 9
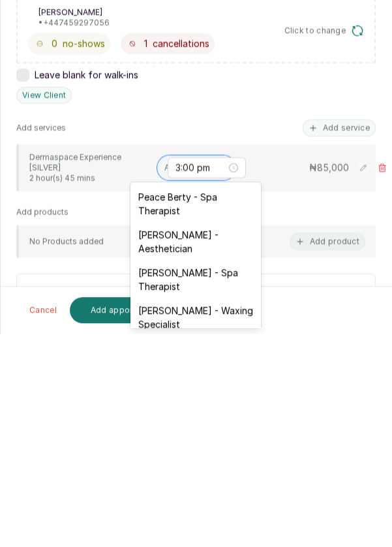
click at [218, 417] on div "Peace Berty - Spa Therapist" at bounding box center [195, 417] width 130 height 38
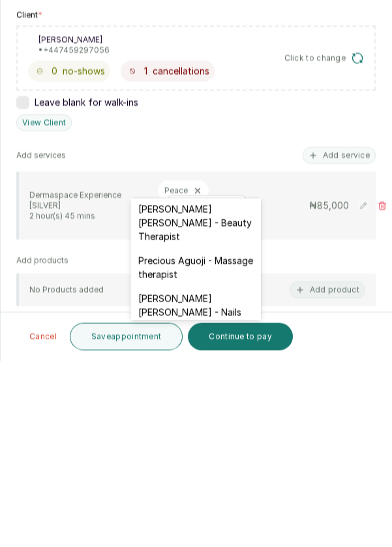
scroll to position [574, 0]
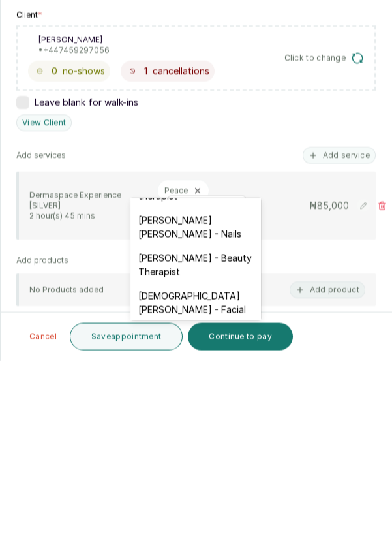
click at [235, 470] on div "Christiana Aluku - Facial" at bounding box center [195, 489] width 130 height 38
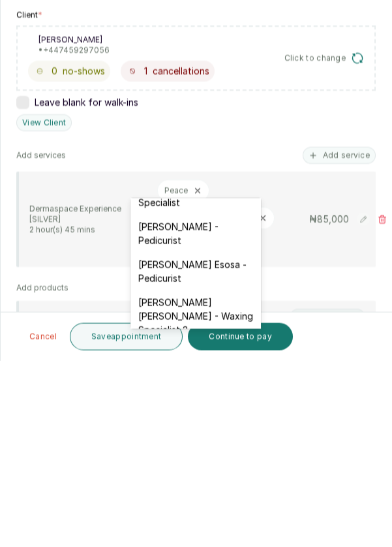
scroll to position [108, 0]
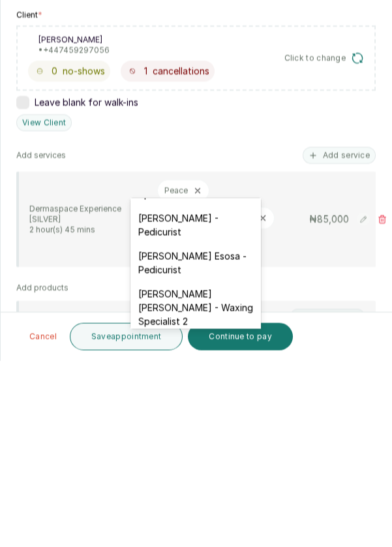
click at [216, 412] on div "JOY Asabia Oluwapelumi - Pedicurist" at bounding box center [195, 411] width 130 height 38
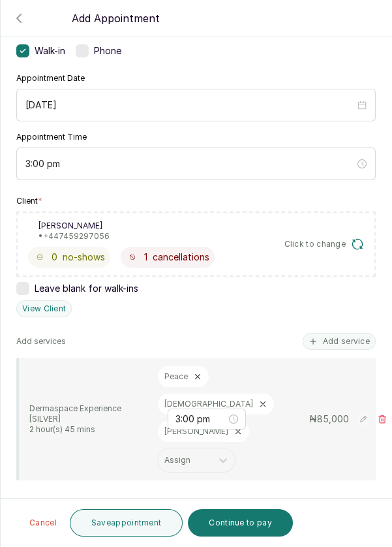
click at [140, 524] on button "Save appointment" at bounding box center [126, 522] width 113 height 27
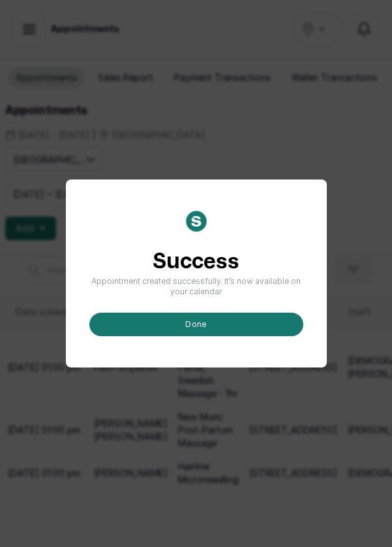
click at [219, 336] on button "done" at bounding box center [196, 323] width 214 height 23
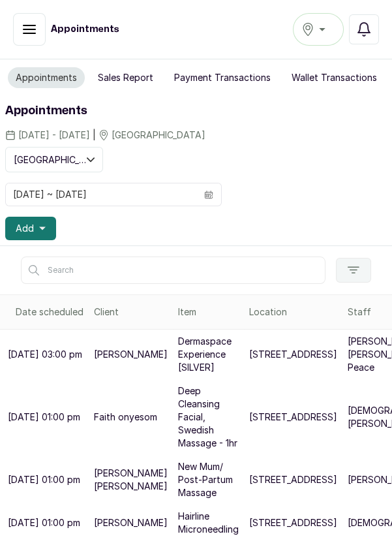
click at [40, 232] on button "Add" at bounding box center [30, 228] width 51 height 23
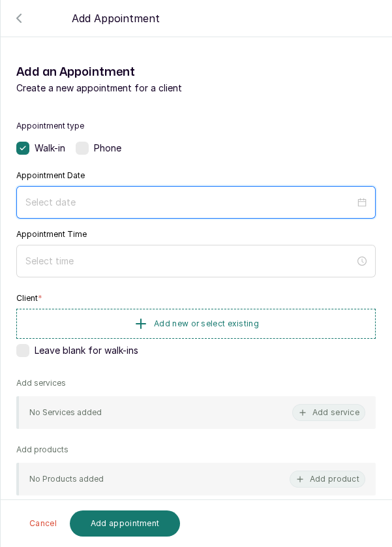
click at [135, 198] on input at bounding box center [189, 202] width 329 height 14
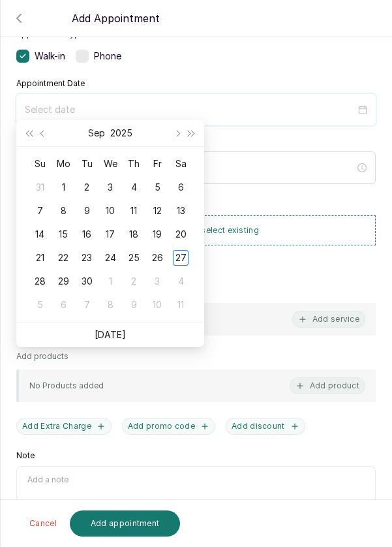
scroll to position [91, 0]
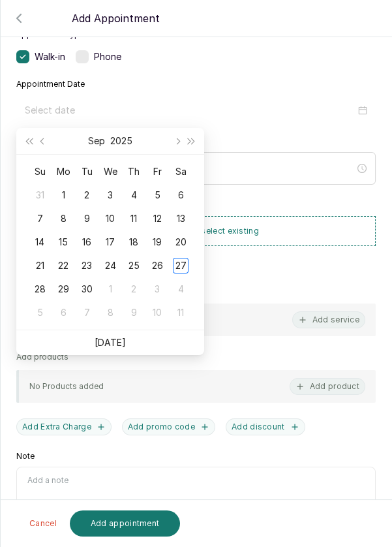
click at [44, 291] on div "28" at bounding box center [40, 289] width 16 height 16
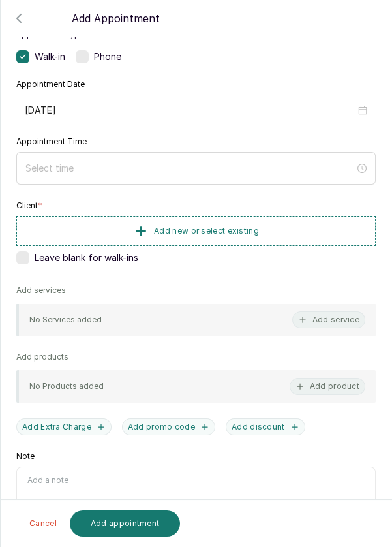
type input "2025/09/28"
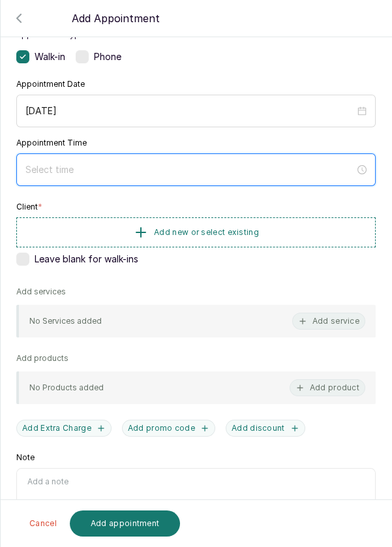
click at [205, 172] on input at bounding box center [189, 169] width 329 height 14
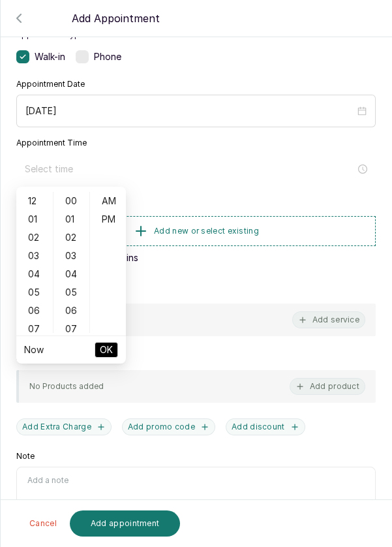
click at [35, 258] on div "03" at bounding box center [34, 256] width 31 height 18
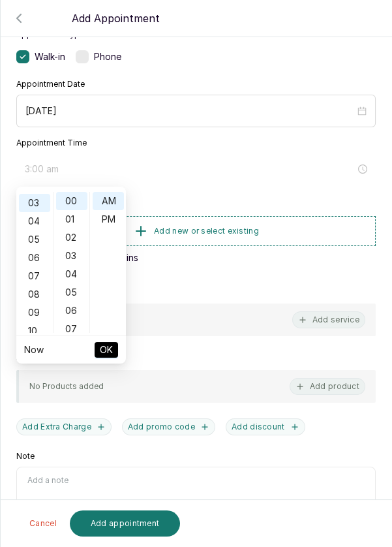
scroll to position [55, 0]
click at [118, 219] on div "PM" at bounding box center [108, 219] width 31 height 18
type input "3:00 pm"
click at [122, 349] on ul "Now OK" at bounding box center [71, 349] width 110 height 27
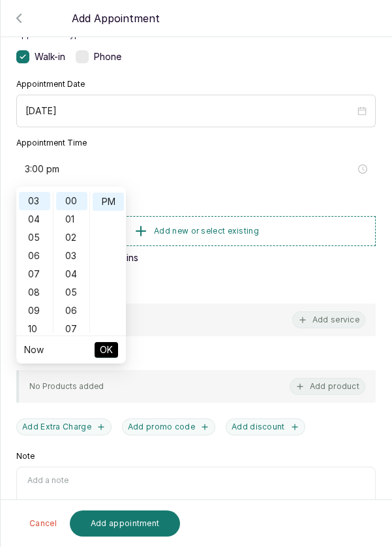
click at [111, 353] on span "OK" at bounding box center [106, 349] width 13 height 25
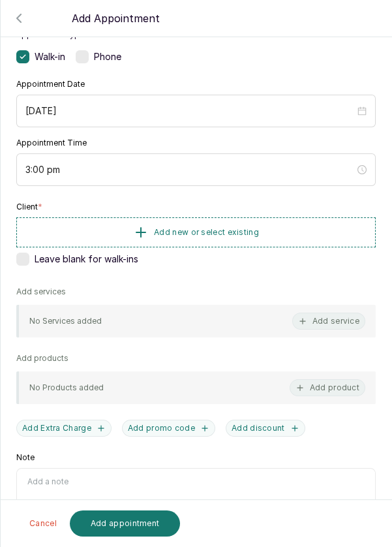
click at [289, 228] on button "Add new or select existing" at bounding box center [195, 232] width 359 height 30
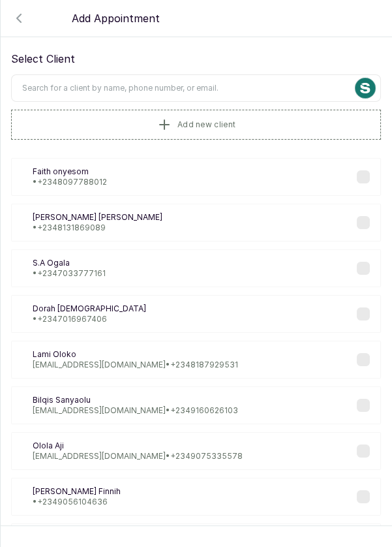
scroll to position [13, 0]
click at [131, 86] on input "text" at bounding box center [196, 87] width 370 height 27
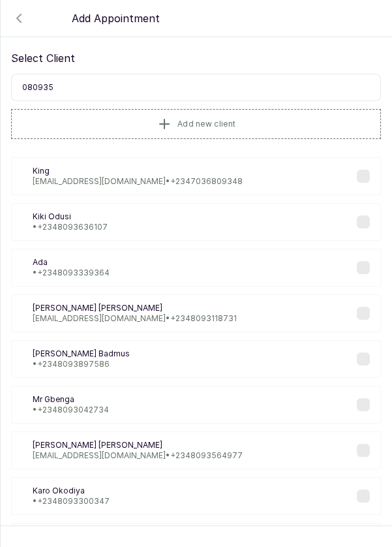
type input "0809351"
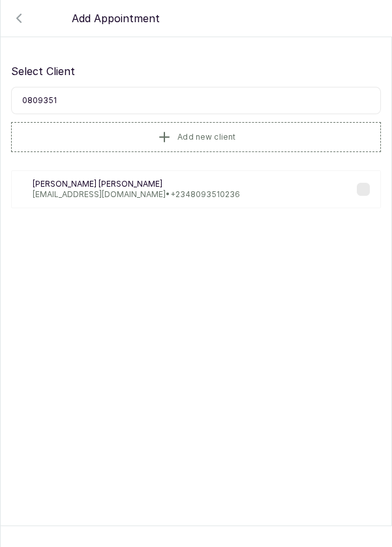
click at [125, 183] on p "Nimma Jo-Madugu" at bounding box center [136, 184] width 207 height 10
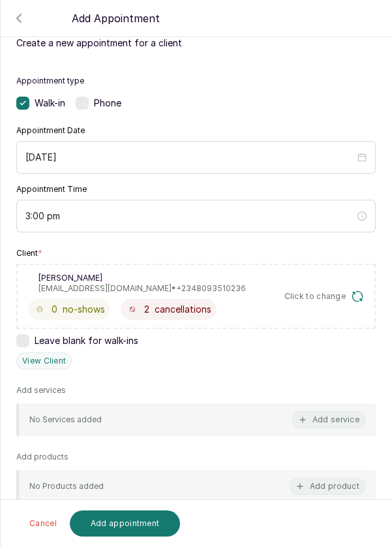
scroll to position [45, 0]
click at [335, 414] on button "Add service" at bounding box center [328, 419] width 73 height 17
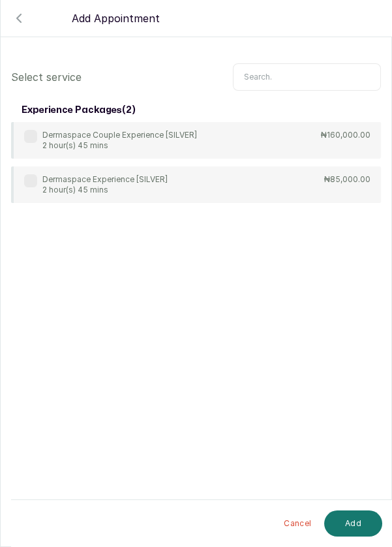
scroll to position [53, 0]
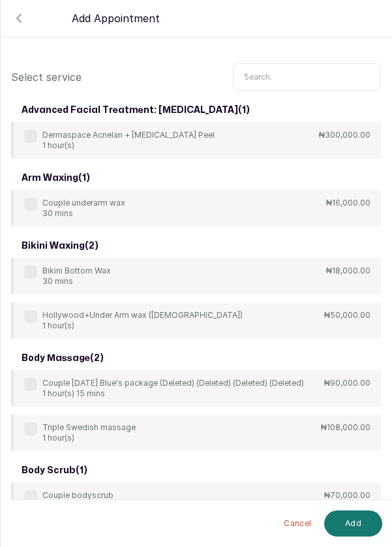
click at [280, 72] on input "text" at bounding box center [307, 76] width 148 height 27
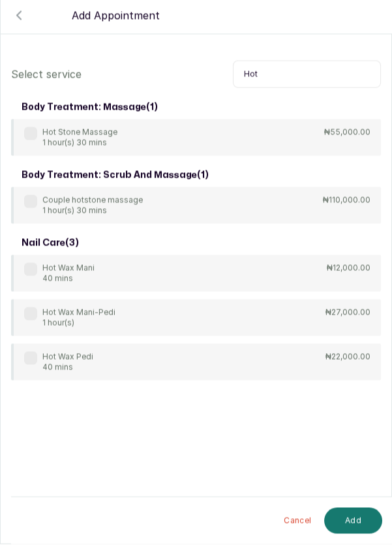
type input "Hot"
click at [36, 132] on label at bounding box center [30, 136] width 13 height 13
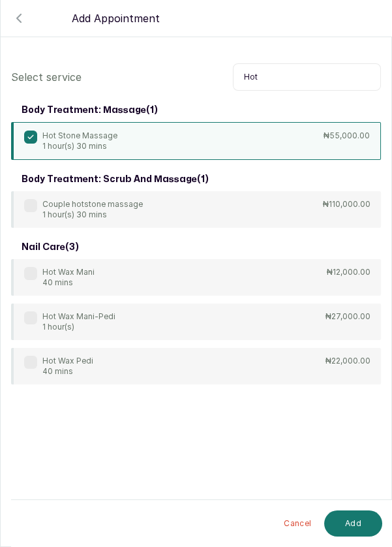
click at [363, 519] on button "Add" at bounding box center [353, 523] width 58 height 26
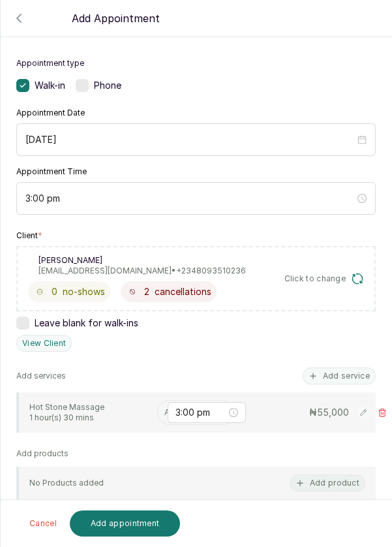
scroll to position [59, 0]
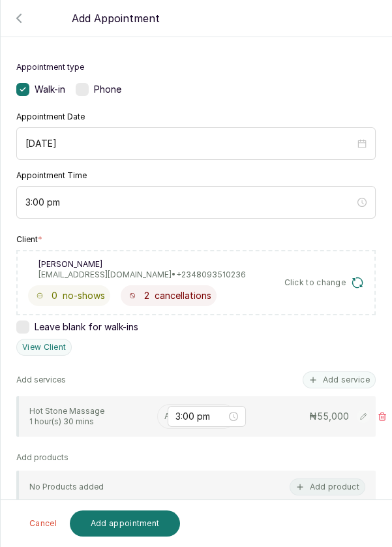
click at [164, 413] on input "text" at bounding box center [165, 416] width 2 height 9
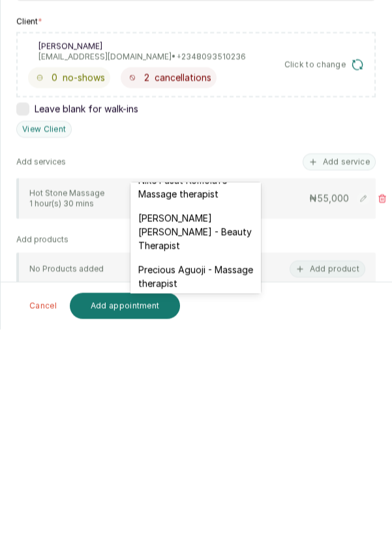
scroll to position [505, 0]
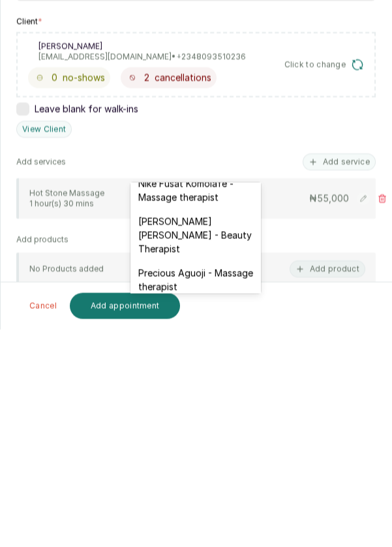
click at [209, 432] on div "Edna Kelvin - Beauty Therapist" at bounding box center [195, 453] width 130 height 52
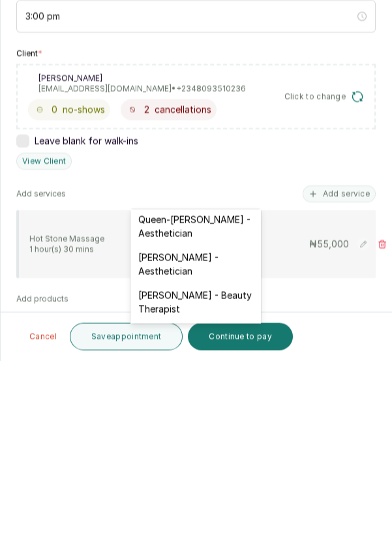
scroll to position [309, 0]
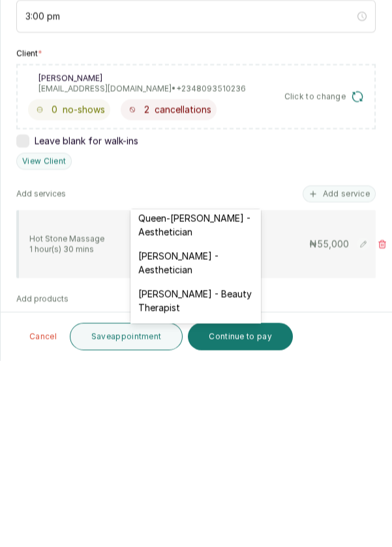
click at [215, 468] on div "Kelechi Nzenwa - Beauty Therapist" at bounding box center [195, 487] width 130 height 38
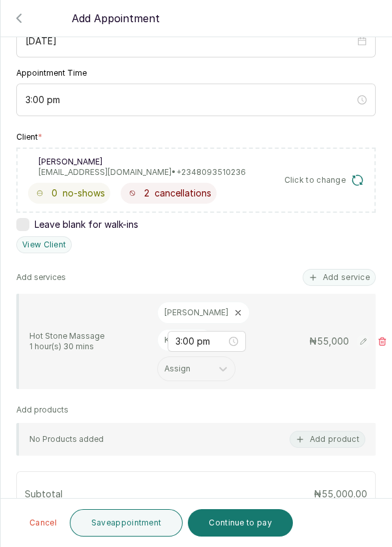
scroll to position [162, 0]
click at [131, 523] on button "Save appointment" at bounding box center [126, 522] width 113 height 27
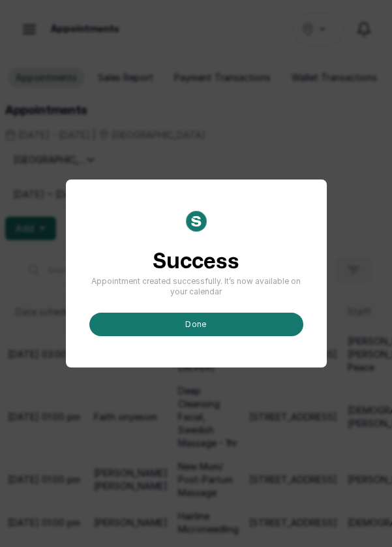
click at [232, 336] on button "done" at bounding box center [196, 323] width 214 height 23
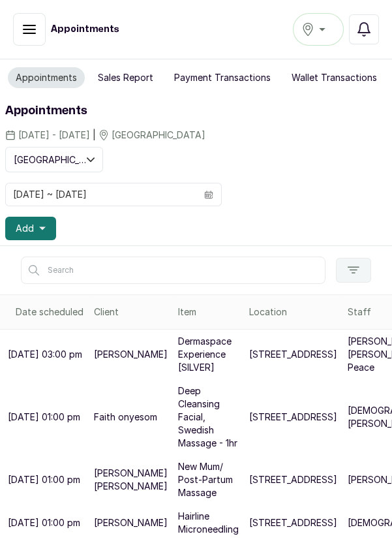
click at [49, 227] on button "Add" at bounding box center [30, 228] width 51 height 23
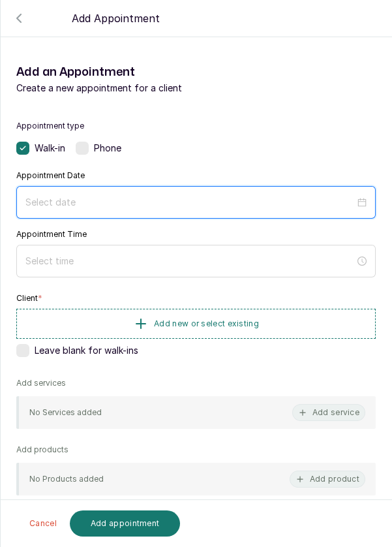
click at [161, 196] on input at bounding box center [189, 202] width 329 height 14
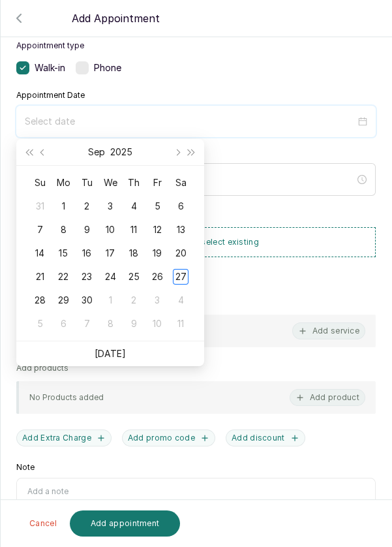
scroll to position [80, 0]
click at [37, 299] on div "28" at bounding box center [40, 300] width 16 height 16
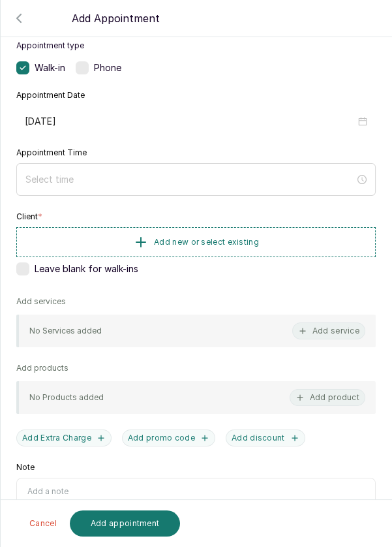
type input "2025/09/28"
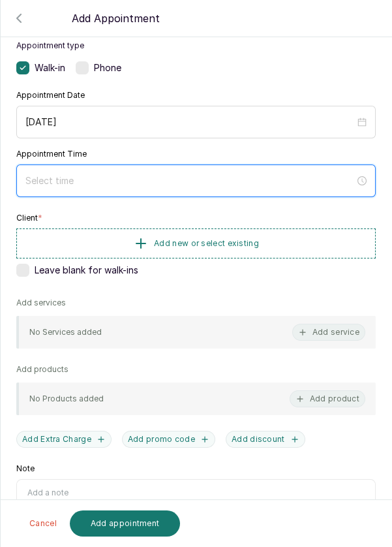
click at [187, 177] on input at bounding box center [189, 180] width 329 height 14
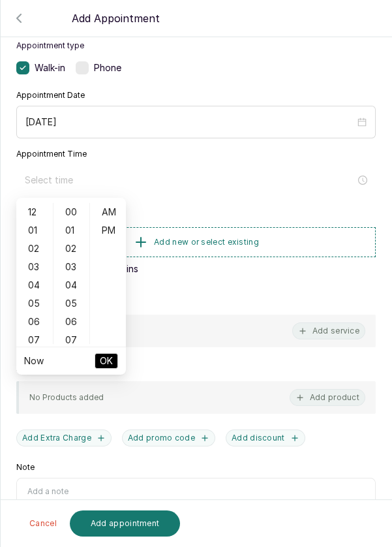
click at [39, 286] on div "04" at bounding box center [34, 285] width 31 height 18
click at [116, 234] on div "PM" at bounding box center [108, 230] width 31 height 18
type input "4:00 pm"
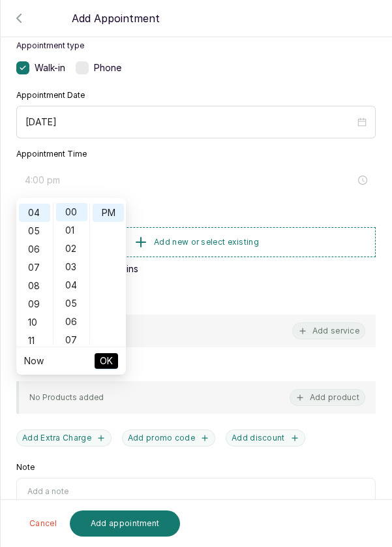
click at [121, 365] on ul "Now OK" at bounding box center [71, 360] width 110 height 27
click at [115, 360] on button "OK" at bounding box center [106, 361] width 23 height 16
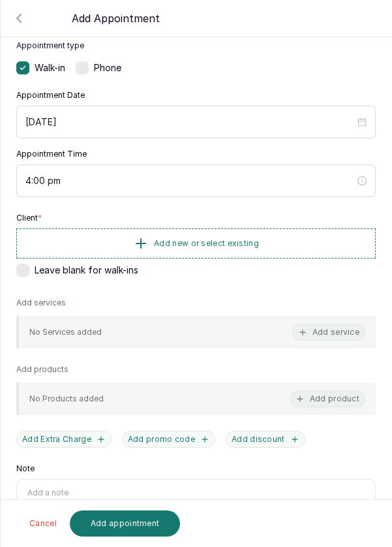
click at [299, 243] on button "Add new or select existing" at bounding box center [195, 243] width 359 height 30
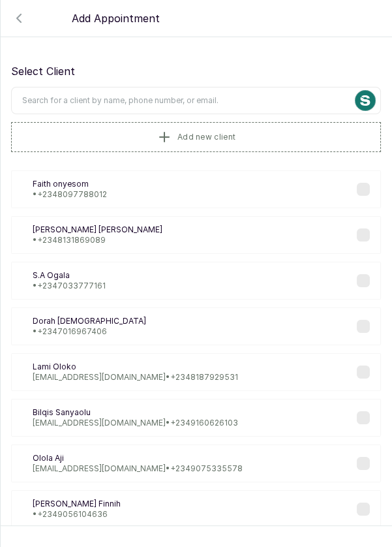
scroll to position [5, 0]
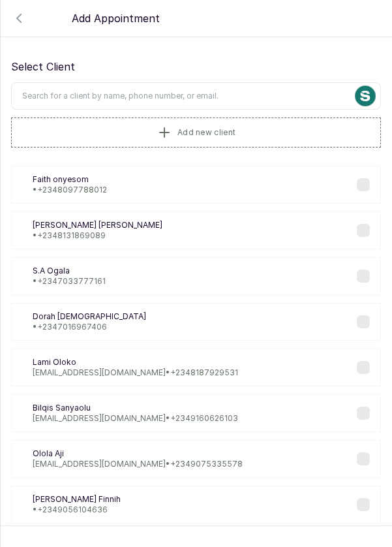
click at [198, 95] on input "text" at bounding box center [196, 95] width 370 height 27
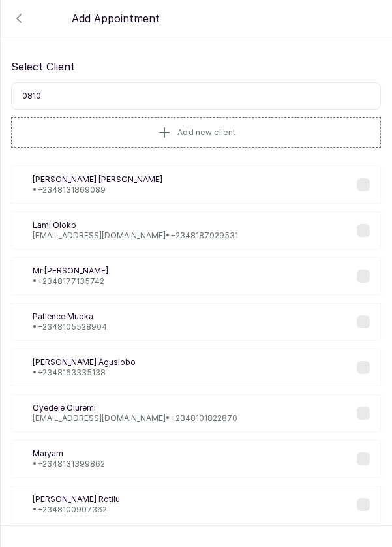
type input "08101"
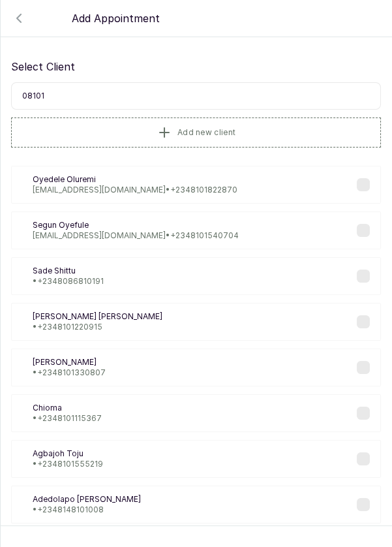
click at [190, 188] on div "OO Oyedele Oluremi remilouis7@gmail.com • +234 8101822870" at bounding box center [196, 185] width 370 height 38
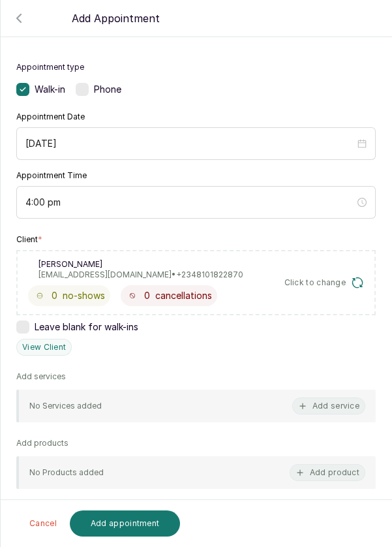
scroll to position [65, 0]
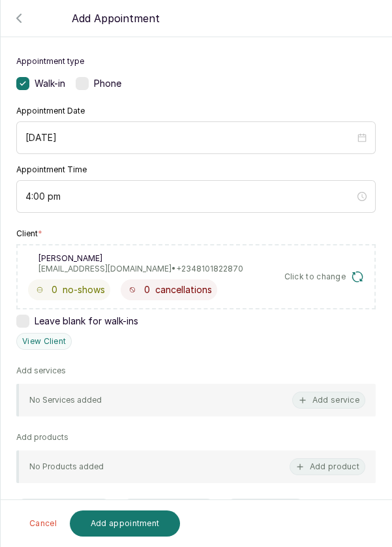
click at [339, 397] on button "Add service" at bounding box center [328, 399] width 73 height 17
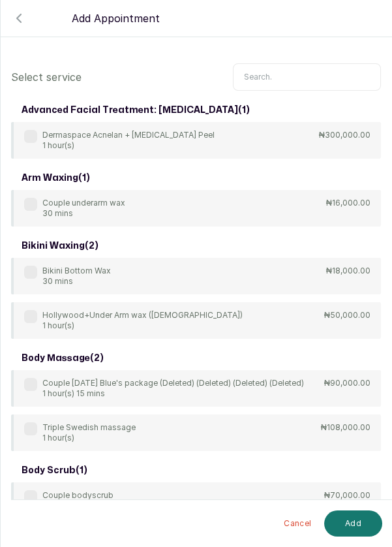
scroll to position [0, 0]
click at [287, 73] on input "text" at bounding box center [307, 76] width 148 height 27
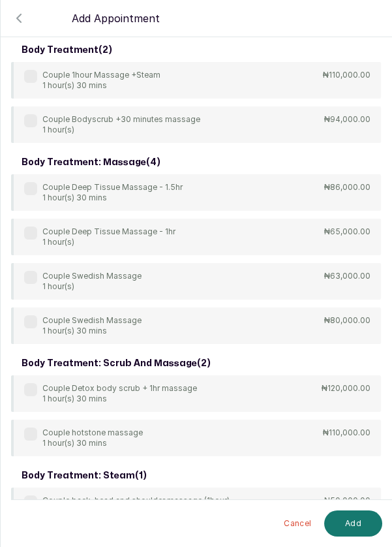
scroll to position [267, 0]
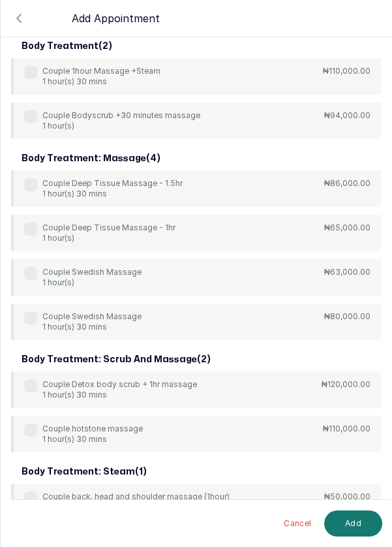
type input "Couple"
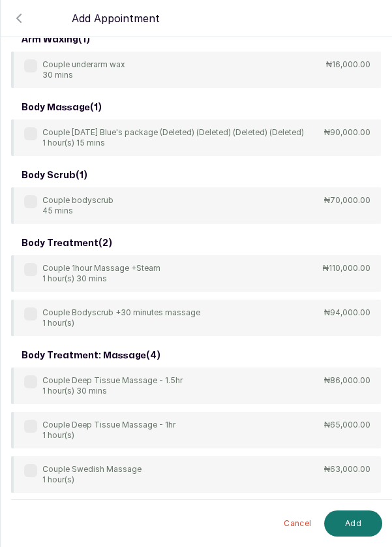
click at [33, 465] on label at bounding box center [30, 470] width 13 height 13
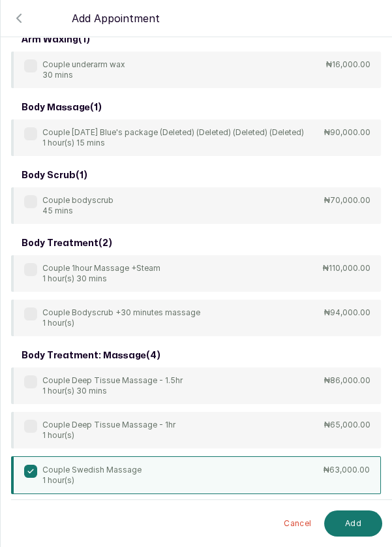
click at [351, 535] on button "Add" at bounding box center [353, 523] width 58 height 26
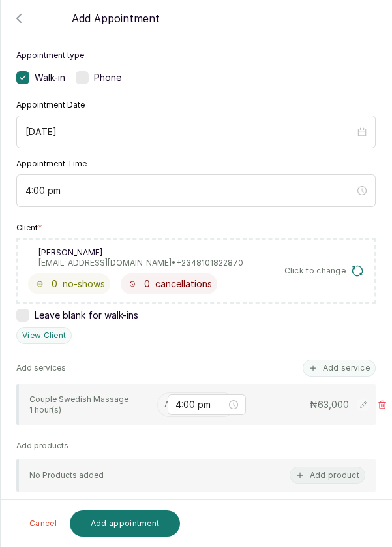
click at [164, 401] on input "text" at bounding box center [165, 404] width 2 height 9
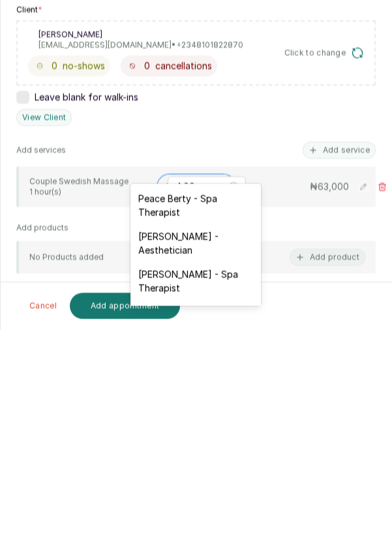
scroll to position [19, 0]
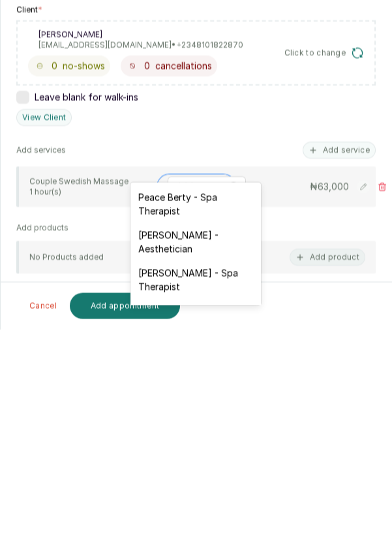
click at [203, 417] on div "Peace Berty - Spa Therapist" at bounding box center [195, 421] width 130 height 38
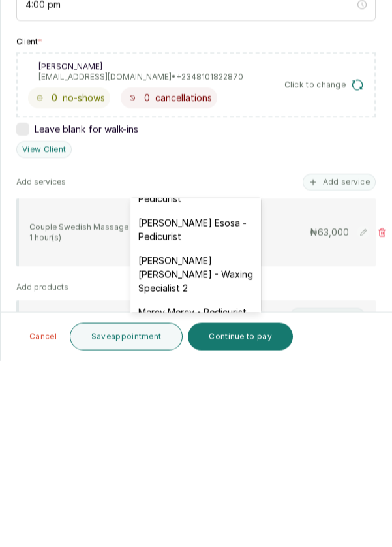
scroll to position [142, 0]
click at [209, 449] on div "Mary Archibong Edet - Waxing Specialist 2" at bounding box center [195, 460] width 130 height 52
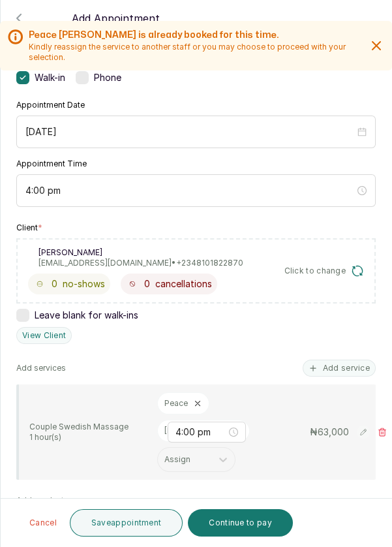
click at [139, 526] on button "Save appointment" at bounding box center [126, 522] width 113 height 27
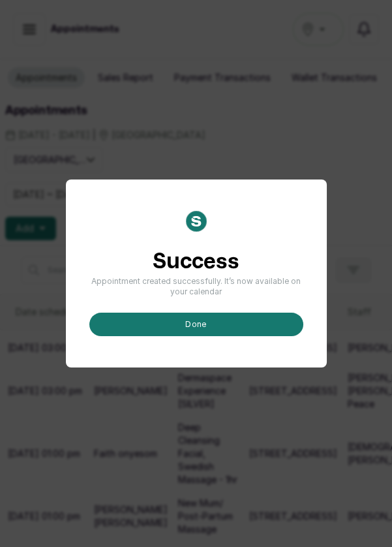
click at [211, 336] on button "done" at bounding box center [196, 323] width 214 height 23
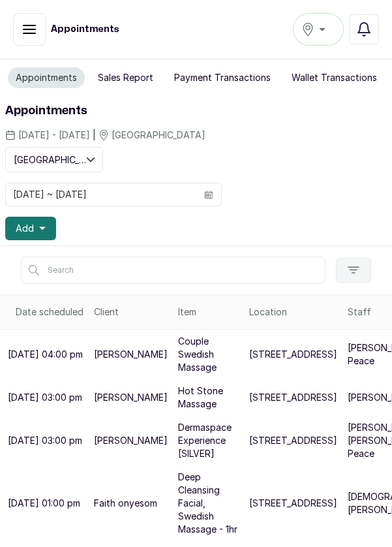
click at [48, 226] on button "Add" at bounding box center [30, 228] width 51 height 23
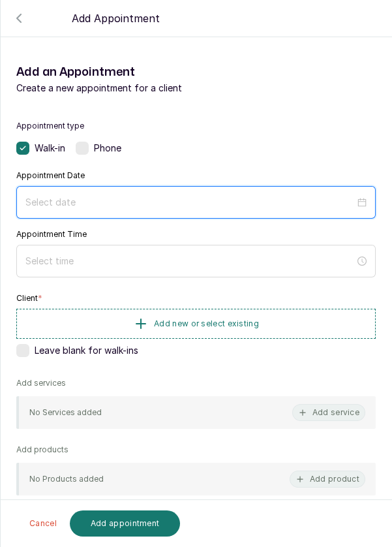
click at [175, 199] on input at bounding box center [189, 202] width 329 height 14
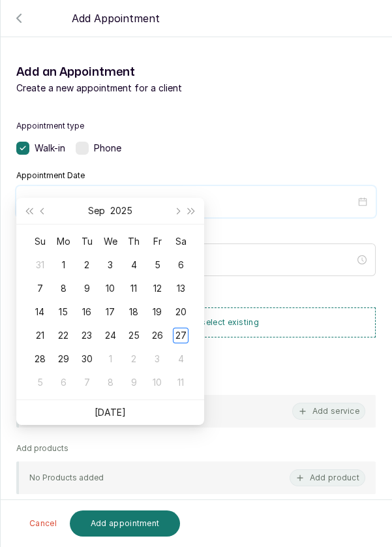
scroll to position [106, 0]
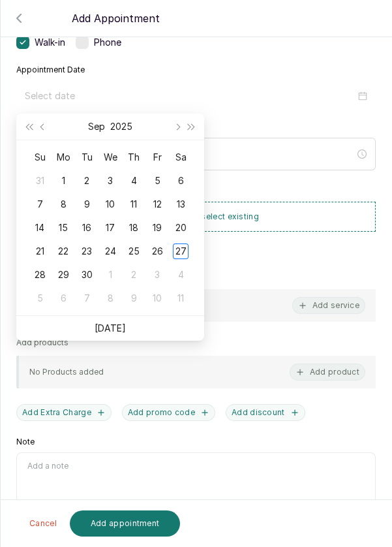
click at [45, 274] on div "28" at bounding box center [40, 275] width 16 height 16
type input "2025/09/28"
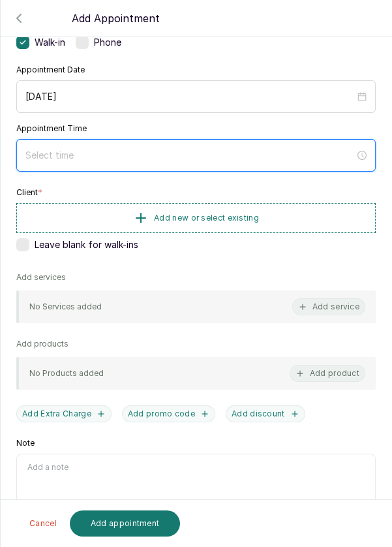
click at [185, 152] on input at bounding box center [189, 155] width 329 height 14
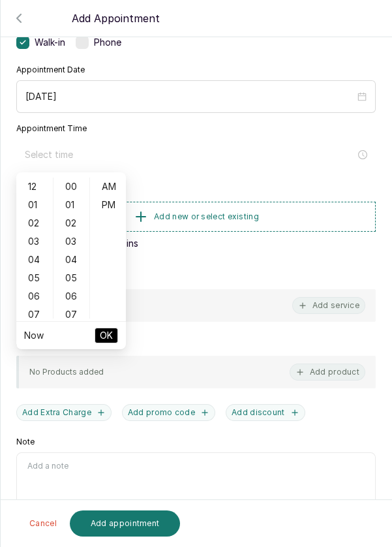
click at [34, 277] on div "05" at bounding box center [34, 278] width 31 height 18
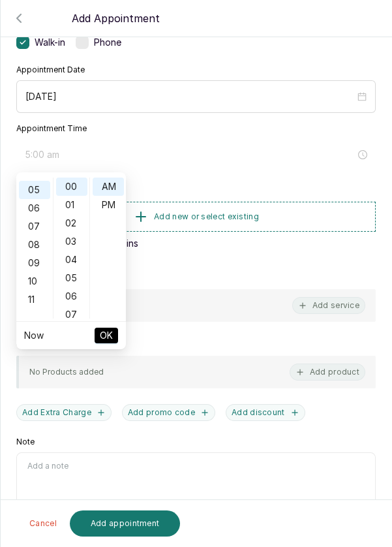
scroll to position [91, 0]
click at [116, 207] on div "PM" at bounding box center [108, 205] width 31 height 18
type input "5:00 pm"
click at [119, 335] on ul "Now OK" at bounding box center [71, 335] width 110 height 27
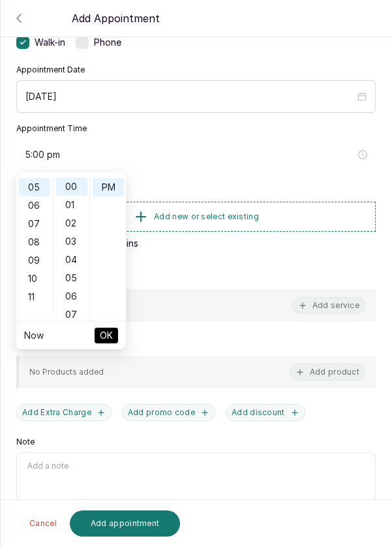
click at [114, 337] on button "OK" at bounding box center [106, 335] width 23 height 16
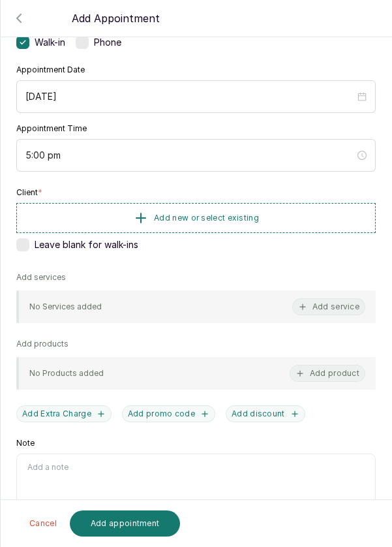
click at [298, 209] on button "Add new or select existing" at bounding box center [195, 218] width 359 height 30
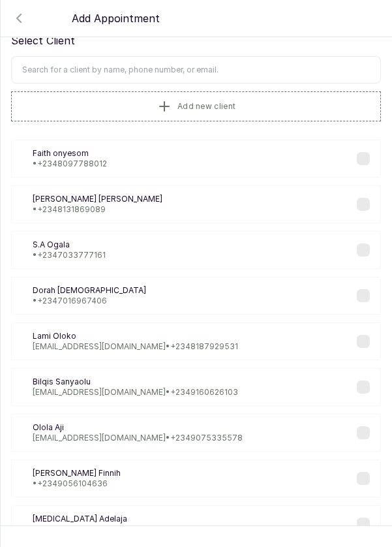
scroll to position [26, 0]
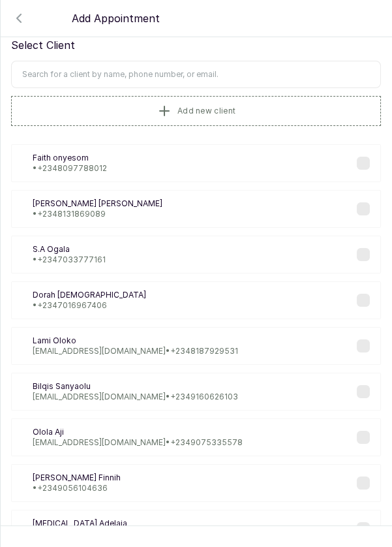
click at [238, 70] on input "text" at bounding box center [196, 74] width 370 height 27
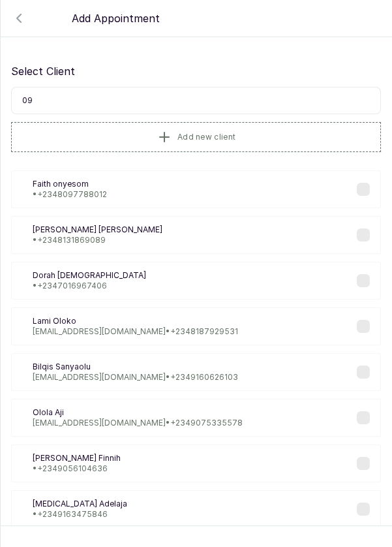
scroll to position [0, 0]
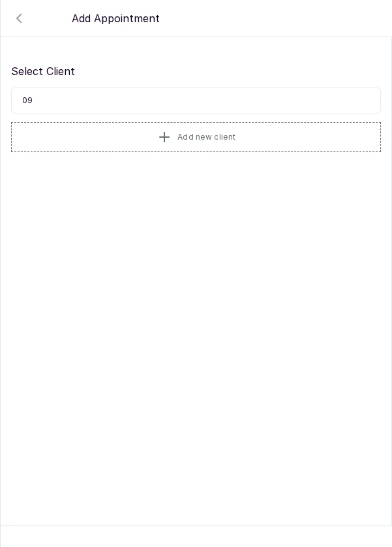
type input "0"
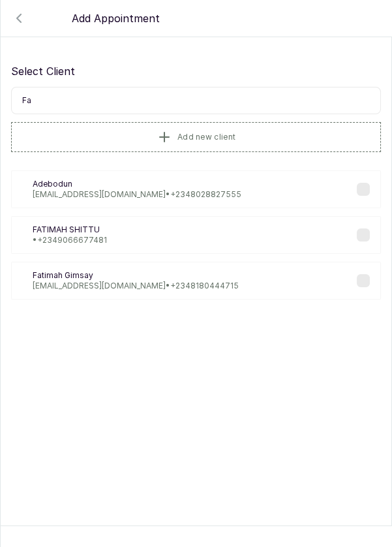
type input "F"
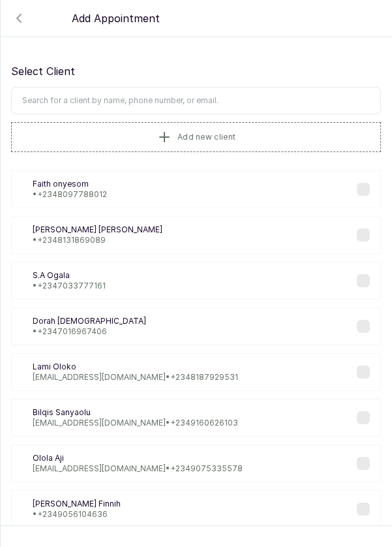
click at [278, 130] on button "Add new client" at bounding box center [196, 137] width 370 height 30
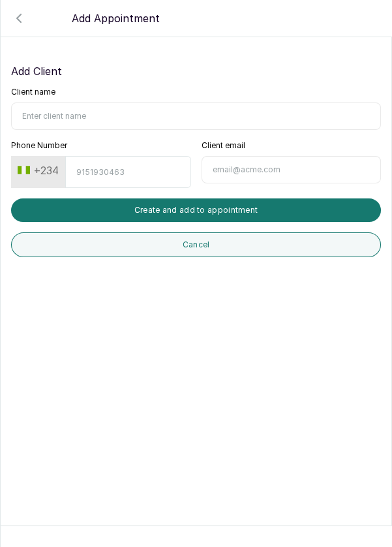
click at [128, 113] on input "Client name" at bounding box center [196, 115] width 370 height 27
type input "Fatimah Bakare"
click at [134, 172] on input "Phone Number" at bounding box center [127, 172] width 125 height 32
type input "9065596817"
click at [271, 212] on button "Create and add to appointment" at bounding box center [196, 209] width 370 height 23
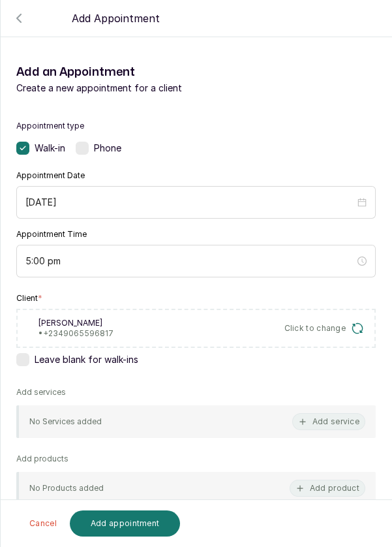
click at [333, 424] on button "Add service" at bounding box center [328, 421] width 73 height 17
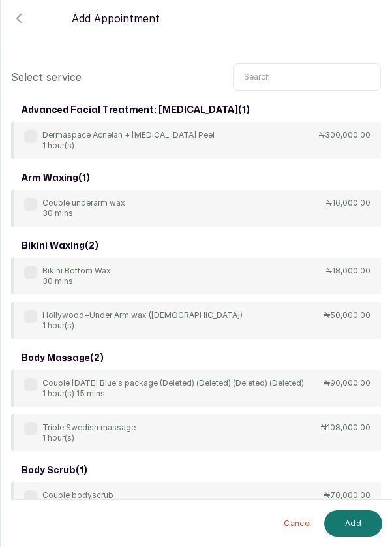
click at [291, 72] on input "text" at bounding box center [307, 76] width 148 height 27
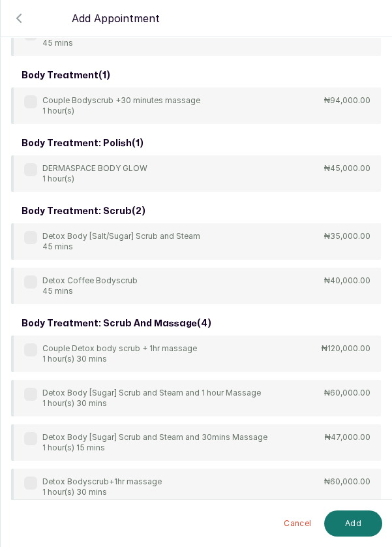
scroll to position [107, 0]
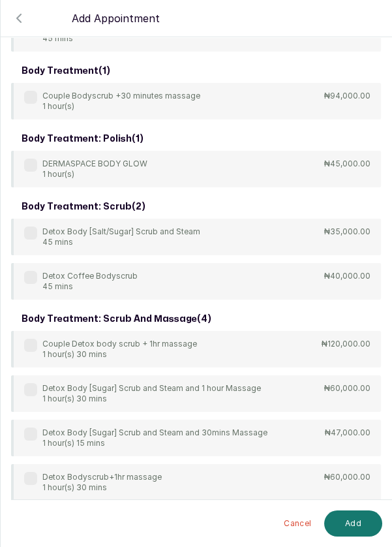
type input "Body"
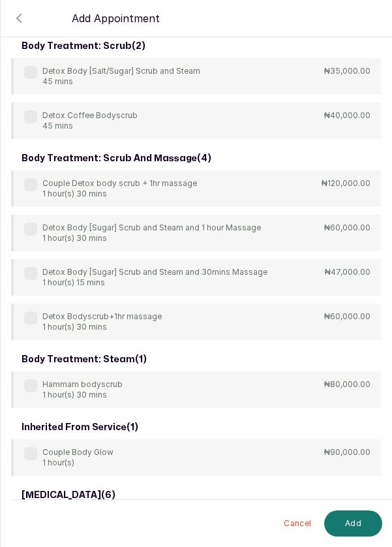
scroll to position [269, 0]
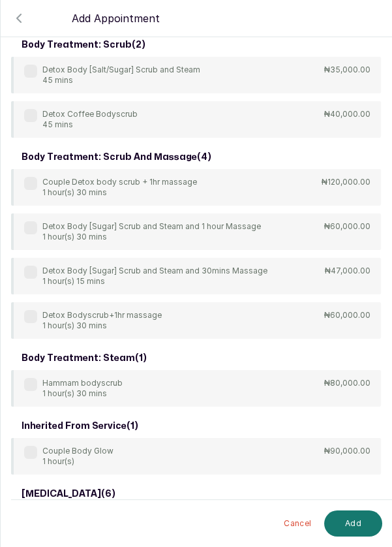
click at [39, 266] on div "Detox Body [Sugar] Scrub and Steam and 30mins Massage 1 hour(s) 15 mins" at bounding box center [145, 275] width 243 height 21
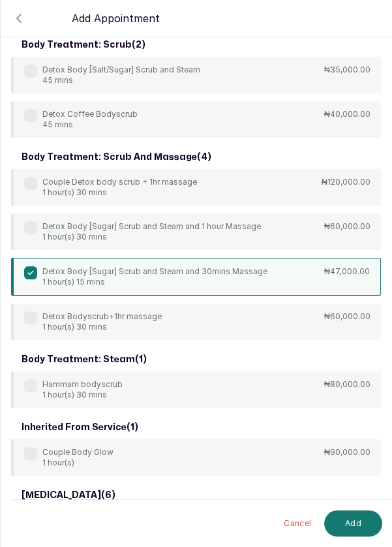
click at [356, 524] on button "Add" at bounding box center [353, 523] width 58 height 26
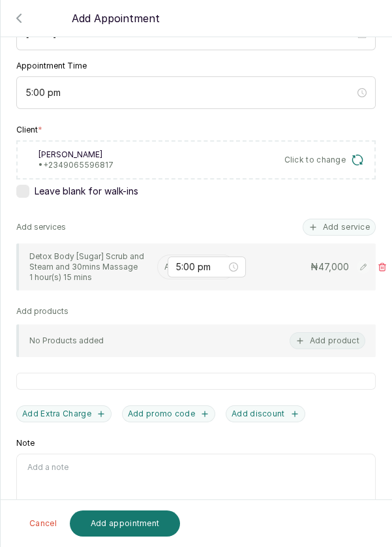
scroll to position [63, 0]
click at [177, 260] on input "5:00 pm" at bounding box center [200, 267] width 51 height 14
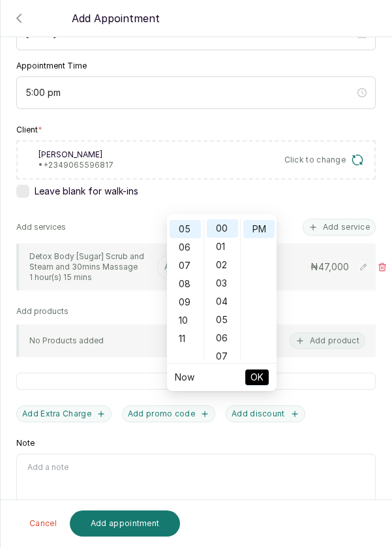
scroll to position [18, 0]
click at [147, 237] on div "Appointment type Walk-in Phone Appointment Date 2025/09/28 Appointment Time 5:0…" at bounding box center [196, 249] width 391 height 624
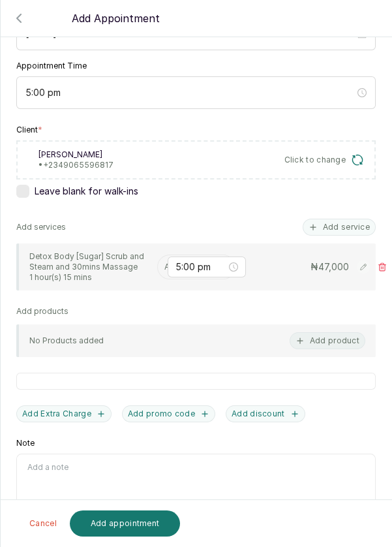
click at [173, 256] on div "5:00 pm" at bounding box center [207, 266] width 78 height 21
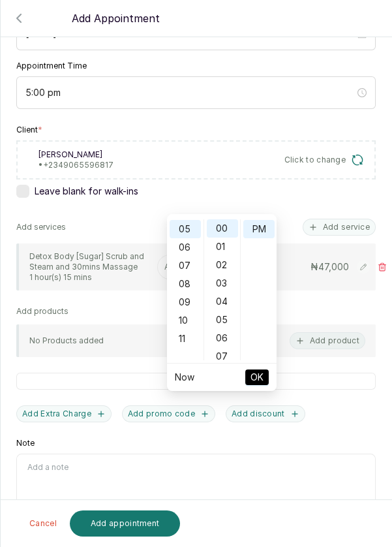
click at [148, 235] on div "Appointment type Walk-in Phone Appointment Date 2025/09/28 Appointment Time 5:0…" at bounding box center [196, 249] width 391 height 624
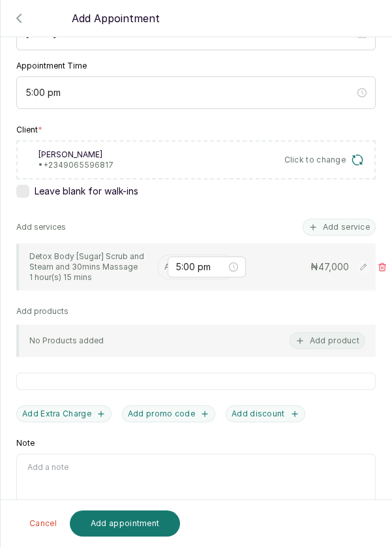
click at [164, 262] on input "text" at bounding box center [165, 266] width 2 height 9
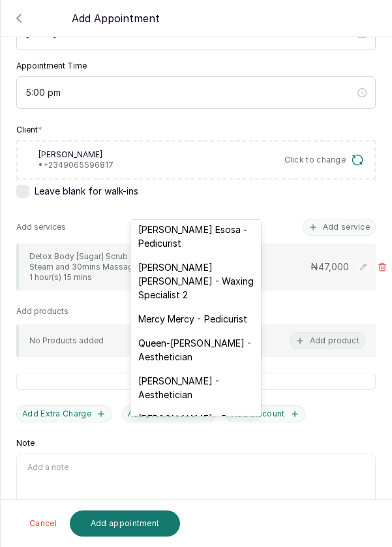
scroll to position [194, 0]
click at [220, 273] on div "Mary Archibong Edet - Waxing Specialist 2" at bounding box center [195, 281] width 130 height 52
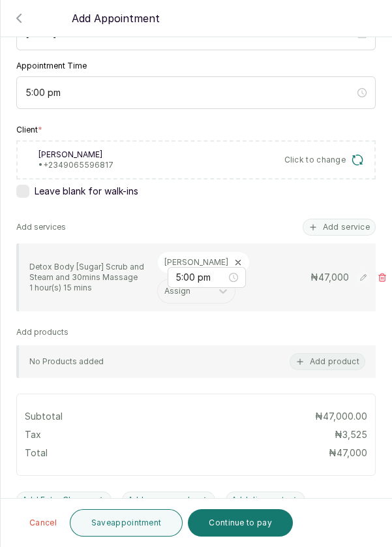
click at [341, 219] on button "Add service" at bounding box center [339, 227] width 73 height 17
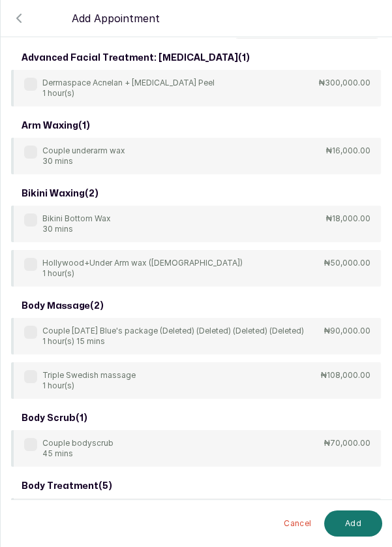
scroll to position [0, 0]
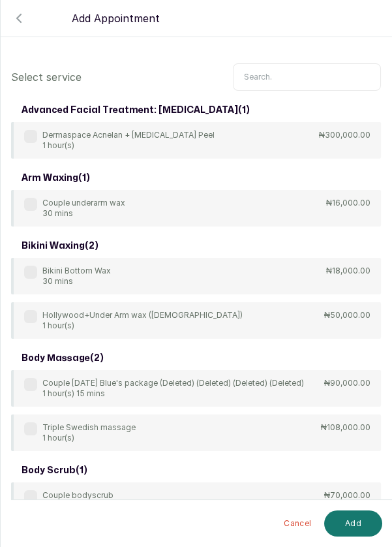
click at [291, 73] on input "text" at bounding box center [307, 76] width 148 height 27
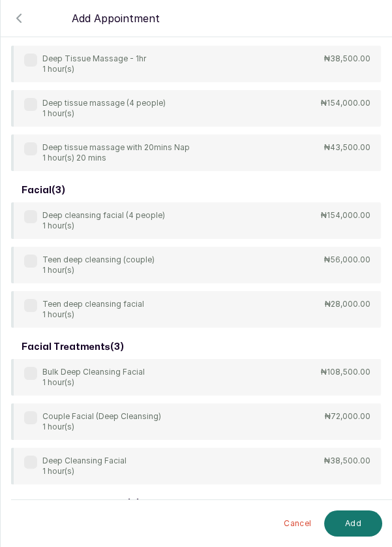
scroll to position [391, 0]
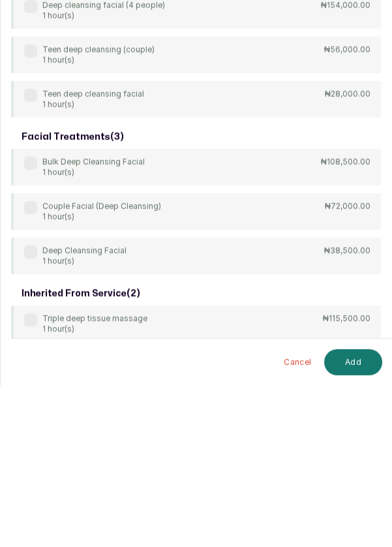
type input "Deep"
click at [31, 410] on div "body treatment: massage ( 9 ) 4Hands Deep Tissue Massage 45 mins ₦55,000.00 Bul…" at bounding box center [196, 127] width 370 height 840
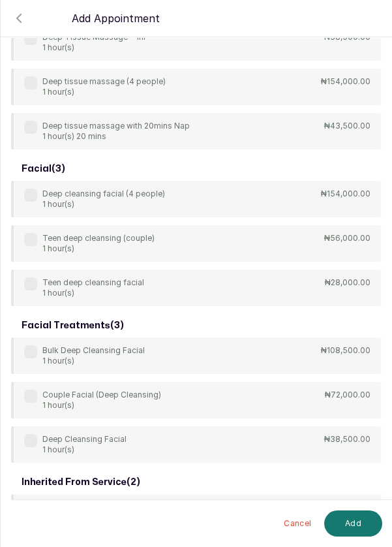
scroll to position [392, 0]
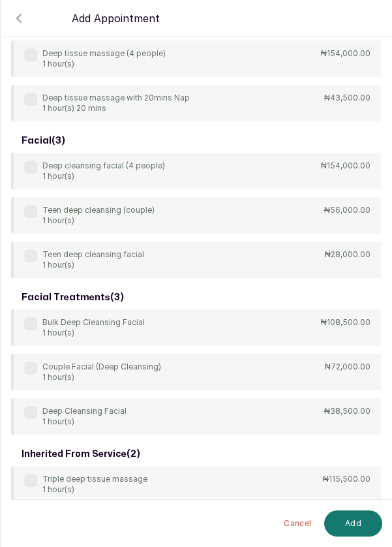
click at [31, 407] on label at bounding box center [30, 412] width 13 height 13
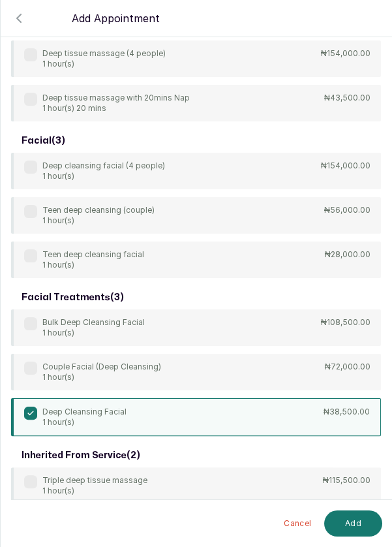
click at [364, 528] on button "Add" at bounding box center [353, 523] width 58 height 26
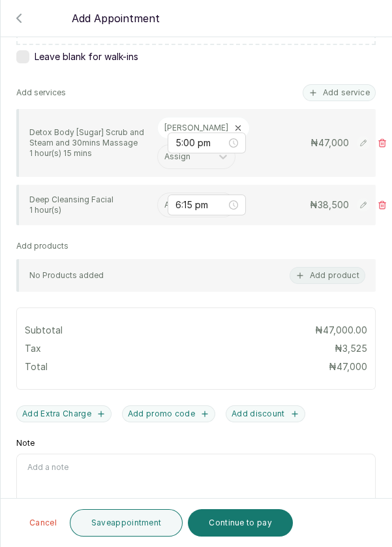
scroll to position [63, 0]
click at [177, 198] on input "6:15 pm" at bounding box center [200, 205] width 51 height 14
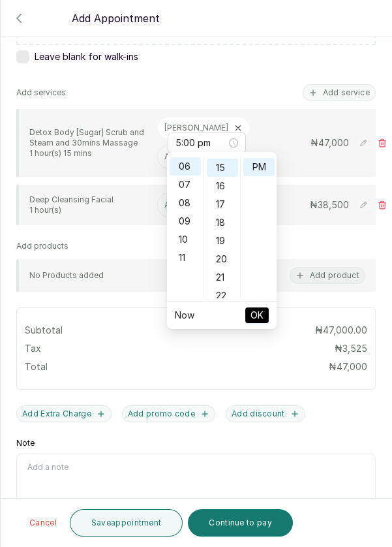
scroll to position [273, 0]
click at [151, 316] on div "Subtotal ₦47,000.00 Tax ₦ 3,525 Total ₦ 47,000" at bounding box center [196, 348] width 342 height 65
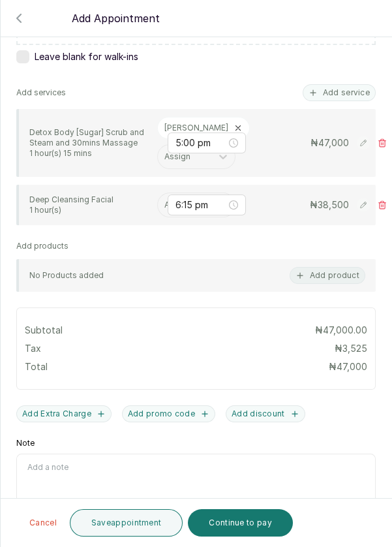
click at [164, 200] on input "text" at bounding box center [165, 204] width 2 height 9
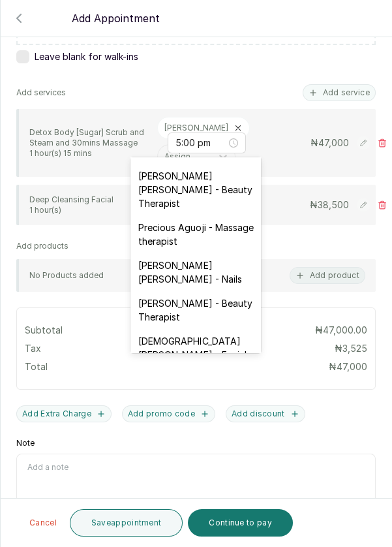
scroll to position [538, 0]
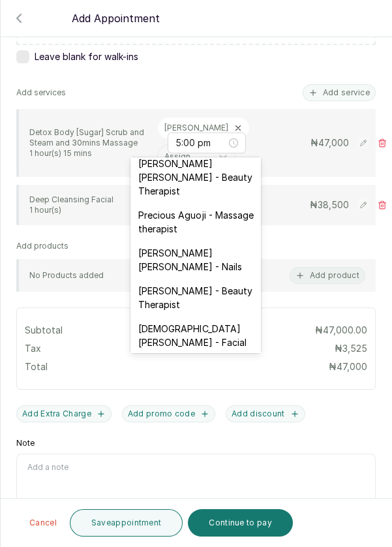
click at [241, 316] on div "Christiana Aluku - Facial" at bounding box center [195, 335] width 130 height 38
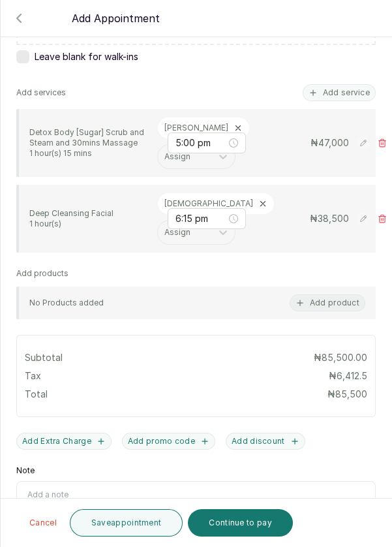
click at [153, 524] on button "Save appointment" at bounding box center [126, 522] width 113 height 27
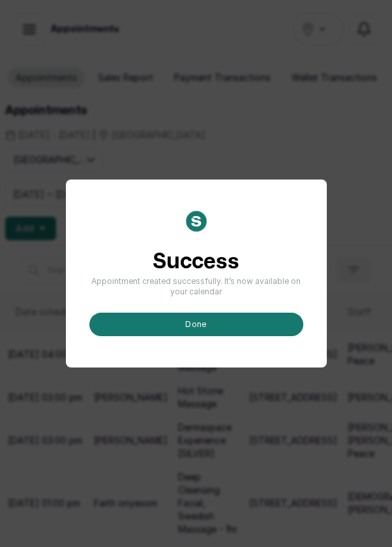
click at [230, 336] on button "done" at bounding box center [196, 323] width 214 height 23
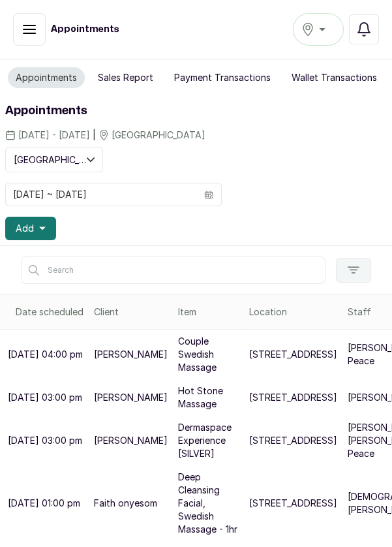
click at [48, 232] on button "Add" at bounding box center [30, 228] width 51 height 23
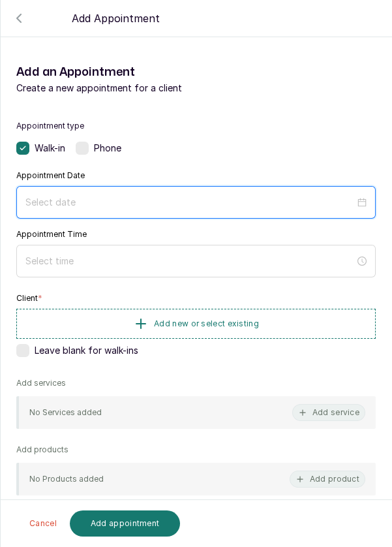
click at [229, 195] on input at bounding box center [189, 202] width 329 height 14
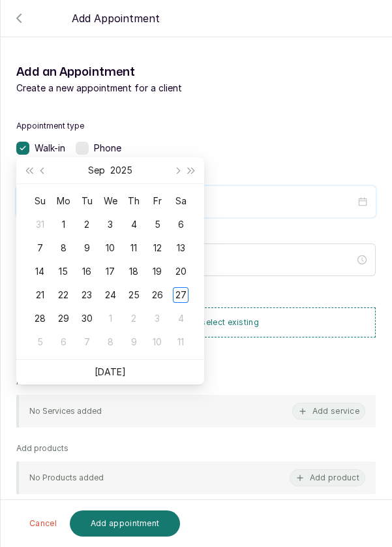
scroll to position [106, 0]
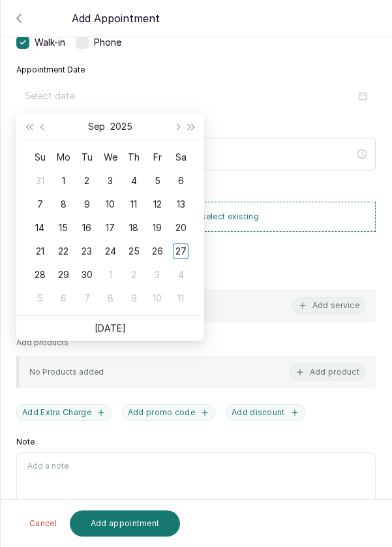
click at [38, 280] on div "28" at bounding box center [40, 275] width 16 height 16
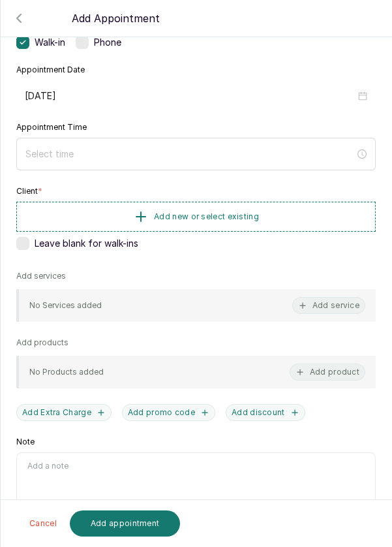
type input "2025/09/28"
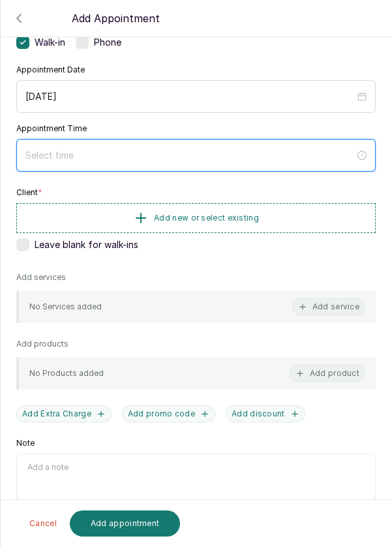
click at [117, 161] on div at bounding box center [195, 155] width 359 height 33
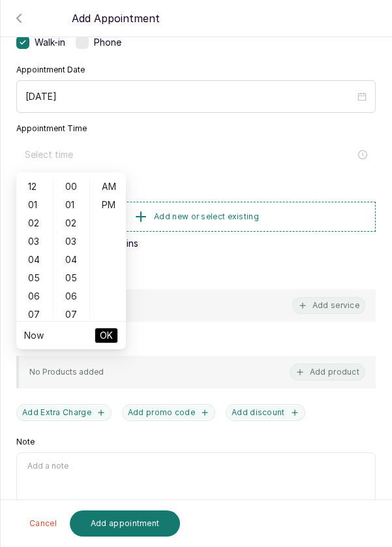
click at [33, 209] on div "01" at bounding box center [34, 205] width 31 height 18
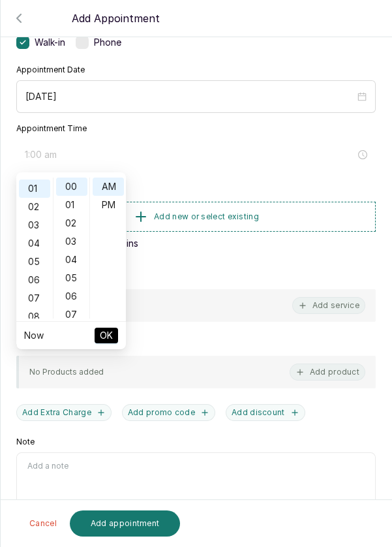
scroll to position [18, 0]
click at [117, 211] on div "PM" at bounding box center [108, 205] width 31 height 18
type input "1:00 pm"
click at [114, 335] on button "OK" at bounding box center [106, 335] width 23 height 16
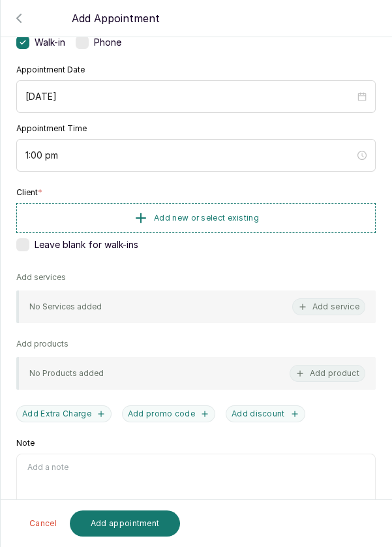
click at [295, 222] on button "Add new or select existing" at bounding box center [195, 218] width 359 height 30
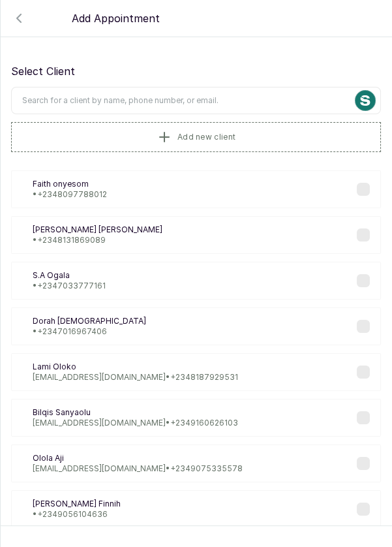
scroll to position [4, 0]
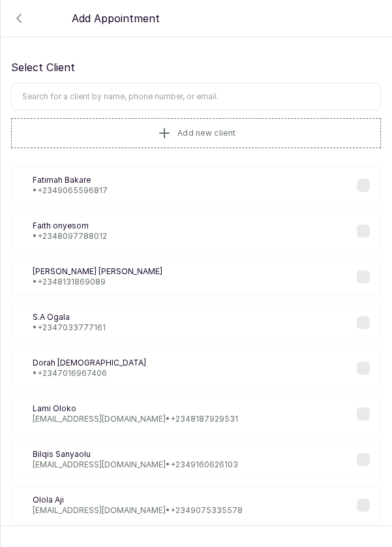
click at [236, 91] on input "text" at bounding box center [196, 96] width 370 height 27
type input "081475078"
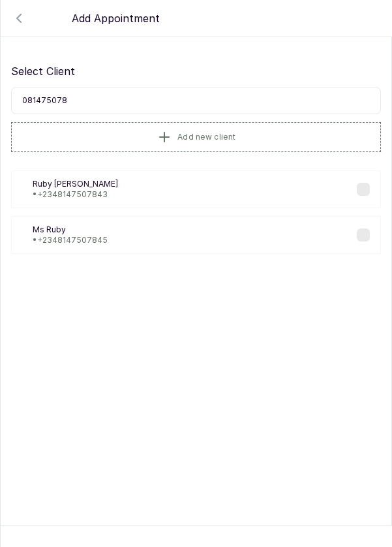
scroll to position [0, 0]
click at [202, 236] on div "MR Ms Ruby • +234 8147507845" at bounding box center [196, 235] width 370 height 38
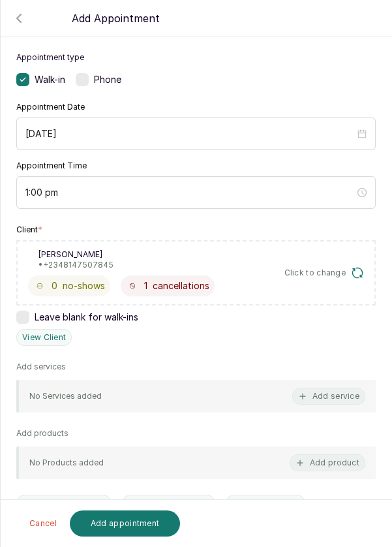
scroll to position [70, 0]
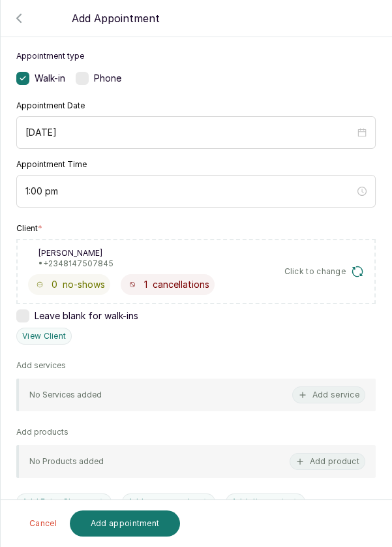
click at [337, 399] on button "Add service" at bounding box center [328, 394] width 73 height 17
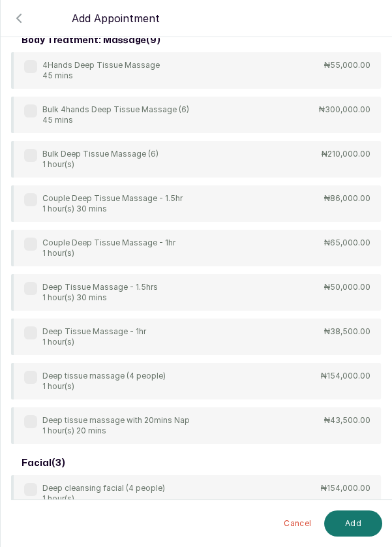
scroll to position [52, 0]
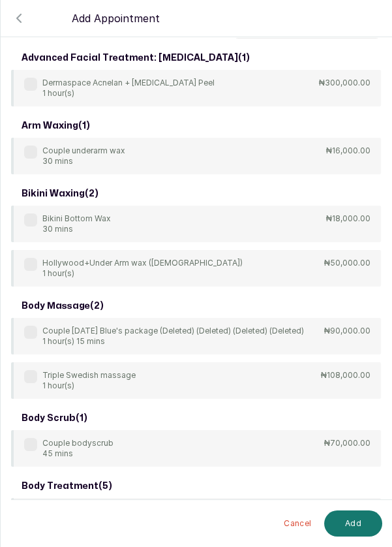
click at [296, 38] on input "text" at bounding box center [307, 24] width 148 height 27
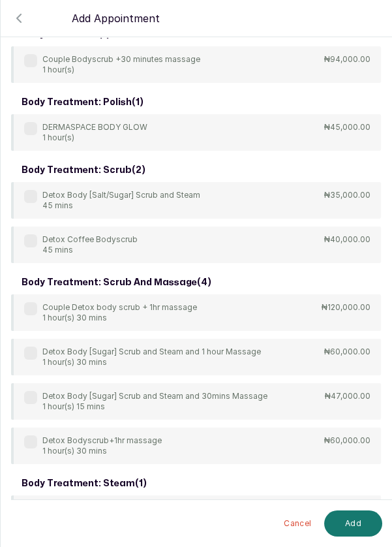
scroll to position [147, 0]
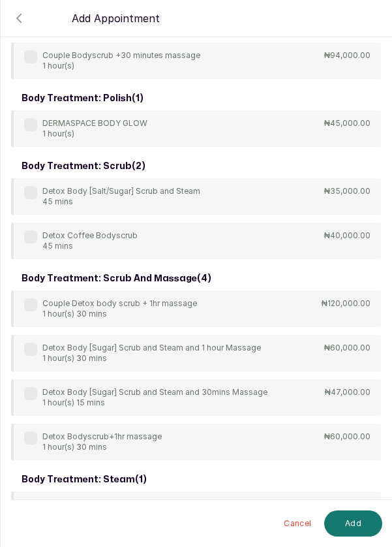
type input "Body"
click at [38, 190] on div "body scrub ( 1 ) Couple bodyscrub 45 mins ₦70,000.00 body treatment ( 1 ) Coupl…" at bounding box center [196, 474] width 370 height 1046
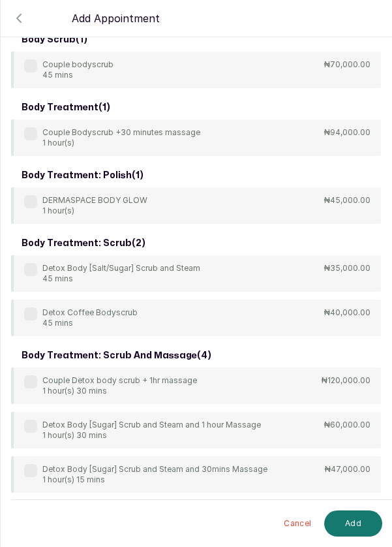
click at [37, 260] on div "Detox Body [Salt/Sugar] Scrub and Steam 45 mins ₦35,000.00" at bounding box center [196, 273] width 370 height 37
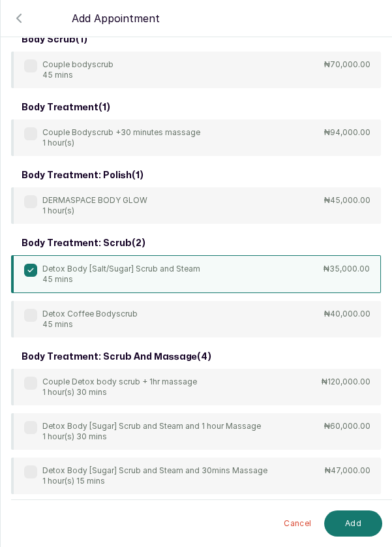
click at [357, 524] on button "Add" at bounding box center [353, 523] width 58 height 26
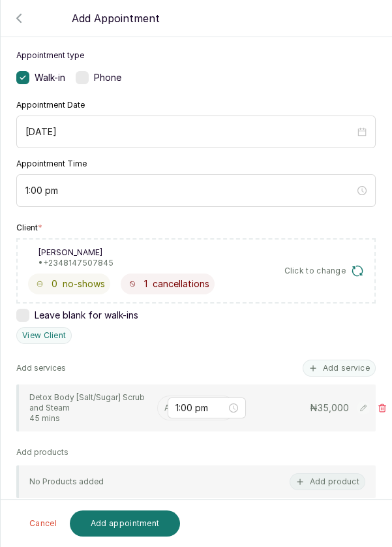
click at [164, 404] on input "text" at bounding box center [165, 407] width 2 height 9
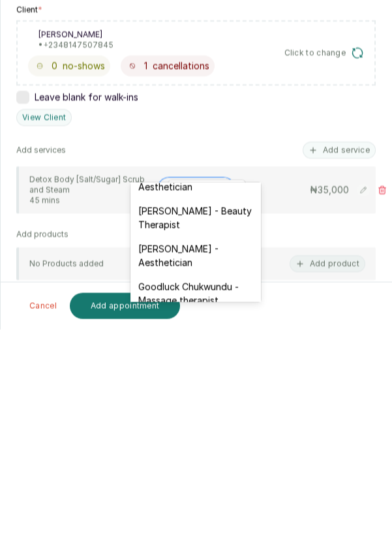
scroll to position [327, 0]
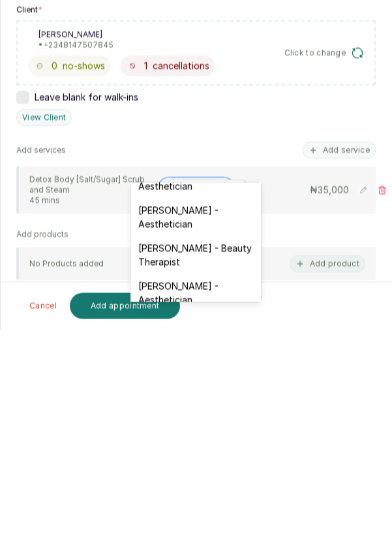
click at [219, 453] on div "Kelechi Nzenwa - Beauty Therapist" at bounding box center [195, 472] width 130 height 38
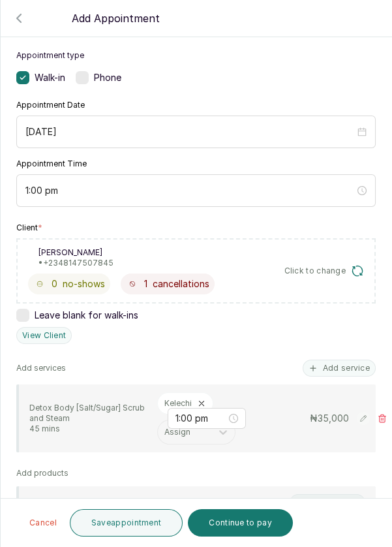
click at [342, 359] on button "Add service" at bounding box center [339, 367] width 73 height 17
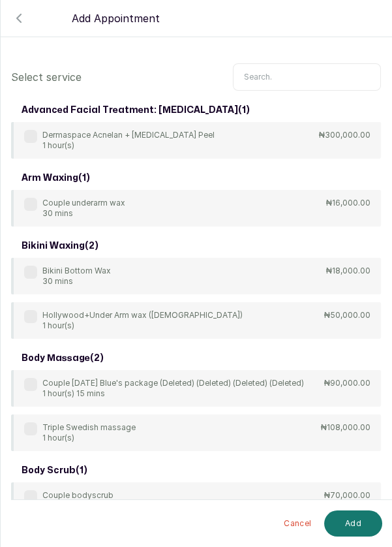
scroll to position [0, 0]
click at [308, 73] on input "text" at bounding box center [307, 76] width 148 height 27
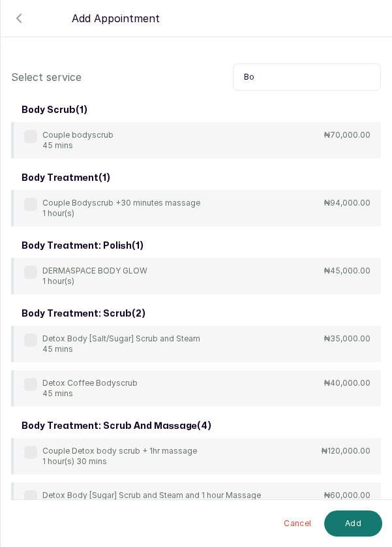
type input "B"
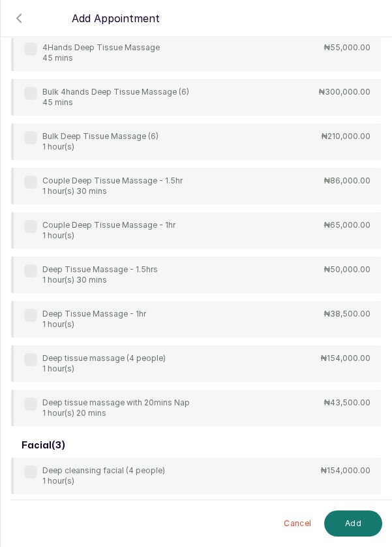
scroll to position [89, 0]
type input "Dee"
click at [28, 271] on div "Deep Tissue Massage - 1.5hrs 1 hour(s) 30 mins ₦50,000.00" at bounding box center [196, 273] width 370 height 37
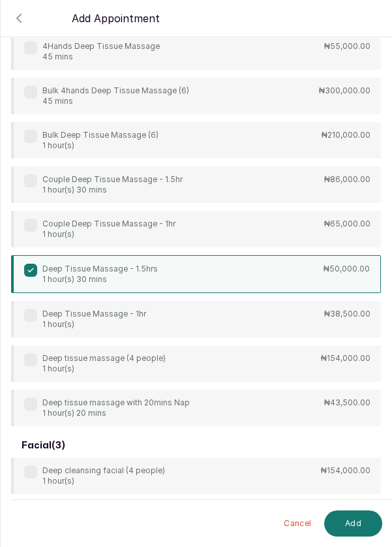
scroll to position [70, 0]
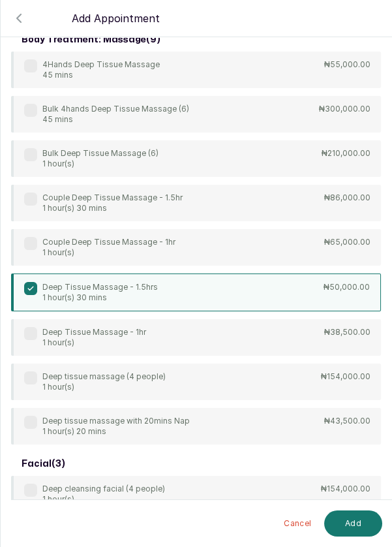
click at [356, 525] on button "Add" at bounding box center [353, 523] width 58 height 26
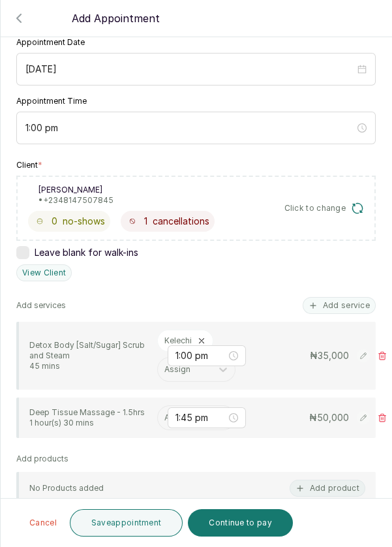
scroll to position [176, 0]
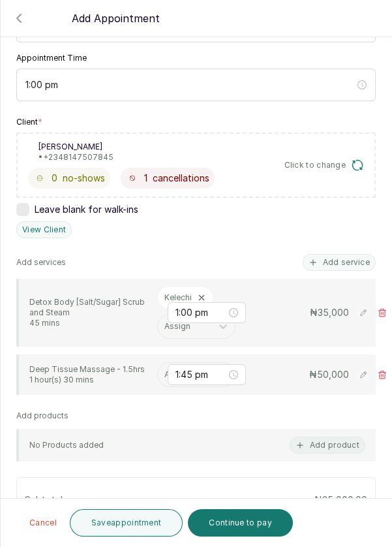
click at [165, 370] on input "text" at bounding box center [165, 374] width 2 height 9
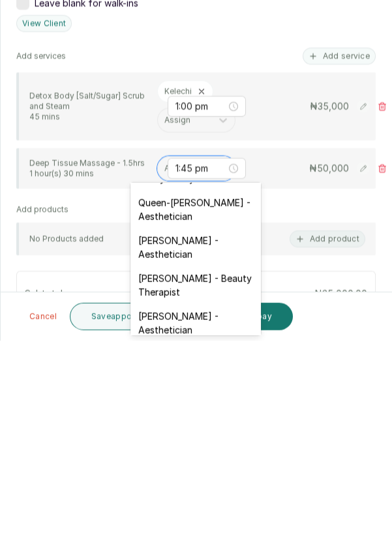
scroll to position [297, 0]
click at [224, 474] on div "Kelechi Nzenwa - Beauty Therapist" at bounding box center [195, 492] width 130 height 38
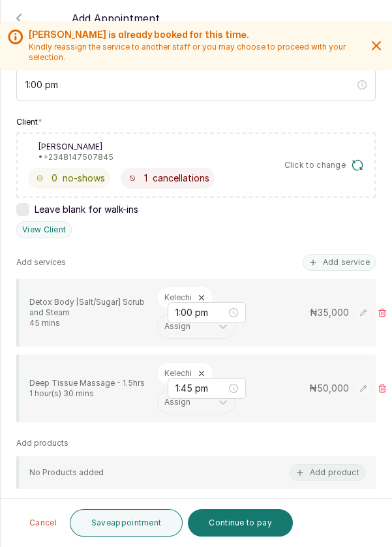
click at [151, 526] on button "Save appointment" at bounding box center [126, 522] width 113 height 27
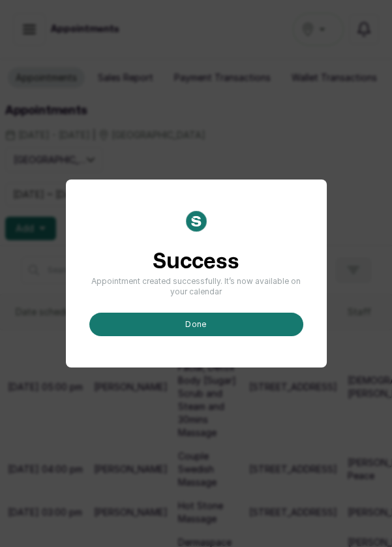
click at [210, 336] on button "done" at bounding box center [196, 323] width 214 height 23
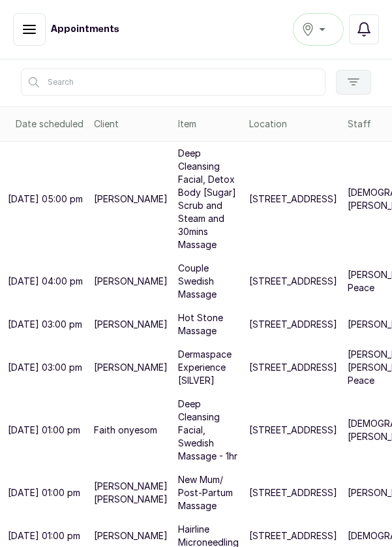
scroll to position [197, 0]
click at [215, 333] on p "Hot Stone Massage" at bounding box center [208, 324] width 61 height 26
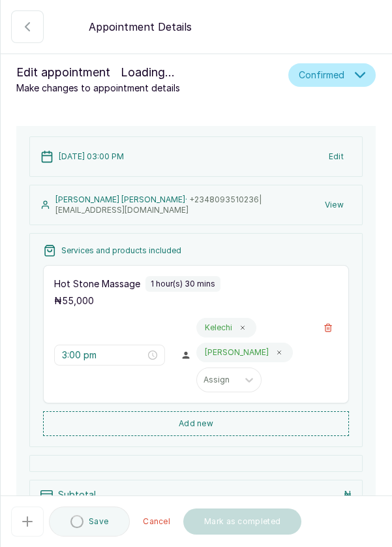
click at [249, 419] on button "Add new" at bounding box center [196, 423] width 306 height 25
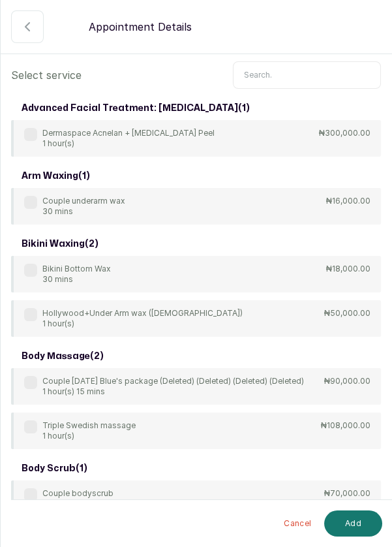
scroll to position [0, 0]
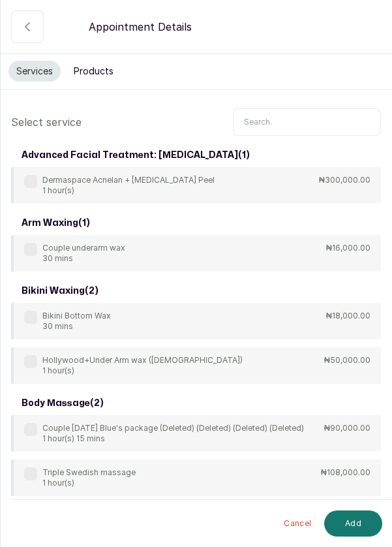
click at [292, 119] on input "text" at bounding box center [307, 121] width 148 height 27
type input "H"
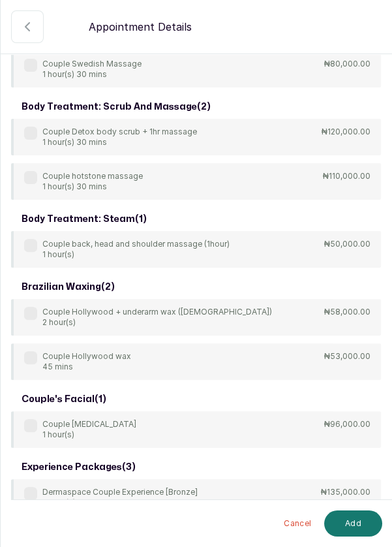
scroll to position [564, 0]
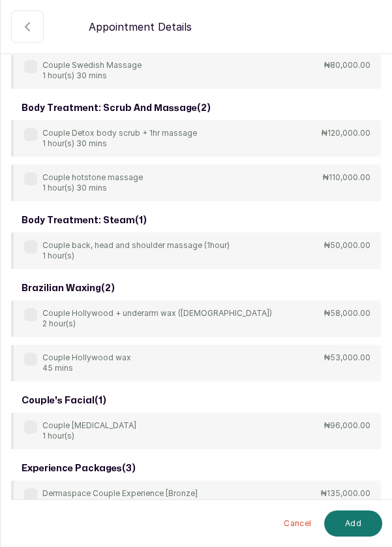
type input "Couple"
click at [35, 175] on div "arm waxing ( 1 ) Couple underarm wax 30 mins ₦16,000.00 body massage ( 1 ) Coup…" at bounding box center [196, 339] width 370 height 1518
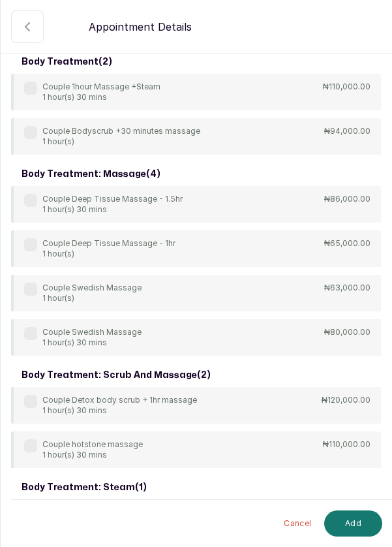
scroll to position [295, 0]
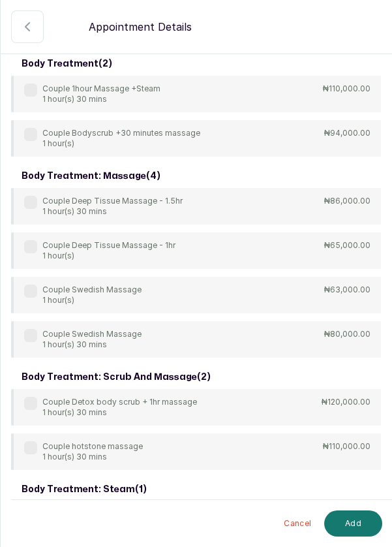
click at [33, 447] on label at bounding box center [30, 447] width 13 height 13
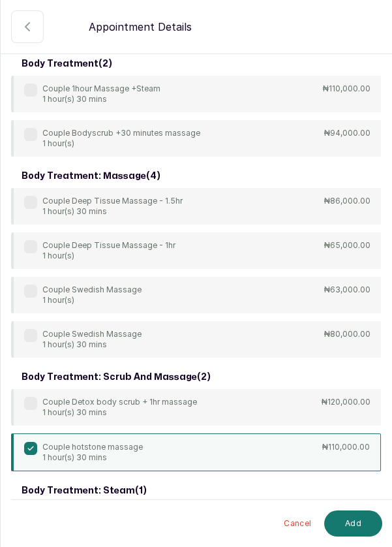
click at [362, 524] on button "Add" at bounding box center [353, 523] width 58 height 26
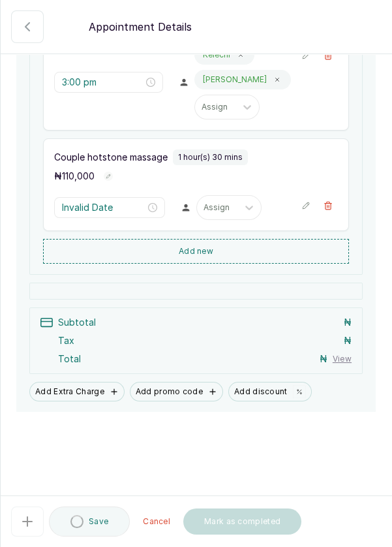
type input "4:30 pm"
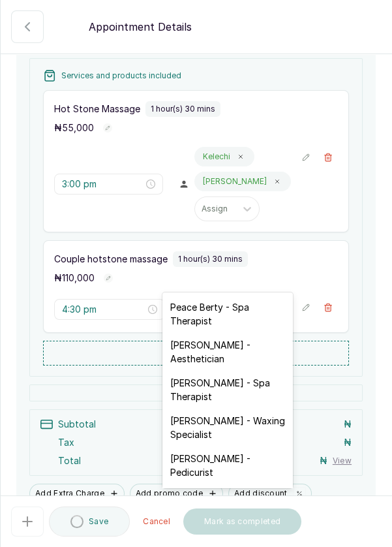
scroll to position [190, 0]
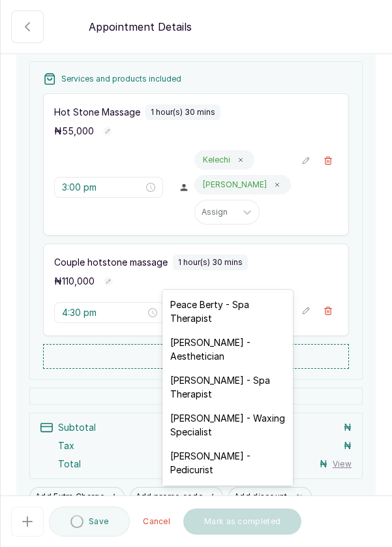
click at [333, 156] on icon "button" at bounding box center [328, 160] width 9 height 9
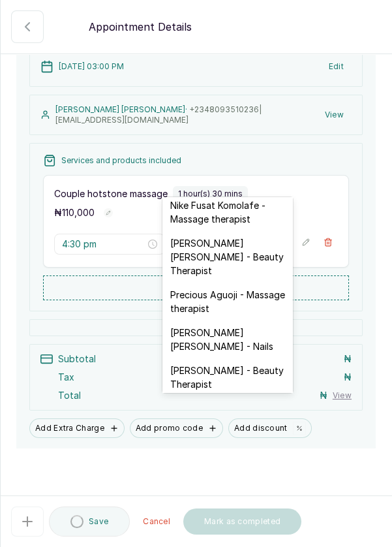
scroll to position [504, 0]
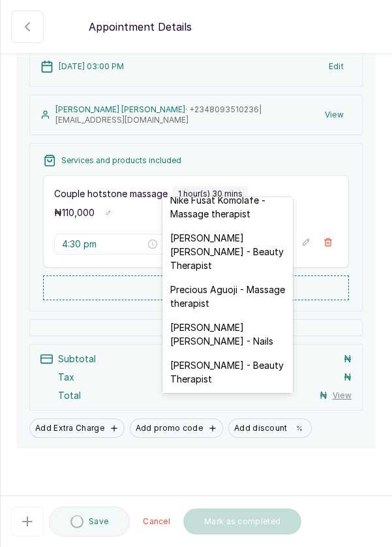
click at [246, 226] on div "Edna Kelvin - Beauty Therapist" at bounding box center [227, 252] width 130 height 52
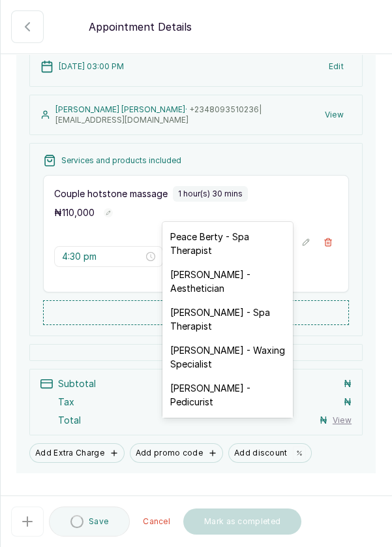
click at [378, 216] on div "28 Sep 2025, 03:00 PM Edit Nimma Jo-Madugu · +234 8093510236 | n.jomadugu@gmail…" at bounding box center [196, 254] width 391 height 437
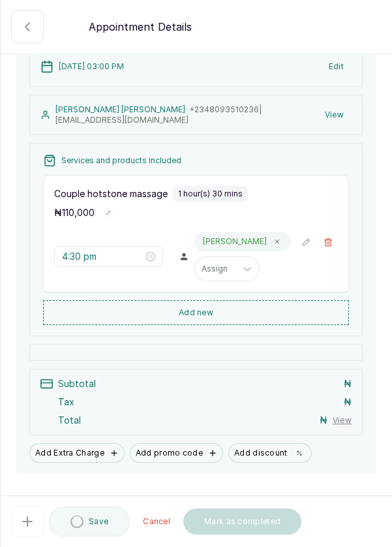
click at [274, 238] on icon at bounding box center [277, 241] width 7 height 7
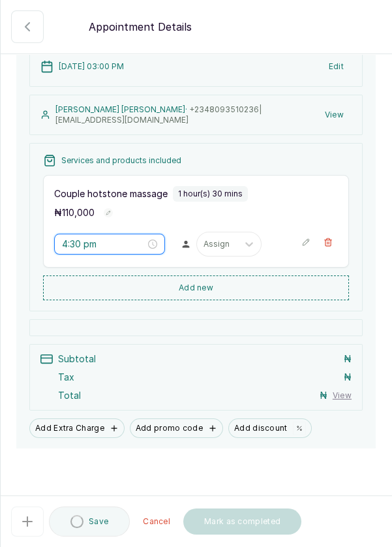
click at [68, 237] on input "4:30 pm" at bounding box center [103, 244] width 83 height 14
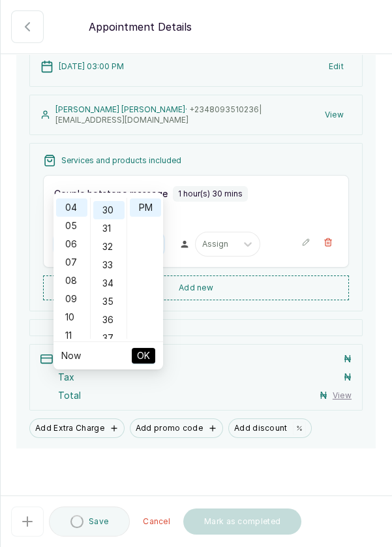
scroll to position [0, 0]
click at [75, 262] on div "07" at bounding box center [71, 262] width 31 height 18
click at [77, 264] on div "03" at bounding box center [71, 261] width 31 height 18
click at [115, 280] on div "34" at bounding box center [108, 280] width 31 height 18
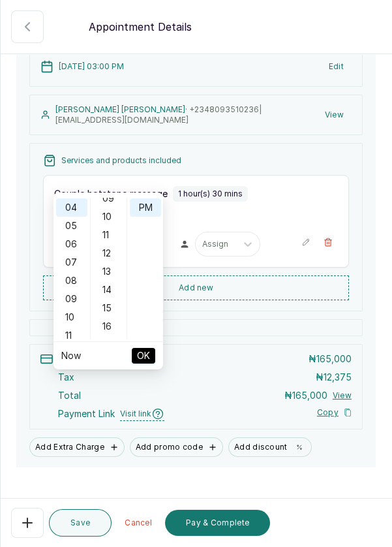
scroll to position [0, 0]
click at [78, 222] on div "05" at bounding box center [71, 226] width 31 height 18
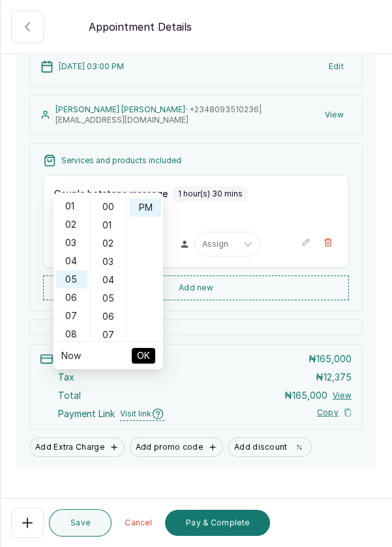
scroll to position [40, 0]
click at [72, 224] on div "03" at bounding box center [71, 221] width 31 height 18
click at [151, 355] on button "OK" at bounding box center [143, 356] width 23 height 16
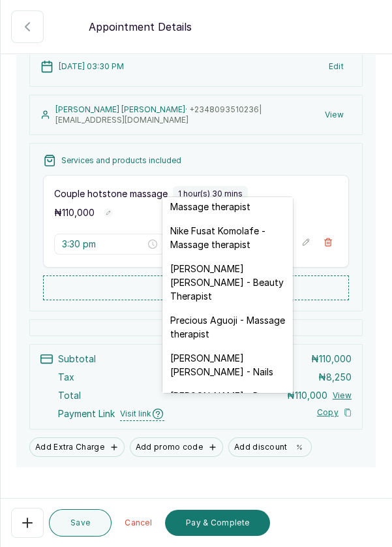
scroll to position [470, 0]
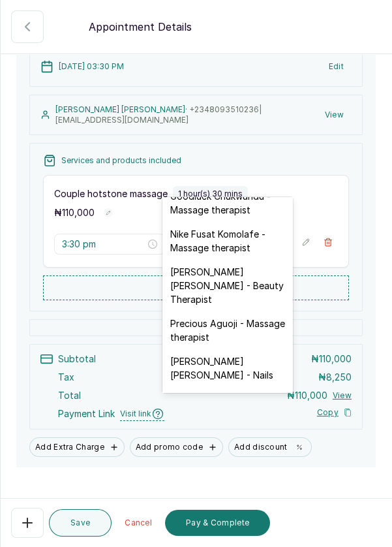
click at [239, 263] on div "Edna Kelvin - Beauty Therapist" at bounding box center [227, 286] width 130 height 52
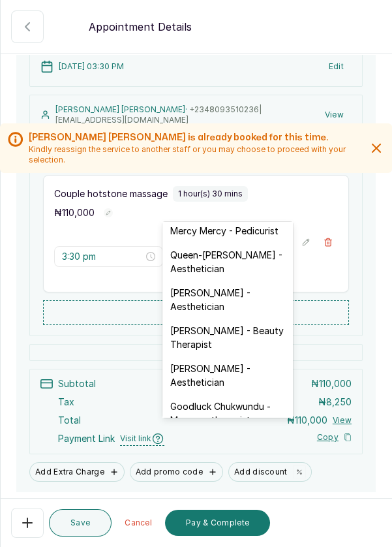
scroll to position [299, 0]
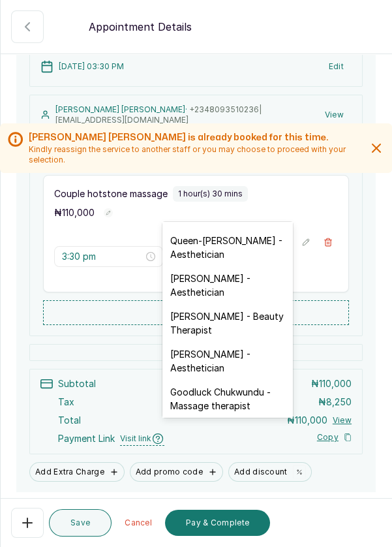
click at [244, 309] on div "Kelechi Nzenwa - Beauty Therapist" at bounding box center [227, 323] width 130 height 38
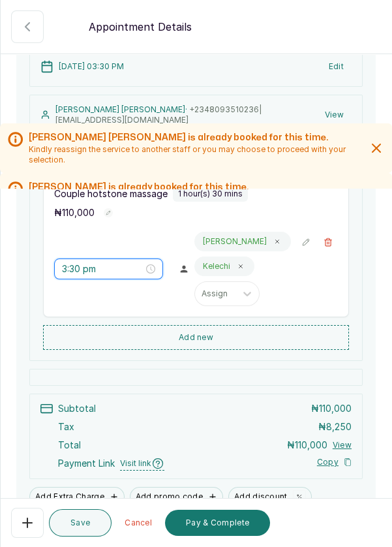
click at [78, 262] on input "3:30 pm" at bounding box center [103, 269] width 82 height 14
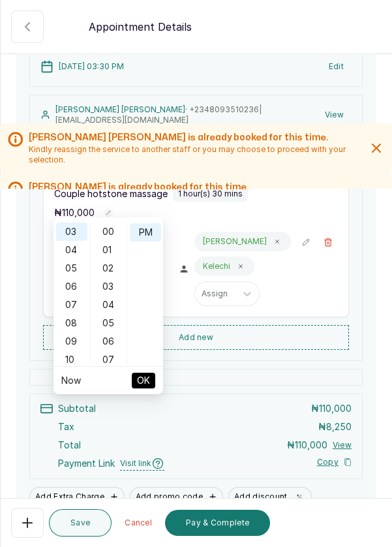
click at [113, 233] on div "00" at bounding box center [108, 231] width 31 height 18
type input "3:00 pm"
click at [155, 392] on li "OK" at bounding box center [143, 380] width 23 height 27
click at [149, 378] on span "OK" at bounding box center [143, 380] width 13 height 25
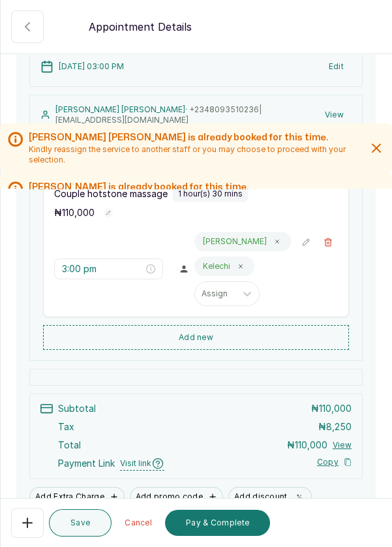
click at [91, 522] on button "Save" at bounding box center [80, 522] width 63 height 27
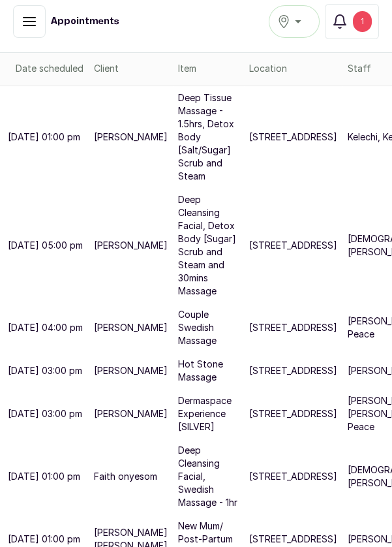
scroll to position [240, 0]
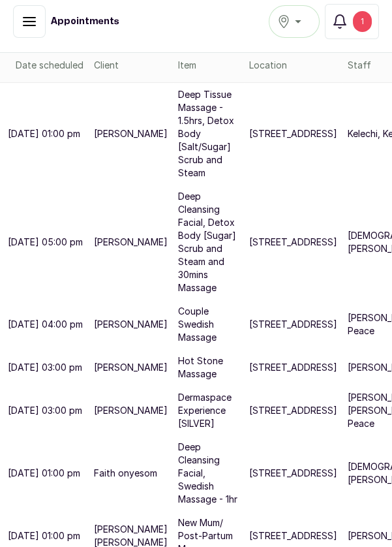
click at [249, 374] on p "237b Muri Okunola St" at bounding box center [293, 367] width 88 height 13
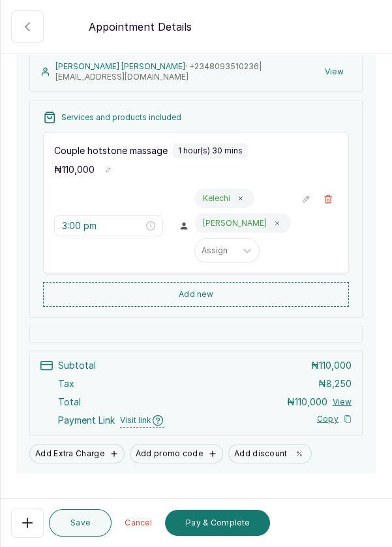
scroll to position [176, 0]
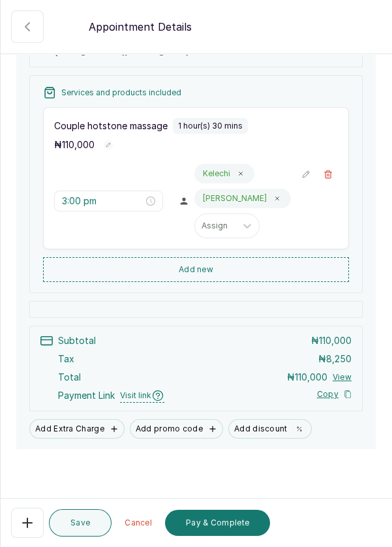
click at [87, 521] on button "Save" at bounding box center [80, 522] width 63 height 27
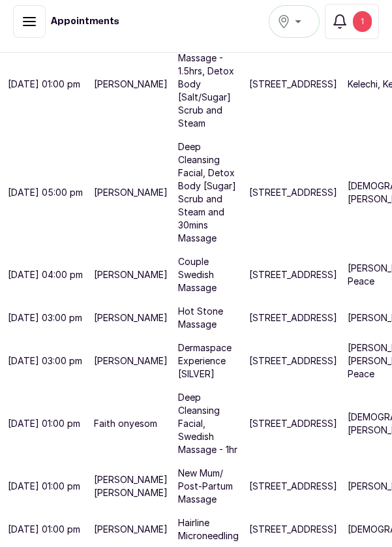
scroll to position [316, 0]
click at [371, 17] on div "1" at bounding box center [362, 21] width 19 height 21
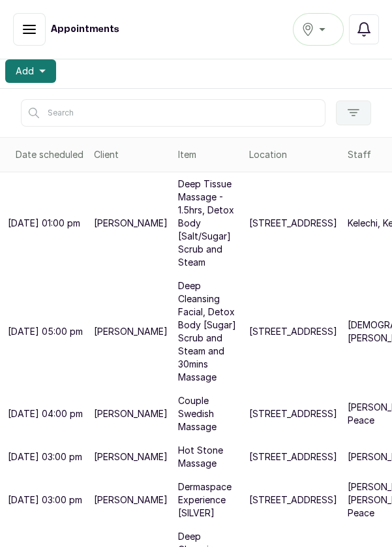
scroll to position [157, 0]
click at [35, 31] on icon "button" at bounding box center [30, 30] width 16 height 16
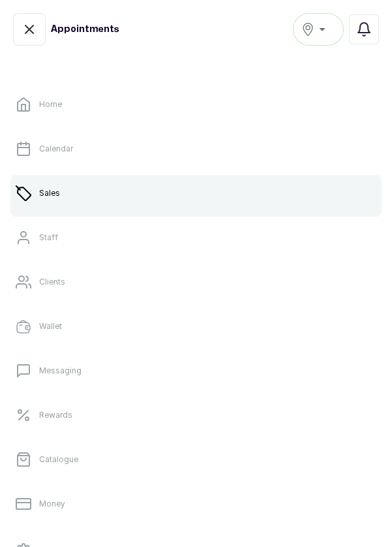
click at [142, 196] on link "Sales" at bounding box center [195, 193] width 371 height 37
click at [98, 147] on link "Calendar" at bounding box center [195, 148] width 371 height 37
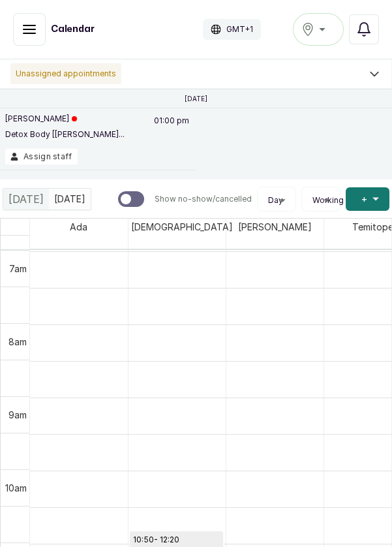
scroll to position [510, 0]
click at [22, 25] on icon "button" at bounding box center [30, 30] width 16 height 16
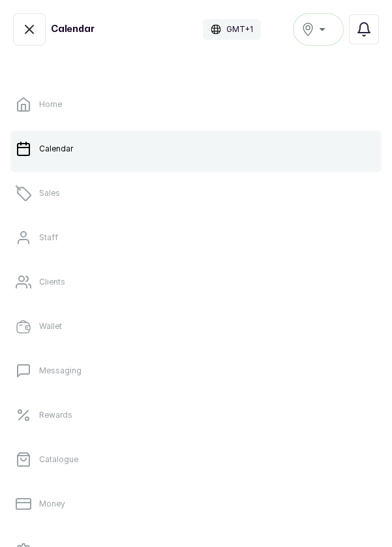
click at [54, 192] on p "Sales" at bounding box center [49, 193] width 21 height 10
